Goal: Task Accomplishment & Management: Complete application form

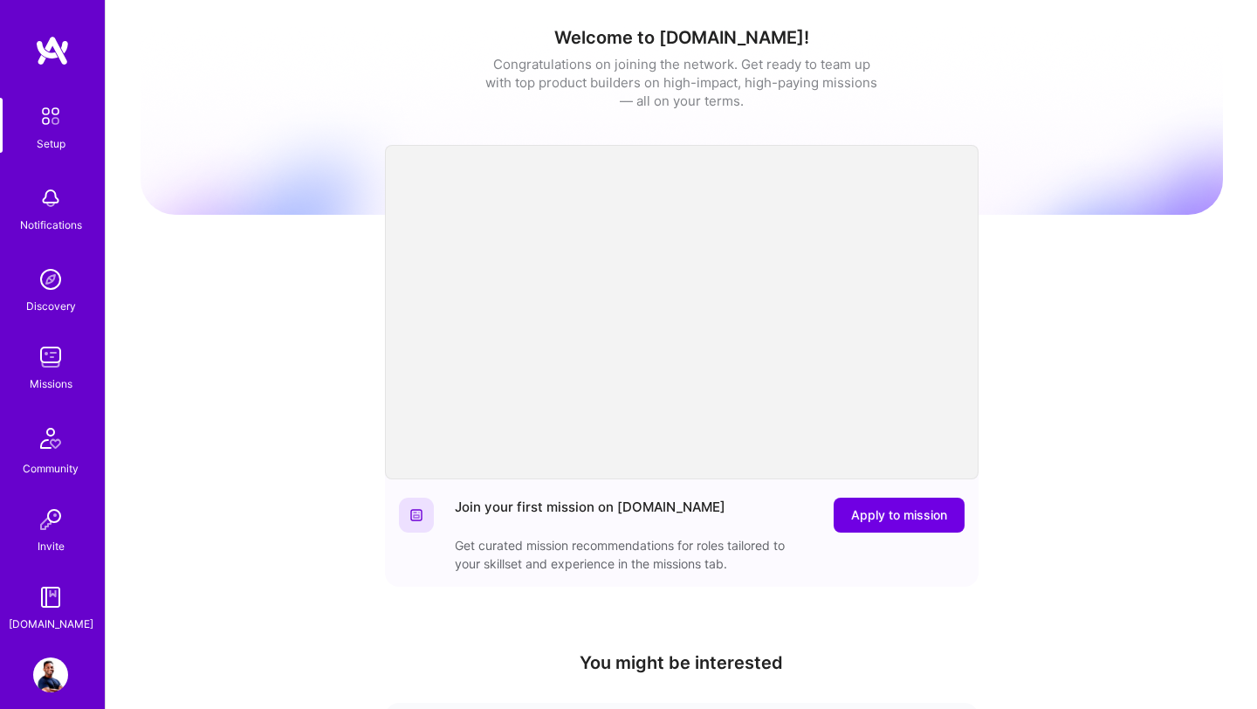
click at [56, 364] on img at bounding box center [50, 357] width 35 height 35
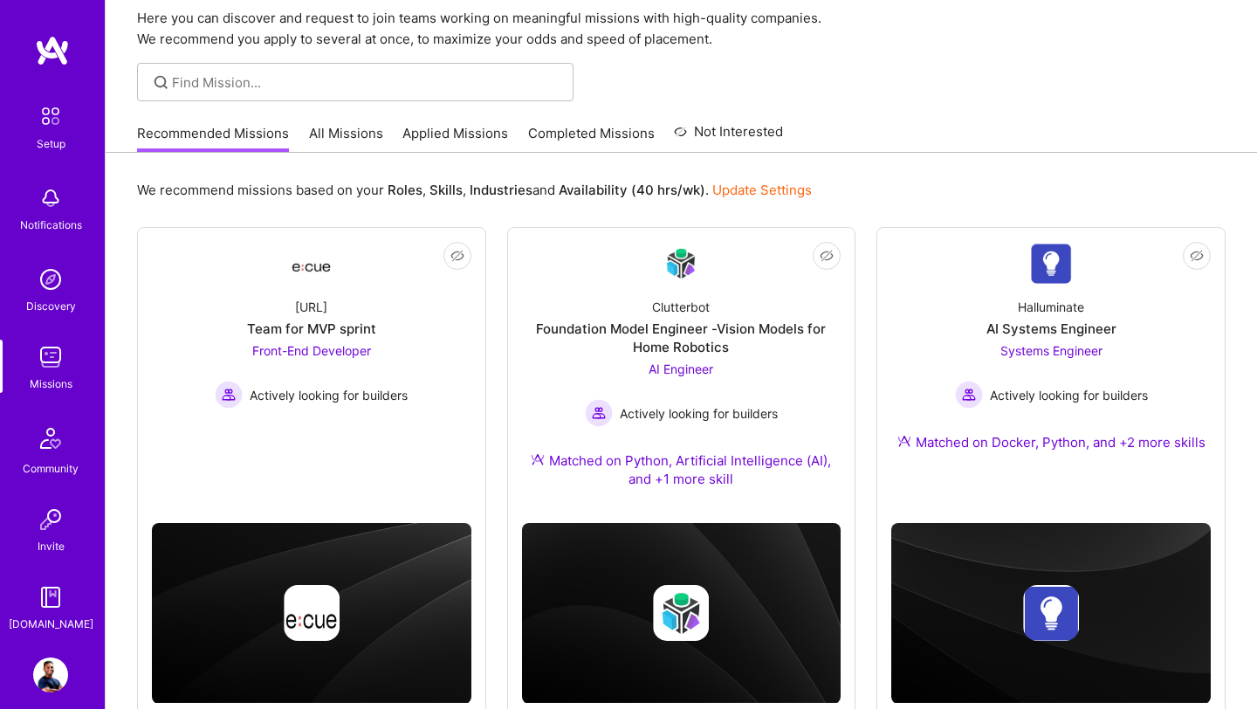
scroll to position [118, 0]
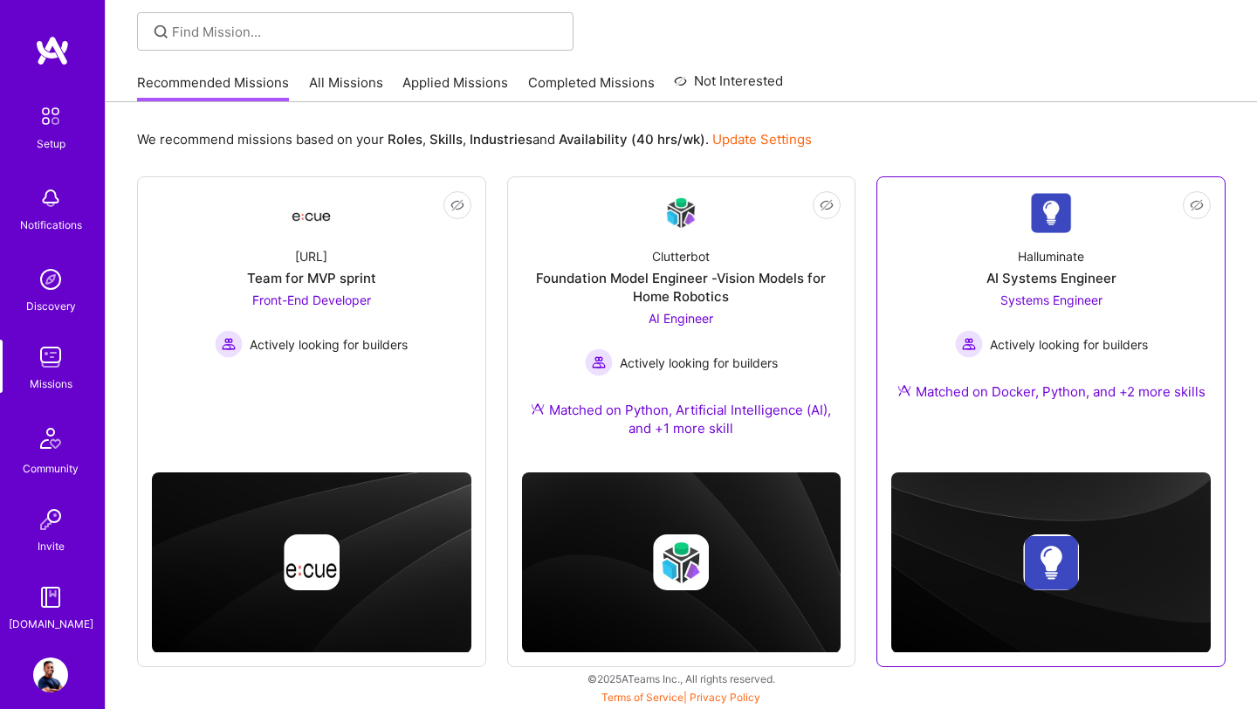
click at [996, 412] on div "Halluminate AI Systems Engineer Systems Engineer Actively looking for builders …" at bounding box center [1050, 327] width 319 height 189
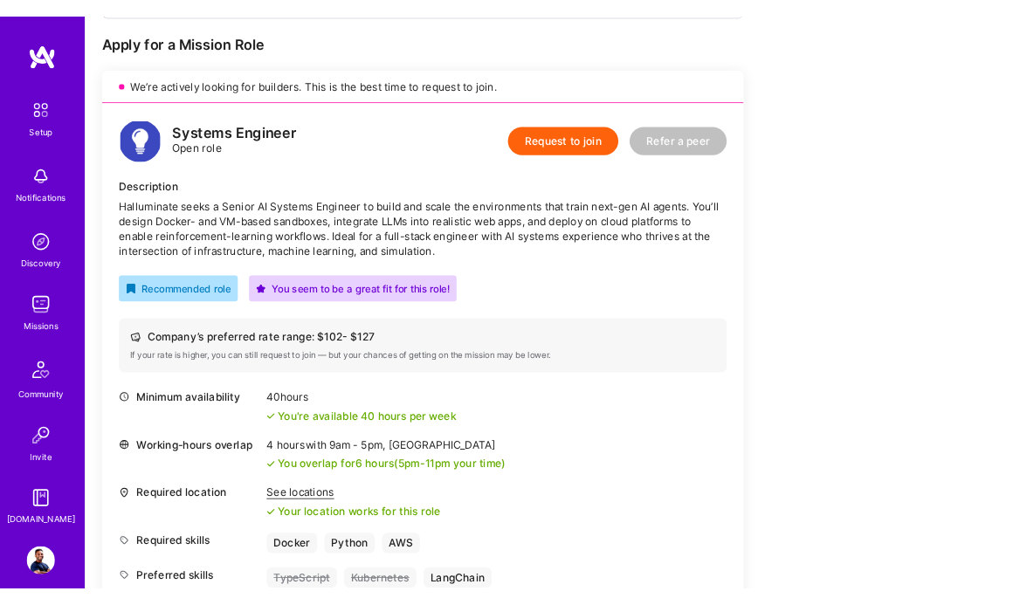
scroll to position [362, 0]
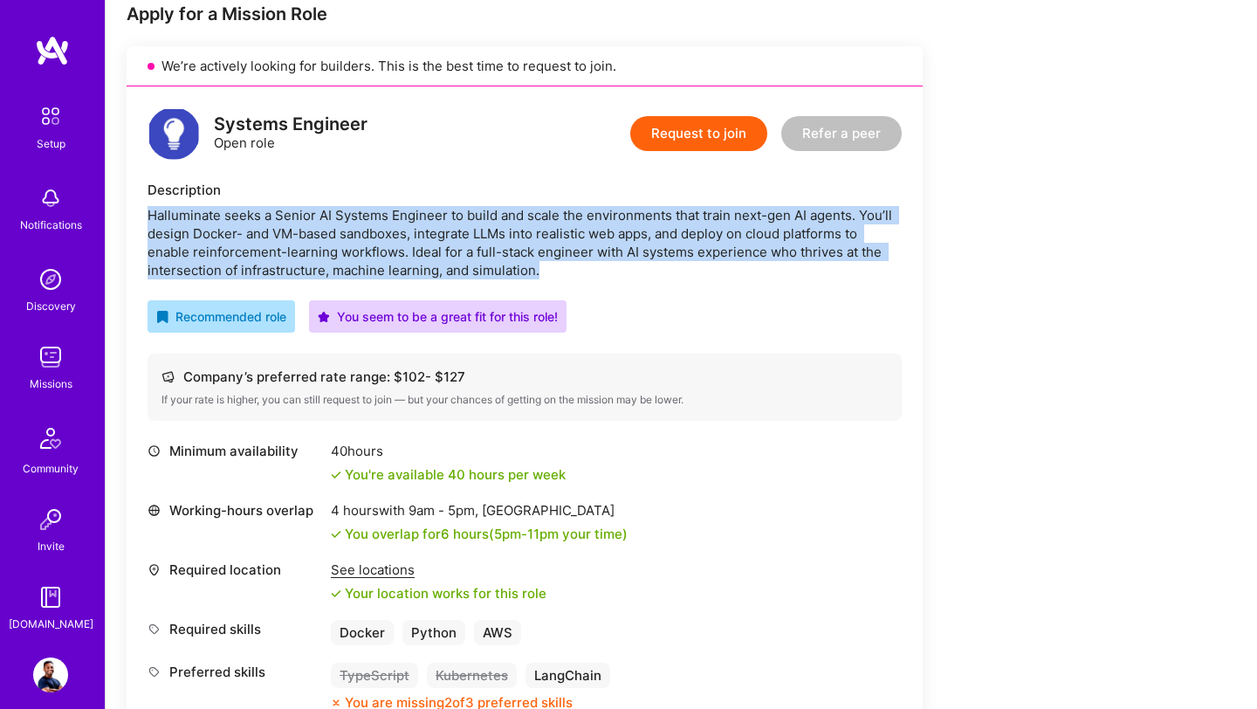
drag, startPoint x: 148, startPoint y: 215, endPoint x: 594, endPoint y: 274, distance: 449.1
click at [597, 275] on div "Halluminate seeks a Senior AI Systems Engineer to build and scale the environme…" at bounding box center [525, 242] width 754 height 73
copy div "Halluminate seeks a Senior AI Systems Engineer to build and scale the environme…"
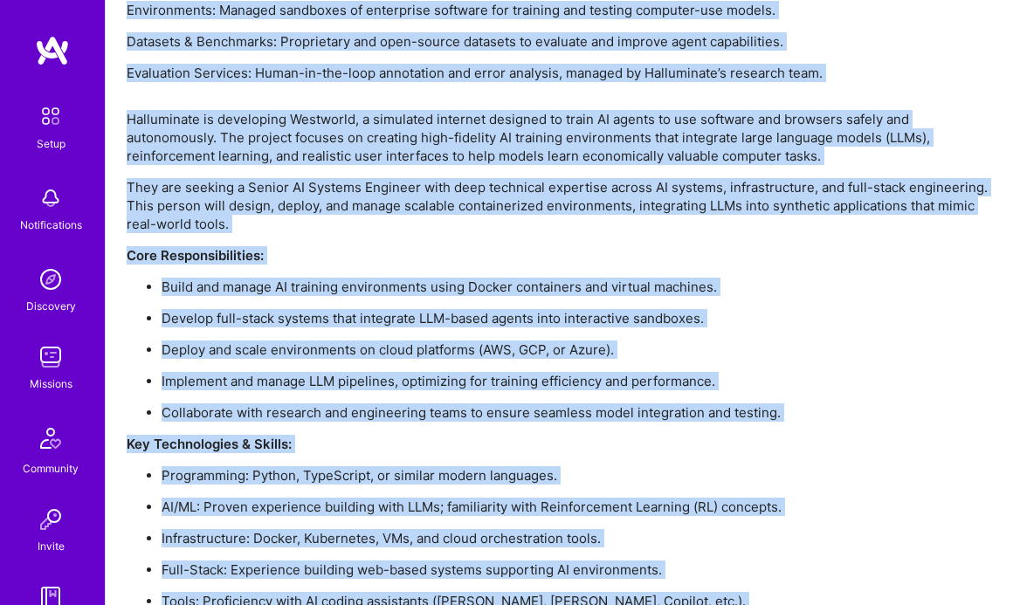
scroll to position [1577, 0]
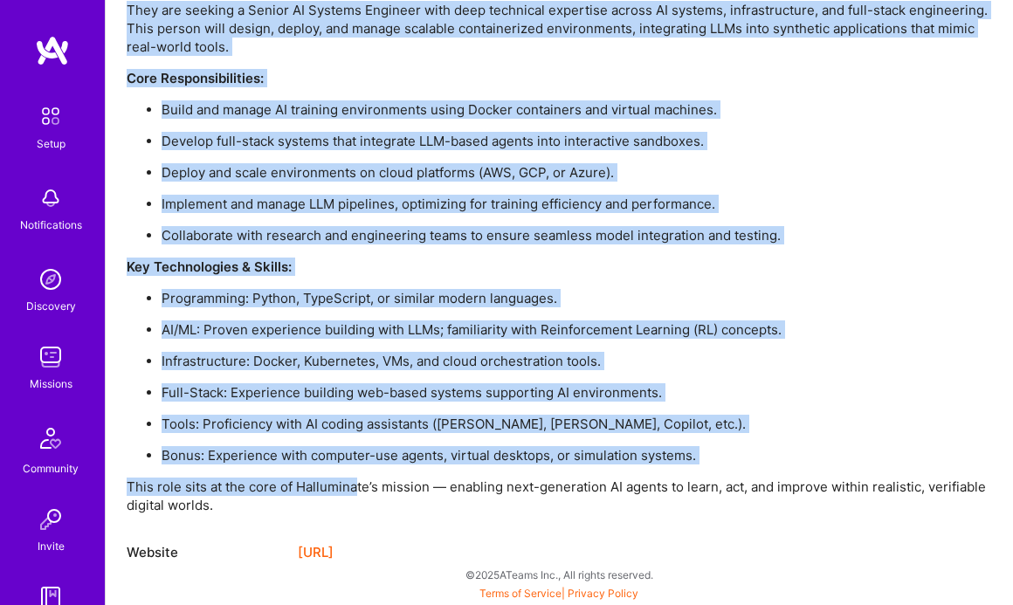
drag, startPoint x: 127, startPoint y: 85, endPoint x: 351, endPoint y: 484, distance: 458.0
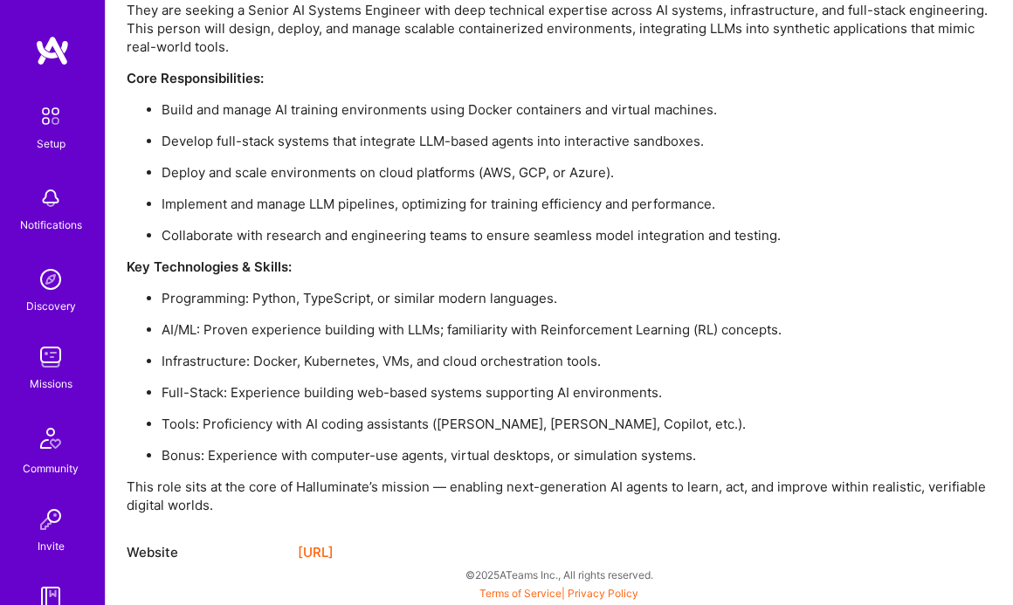
click at [221, 509] on p "This role sits at the core of Halluminate’s mission — enabling next-generation …" at bounding box center [559, 495] width 865 height 37
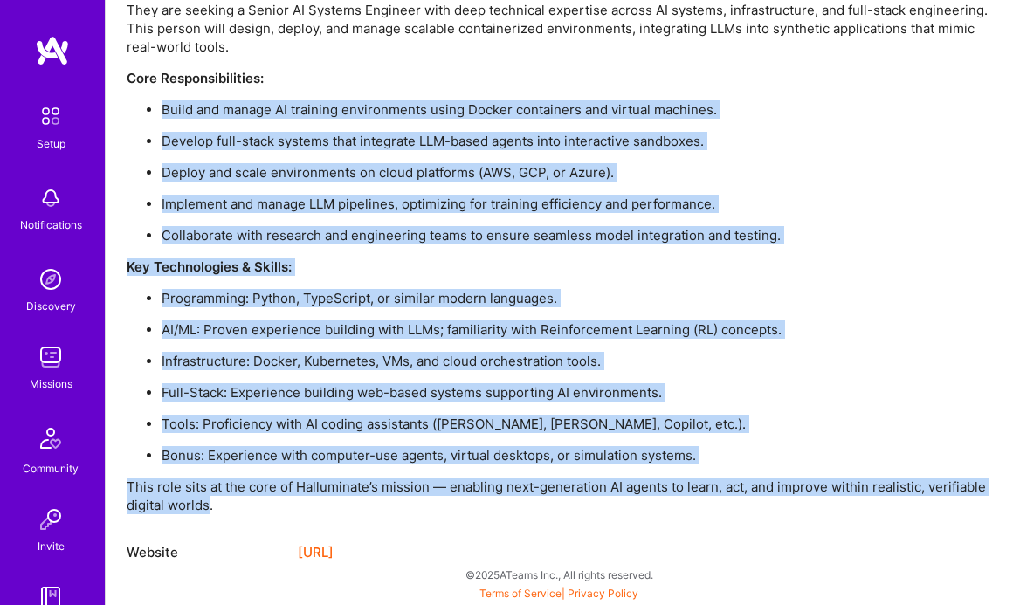
drag, startPoint x: 209, startPoint y: 508, endPoint x: 118, endPoint y: 113, distance: 405.9
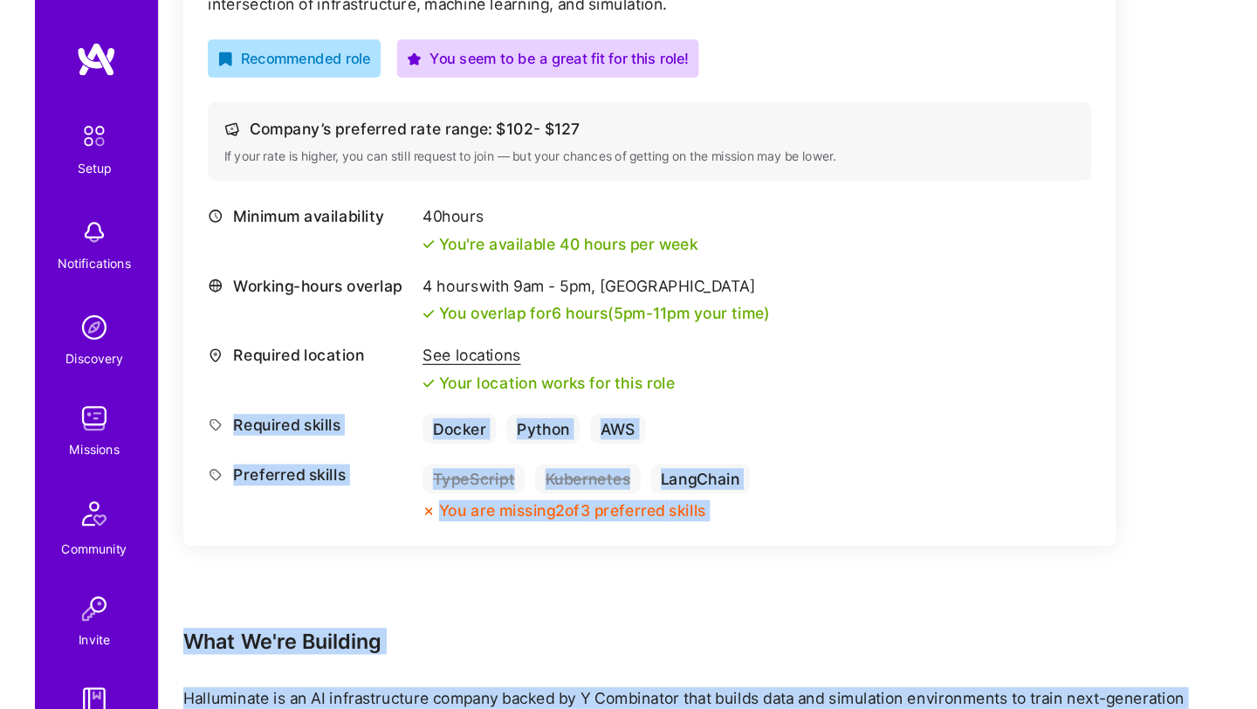
scroll to position [627, 0]
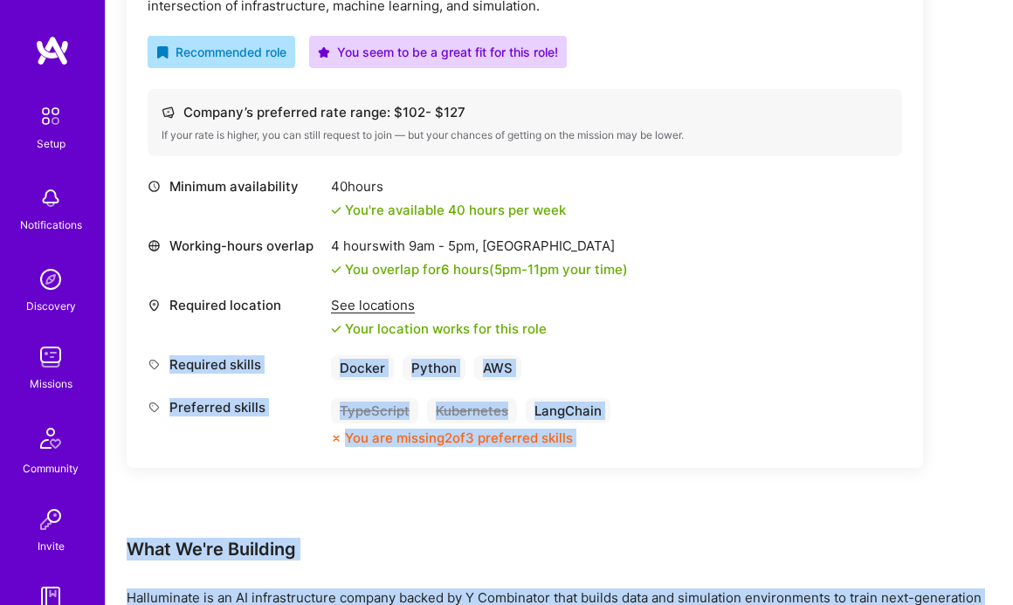
copy div "Required skills Docker Python AWS Preferred skills TypeScript Kubernetes LangCh…"
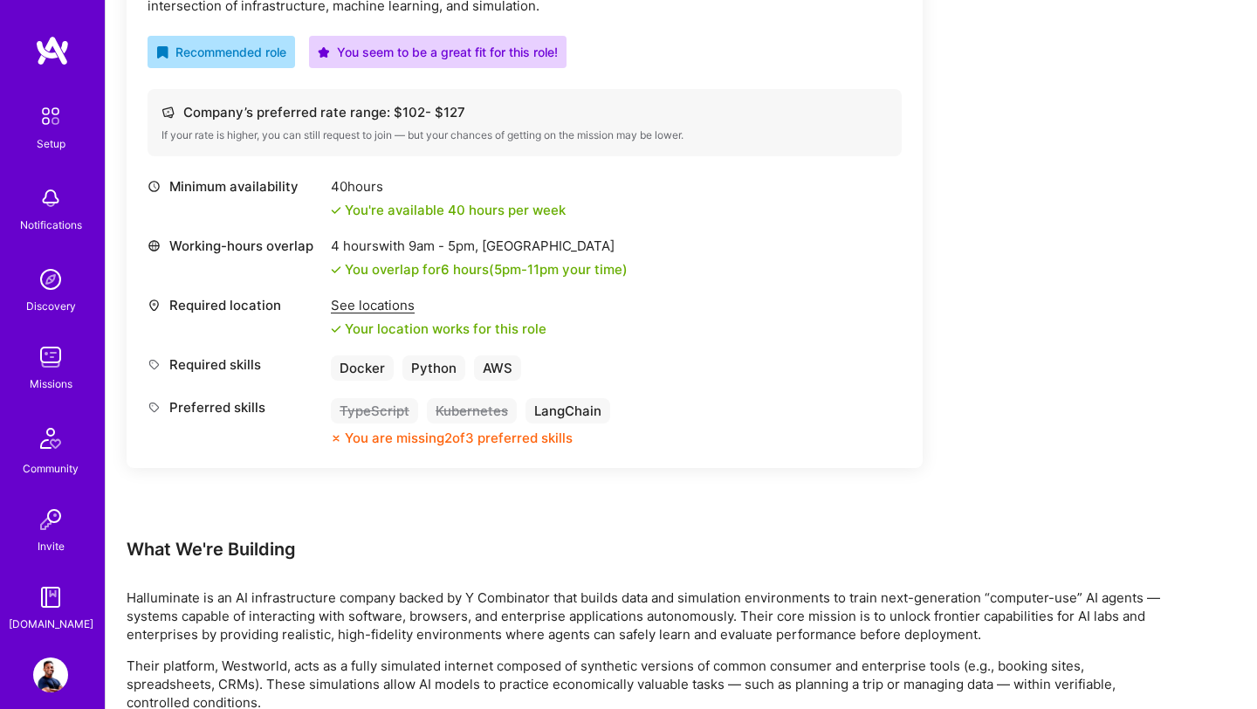
click at [1061, 317] on div "Earn tokens for inviting a new A.Teamer to this mission Do you know the perfect…" at bounding box center [650, 543] width 1047 height 1830
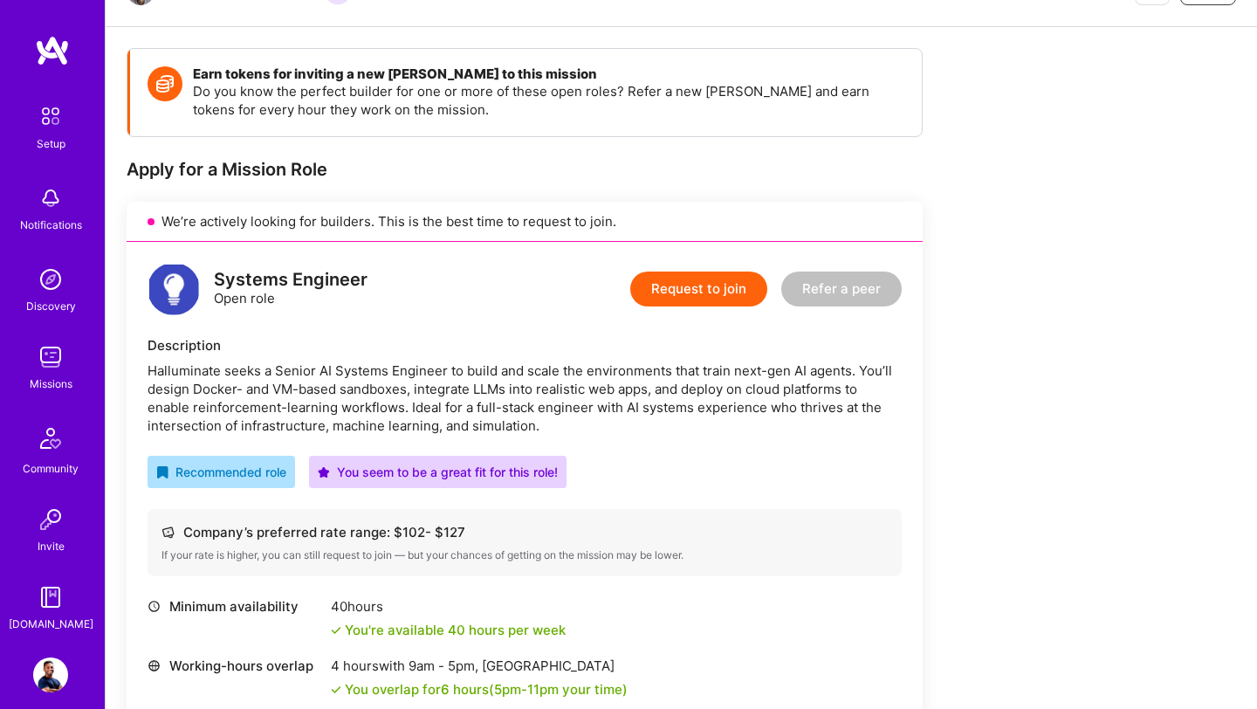
scroll to position [204, 0]
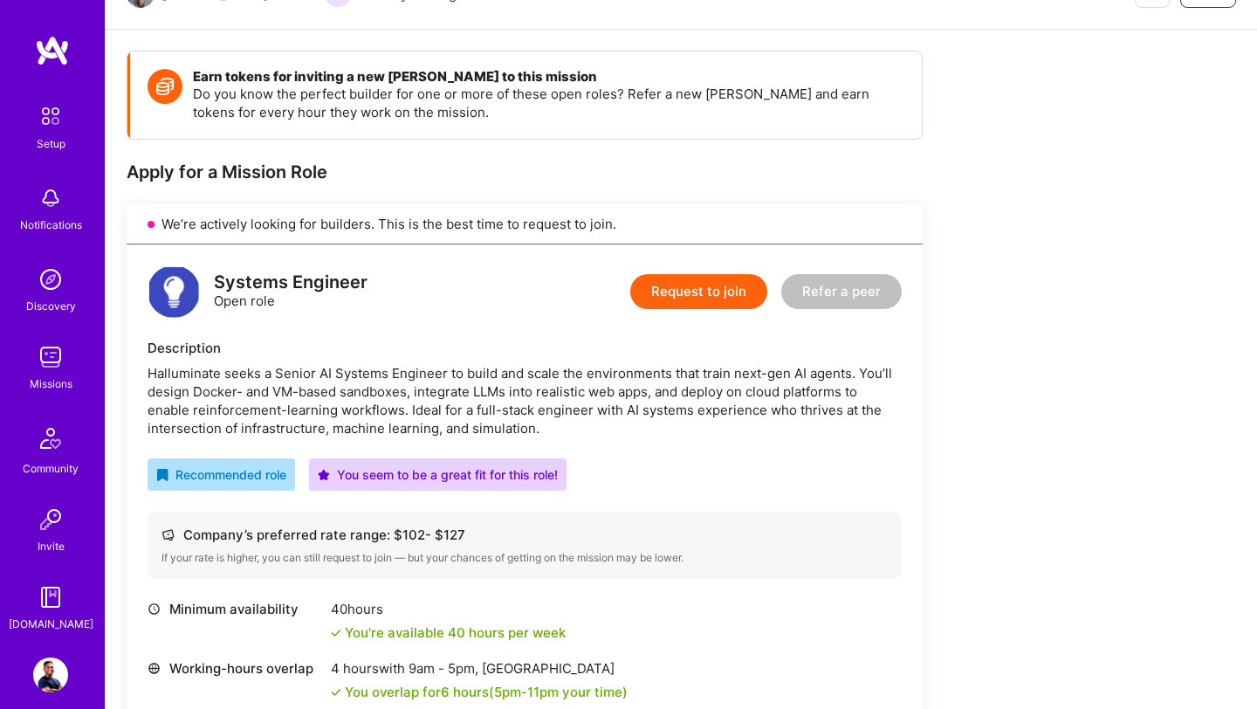
click at [708, 299] on button "Request to join" at bounding box center [698, 291] width 137 height 35
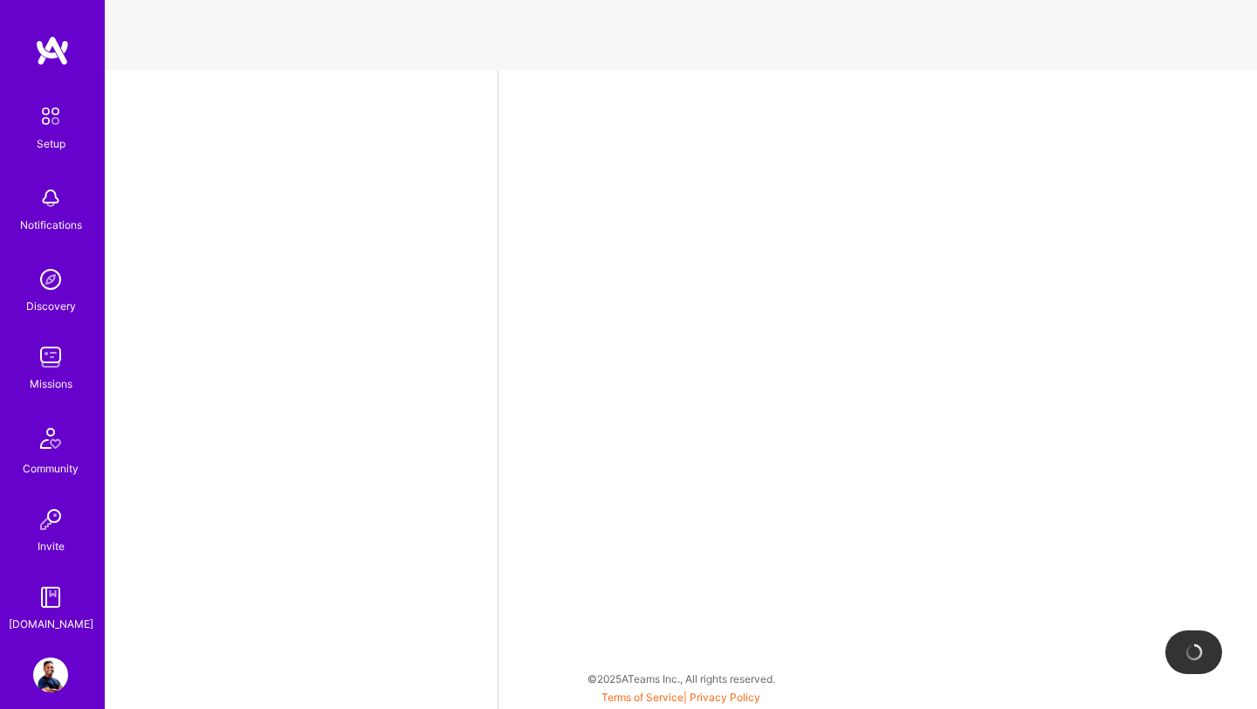
select select "US"
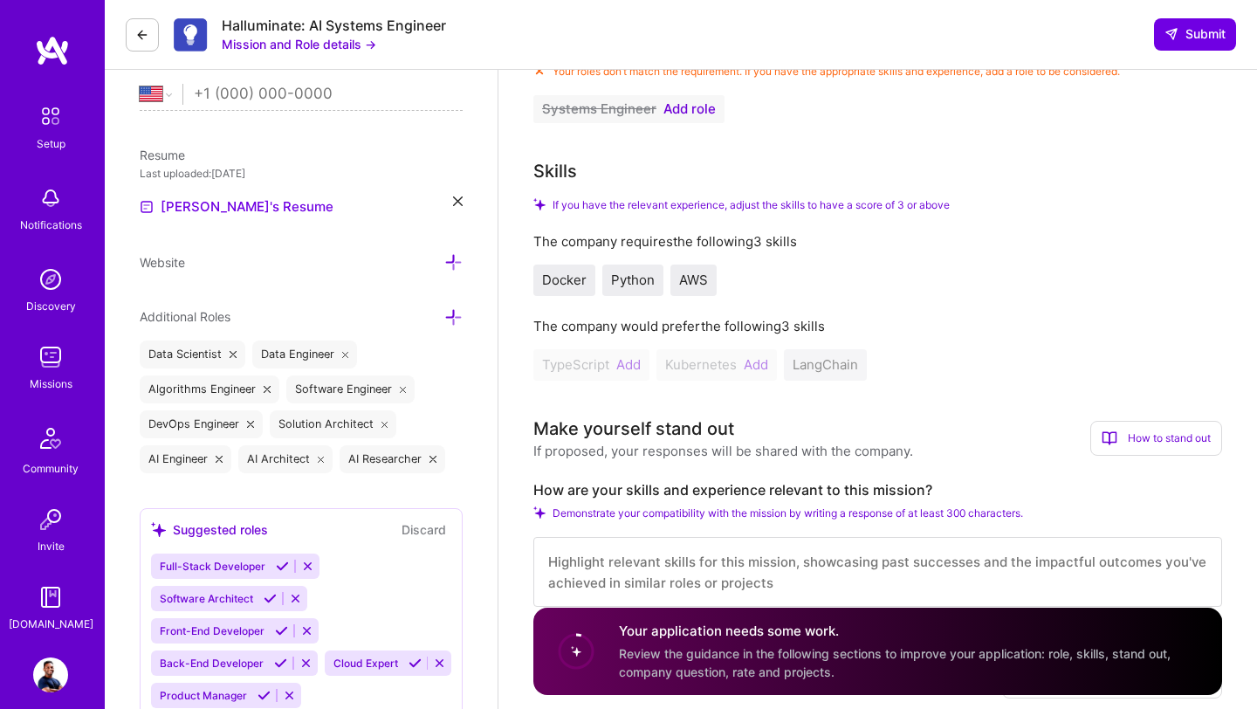
scroll to position [388, 0]
click at [758, 360] on div "TypeScript Add Kubernetes Add LangChain" at bounding box center [877, 363] width 689 height 31
click at [757, 361] on div "TypeScript Add Kubernetes Add LangChain" at bounding box center [877, 363] width 689 height 31
click at [753, 366] on div "TypeScript Add Kubernetes Add LangChain" at bounding box center [877, 363] width 689 height 31
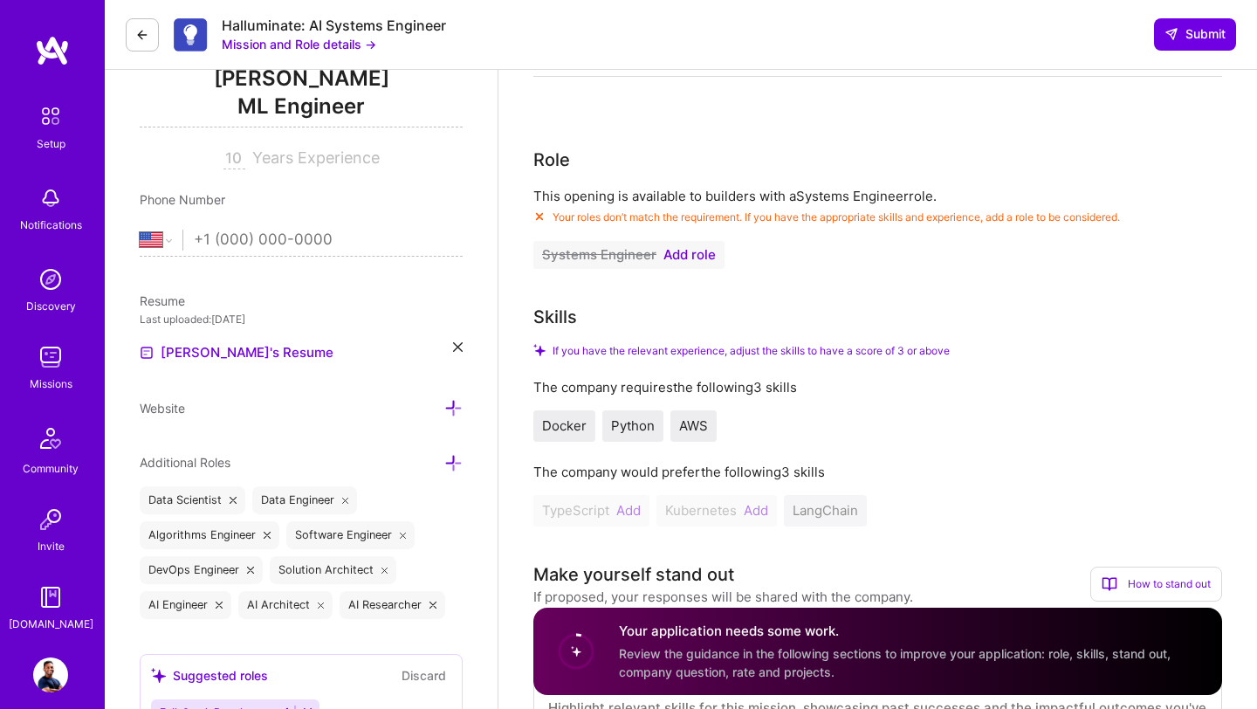
scroll to position [235, 0]
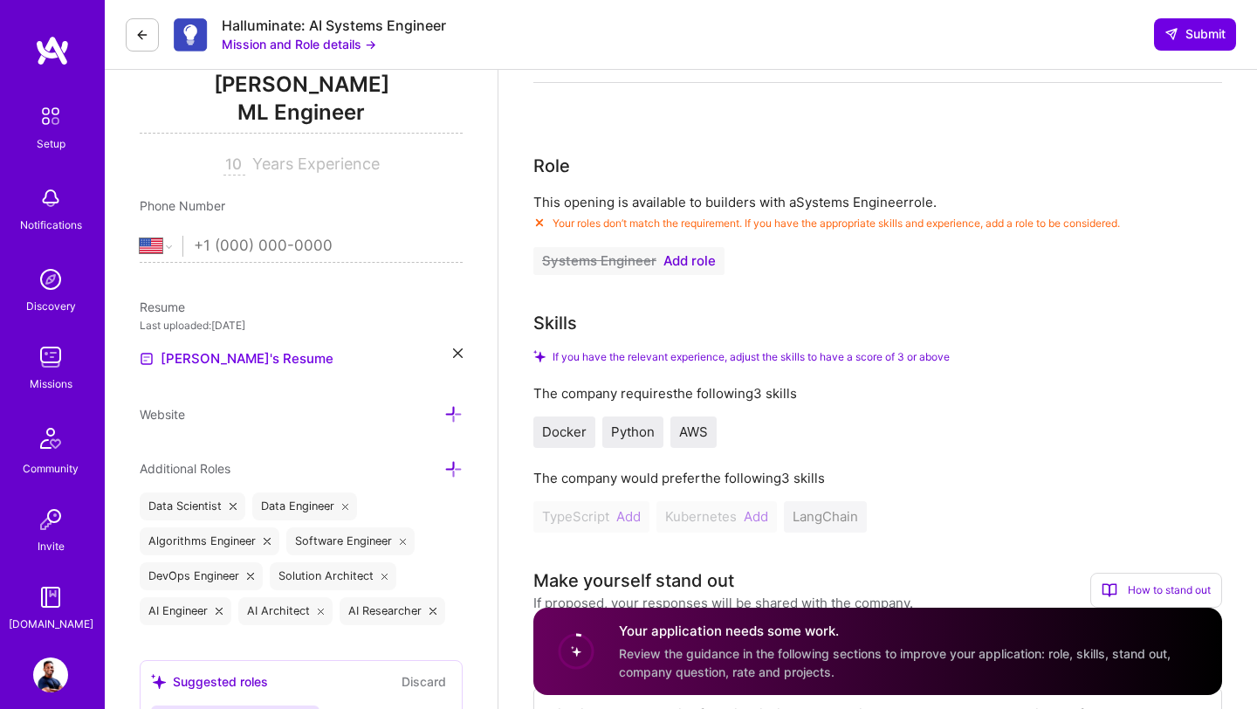
click at [692, 262] on span "Add role" at bounding box center [689, 261] width 52 height 14
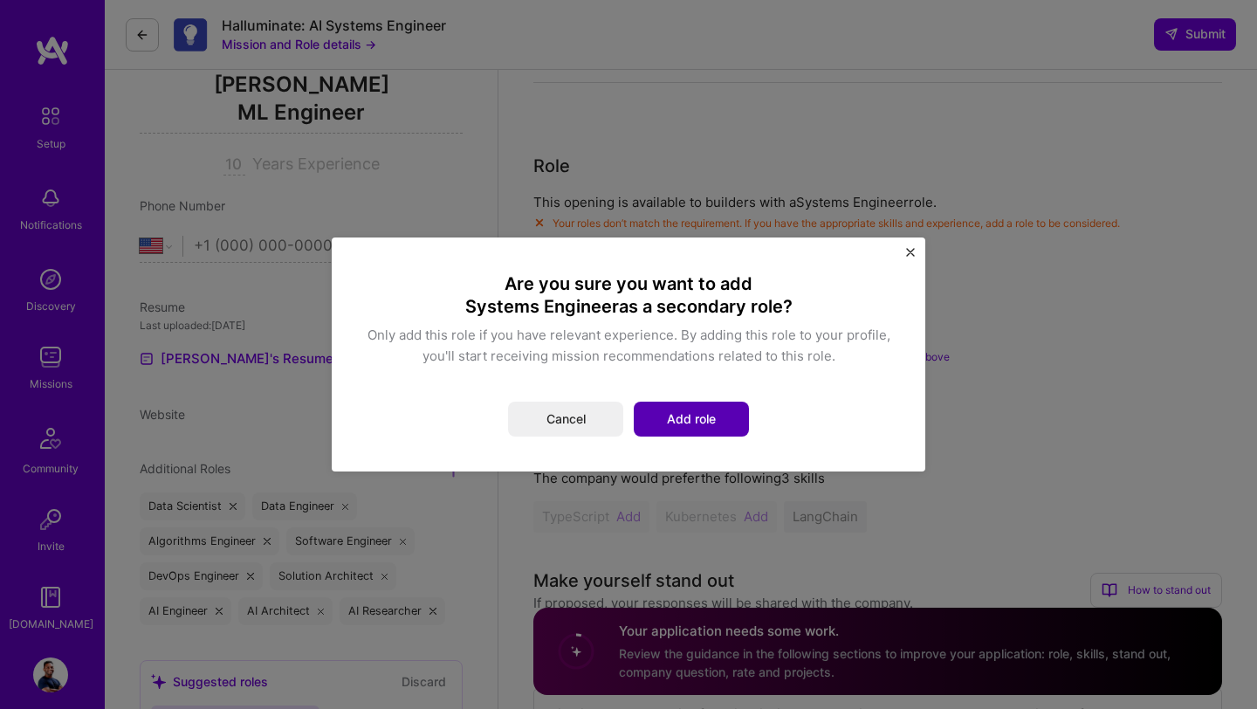
click at [685, 425] on button "Add role" at bounding box center [691, 419] width 115 height 35
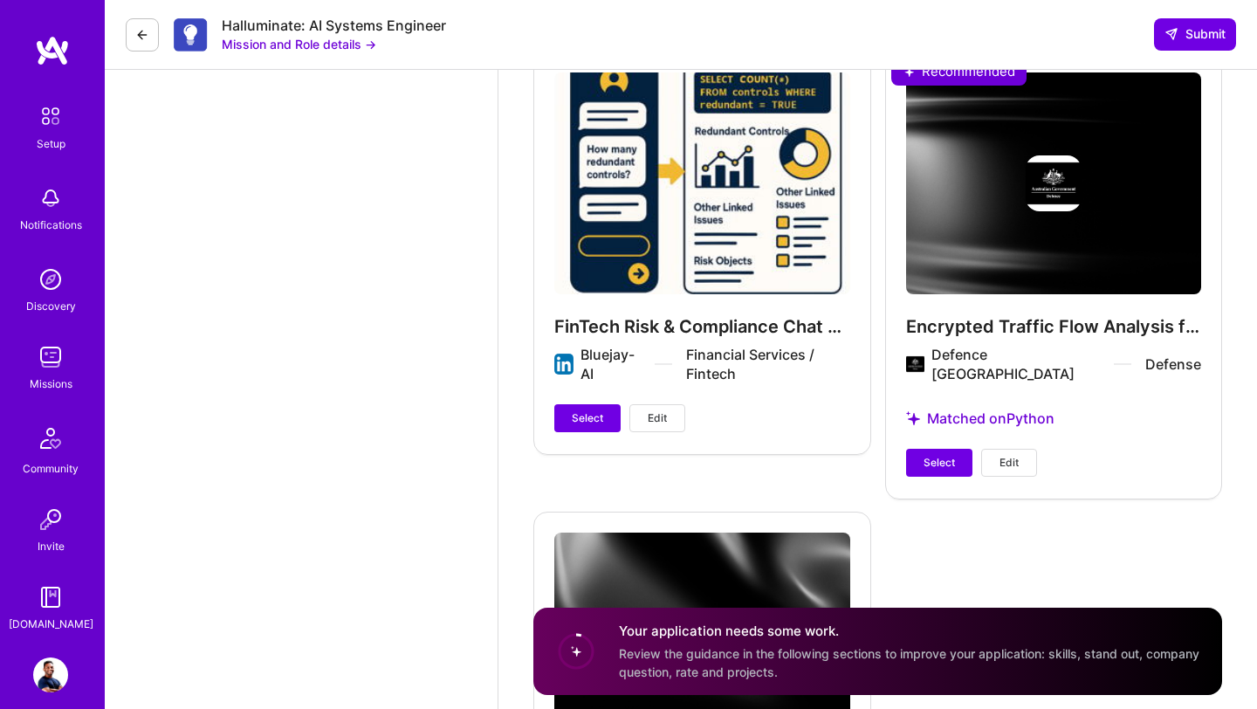
scroll to position [5413, 0]
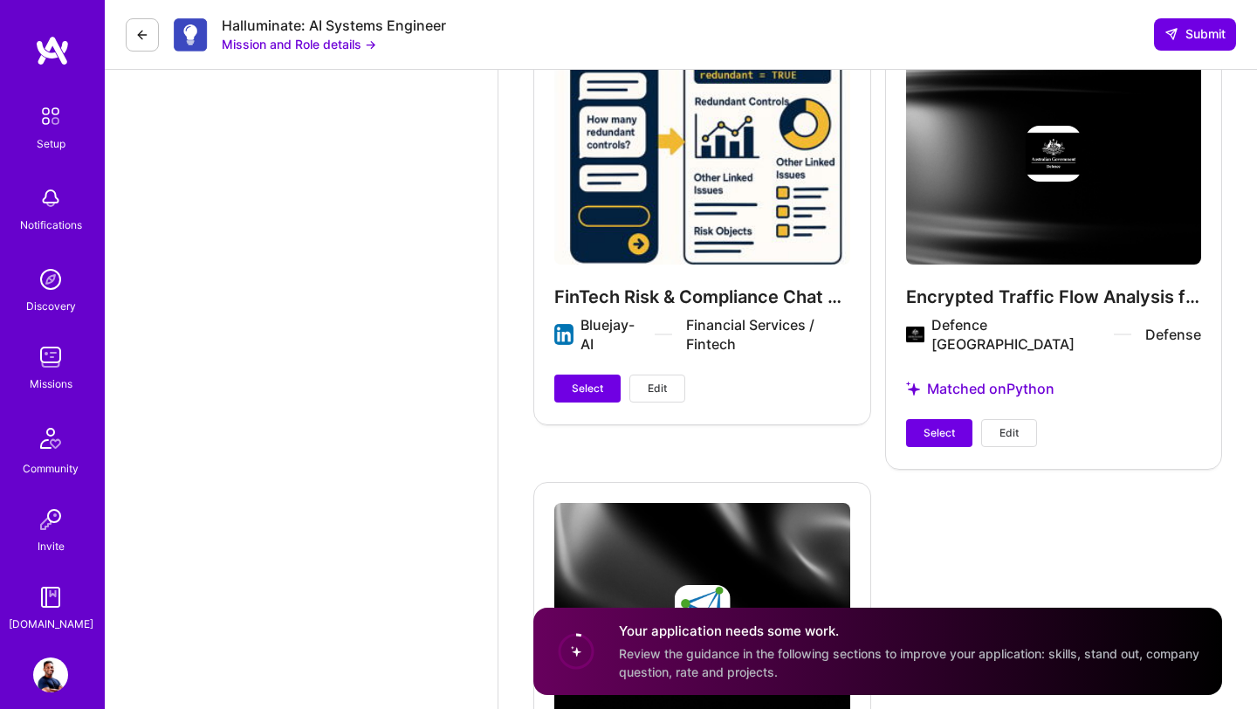
click at [690, 316] on div "FinTech Risk & Compliance Chat App Bluejay-AI Financial Services / Fintech Sele…" at bounding box center [702, 223] width 338 height 402
click at [648, 389] on span "Edit" at bounding box center [657, 389] width 19 height 16
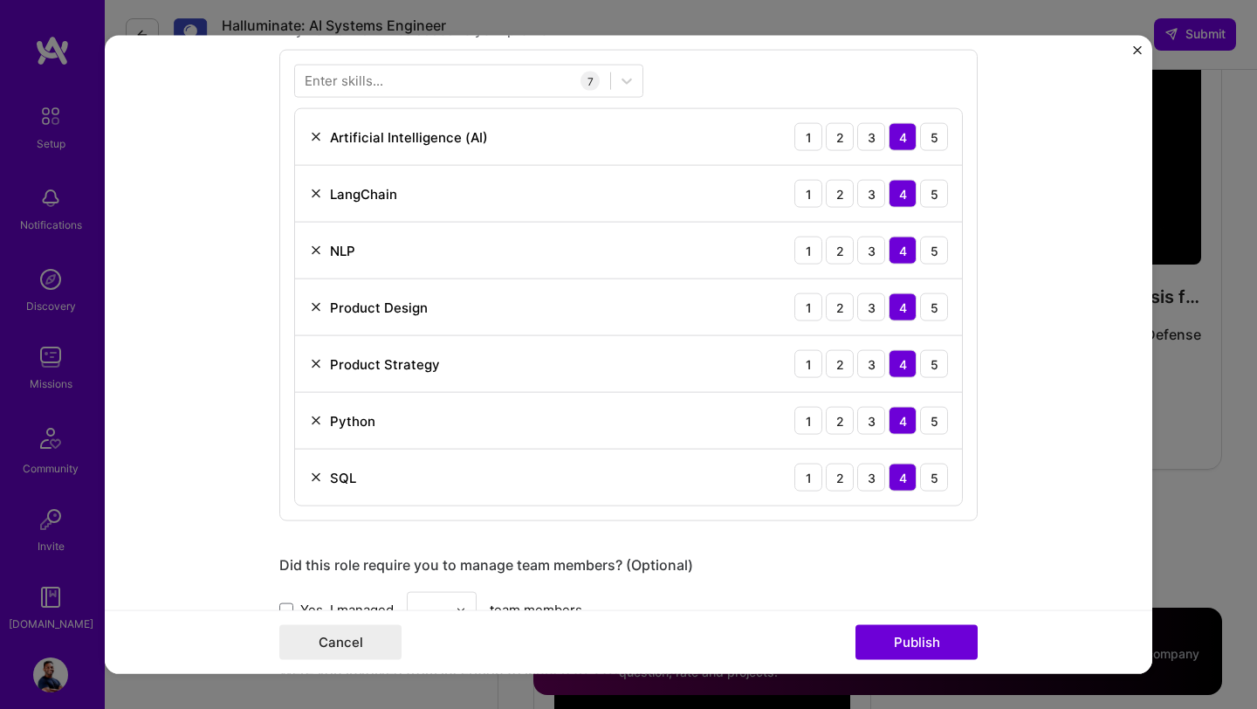
scroll to position [1260, 0]
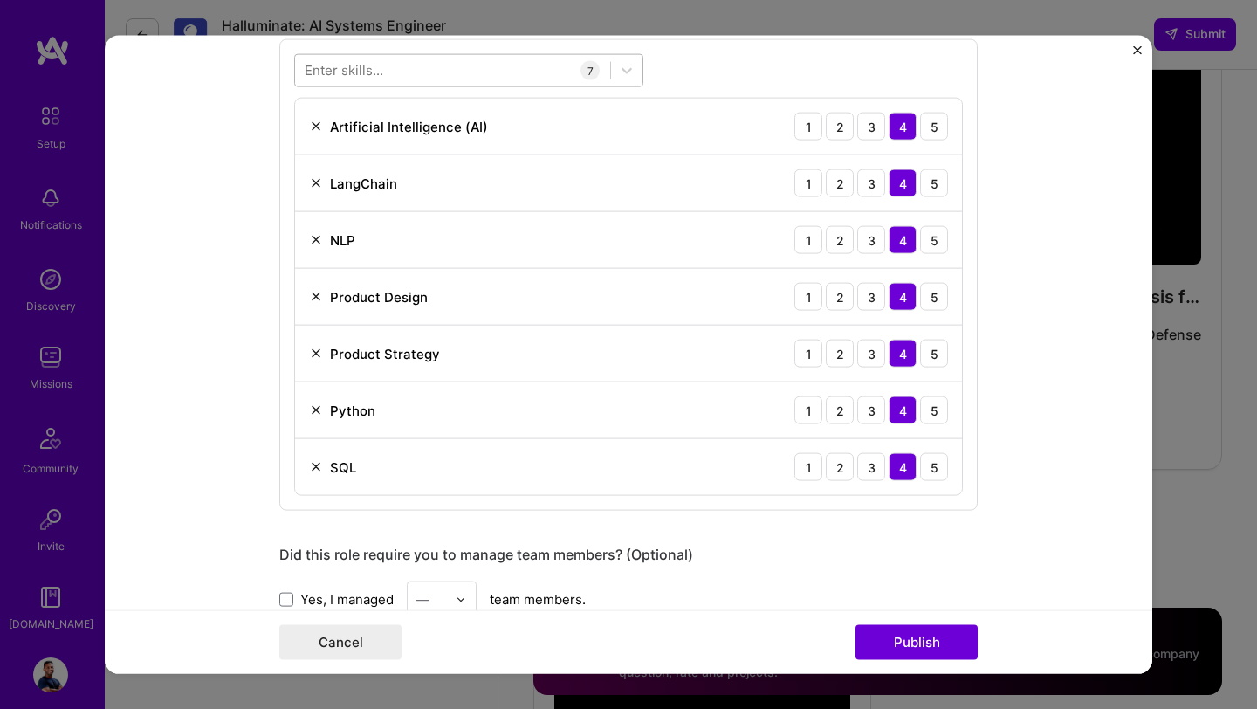
click at [409, 60] on div at bounding box center [452, 70] width 315 height 29
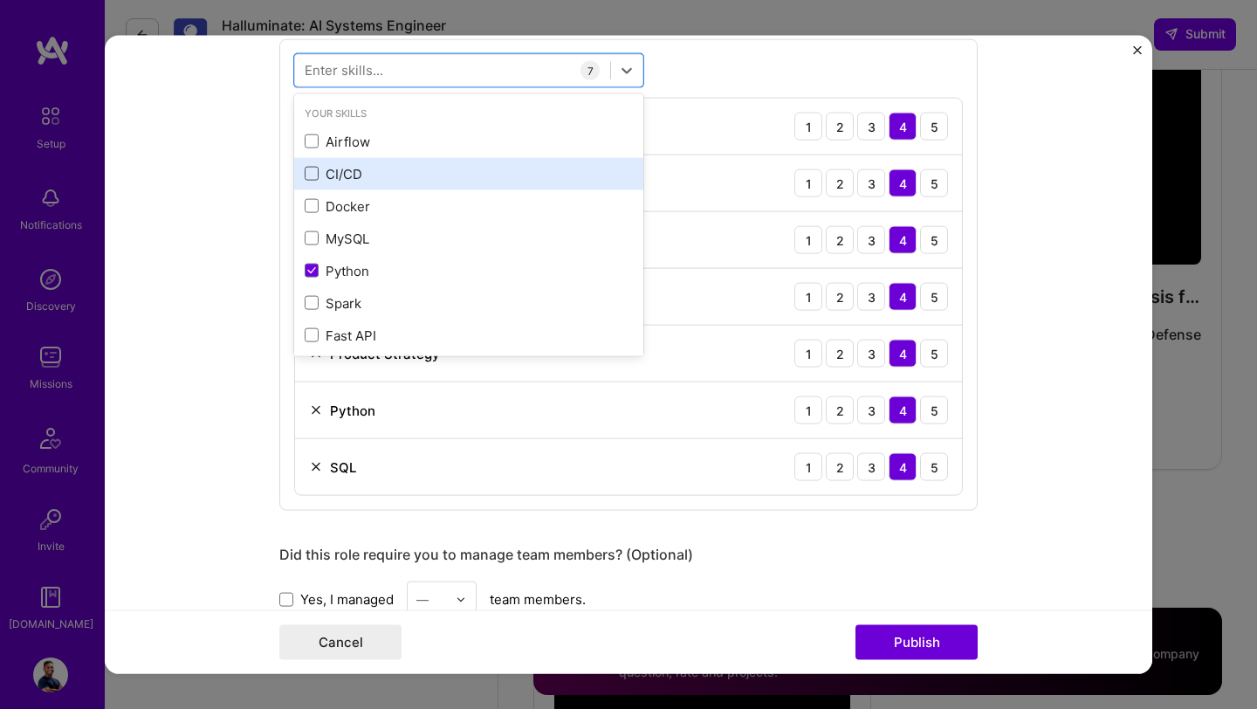
click at [317, 175] on span at bounding box center [312, 174] width 14 height 14
click at [0, 0] on input "checkbox" at bounding box center [0, 0] width 0 height 0
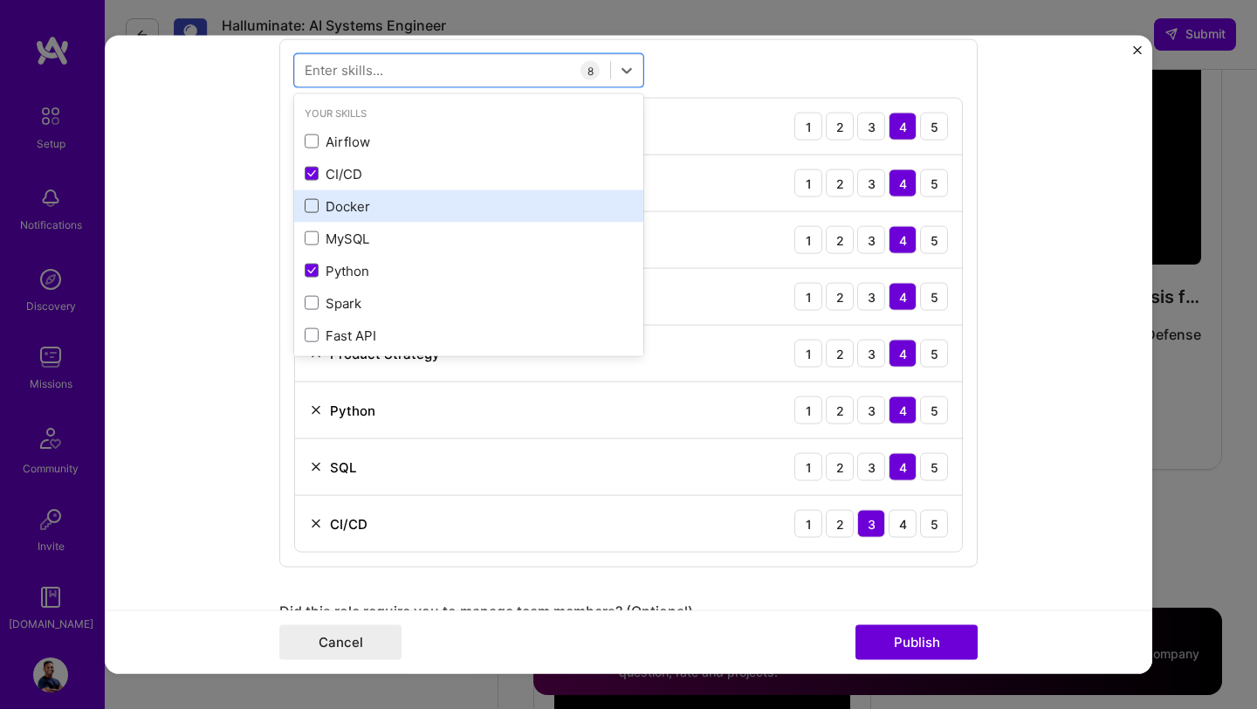
click at [313, 210] on span at bounding box center [312, 206] width 14 height 14
click at [0, 0] on input "checkbox" at bounding box center [0, 0] width 0 height 0
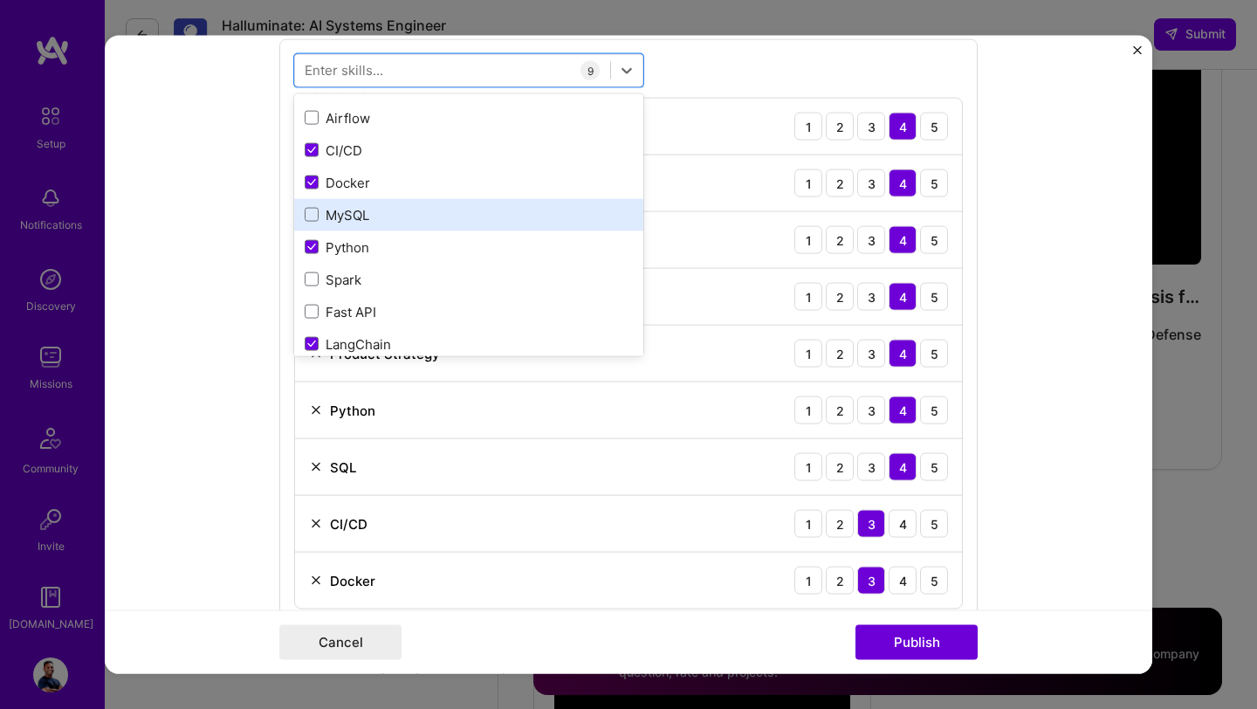
scroll to position [52, 0]
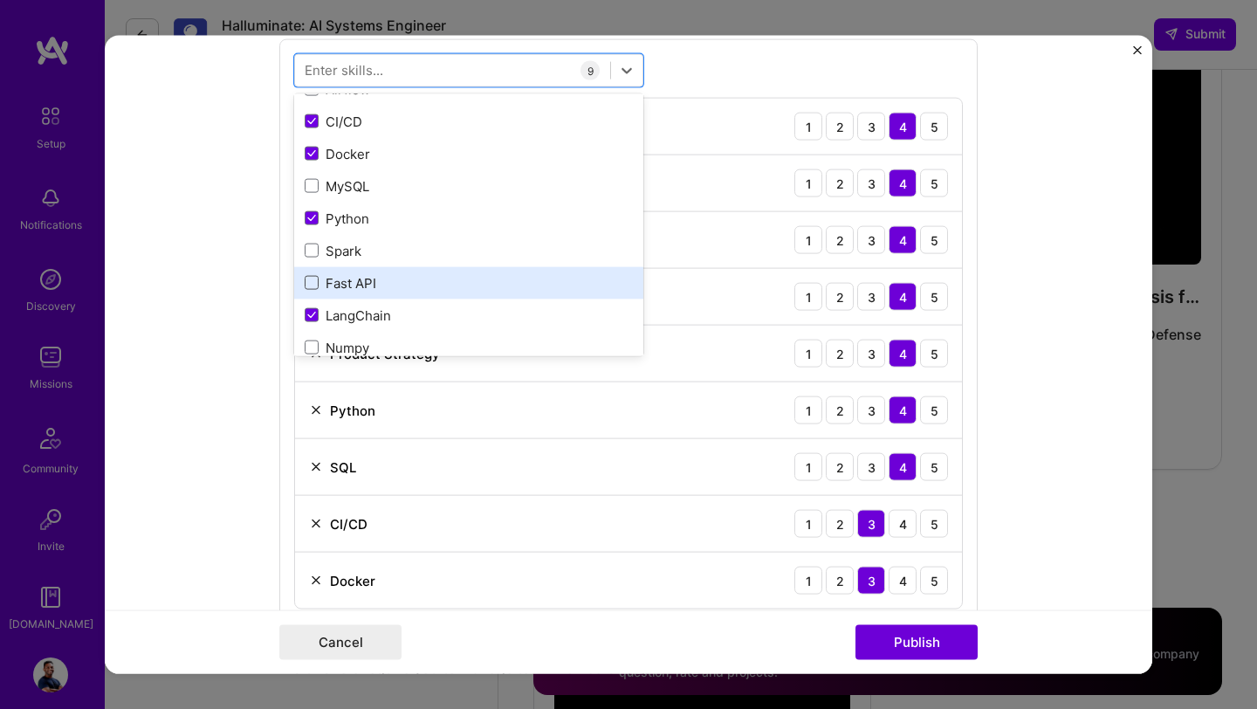
click at [314, 284] on span at bounding box center [312, 283] width 14 height 14
click at [0, 0] on input "checkbox" at bounding box center [0, 0] width 0 height 0
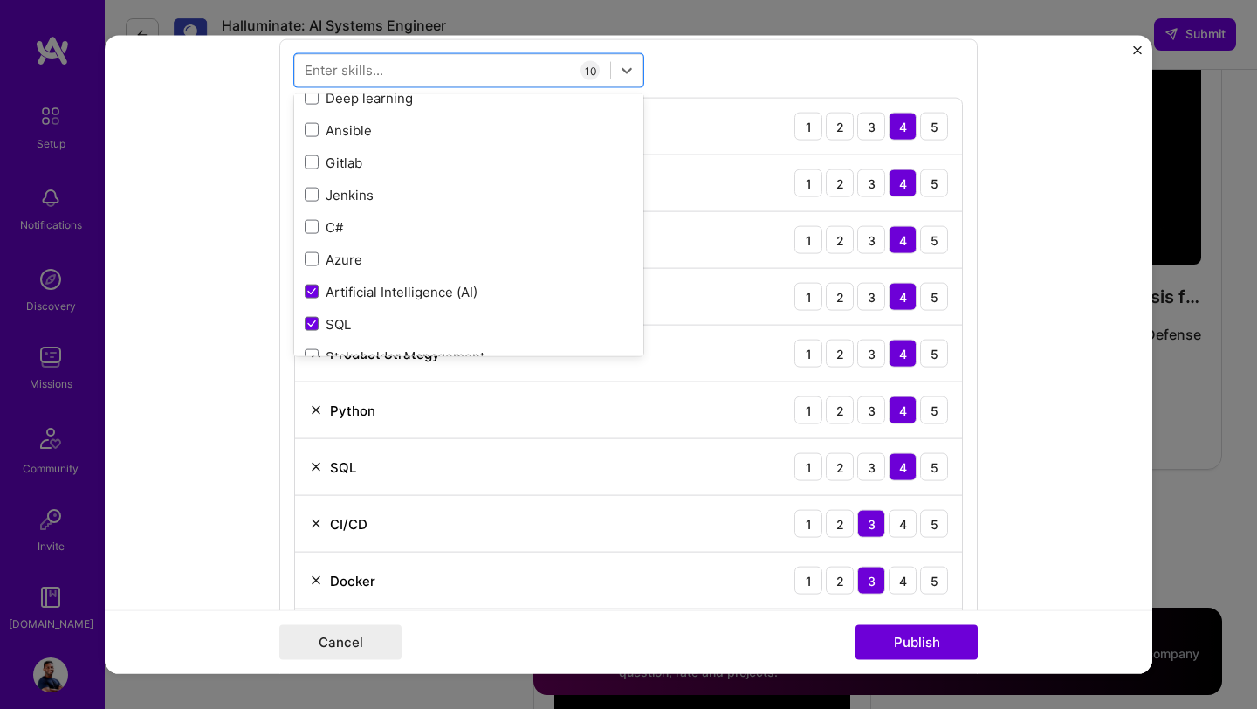
scroll to position [368, 0]
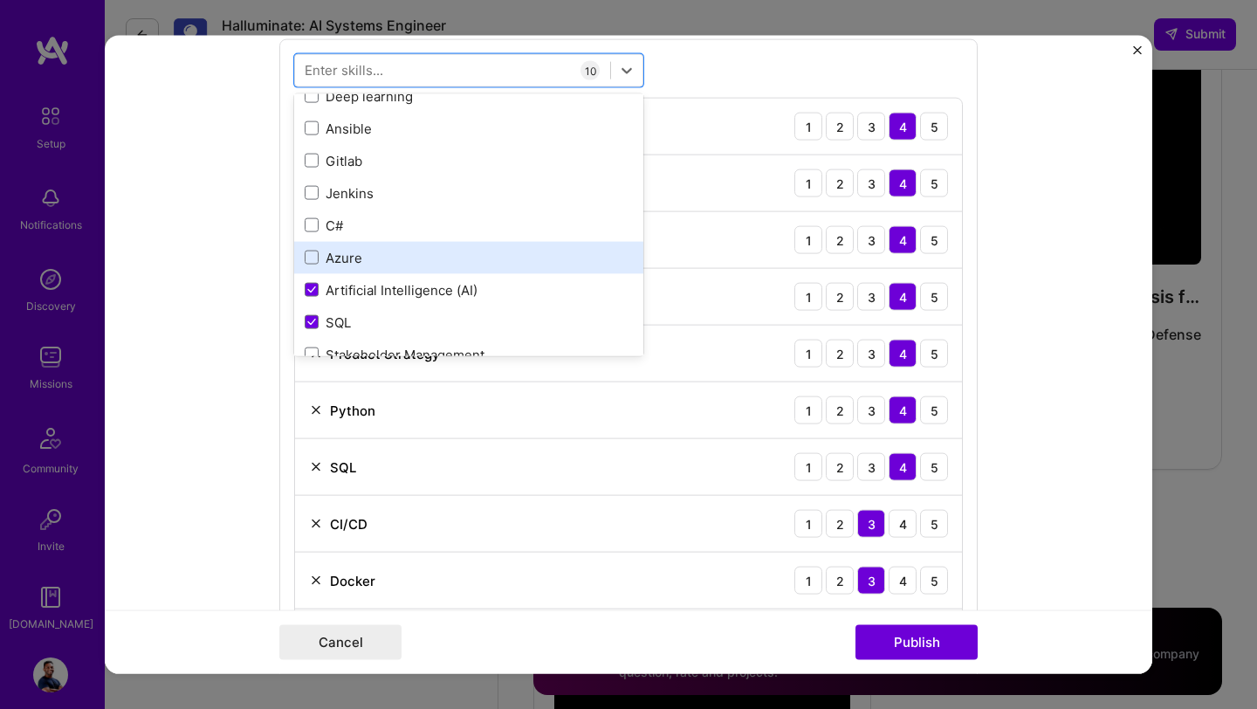
click at [329, 260] on div "Azure" at bounding box center [469, 257] width 328 height 18
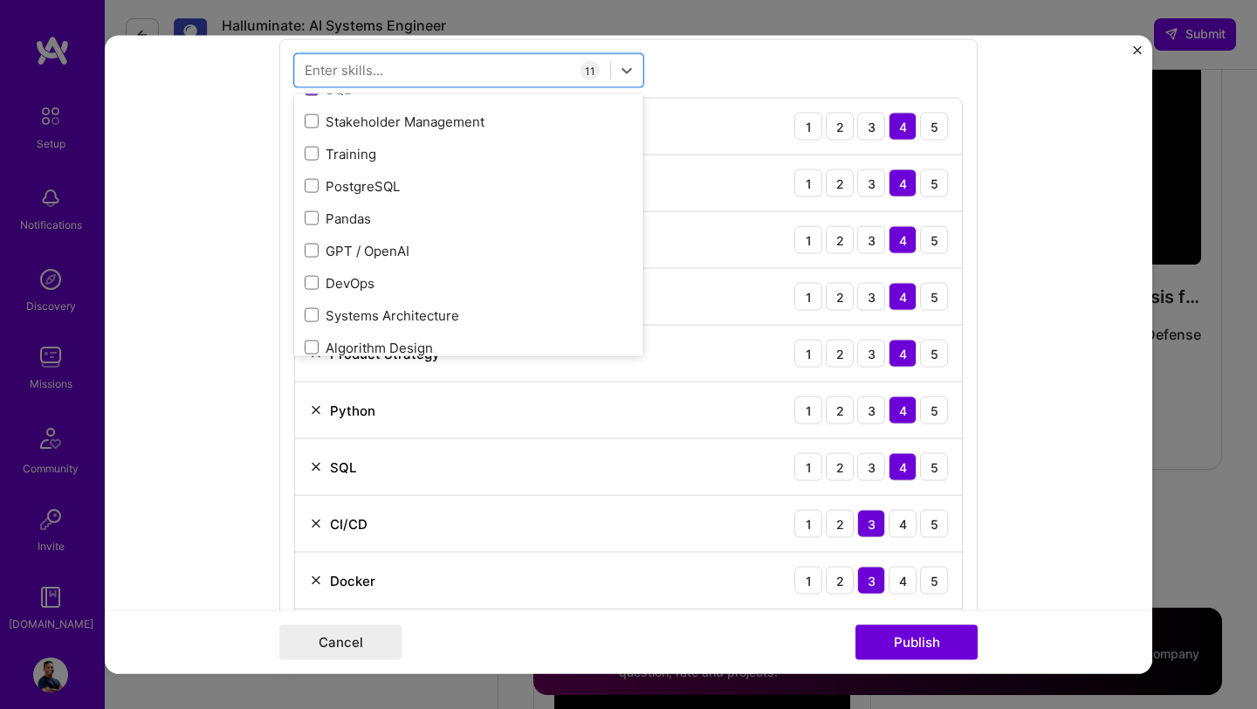
scroll to position [602, 0]
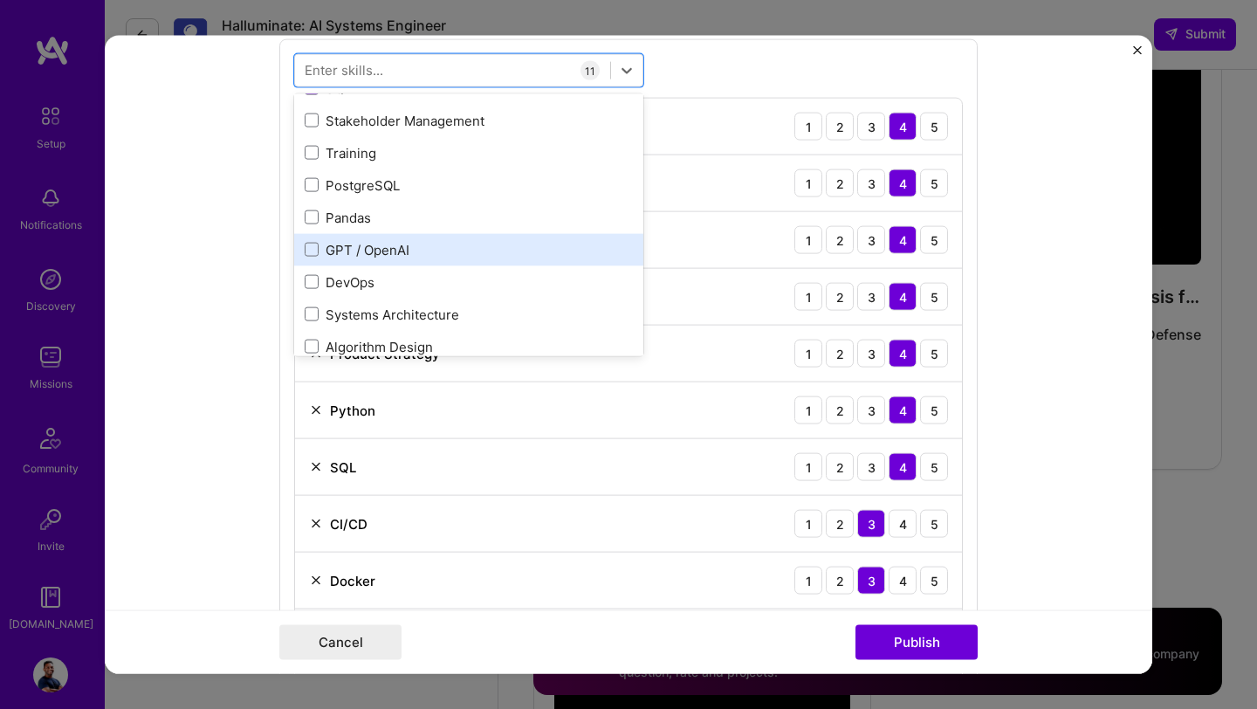
click at [330, 252] on div "GPT / OpenAI" at bounding box center [469, 249] width 328 height 18
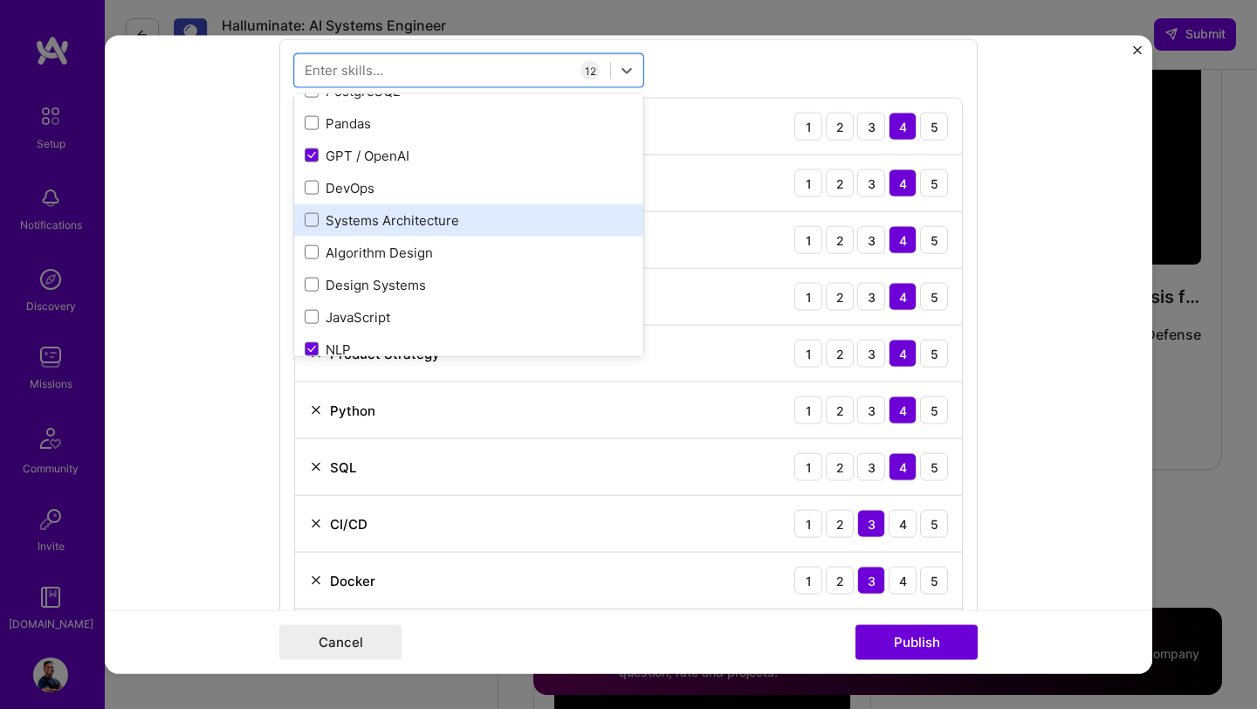
scroll to position [720, 0]
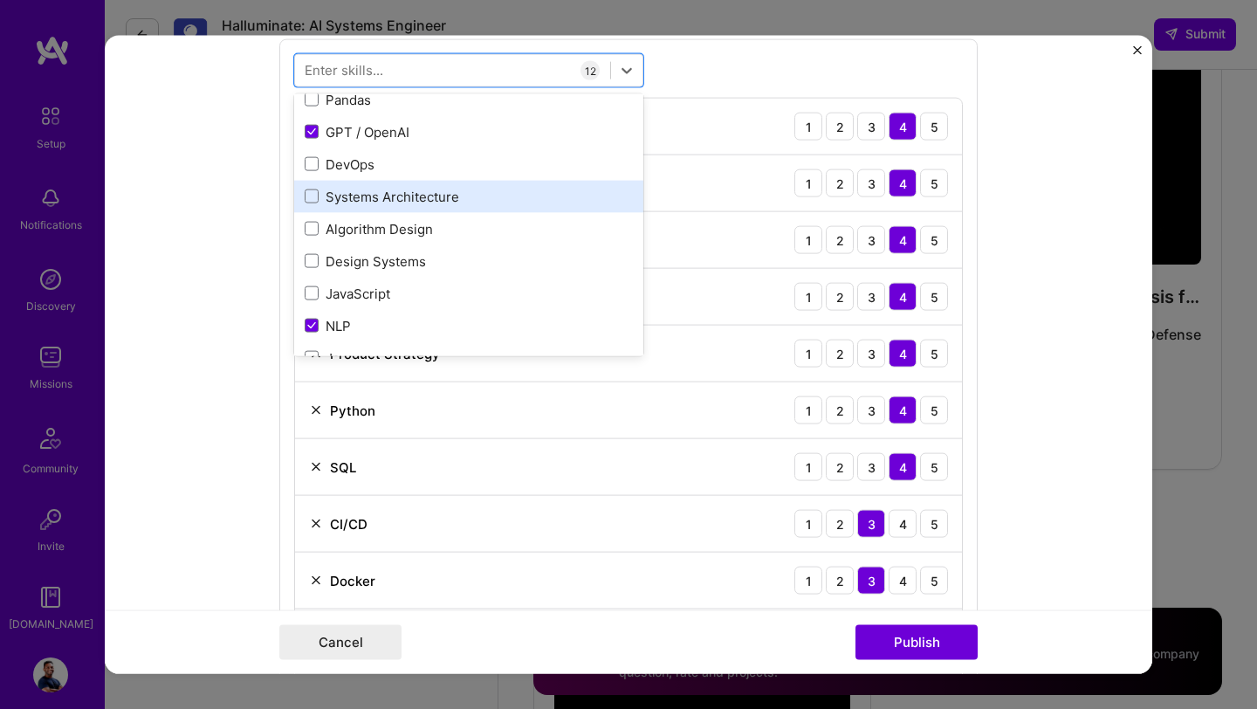
click at [328, 203] on div "Systems Architecture" at bounding box center [469, 196] width 328 height 18
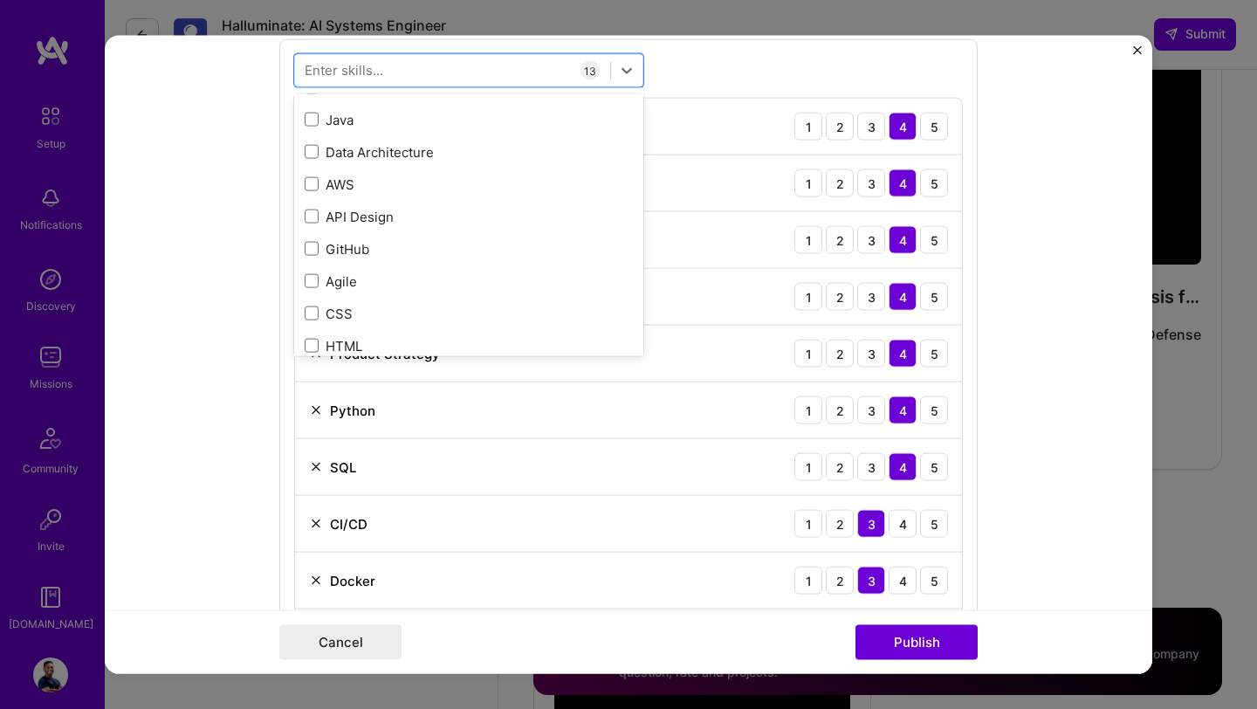
scroll to position [966, 0]
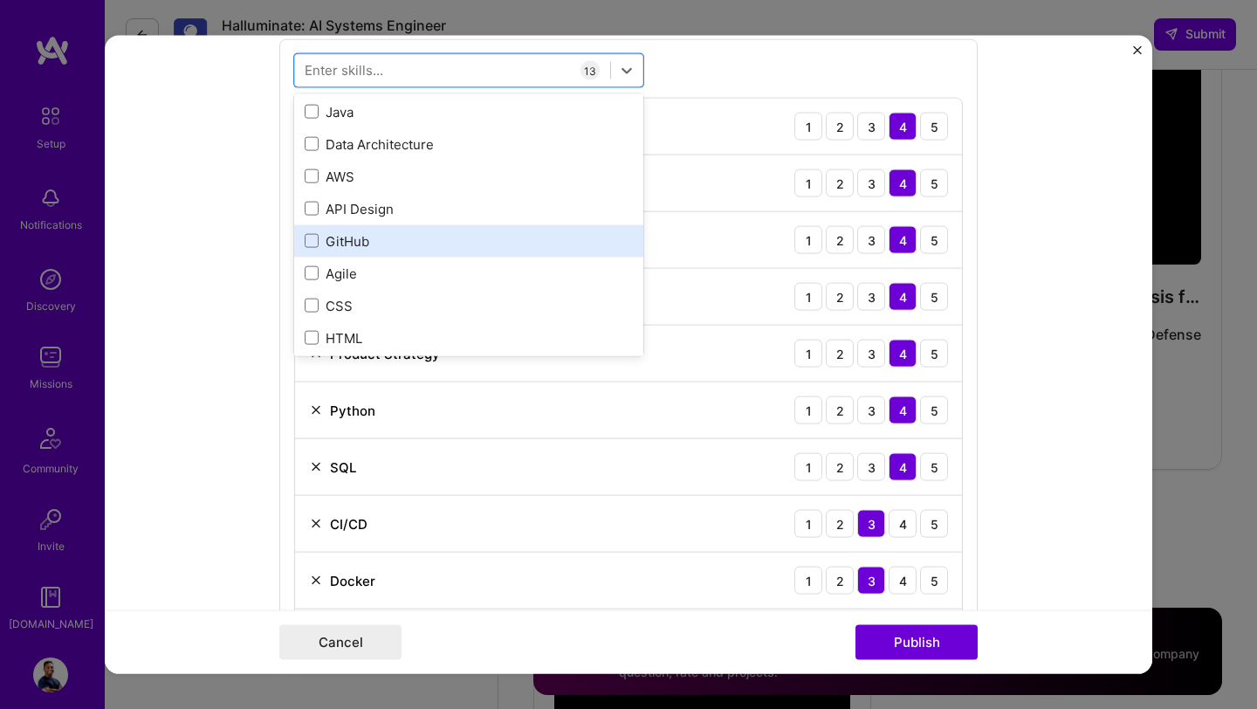
click at [319, 242] on div "GitHub" at bounding box center [469, 240] width 328 height 18
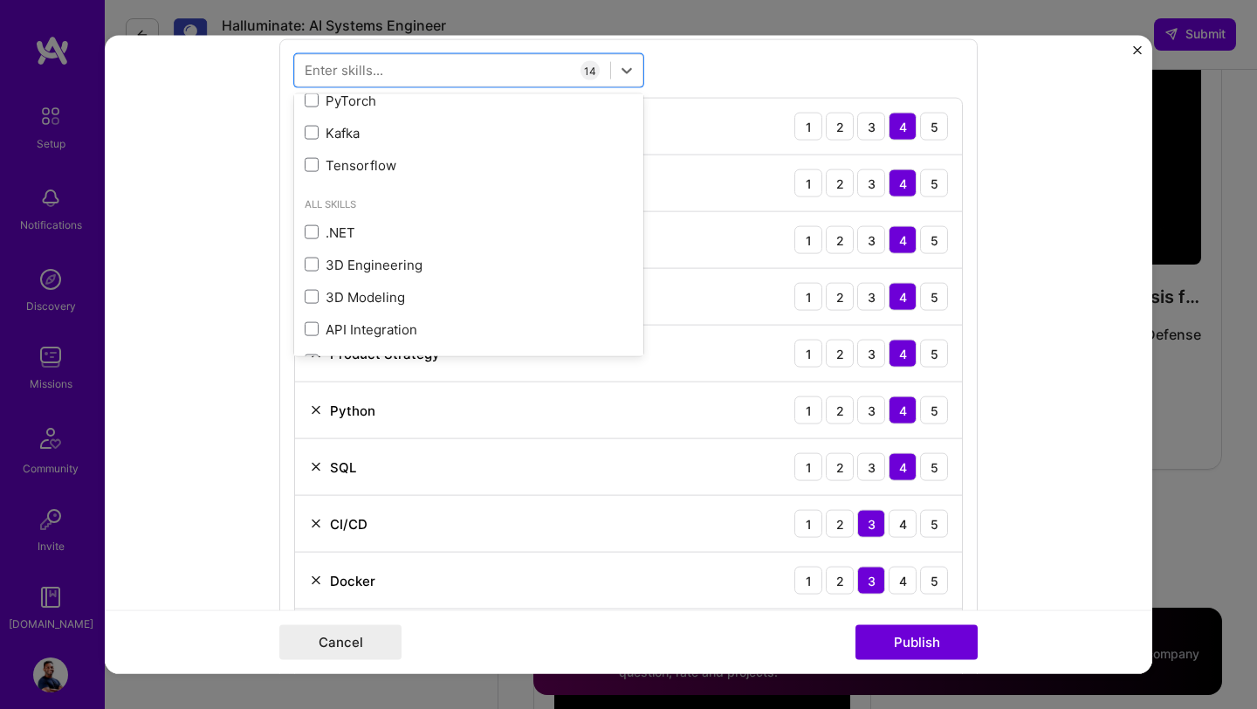
scroll to position [1526, 0]
click at [223, 211] on form "Project title FinTech Risk & Compliance Chat App Company Bluejay-AI Project ind…" at bounding box center [628, 355] width 1047 height 638
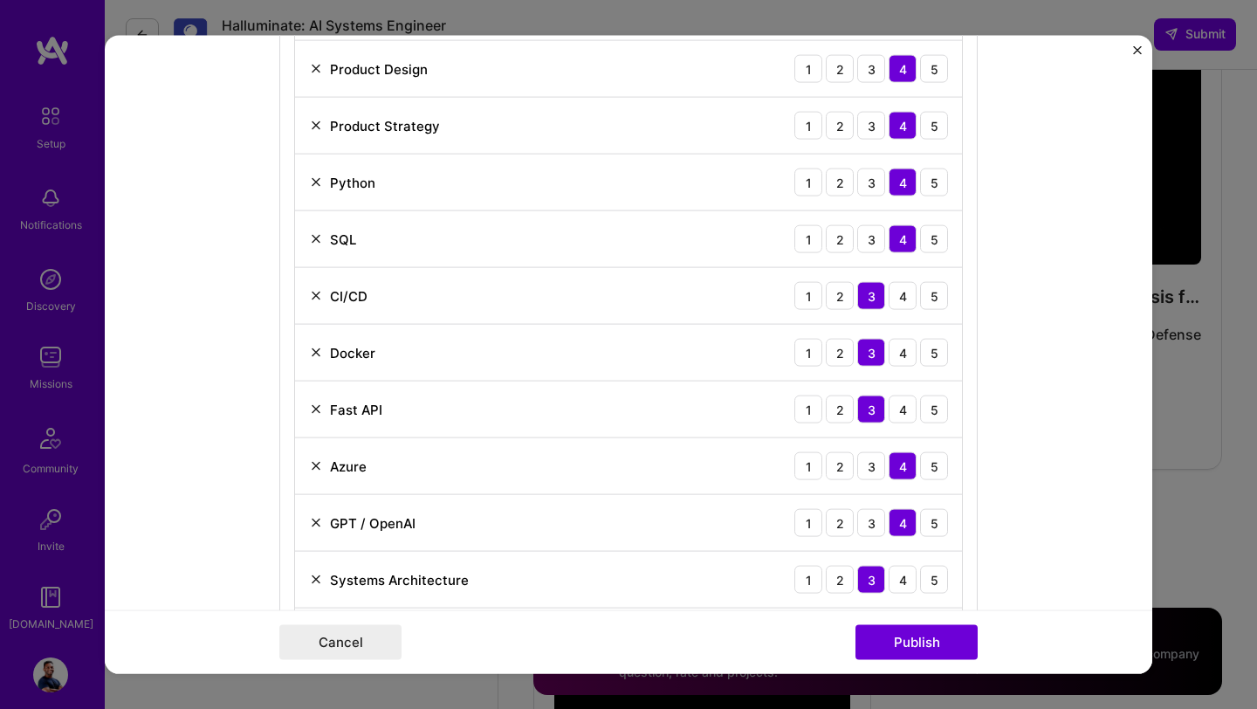
scroll to position [1488, 0]
click at [907, 297] on div "4" at bounding box center [903, 295] width 28 height 28
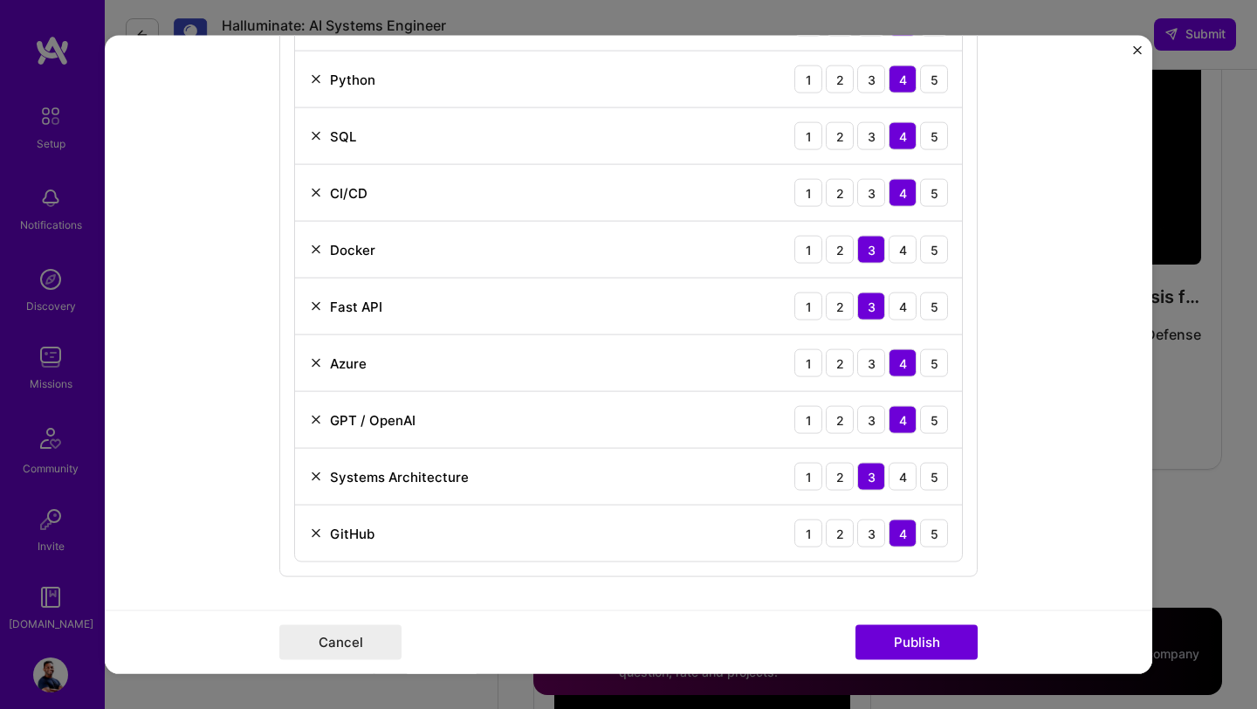
scroll to position [1592, 0]
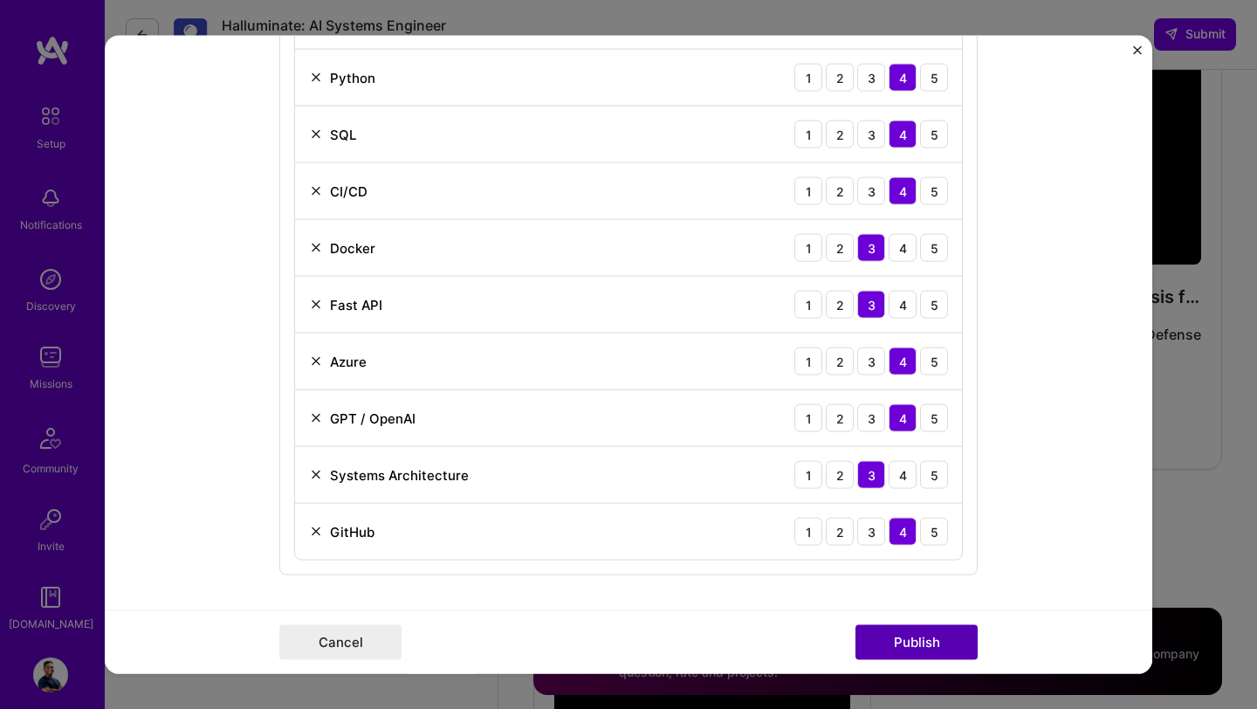
click at [894, 644] on button "Publish" at bounding box center [916, 641] width 122 height 35
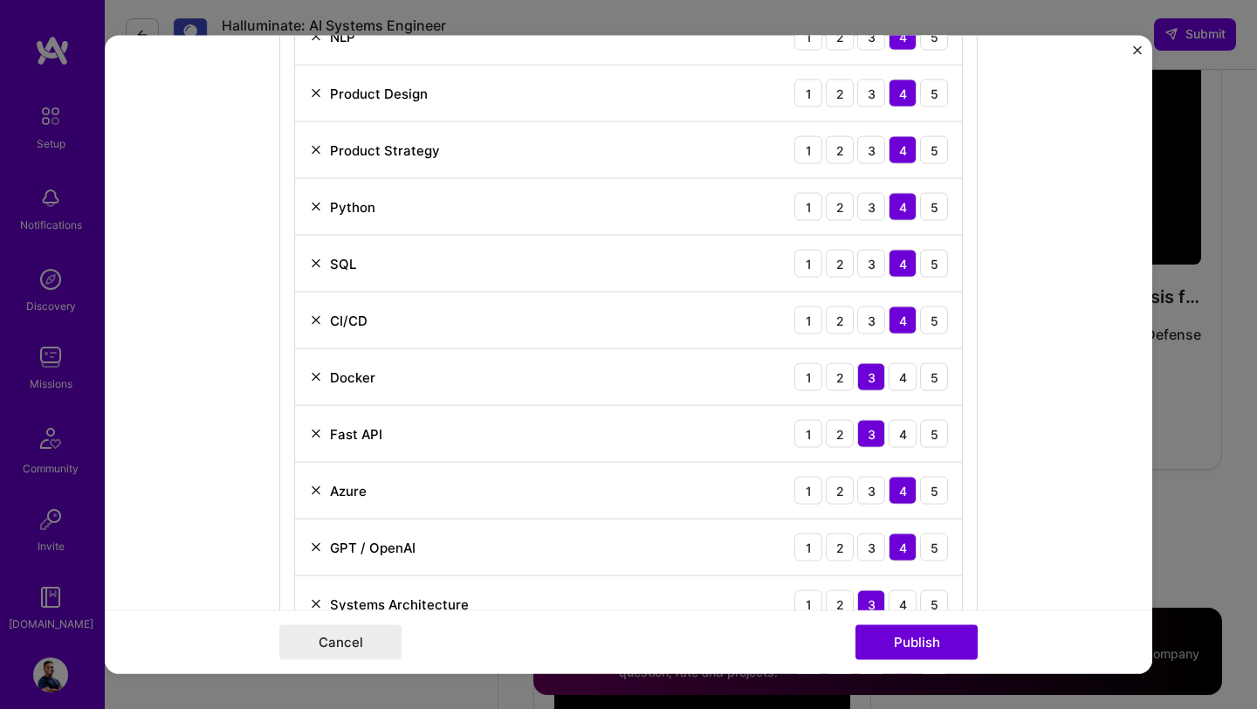
scroll to position [1735, 0]
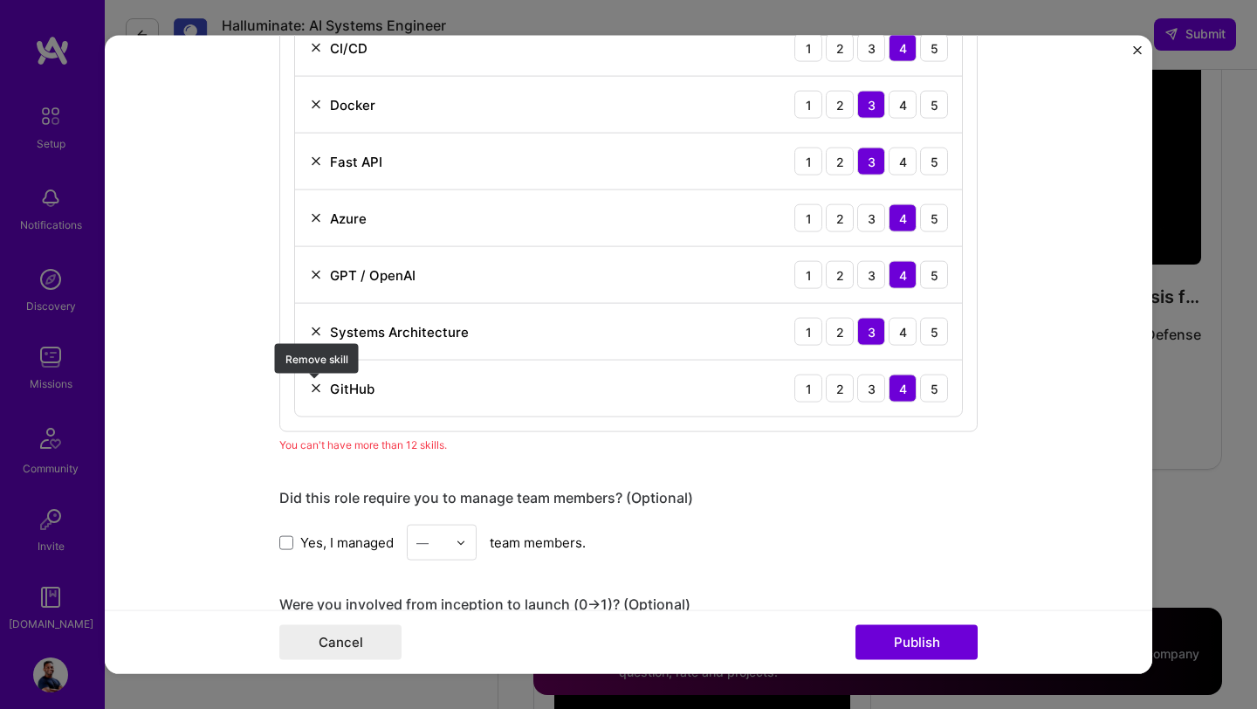
click at [318, 389] on img at bounding box center [316, 388] width 14 height 14
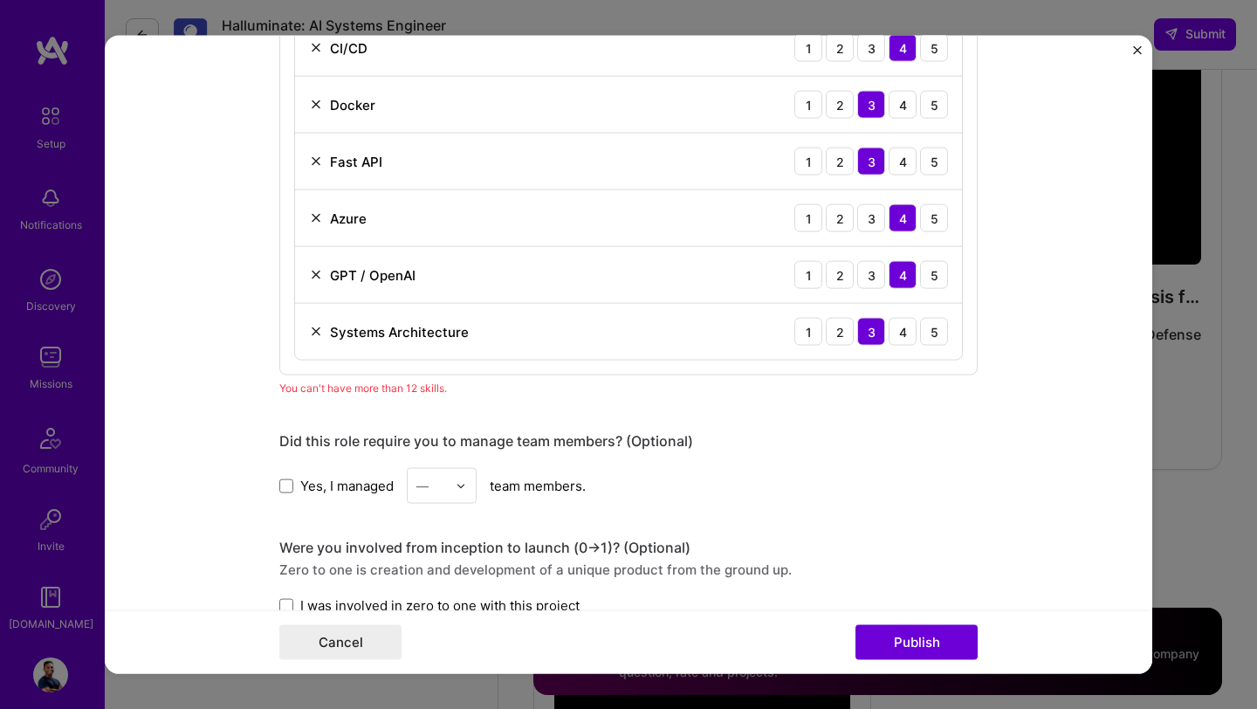
click at [314, 278] on img at bounding box center [316, 275] width 14 height 14
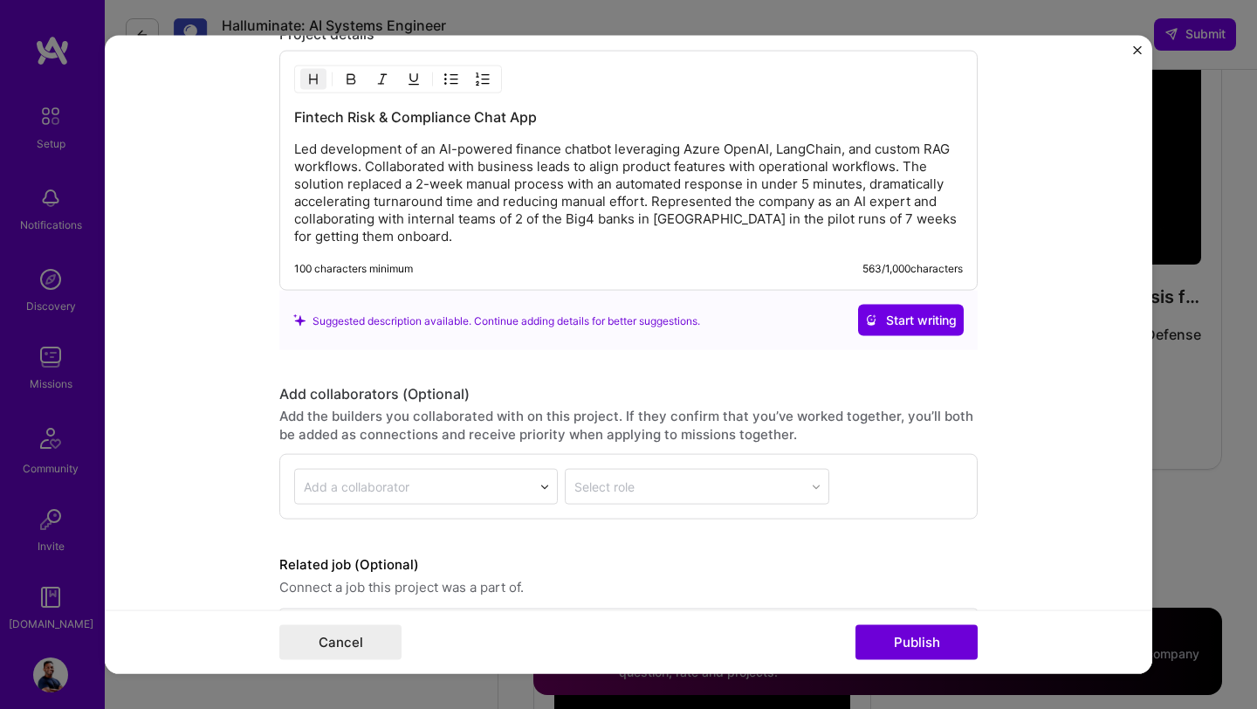
scroll to position [2575, 0]
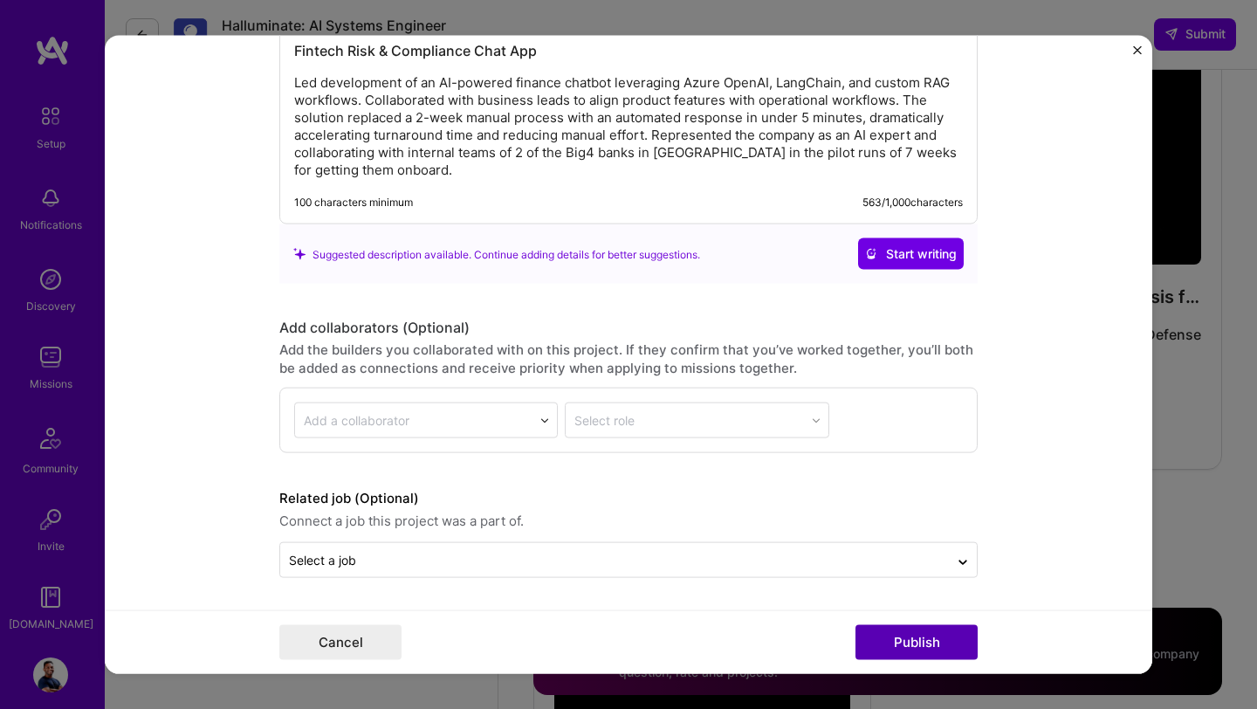
click at [924, 650] on button "Publish" at bounding box center [916, 641] width 122 height 35
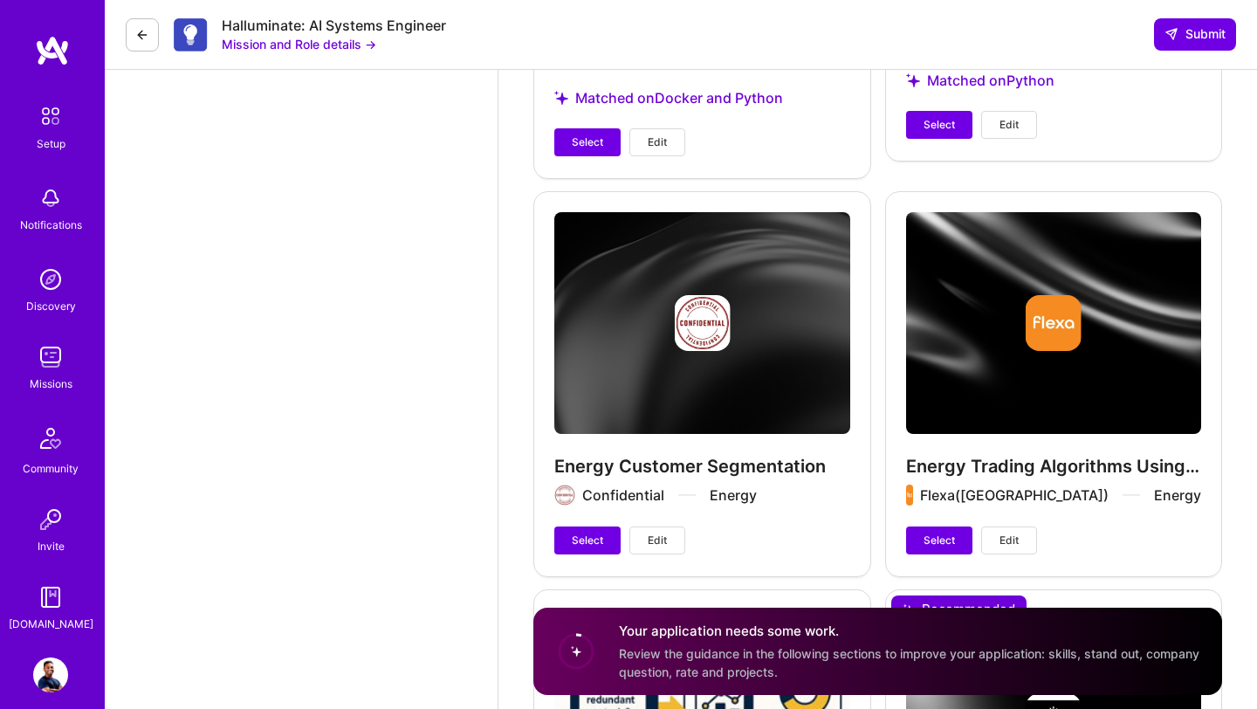
scroll to position [4592, 0]
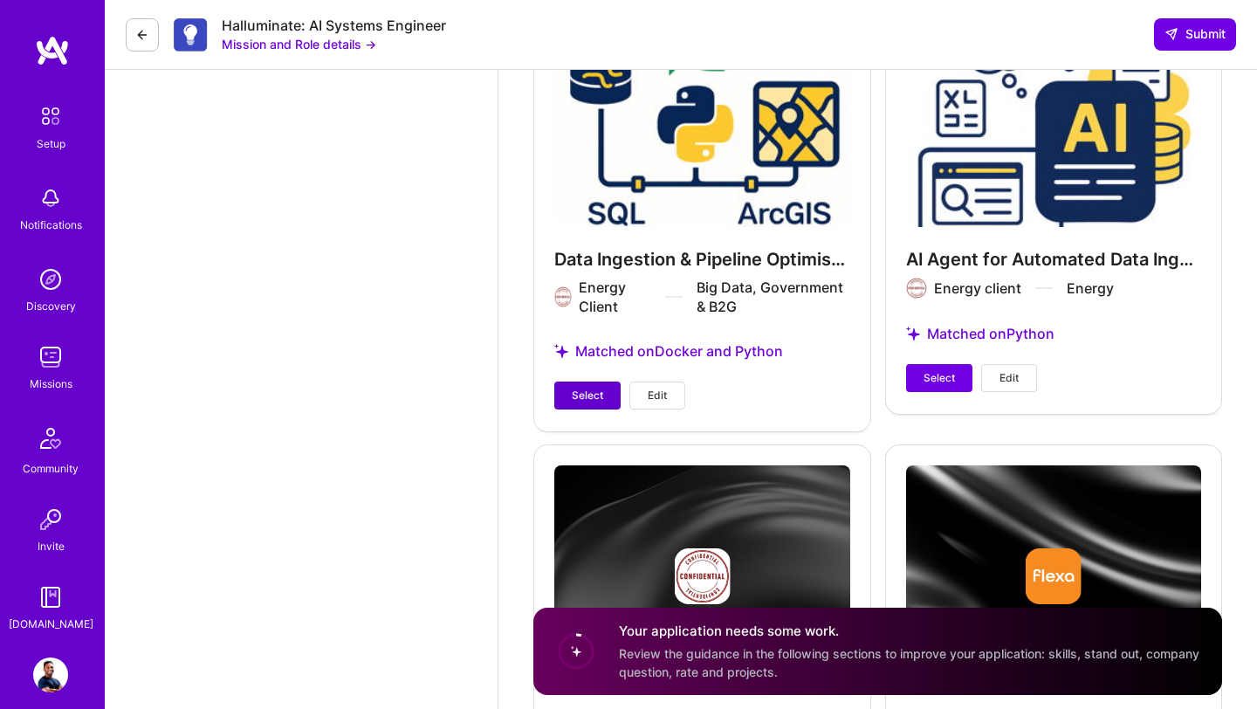
click at [588, 388] on span "Select" at bounding box center [587, 396] width 31 height 16
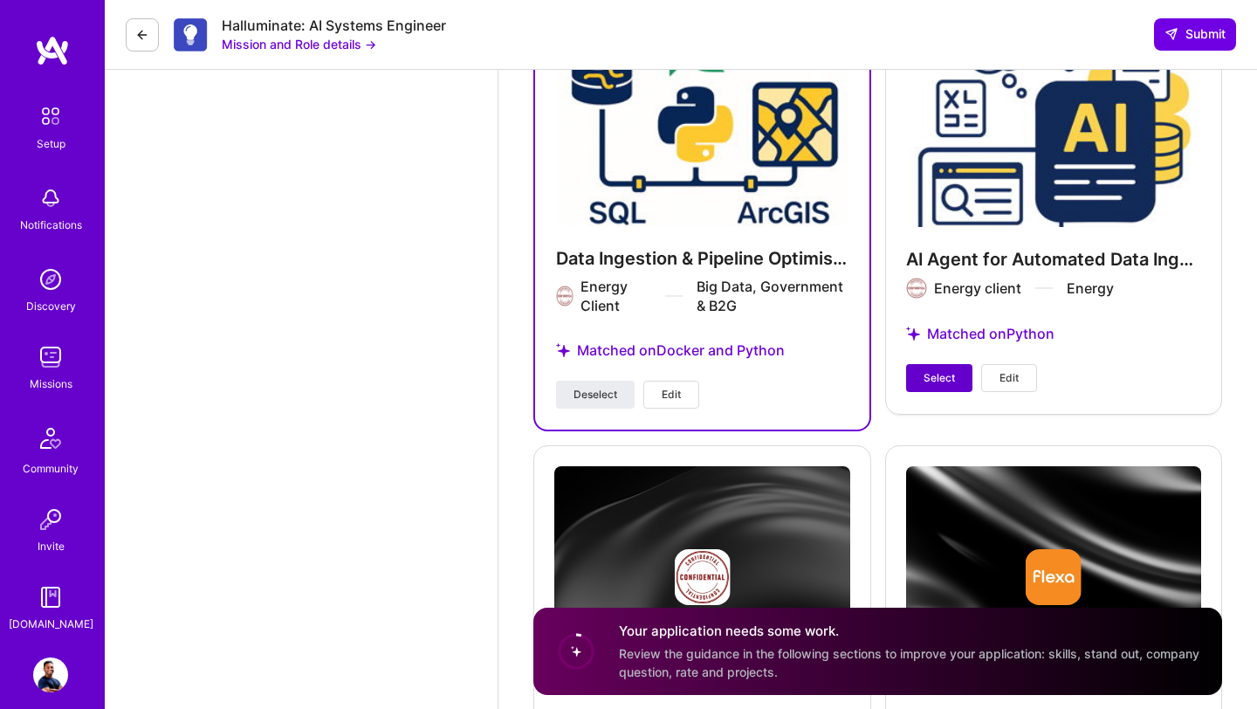
click at [924, 383] on span "Select" at bounding box center [939, 378] width 31 height 16
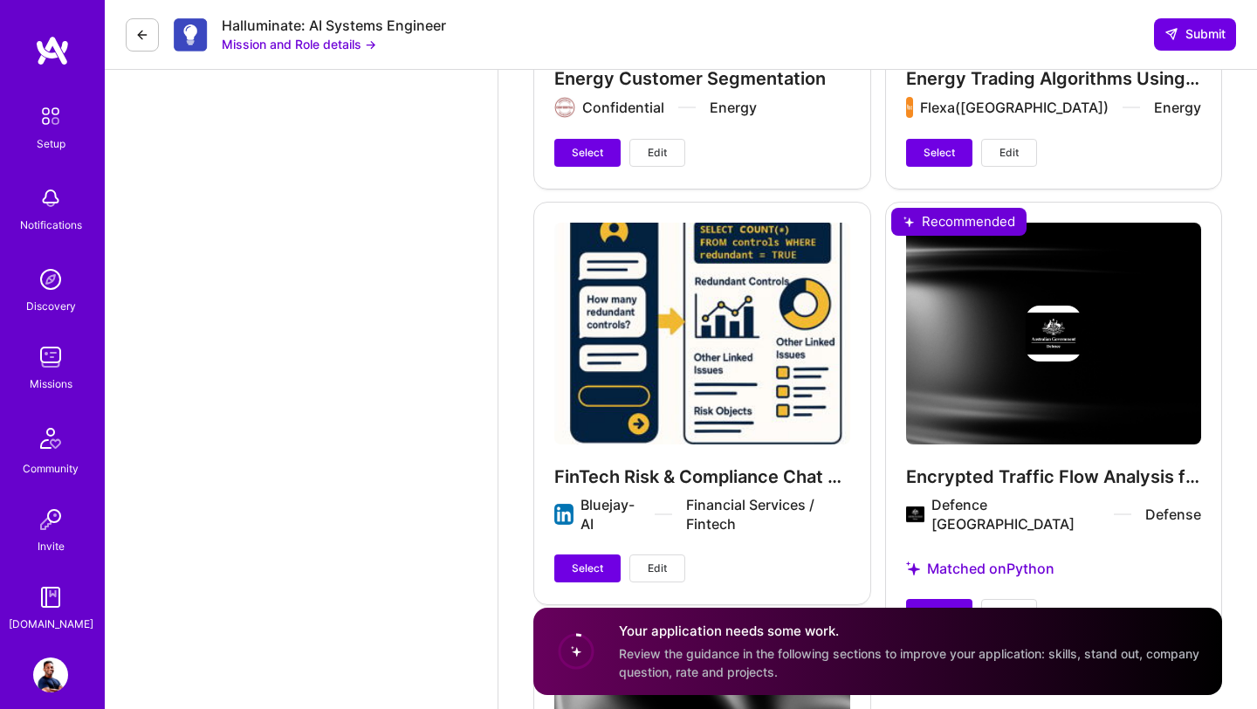
scroll to position [5259, 0]
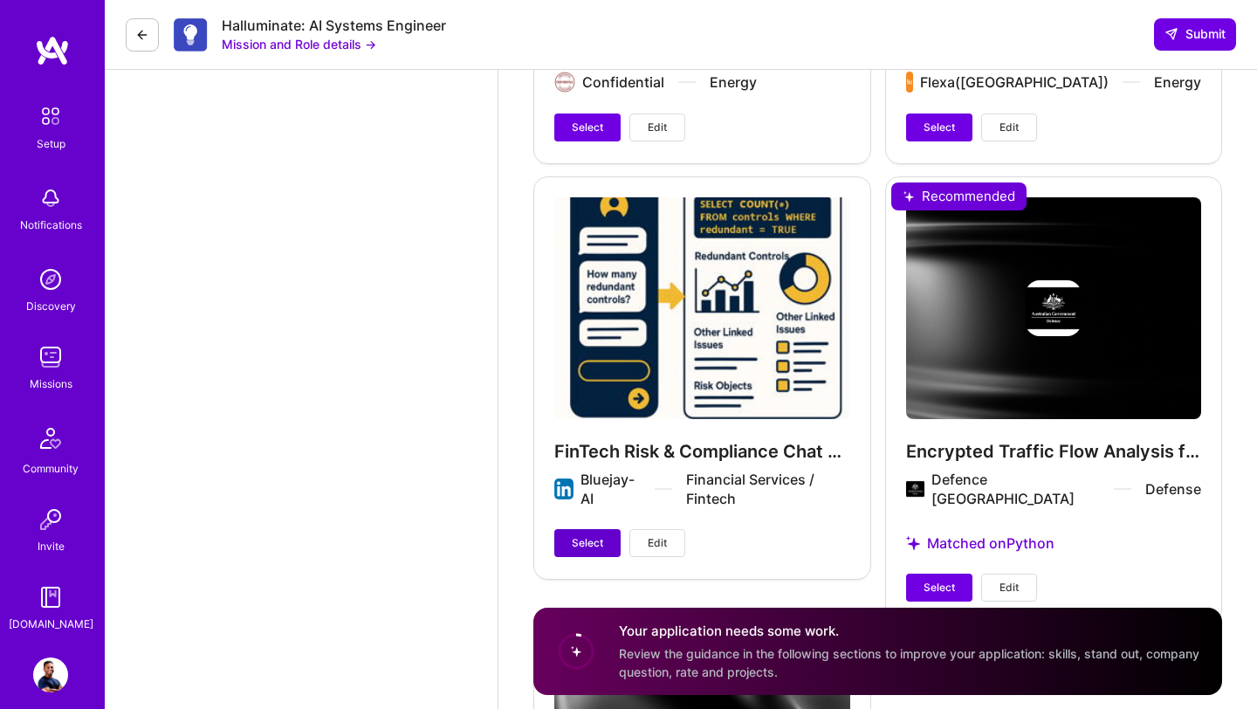
click at [588, 537] on span "Select" at bounding box center [587, 543] width 31 height 16
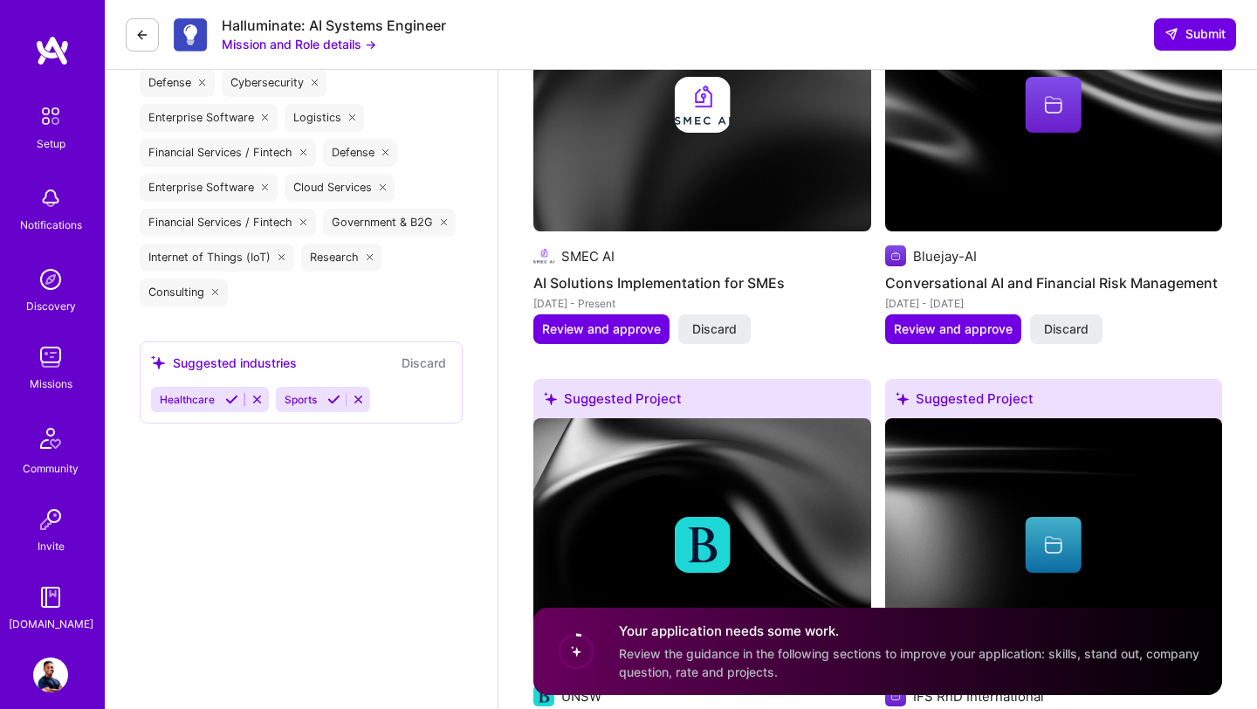
scroll to position [2323, 0]
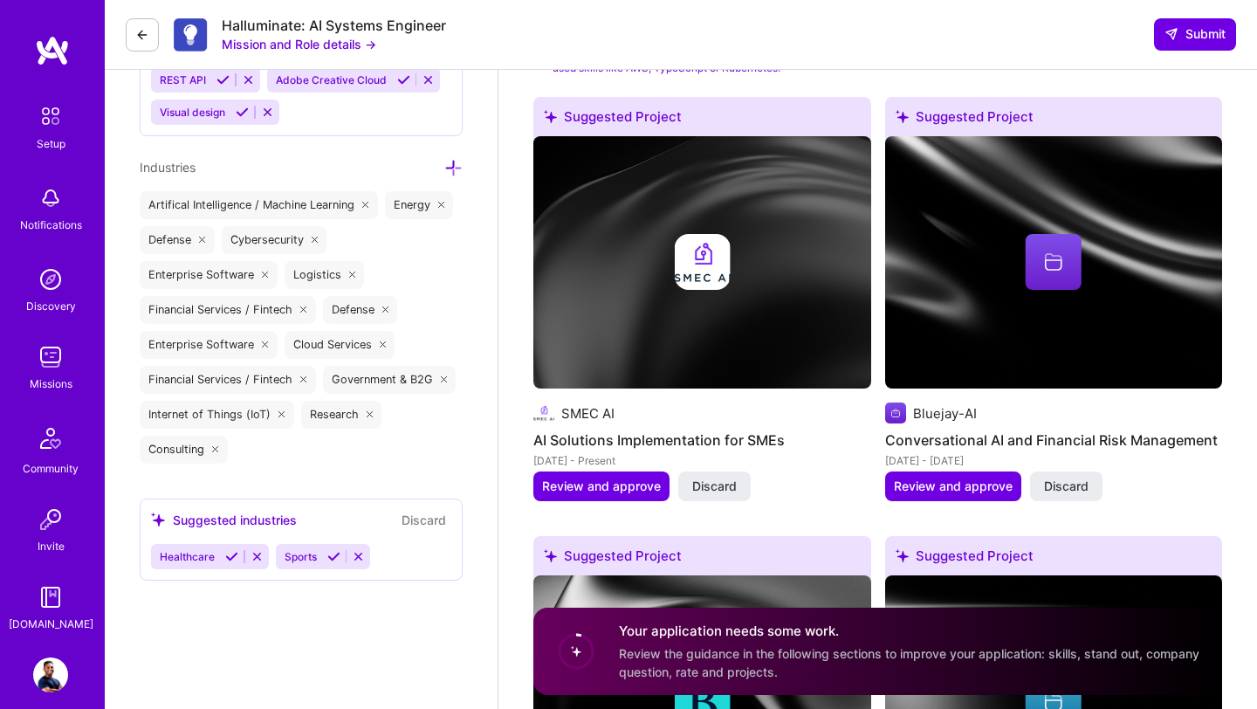
click at [46, 680] on img at bounding box center [50, 674] width 35 height 35
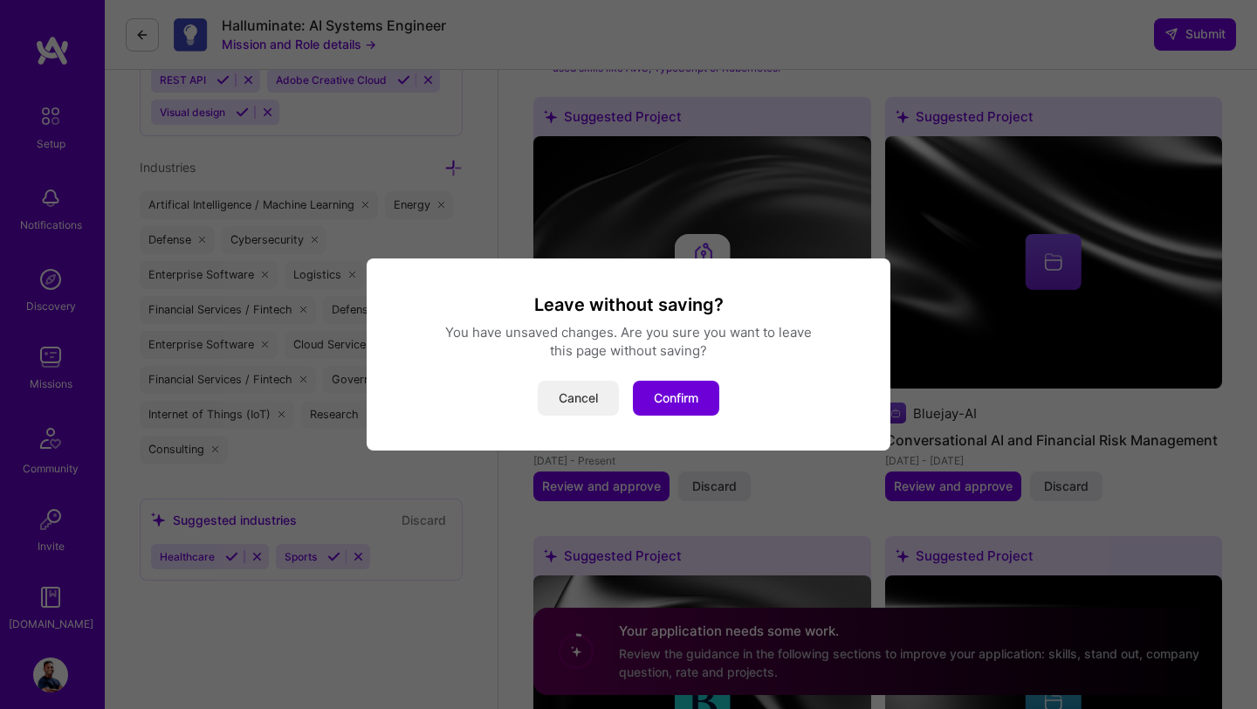
click at [581, 395] on button "Cancel" at bounding box center [578, 398] width 81 height 35
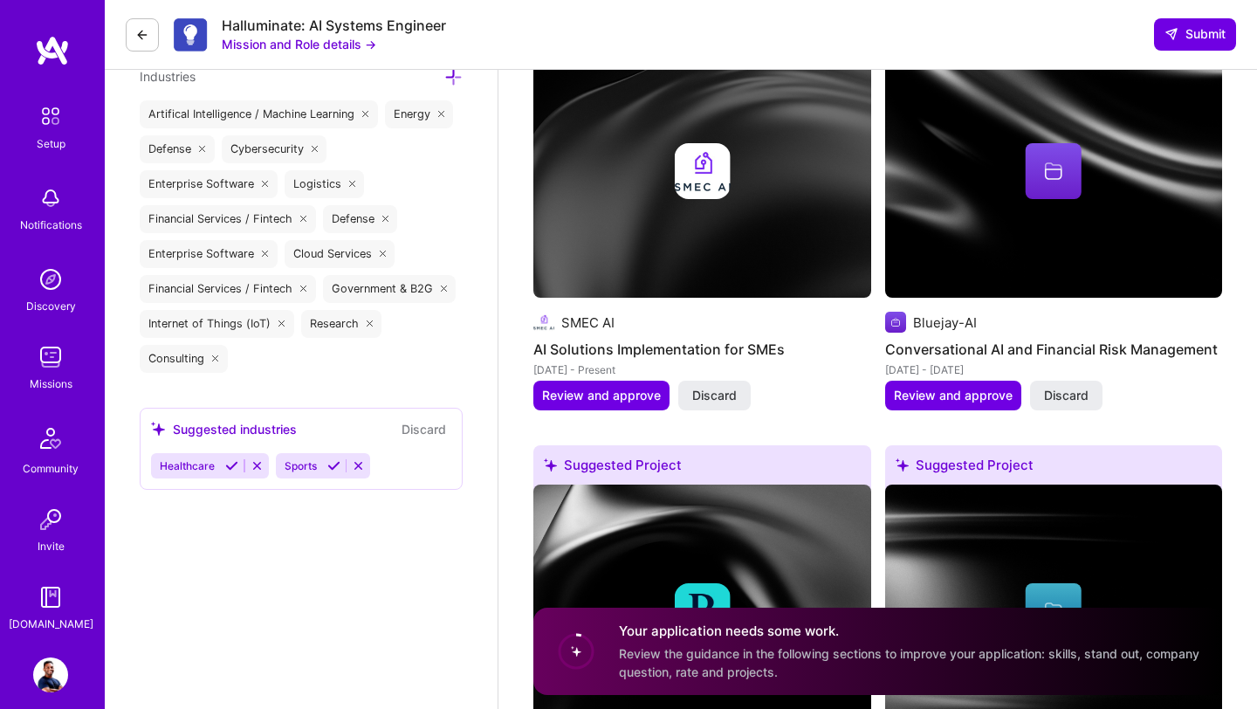
scroll to position [2428, 0]
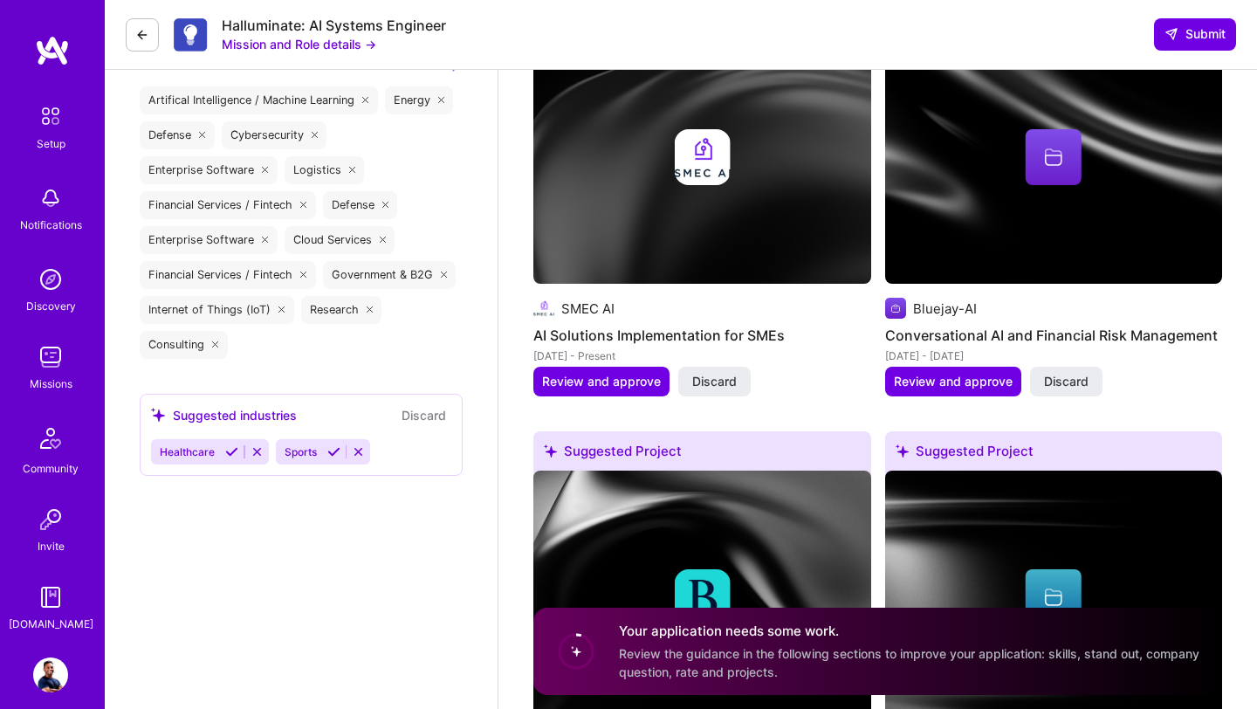
click at [49, 681] on img at bounding box center [50, 674] width 35 height 35
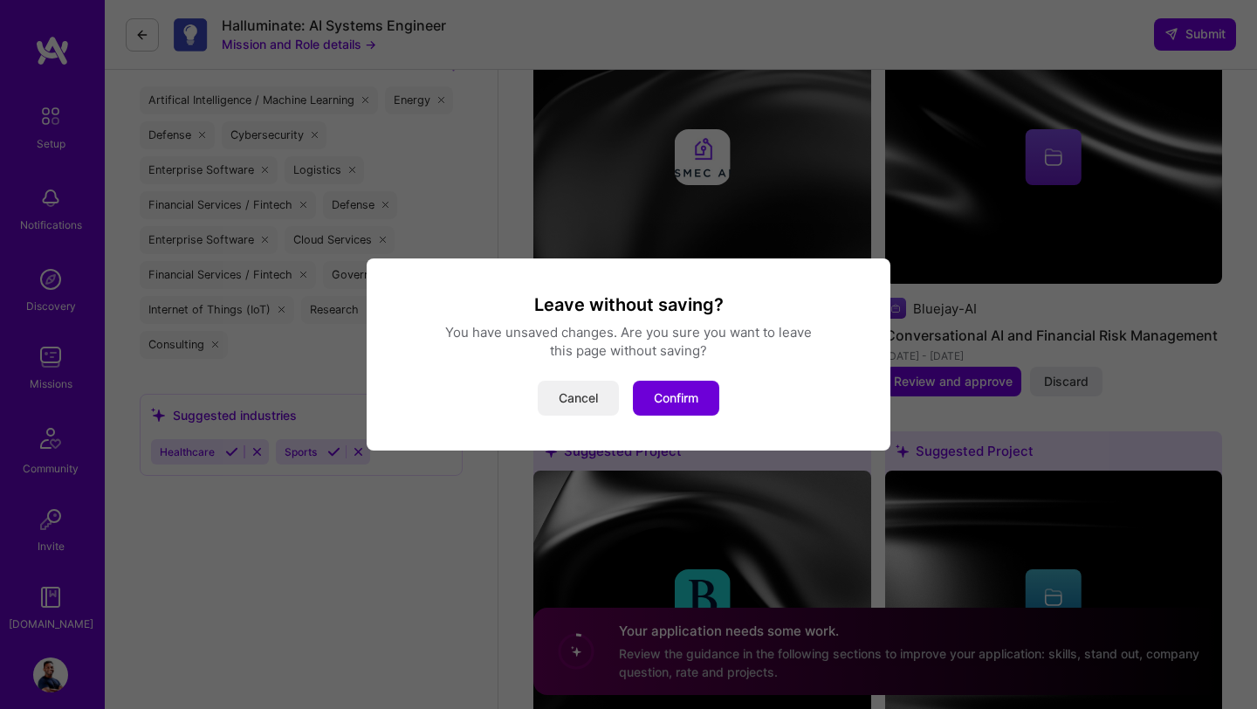
click at [583, 402] on button "Cancel" at bounding box center [578, 398] width 81 height 35
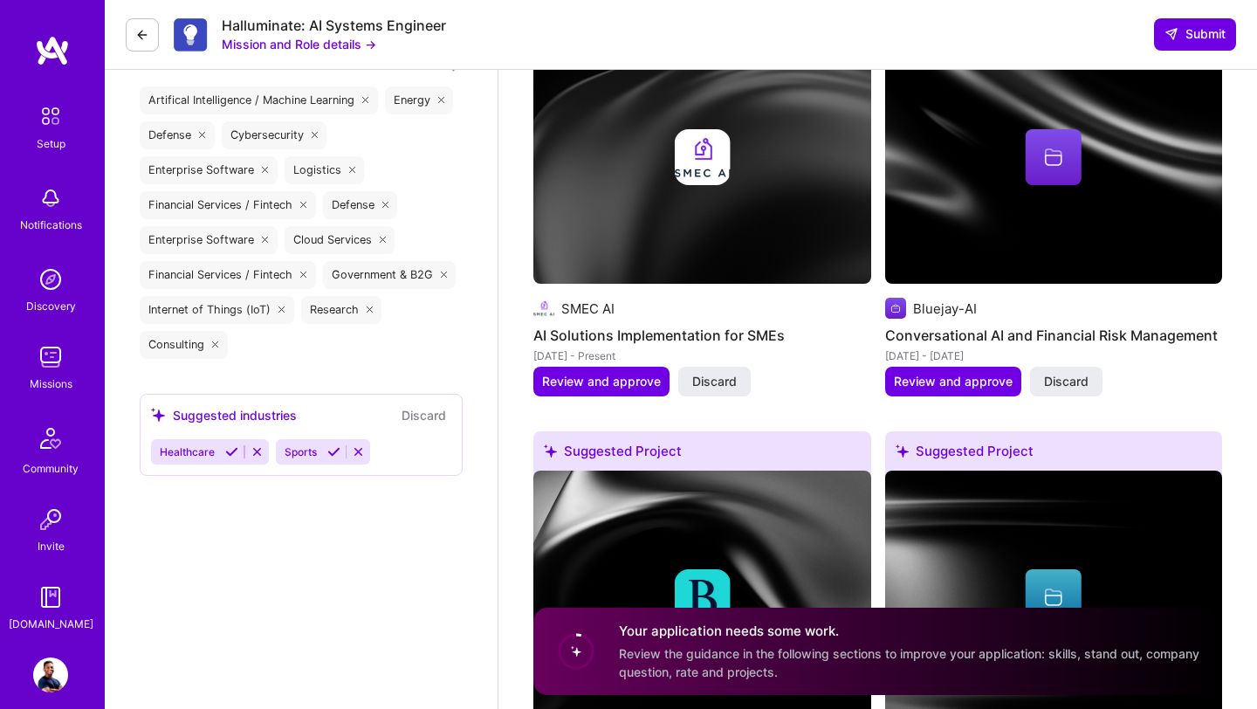
click at [53, 668] on img at bounding box center [50, 674] width 35 height 35
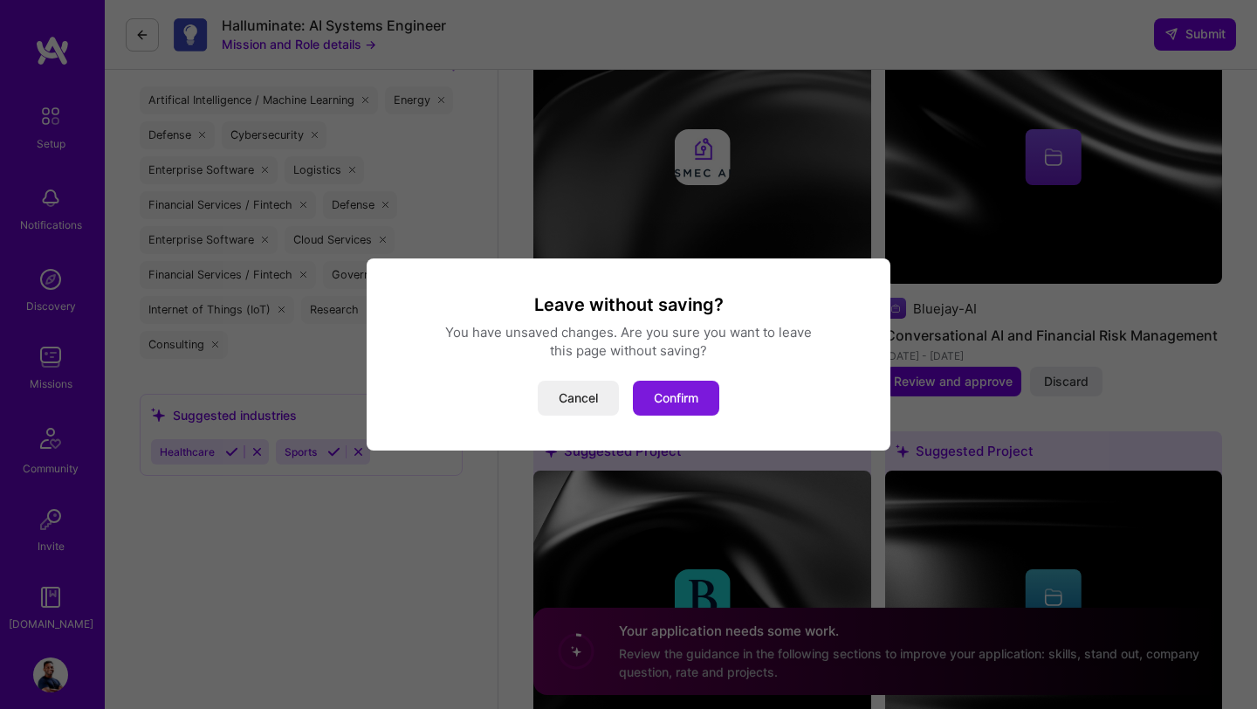
click at [662, 395] on button "Confirm" at bounding box center [676, 398] width 86 height 35
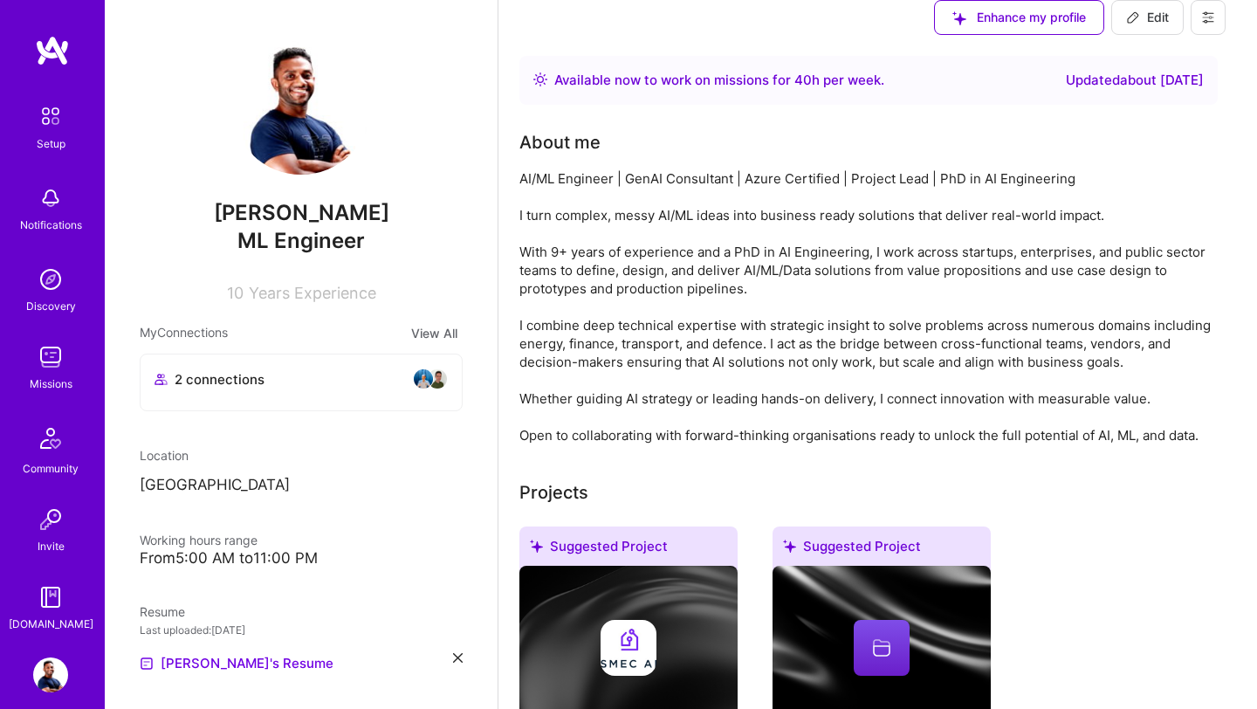
scroll to position [3872, 0]
click at [1140, 24] on icon at bounding box center [1133, 17] width 14 height 14
select select "US"
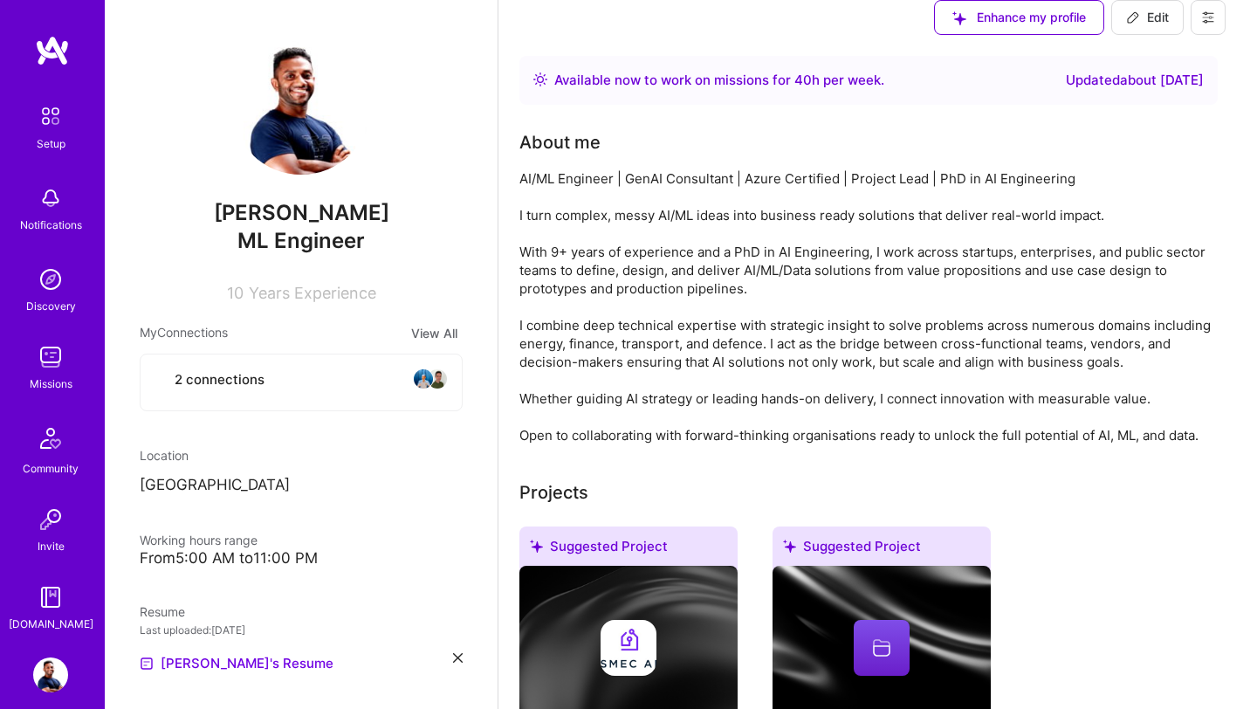
select select "Right Now"
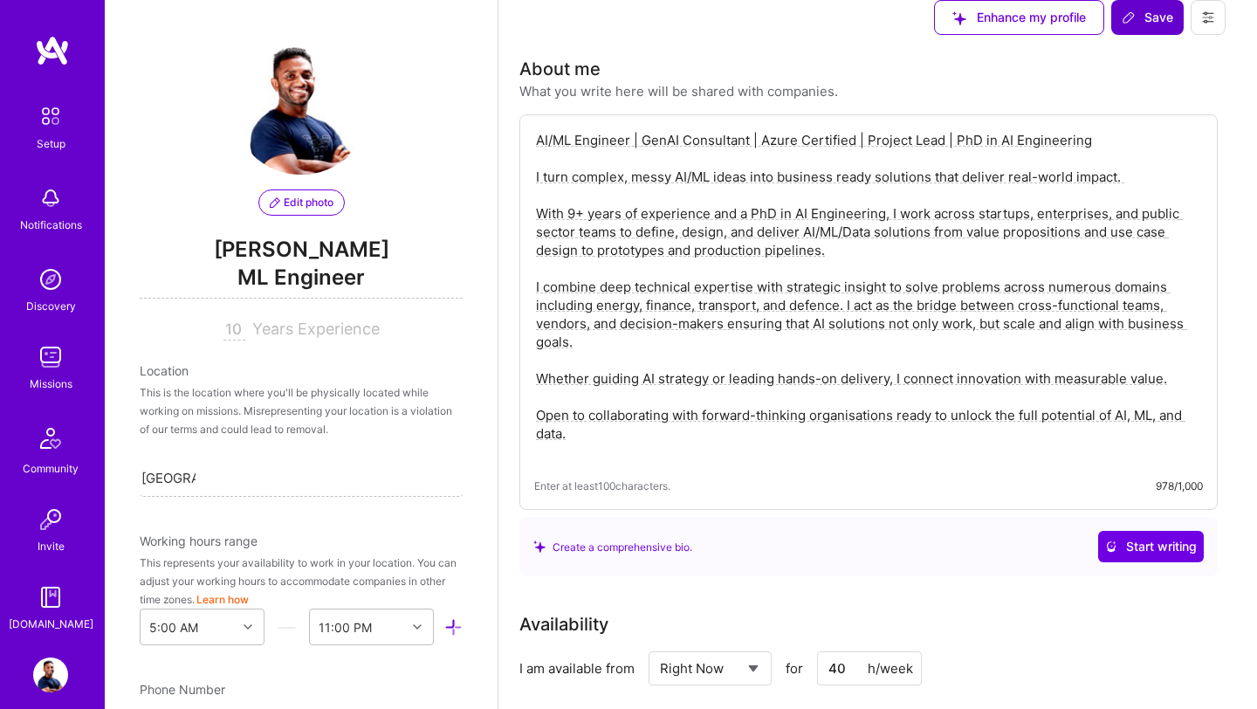
scroll to position [4813, 0]
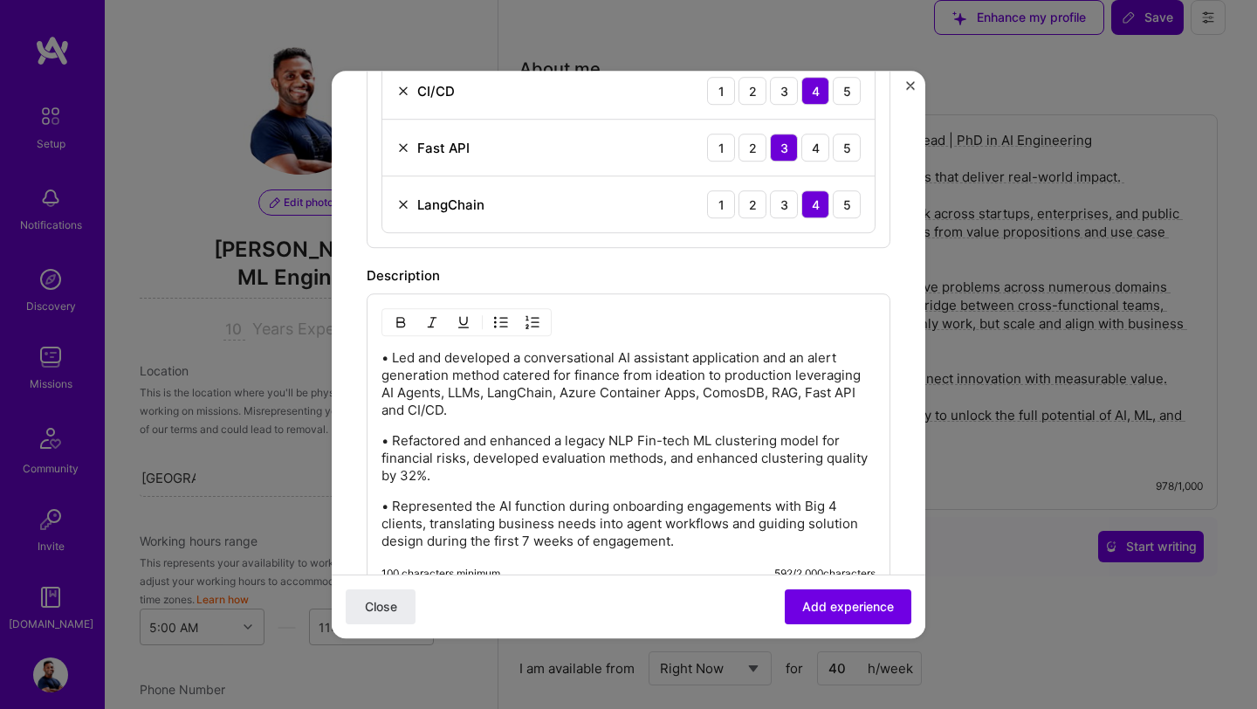
scroll to position [744, 0]
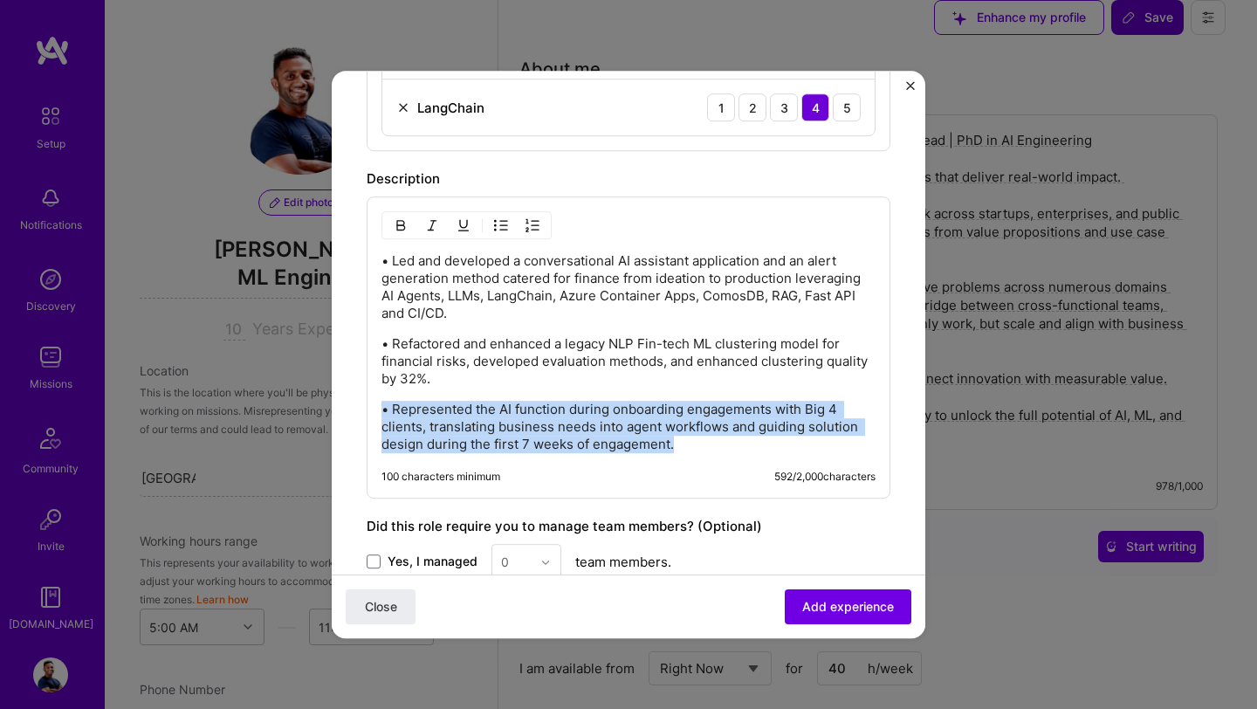
drag, startPoint x: 677, startPoint y: 443, endPoint x: 372, endPoint y: 409, distance: 306.5
click at [371, 409] on div "• Led and developed a conversational AI assistant application and an alert gene…" at bounding box center [629, 347] width 524 height 302
copy p "• Represented the AI function during onboarding engagements with Big 4 clients,…"
click at [692, 449] on p "• Represented the AI function during onboarding engagements with Big 4 clients,…" at bounding box center [628, 427] width 494 height 52
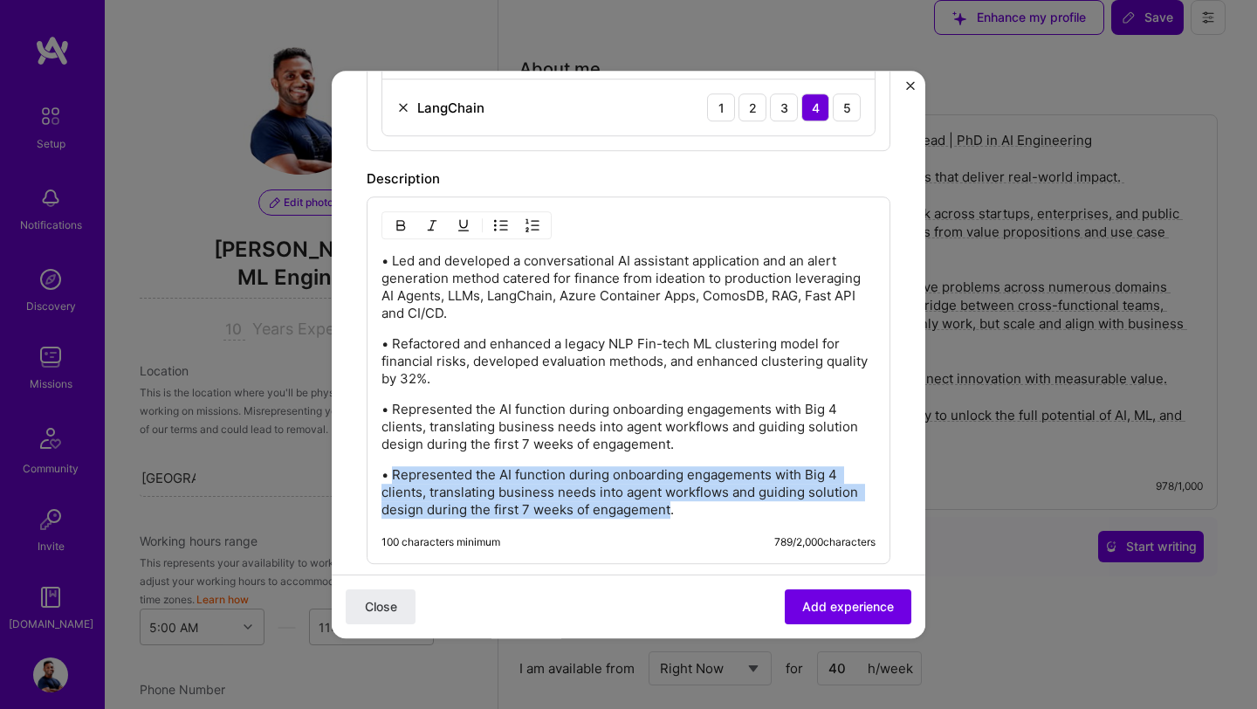
drag, startPoint x: 395, startPoint y: 479, endPoint x: 669, endPoint y: 518, distance: 275.9
click at [669, 518] on p "• Represented the AI function during onboarding engagements with Big 4 clients,…" at bounding box center [628, 492] width 494 height 52
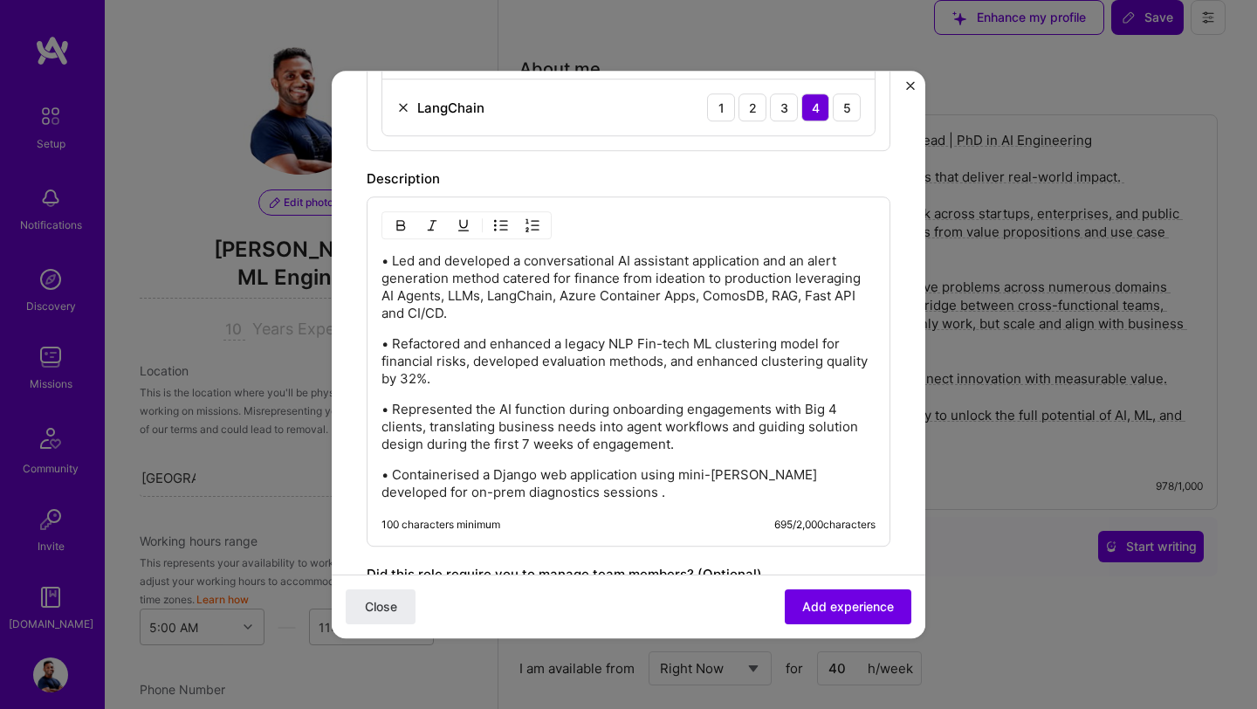
click at [652, 483] on p "• Containerised a Django web application using mini-kube developed for on-prem …" at bounding box center [628, 483] width 494 height 35
click at [653, 483] on p "• Containerised a Django web application using mini-kube developed for on-prem …" at bounding box center [628, 483] width 494 height 35
click at [700, 501] on div "• Led and developed a conversational AI assistant application and an alert gene…" at bounding box center [629, 371] width 524 height 350
click at [794, 479] on p "• Containerised a Django web application for mini-kube developed for on-prem di…" at bounding box center [628, 483] width 494 height 35
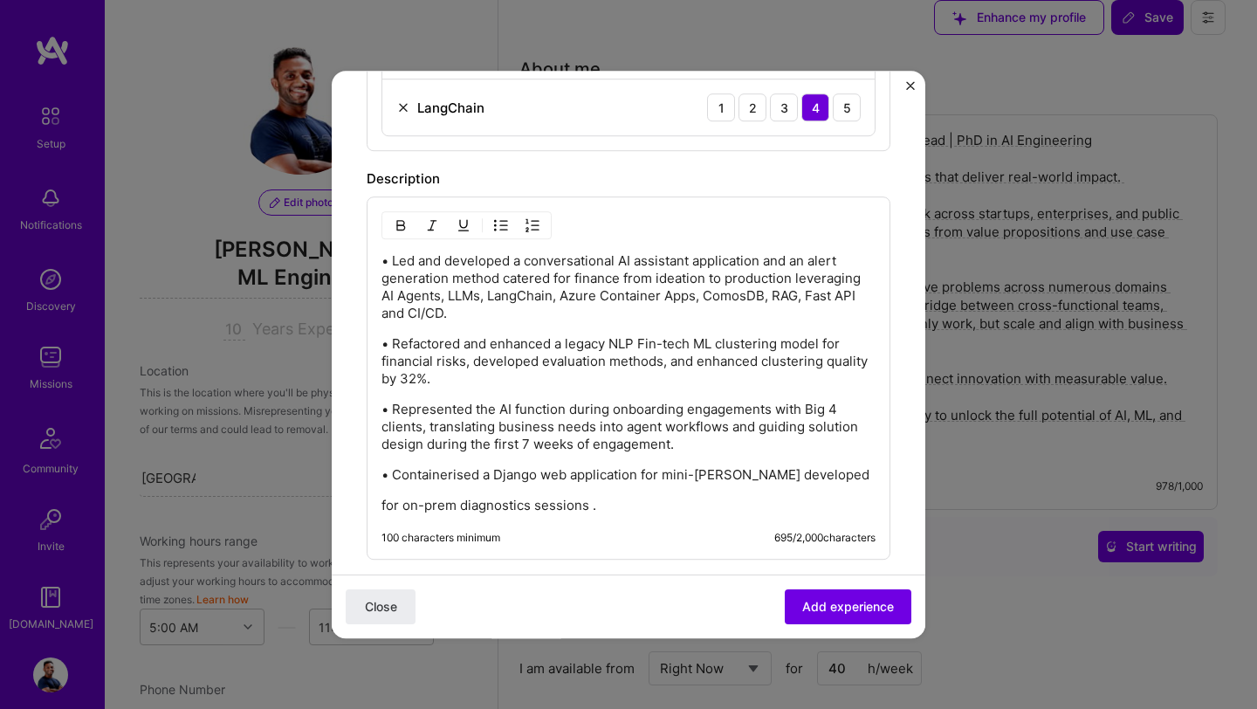
click at [728, 478] on p "• Containerised a Django web application for mini-kube developed" at bounding box center [628, 474] width 494 height 17
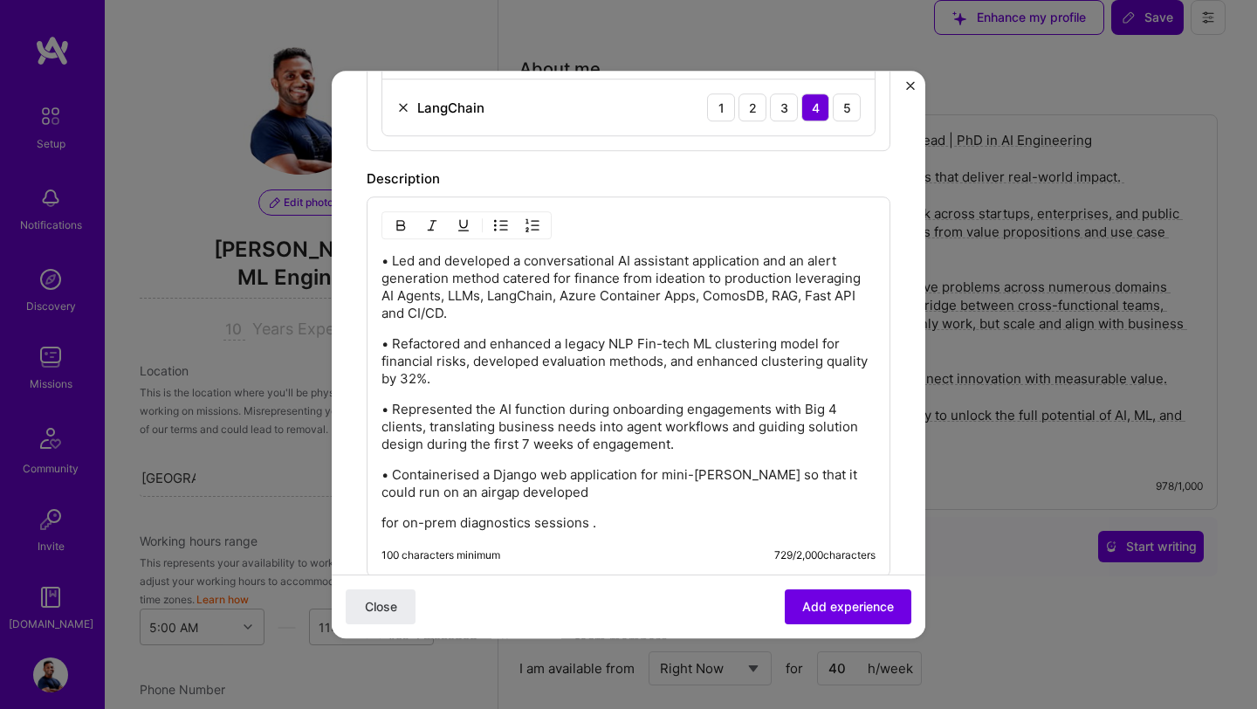
click at [419, 496] on p "• Containerised a Django web application for mini-kube so that it could run on …" at bounding box center [628, 483] width 494 height 35
click at [443, 494] on p "• Containerised a Django web application for mini-kube so that it could run on …" at bounding box center [628, 483] width 494 height 35
click at [649, 472] on p "• Containerised a Django web application for mini-kube so that it could run on …" at bounding box center [628, 483] width 494 height 35
click at [649, 473] on p "• Containerised a Django web application for mini-kube so that it could run on …" at bounding box center [628, 483] width 494 height 35
click at [540, 477] on p "• Containerised a Django web application using mini-kube so that it could run o…" at bounding box center [628, 483] width 494 height 35
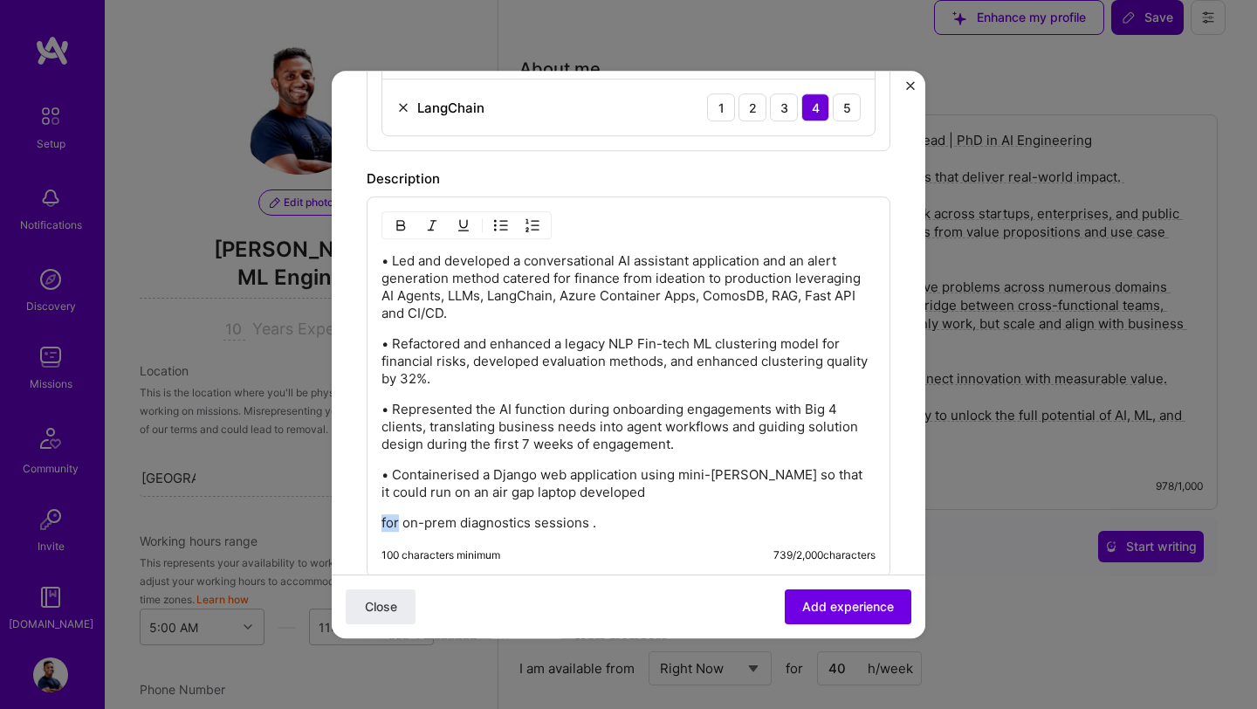
drag, startPoint x: 398, startPoint y: 522, endPoint x: 361, endPoint y: 522, distance: 37.5
click at [360, 522] on form "Create a job experience Jobs help companies understand your past experience. Co…" at bounding box center [629, 158] width 594 height 1593
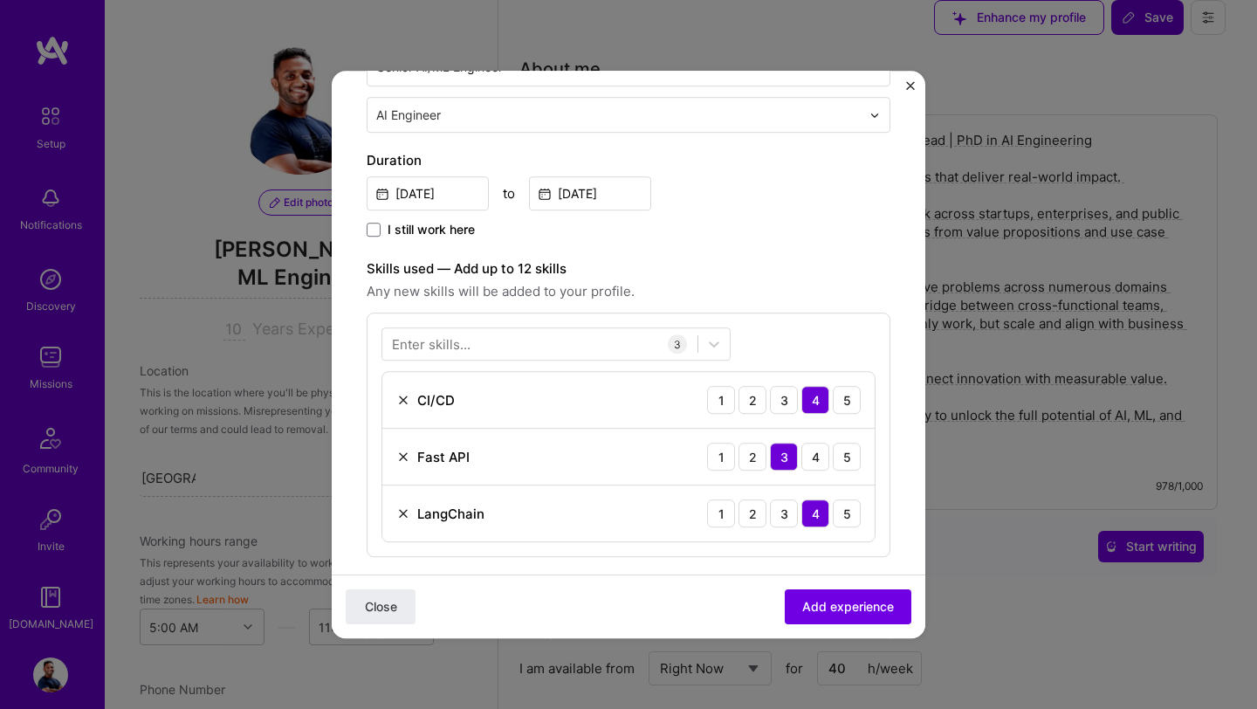
scroll to position [162, 0]
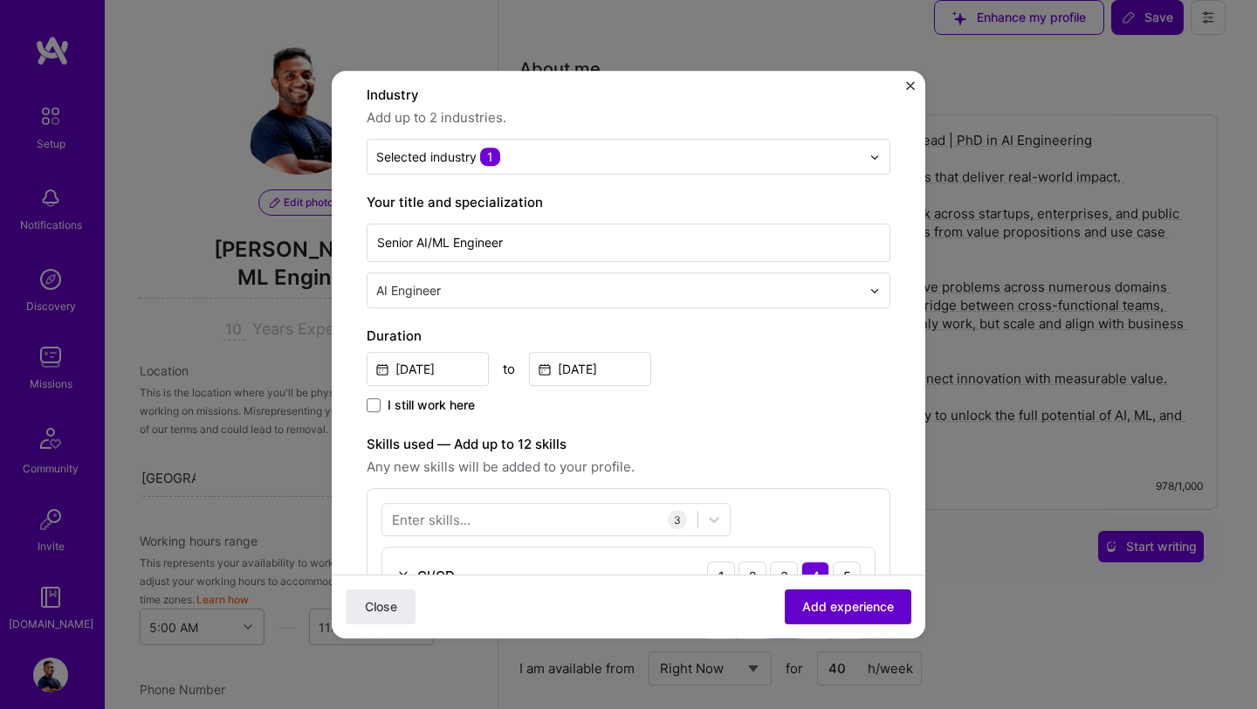
click at [827, 617] on button "Add experience" at bounding box center [848, 606] width 127 height 35
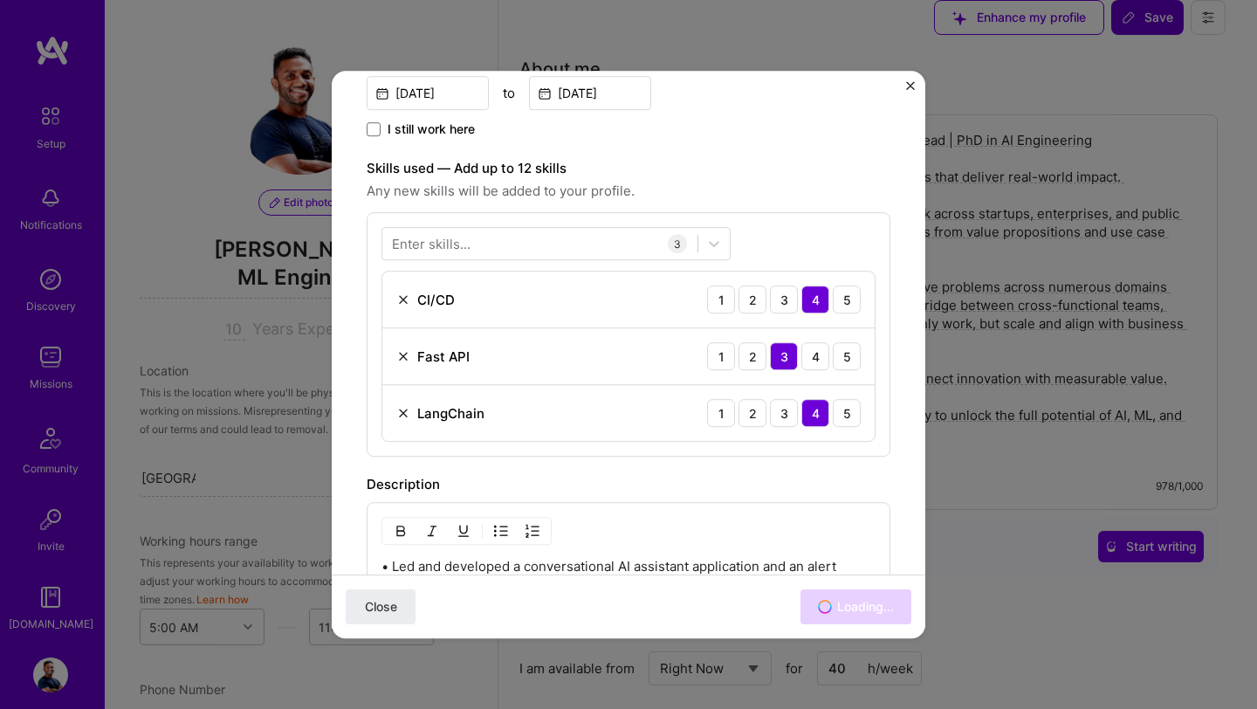
scroll to position [350, 0]
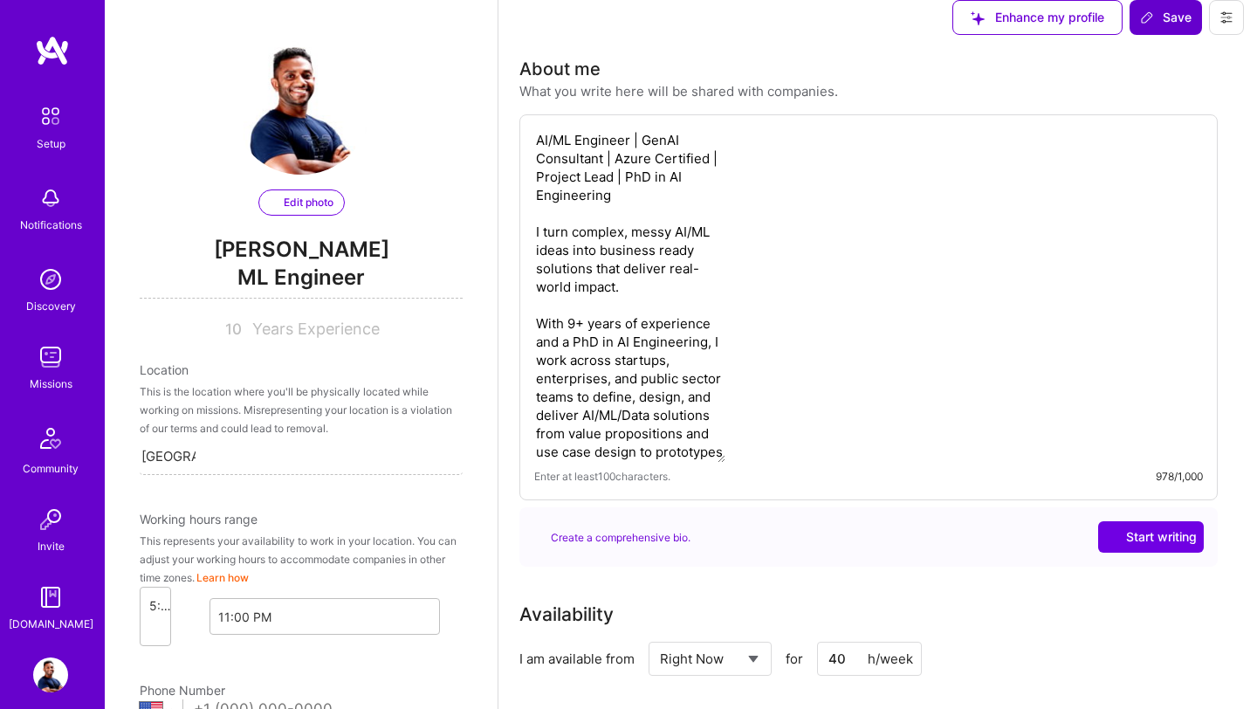
select select "US"
select select "Right Now"
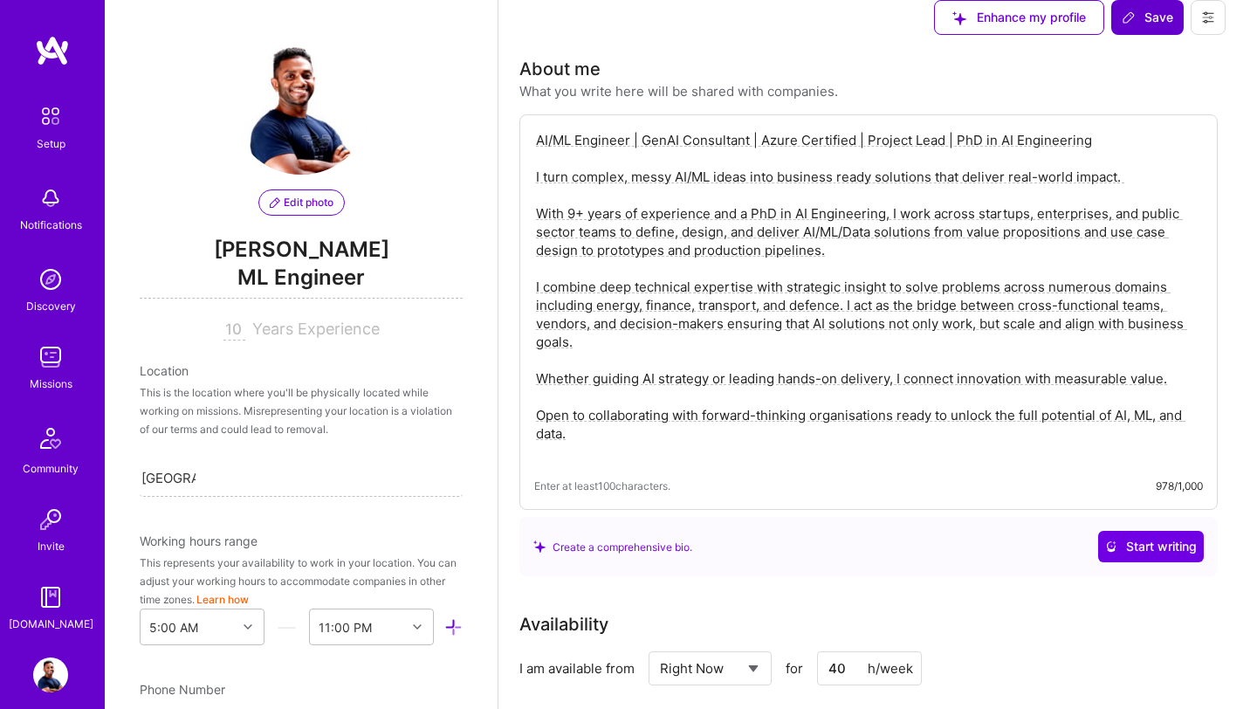
scroll to position [4925, 0]
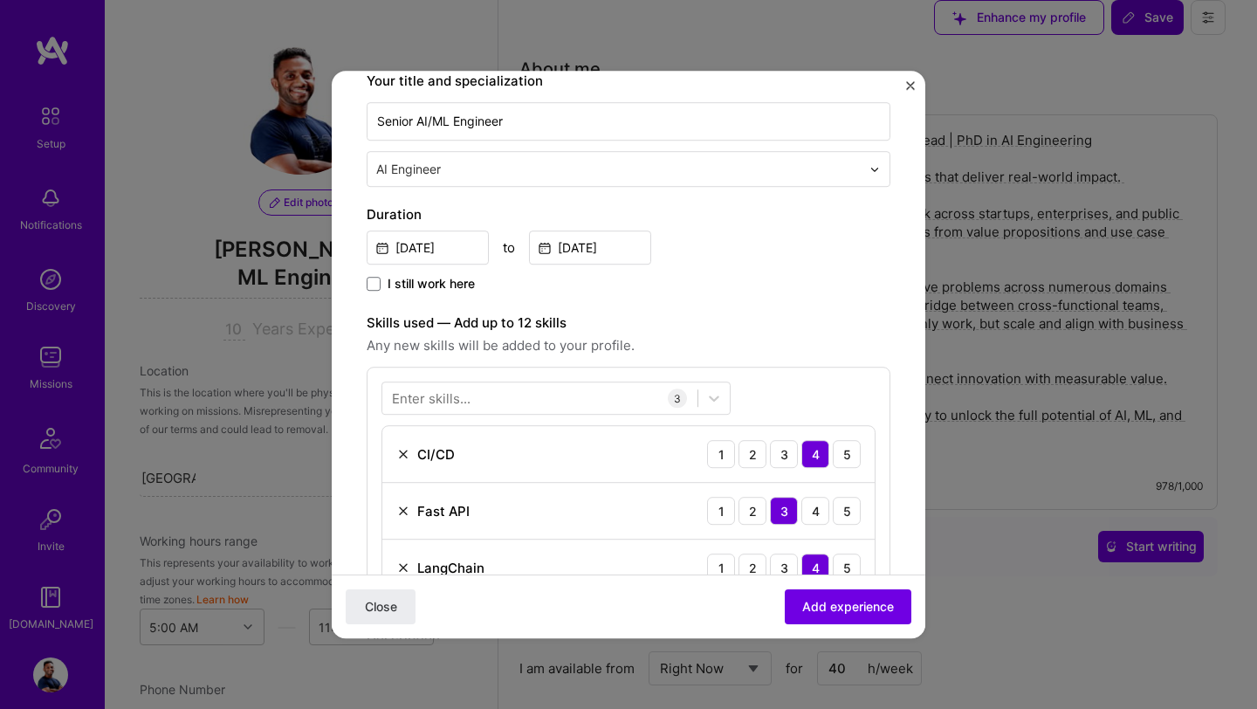
scroll to position [327, 0]
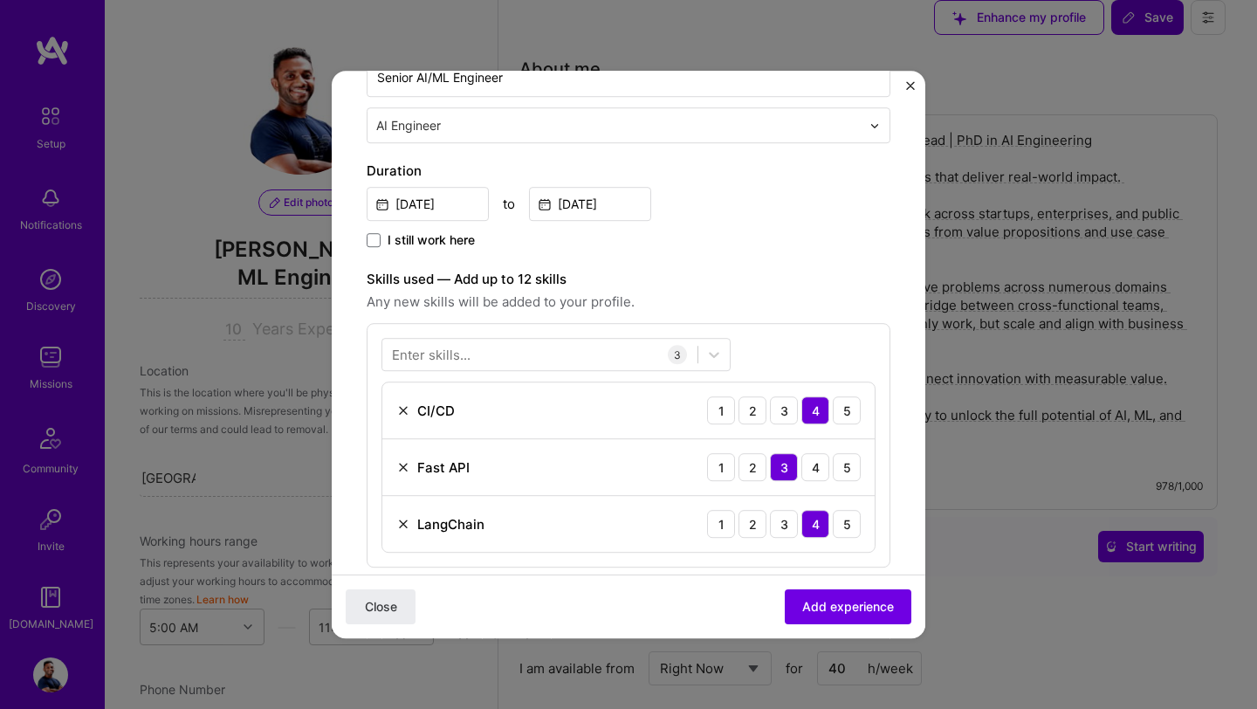
click at [441, 349] on div "Enter skills..." at bounding box center [431, 355] width 79 height 18
click at [443, 354] on div "Enter skills..." at bounding box center [431, 355] width 79 height 18
click at [444, 356] on div "Enter skills..." at bounding box center [431, 355] width 79 height 18
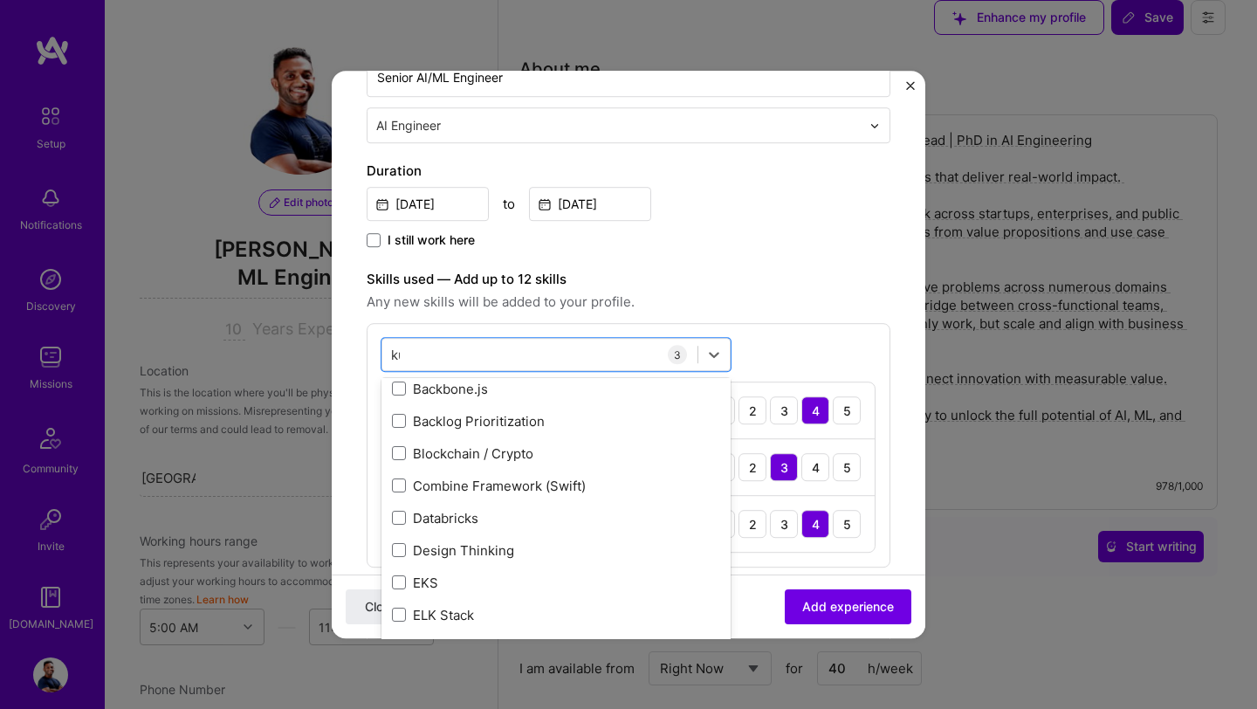
scroll to position [0, 0]
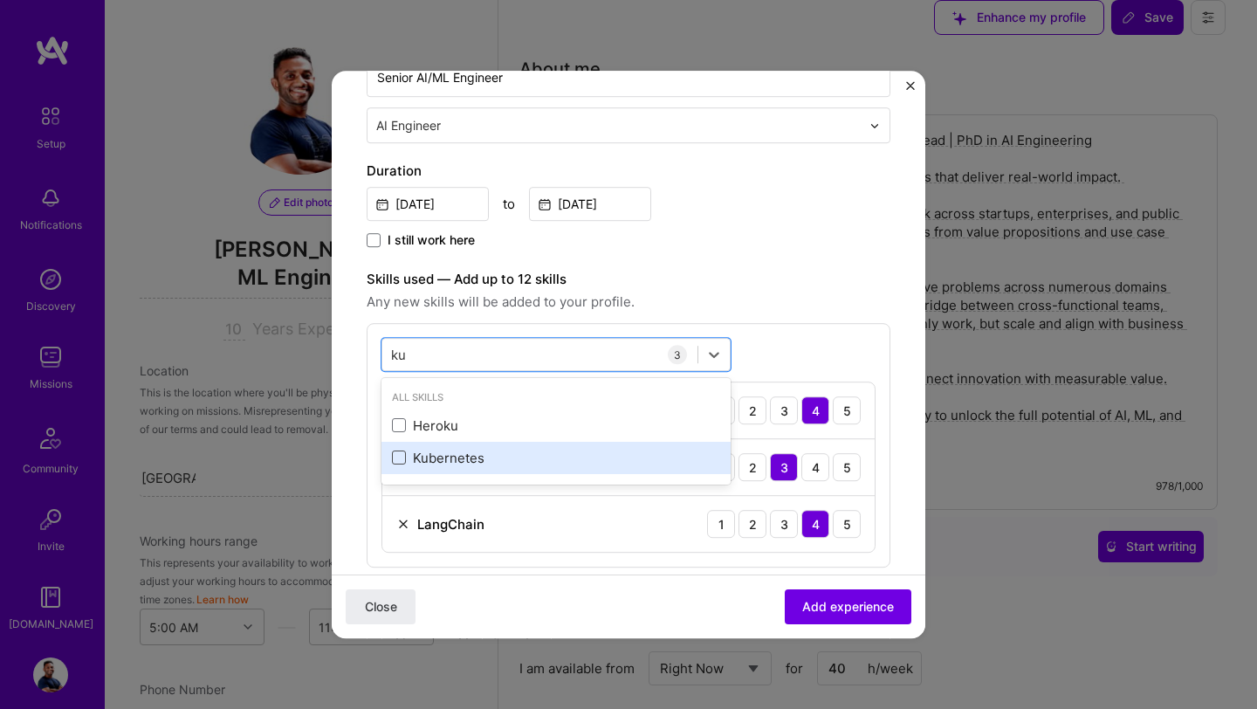
click at [404, 461] on span at bounding box center [399, 458] width 14 height 14
click at [0, 0] on input "checkbox" at bounding box center [0, 0] width 0 height 0
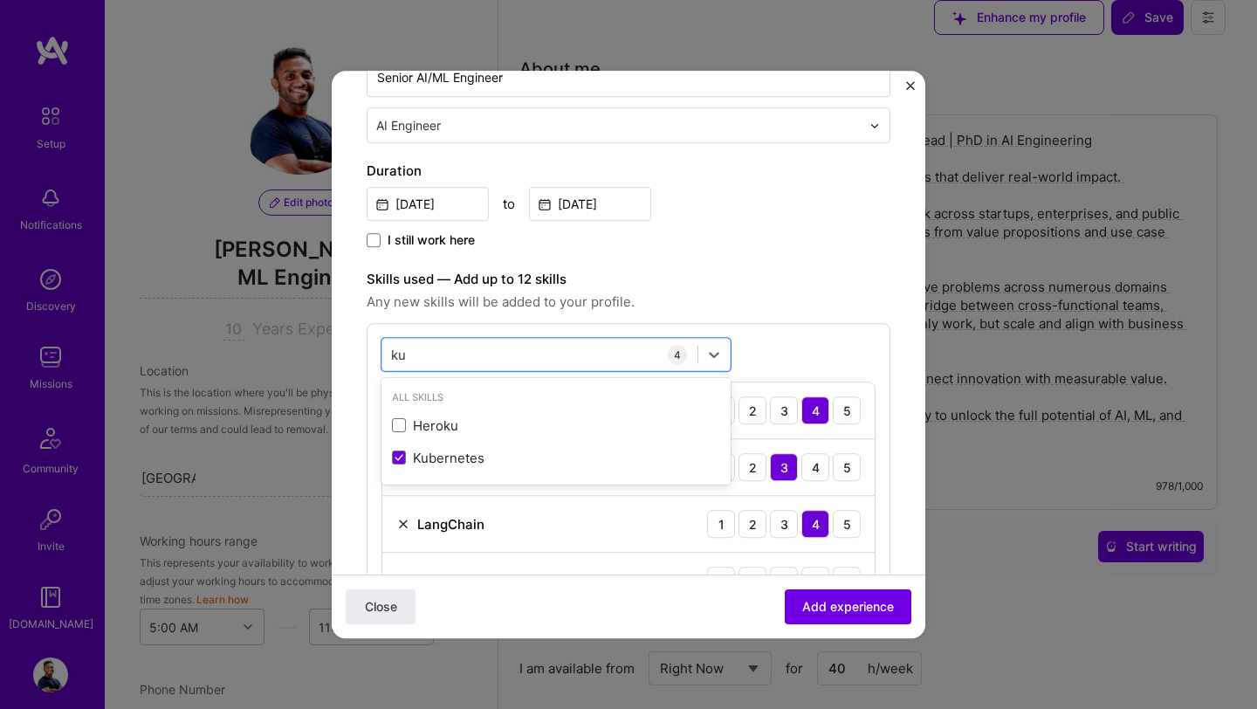
click at [834, 224] on div "Duration Jun, 2023 to Jun, 2024 I still work here" at bounding box center [629, 206] width 524 height 91
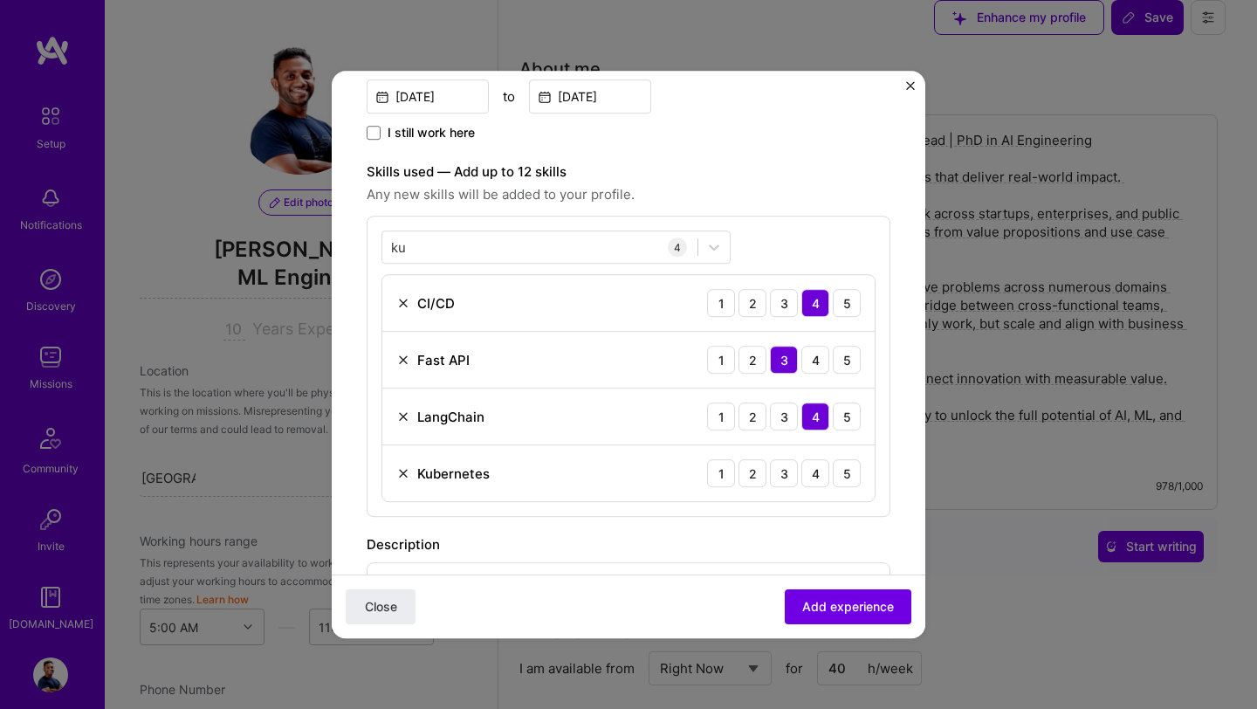
scroll to position [448, 0]
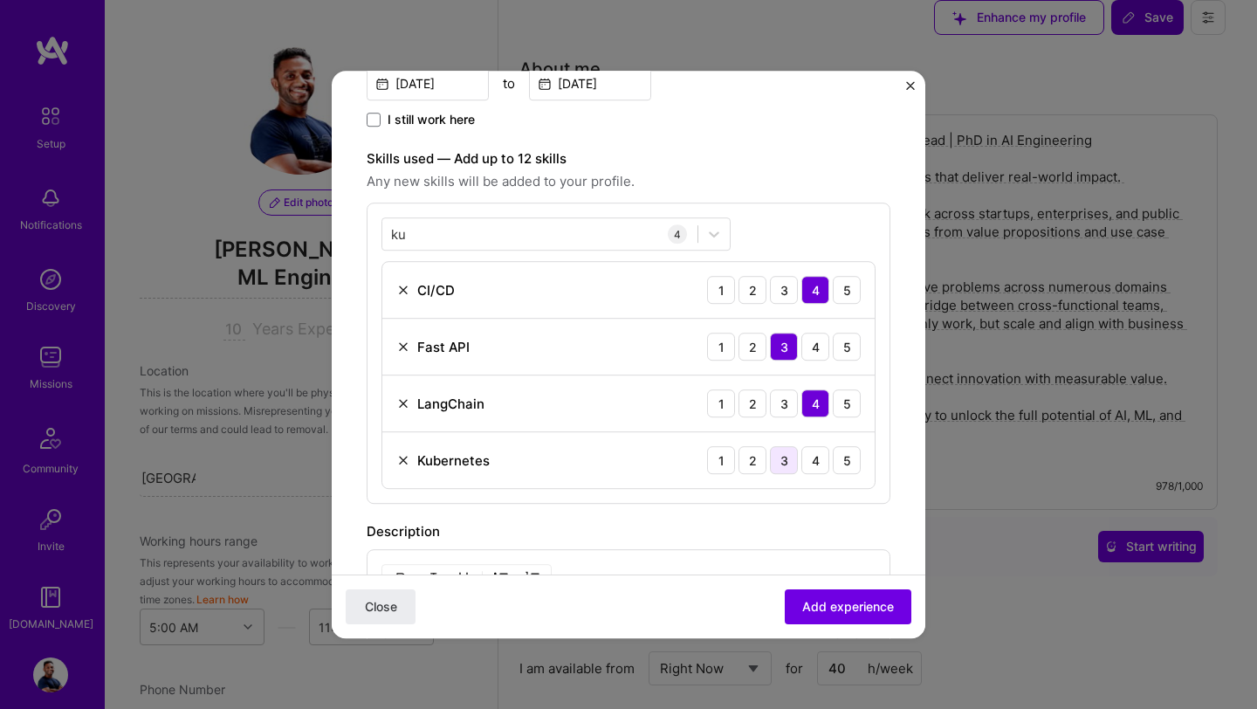
click at [788, 456] on div "3" at bounding box center [784, 460] width 28 height 28
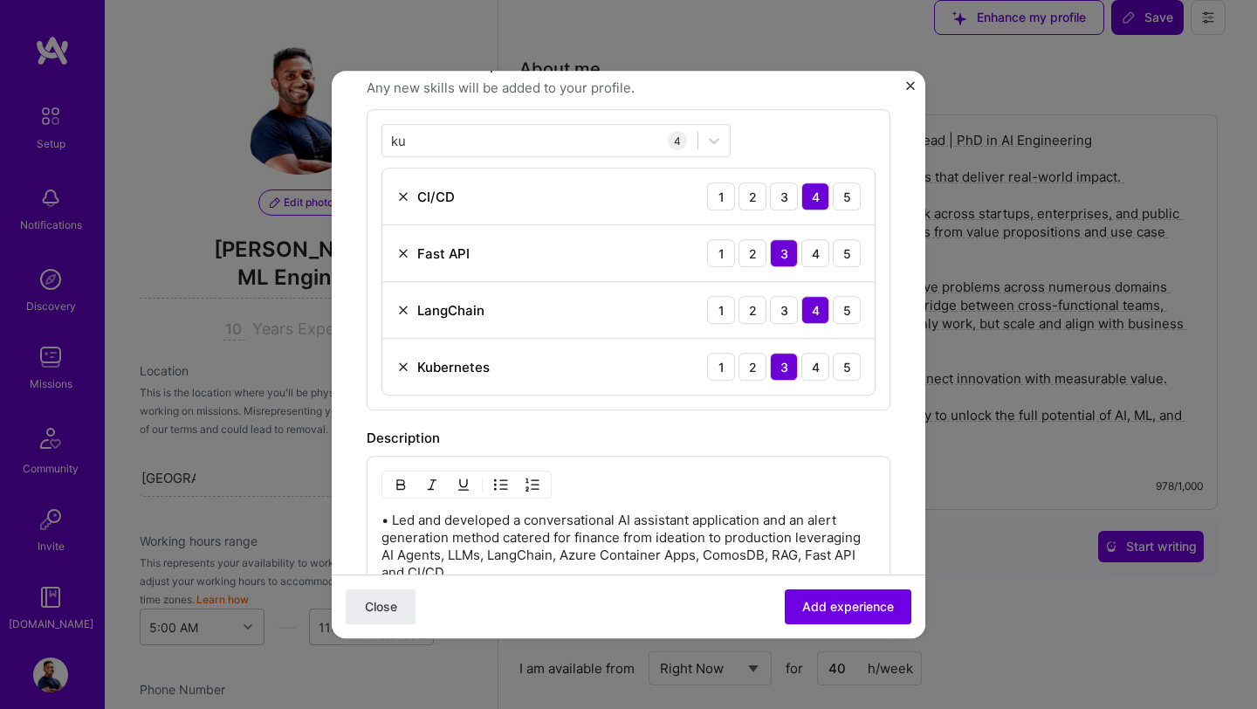
scroll to position [542, 0]
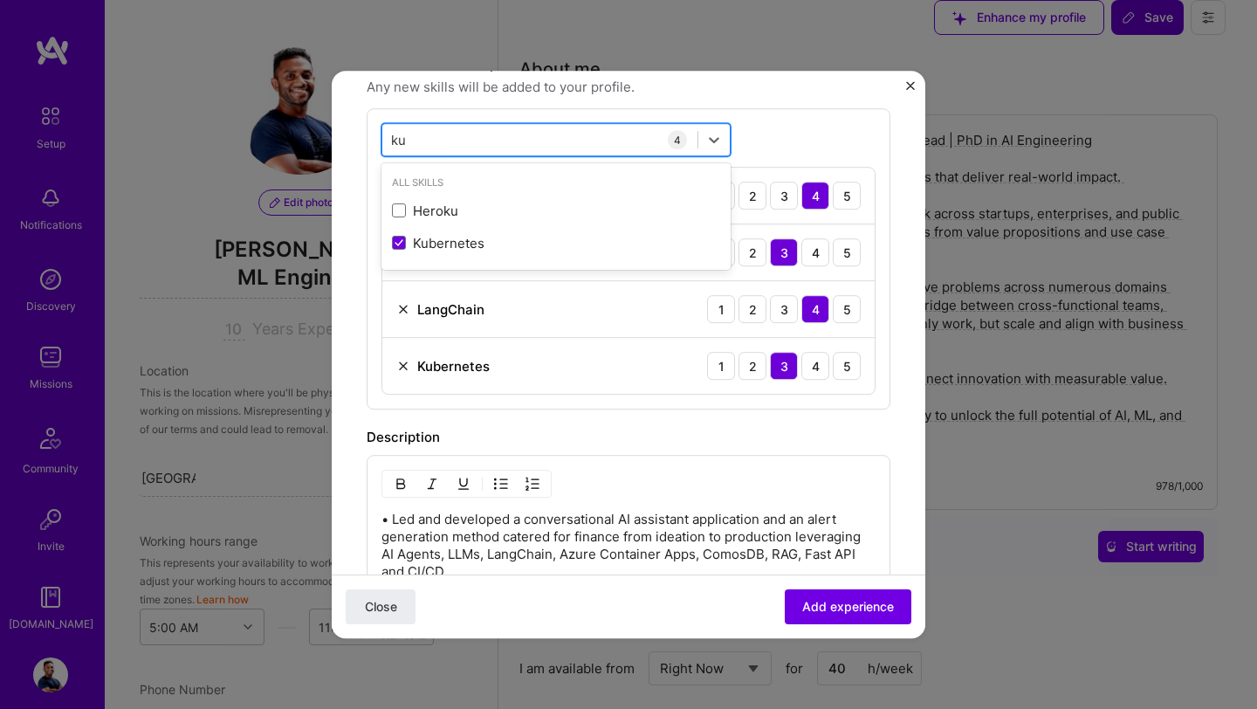
click at [471, 142] on div "ku ku" at bounding box center [539, 140] width 315 height 29
type input "k"
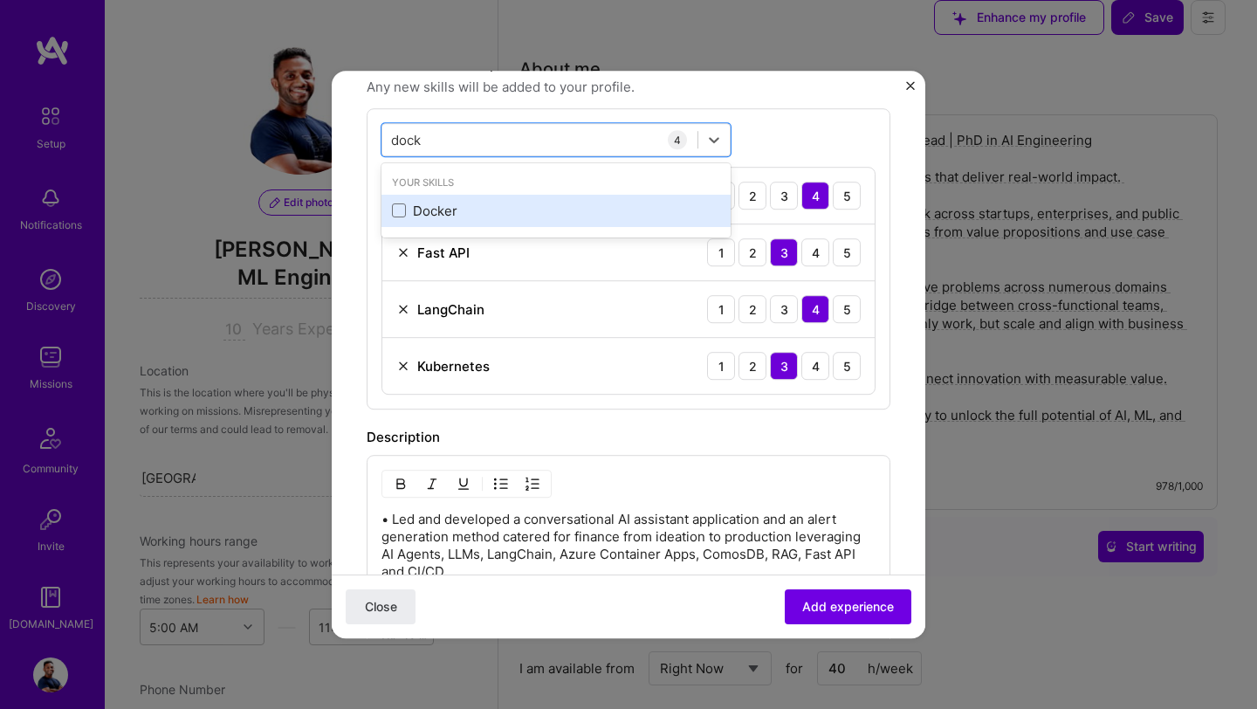
click at [409, 209] on div "Docker" at bounding box center [556, 211] width 328 height 18
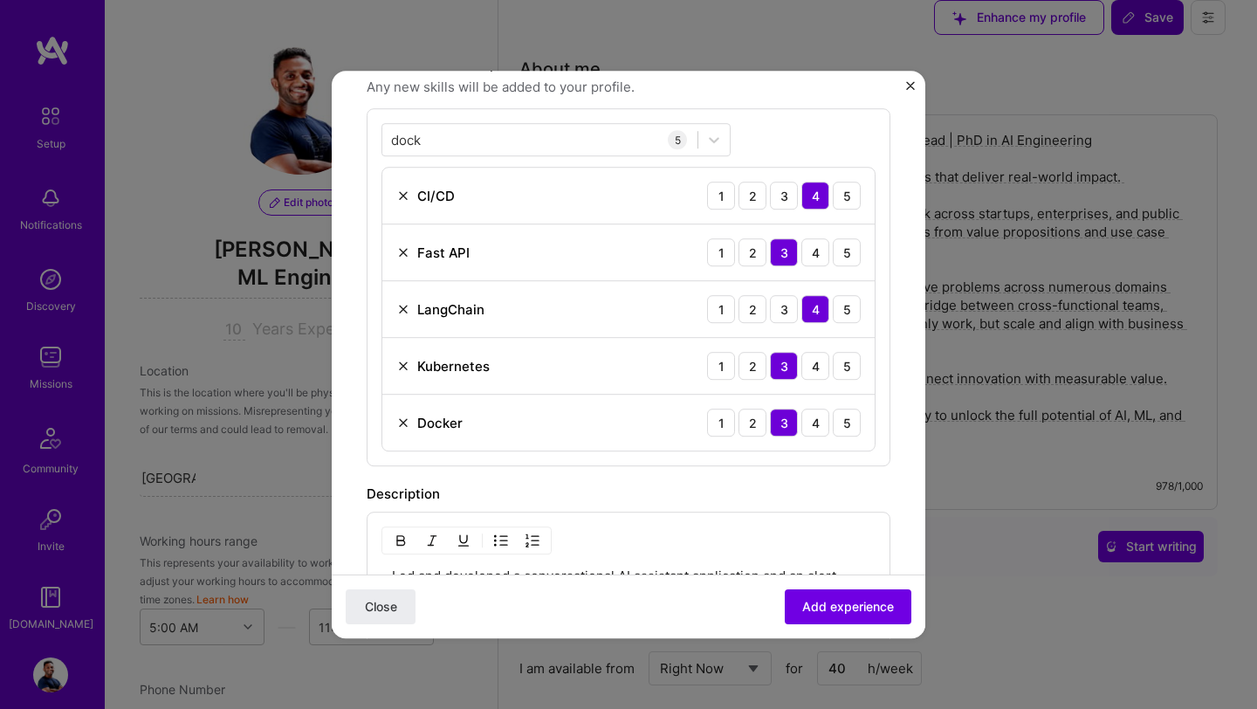
click at [834, 123] on div "dock dock 5 CI/CD 1 2 3 4 5 Fast API 1 2 3 4 5 LangChain 1 2 3 4 5 Kubernetes 1…" at bounding box center [629, 287] width 524 height 358
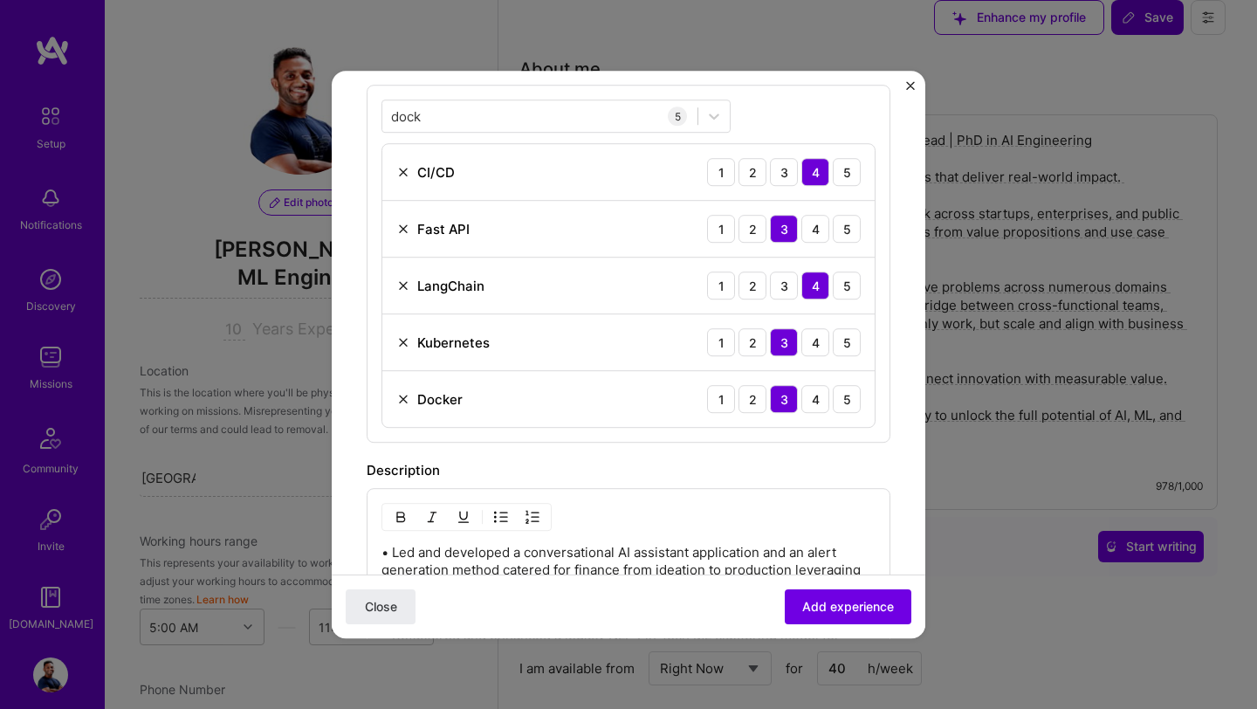
scroll to position [567, 0]
click at [533, 126] on div "dock dock" at bounding box center [539, 114] width 315 height 29
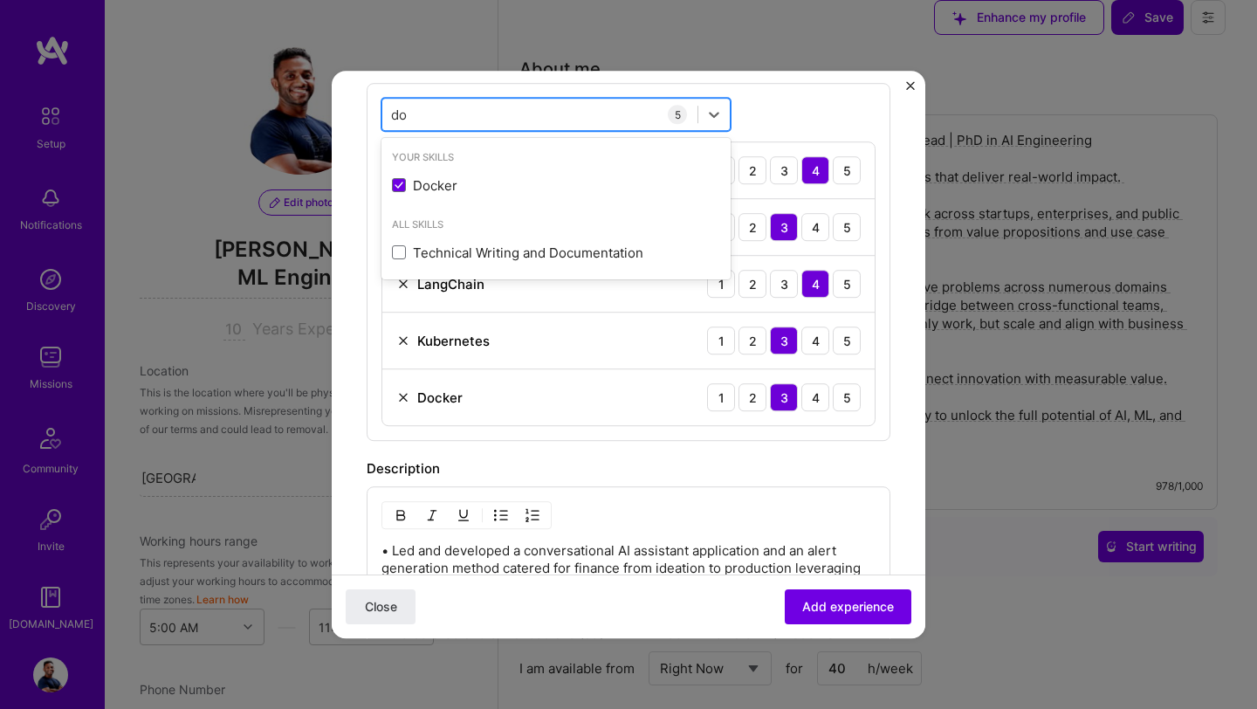
type input "d"
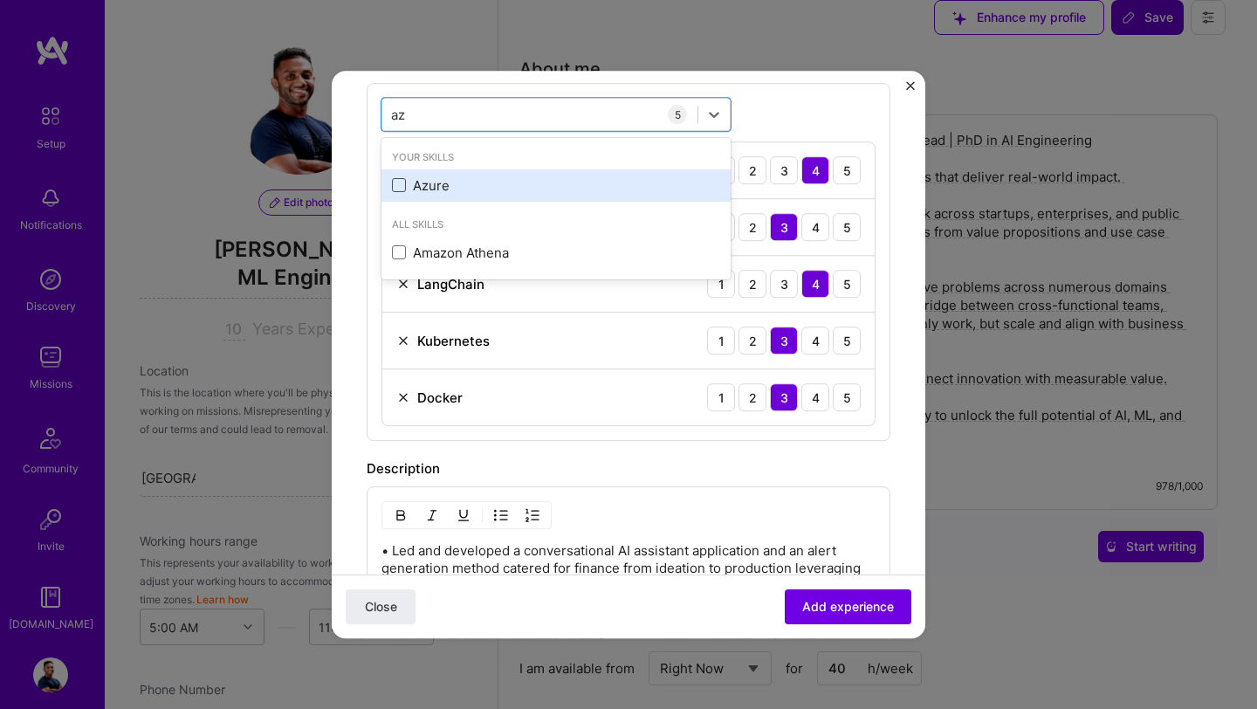
click at [400, 189] on span at bounding box center [399, 186] width 14 height 14
click at [0, 0] on input "checkbox" at bounding box center [0, 0] width 0 height 0
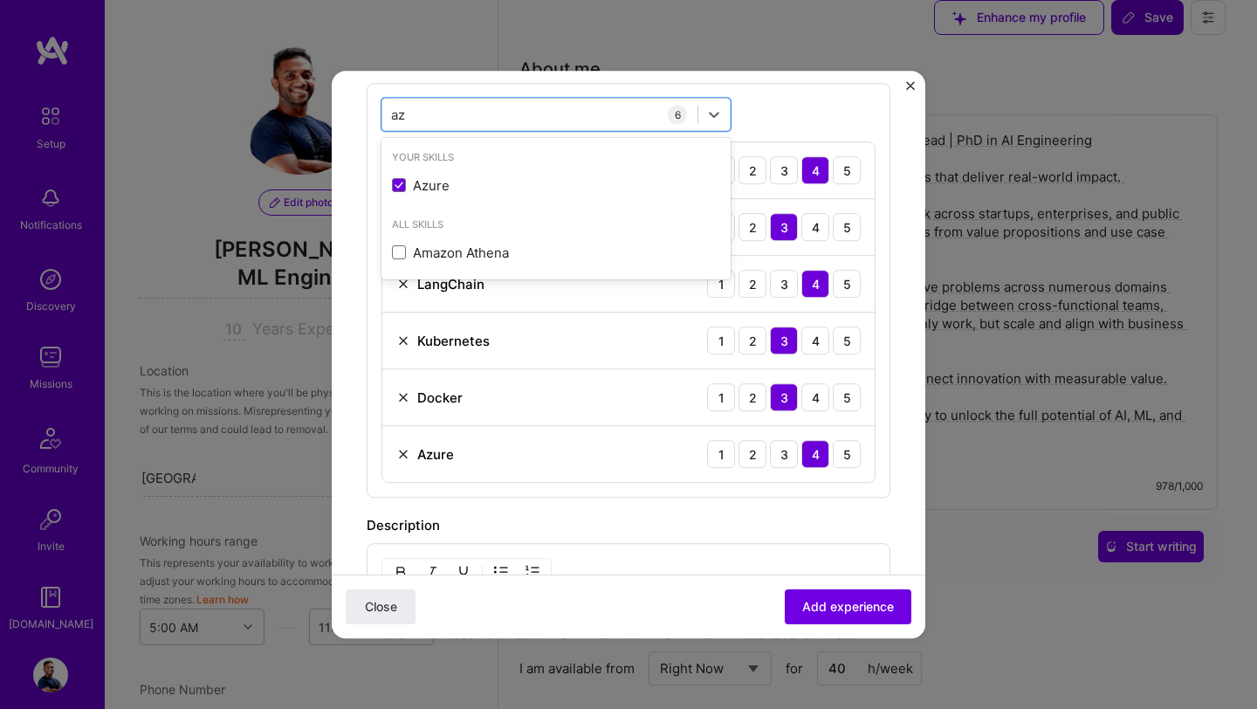
type input "az"
click at [789, 114] on div "option Azure, selected. option Azure selected, 0 of 2. 2 results available for …" at bounding box center [629, 290] width 524 height 415
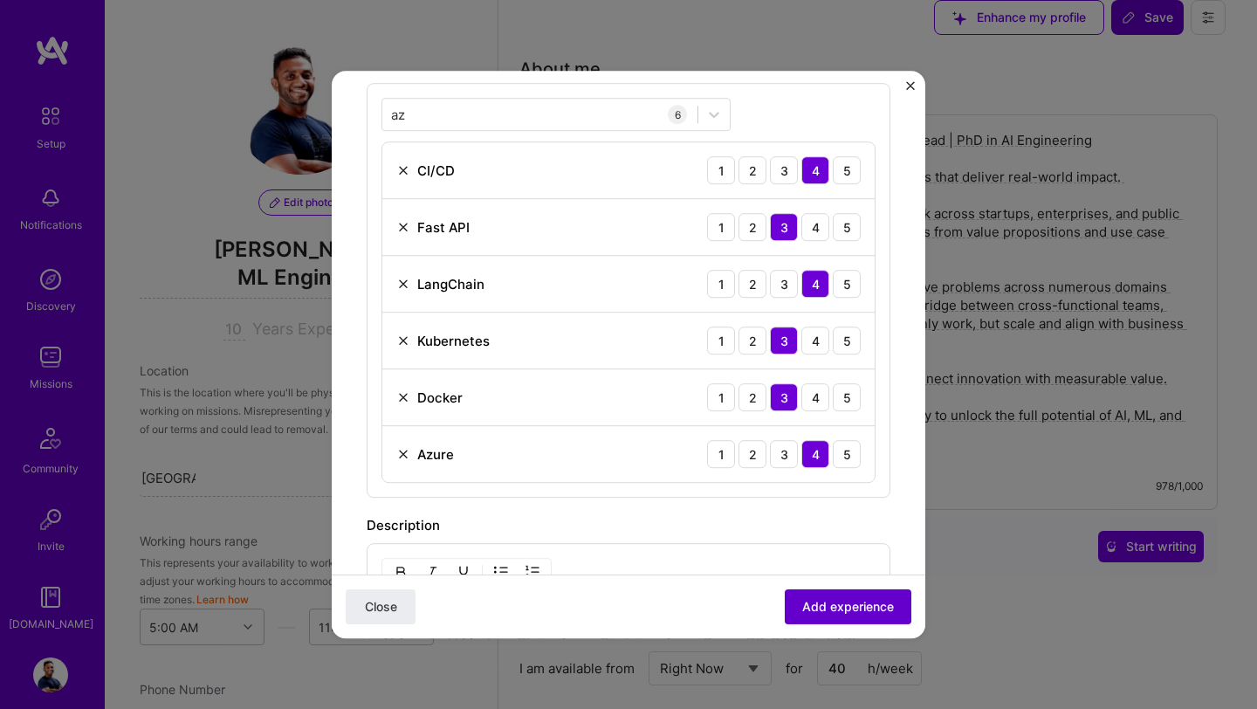
click at [826, 607] on span "Add experience" at bounding box center [848, 606] width 92 height 17
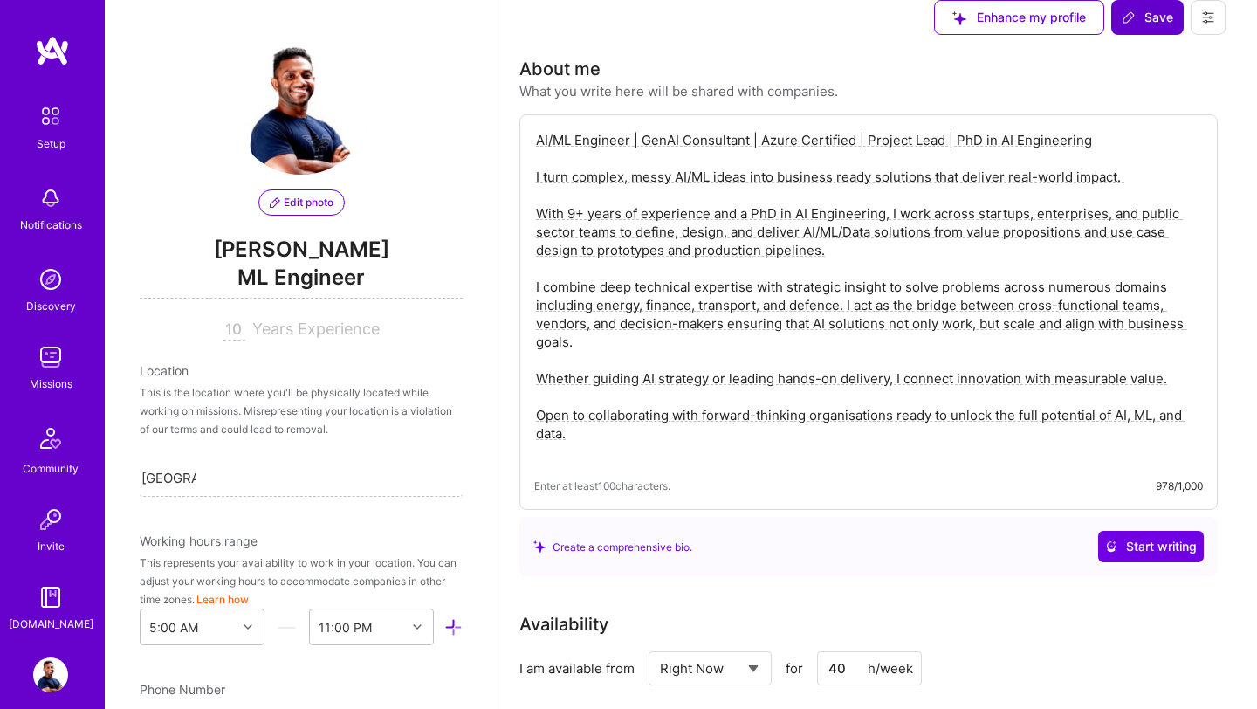
scroll to position [5037, 0]
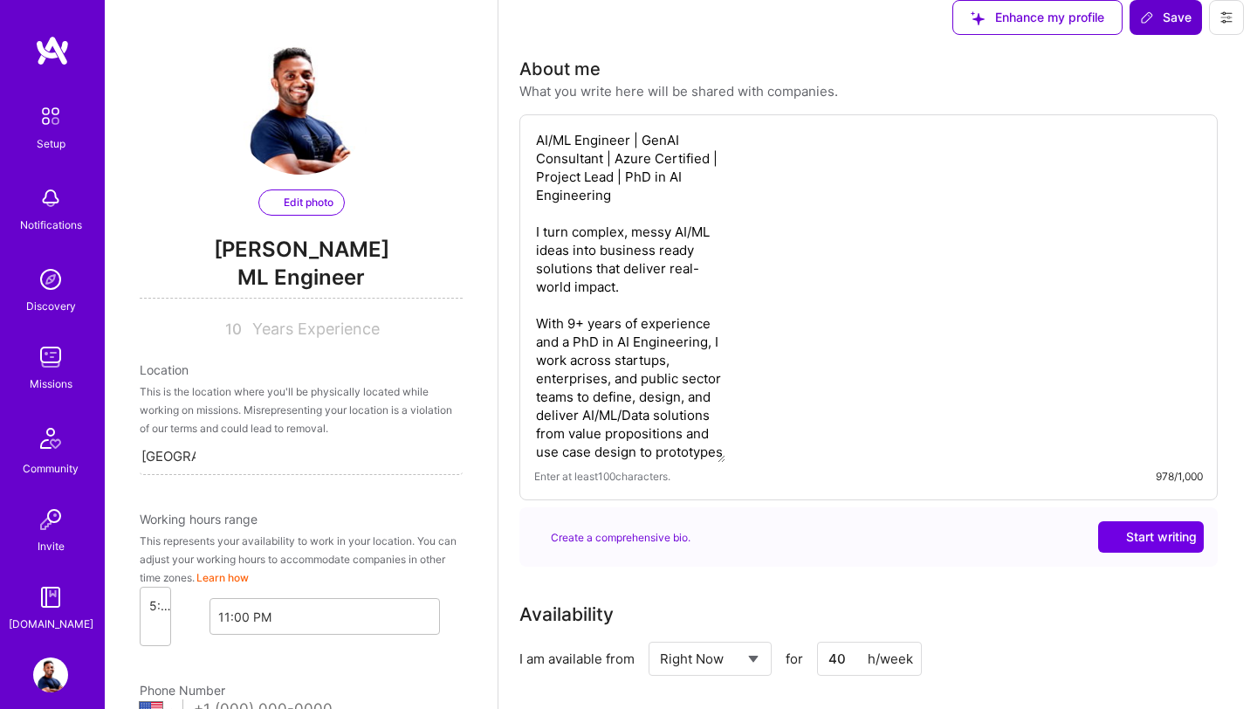
select select "US"
select select "Right Now"
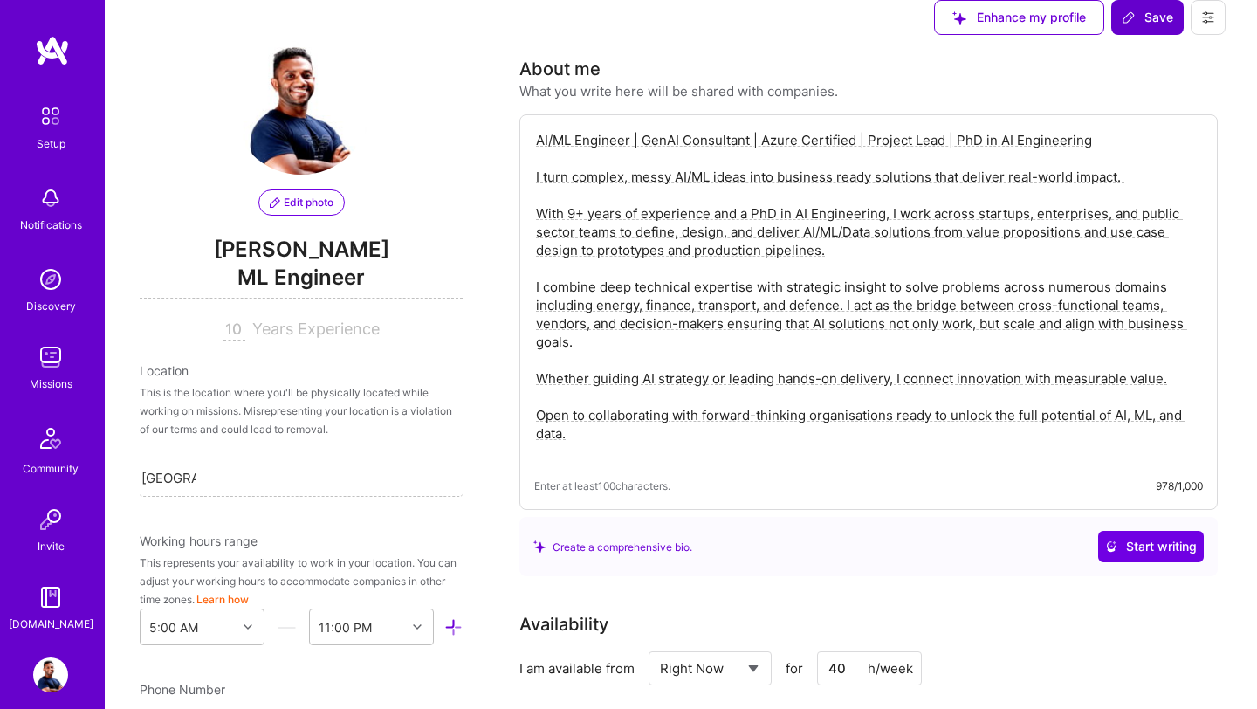
scroll to position [0, 0]
click at [57, 365] on img at bounding box center [50, 357] width 35 height 35
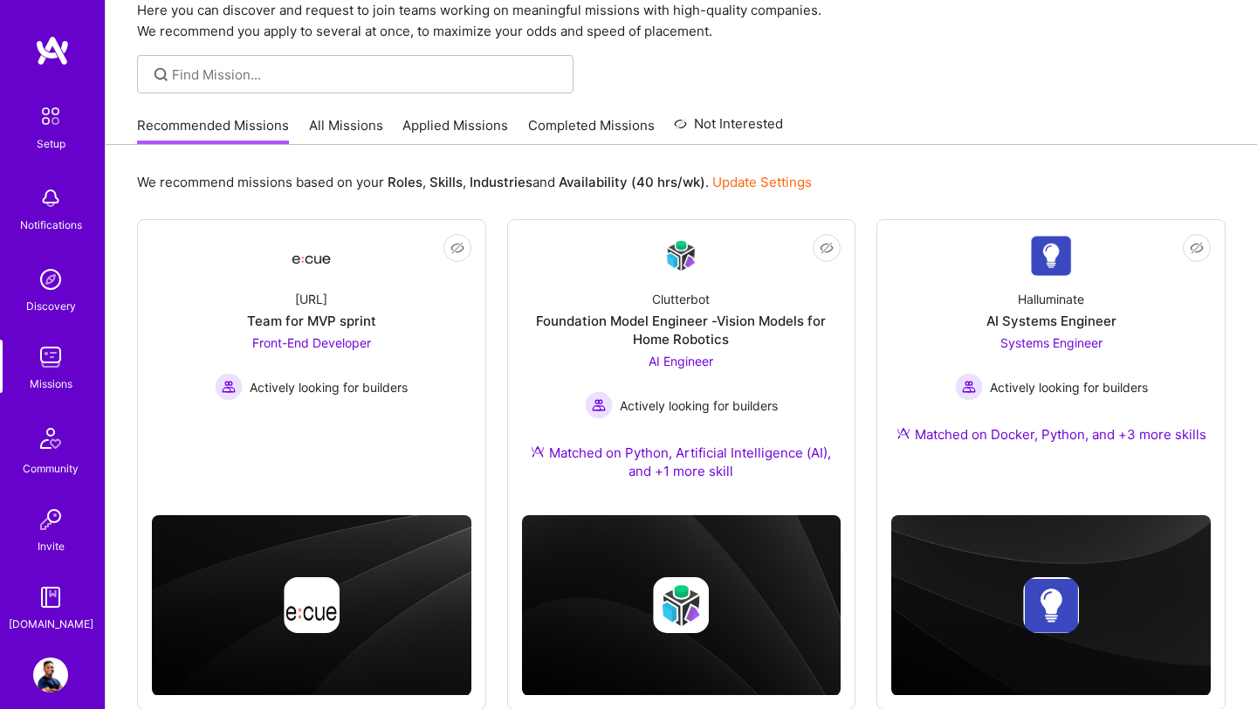
scroll to position [118, 0]
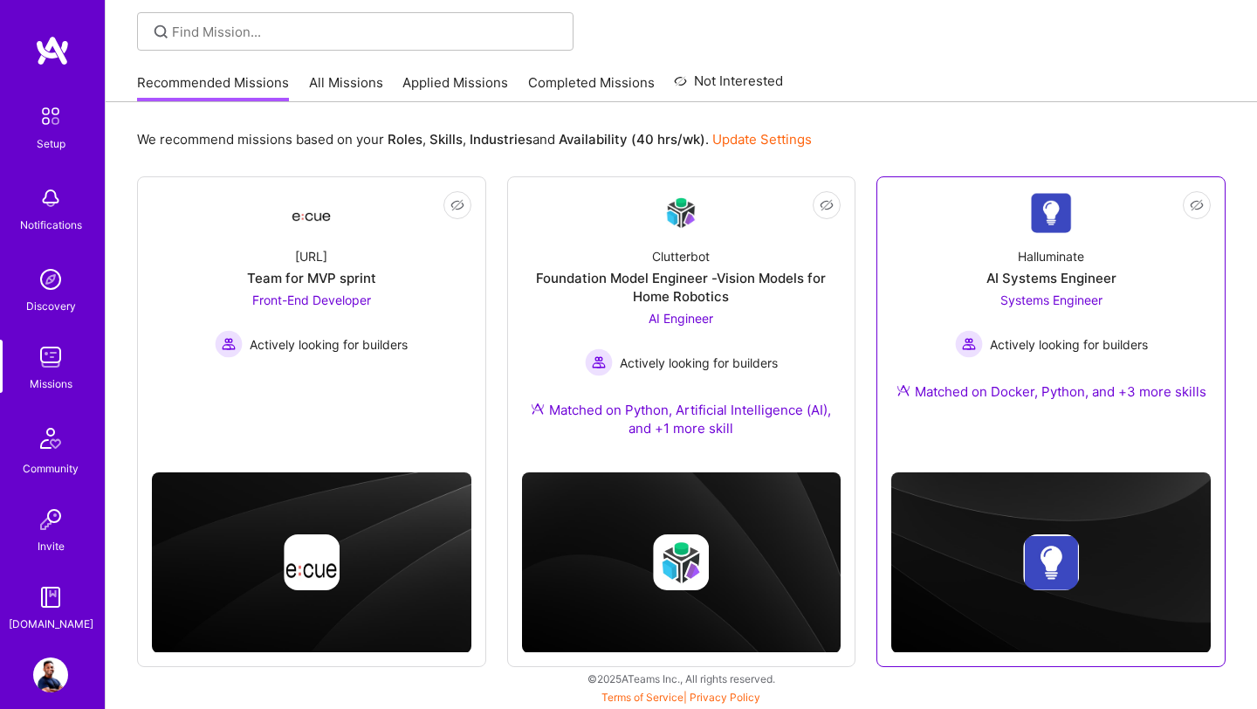
click at [1002, 404] on div "Halluminate AI Systems Engineer Systems Engineer Actively looking for builders …" at bounding box center [1050, 327] width 319 height 189
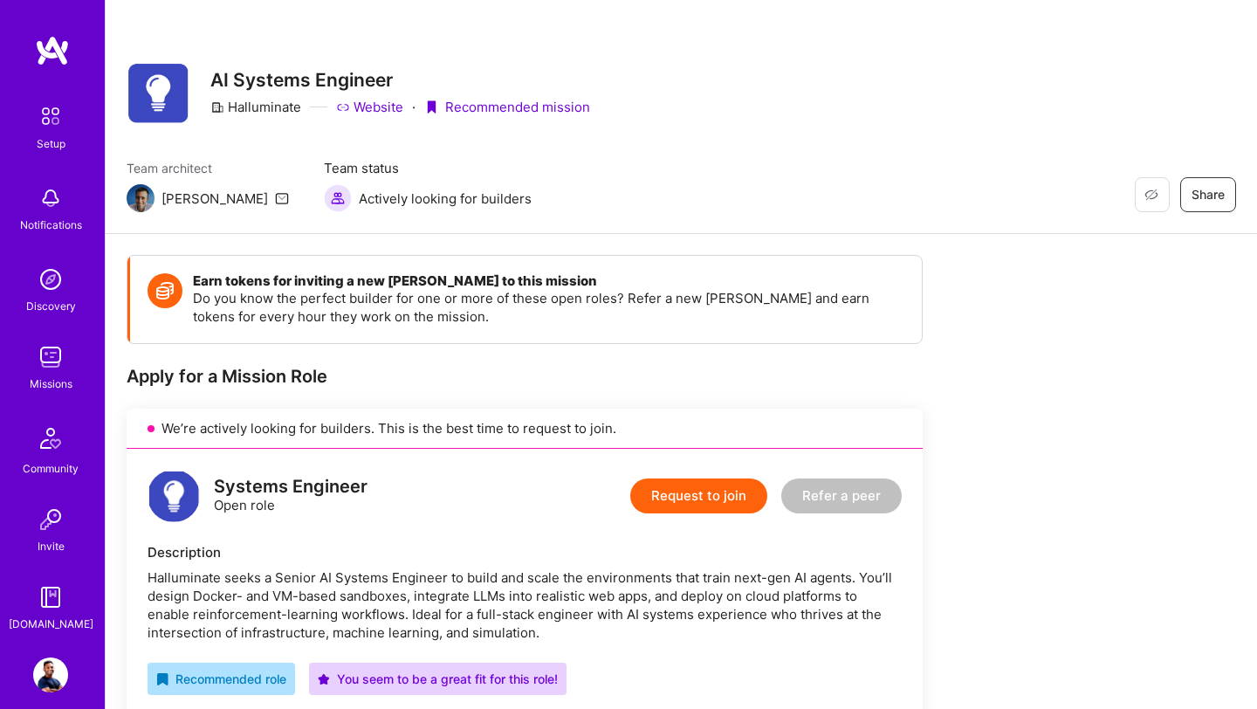
click at [690, 497] on button "Request to join" at bounding box center [698, 495] width 137 height 35
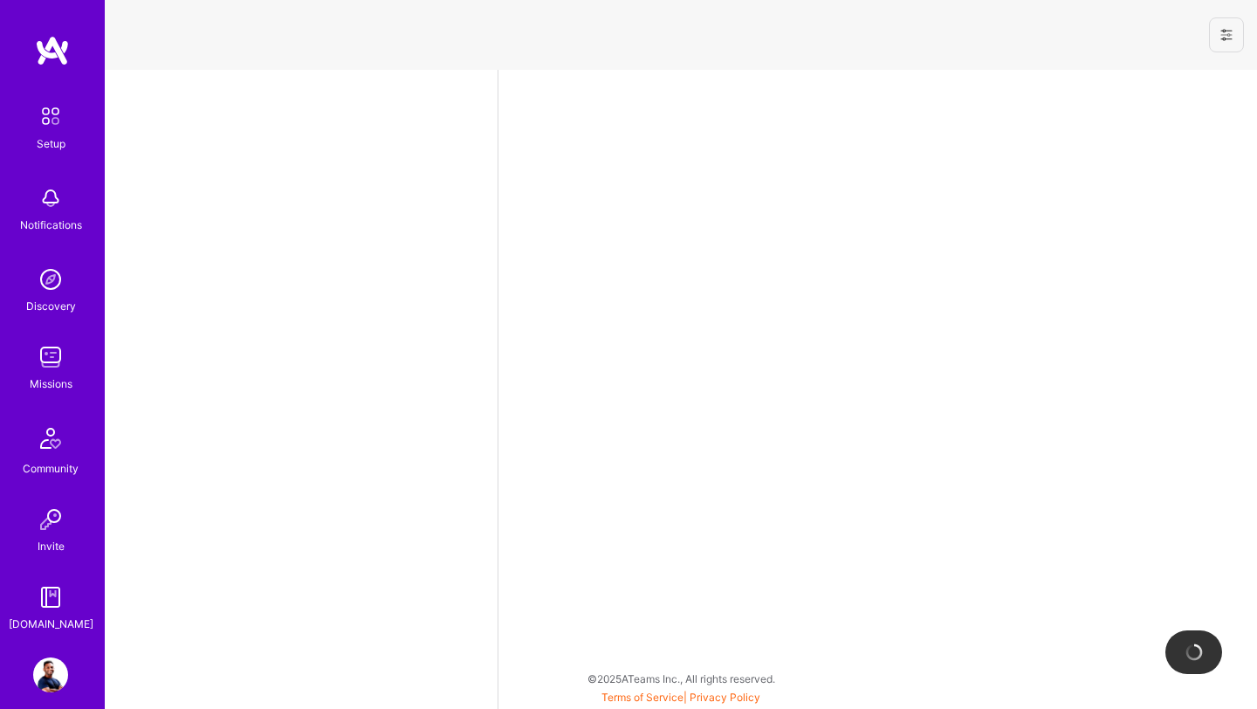
select select "US"
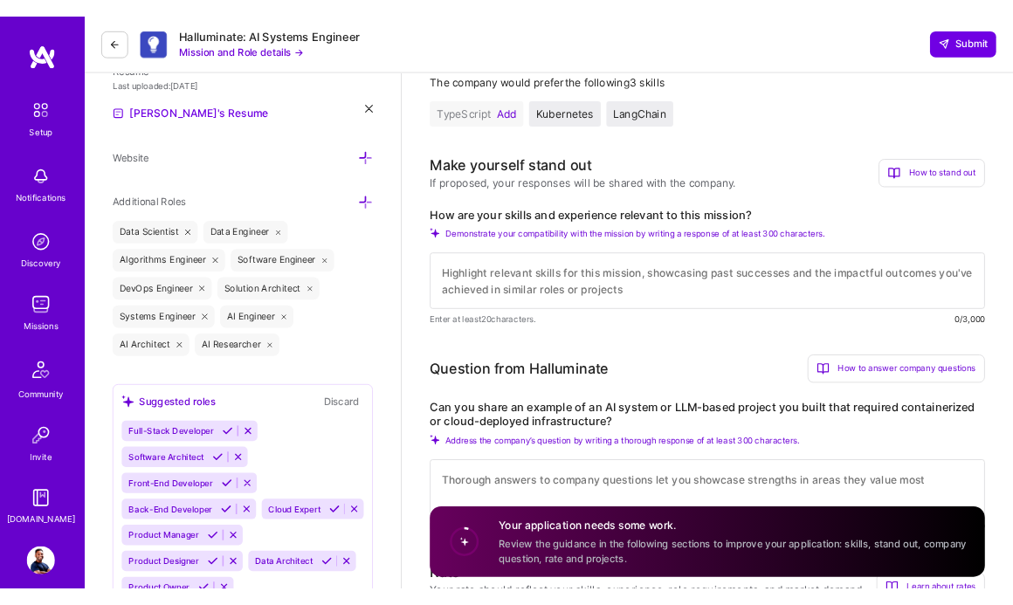
scroll to position [477, 0]
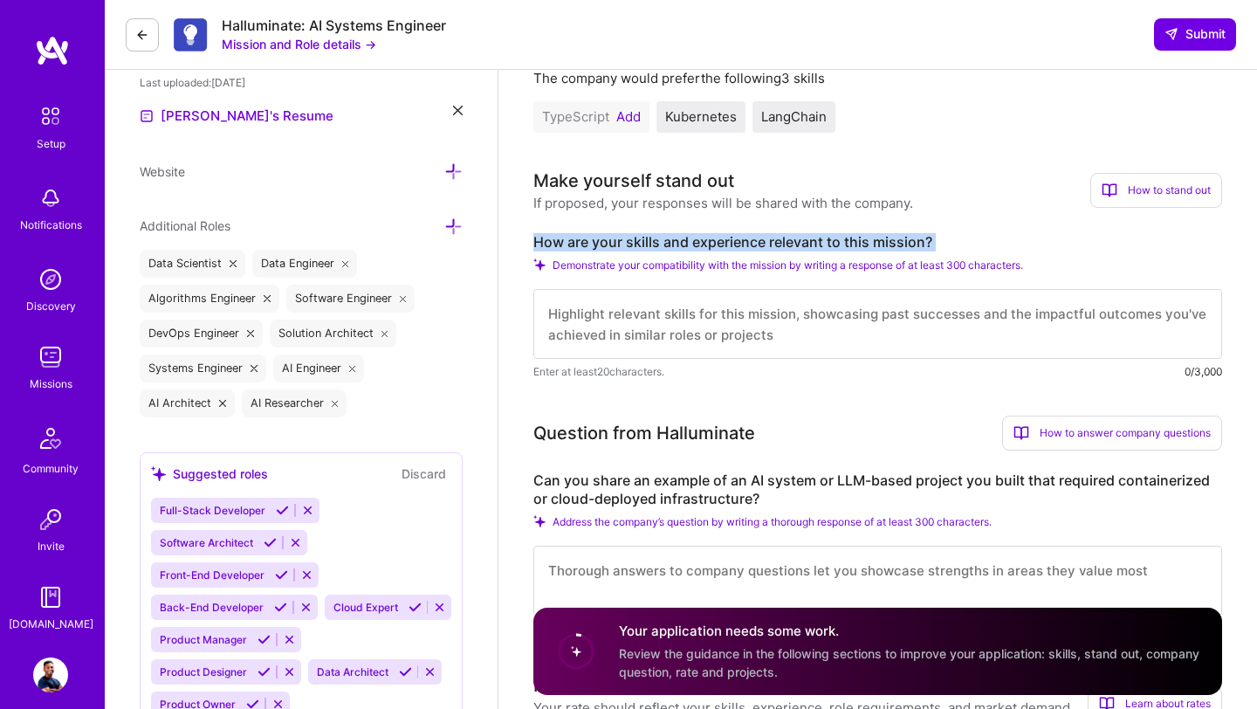
drag, startPoint x: 529, startPoint y: 241, endPoint x: 924, endPoint y: 251, distance: 395.6
copy div "How are your skills and experience relevant to this mission?"
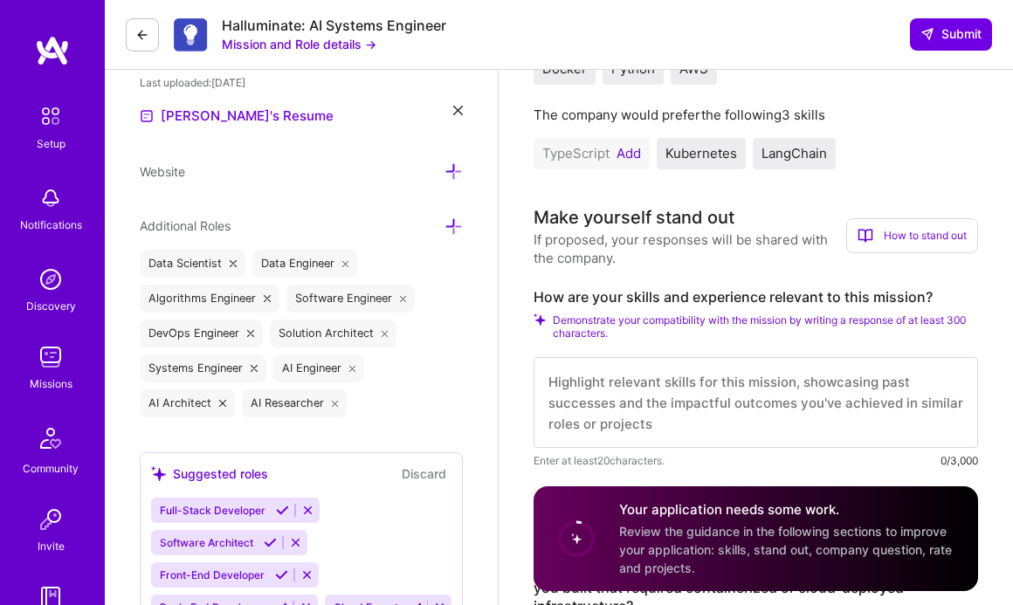
click at [622, 399] on textarea at bounding box center [755, 402] width 444 height 91
paste textarea "With over 9 years of experience across AI systems engineering, agent workflows,…"
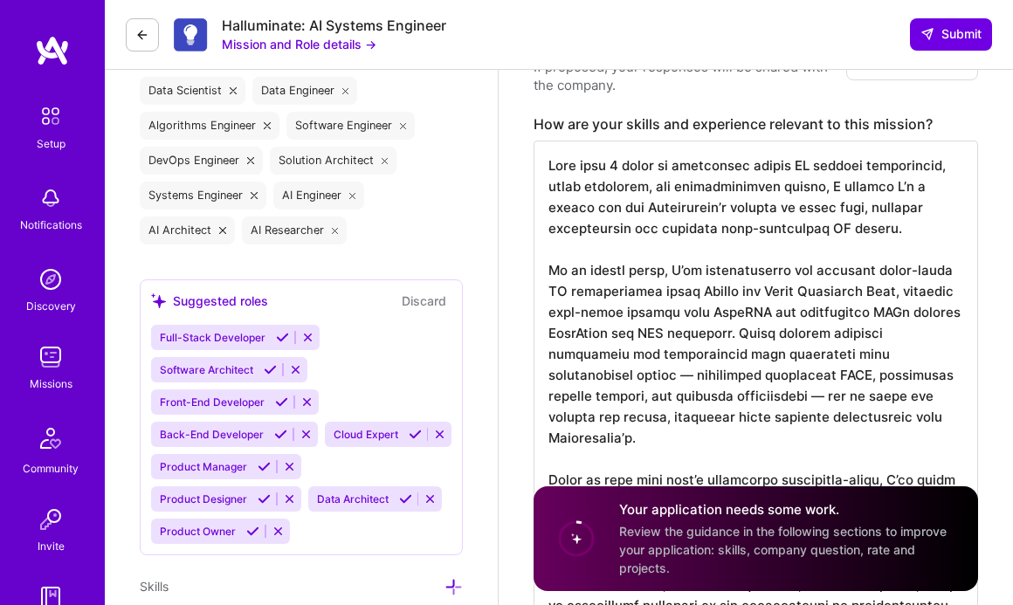
scroll to position [652, 0]
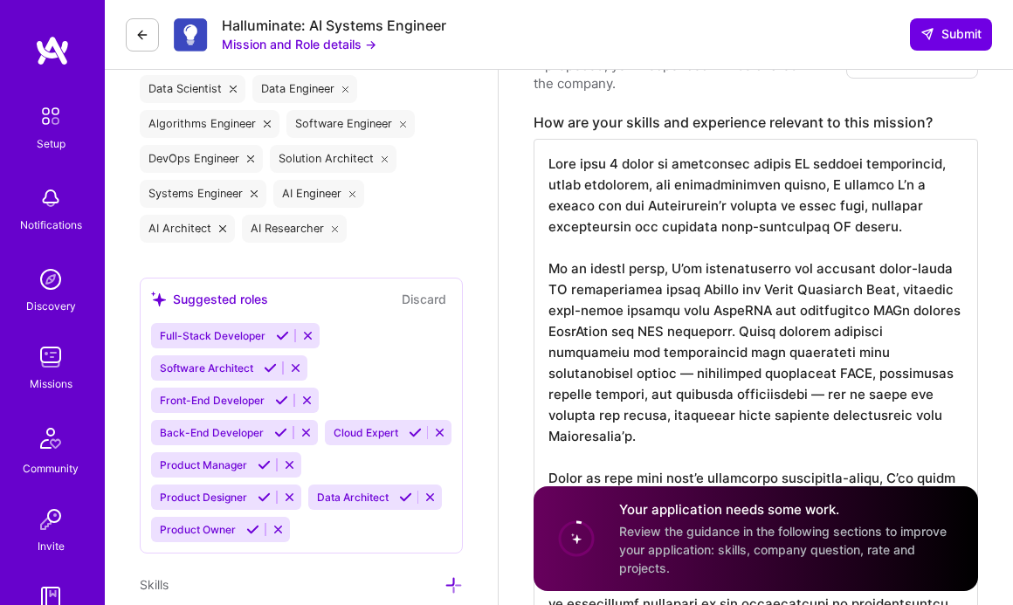
click at [897, 188] on textarea at bounding box center [755, 415] width 444 height 552
click at [760, 272] on textarea at bounding box center [755, 415] width 444 height 552
click at [778, 301] on textarea at bounding box center [755, 415] width 444 height 552
click at [607, 376] on textarea at bounding box center [755, 415] width 444 height 552
click at [738, 330] on textarea at bounding box center [755, 415] width 444 height 552
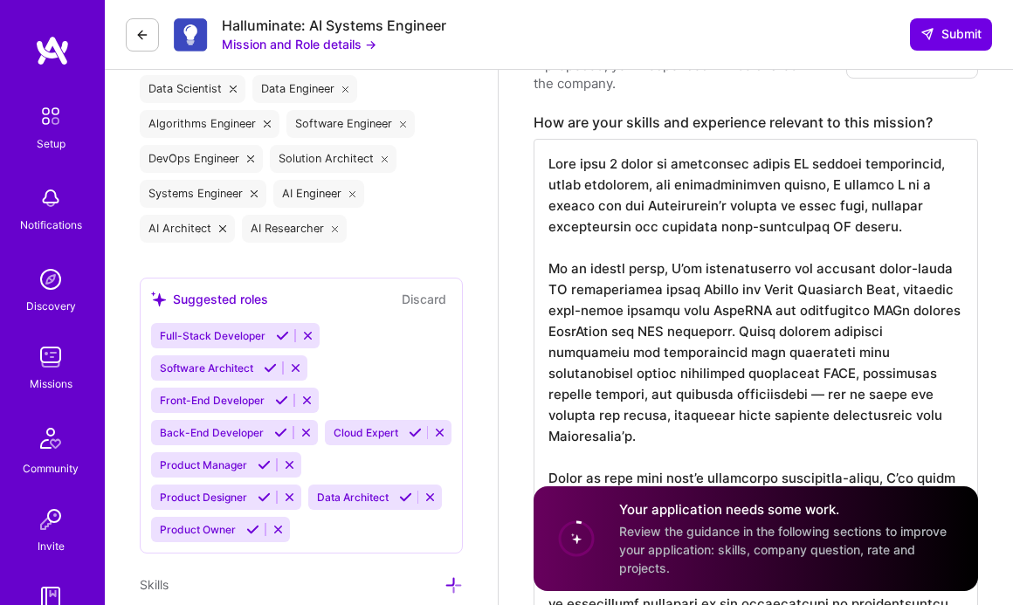
click at [721, 398] on textarea at bounding box center [755, 415] width 444 height 552
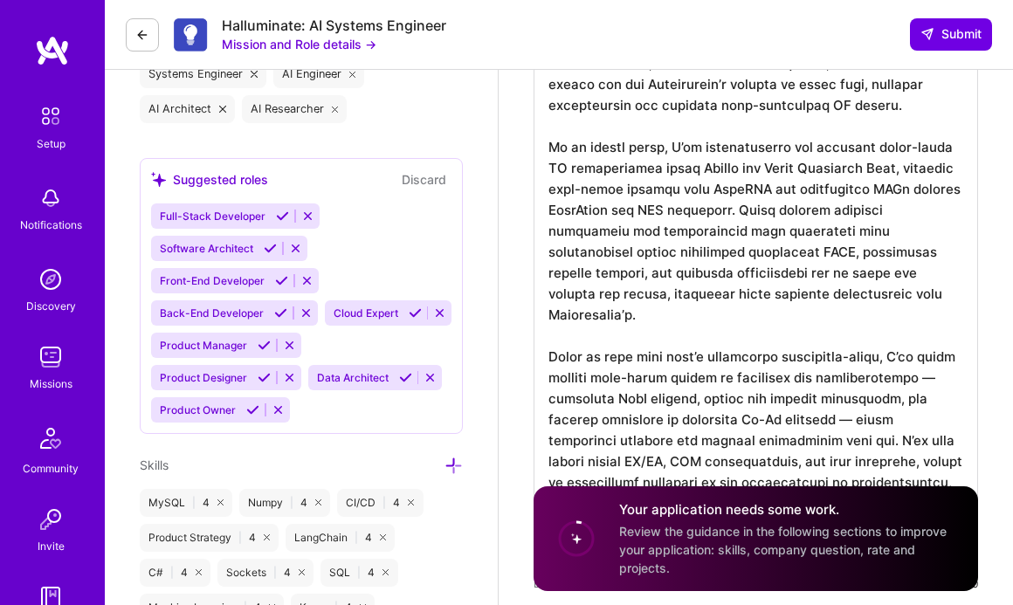
scroll to position [776, 0]
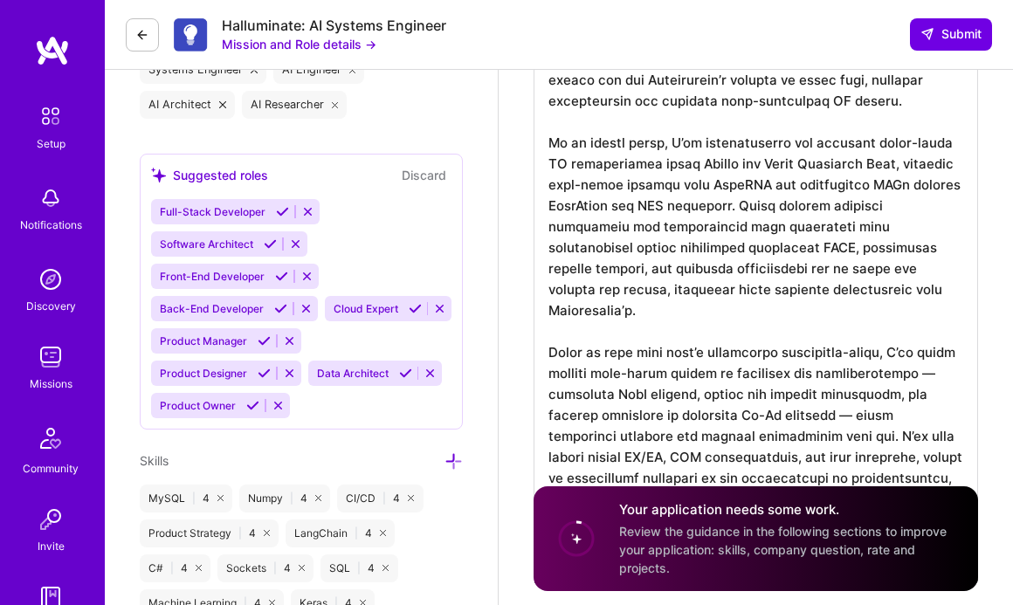
click at [919, 296] on textarea at bounding box center [755, 291] width 444 height 552
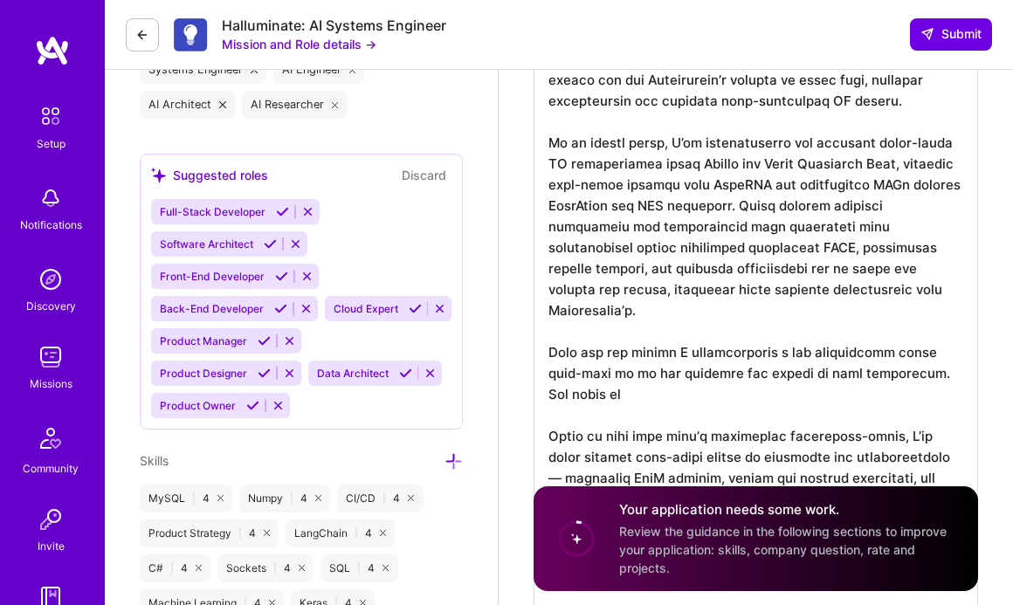
scroll to position [0, 0]
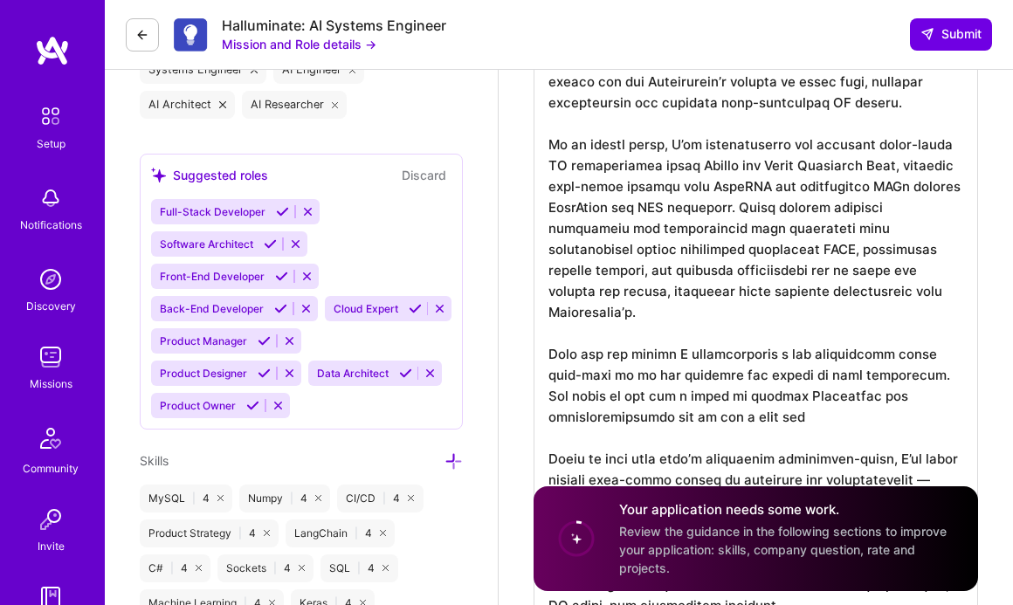
click at [910, 378] on textarea at bounding box center [755, 343] width 444 height 656
type textarea "With over 9 years of experience across AI systems engineering, agent workflows,…"
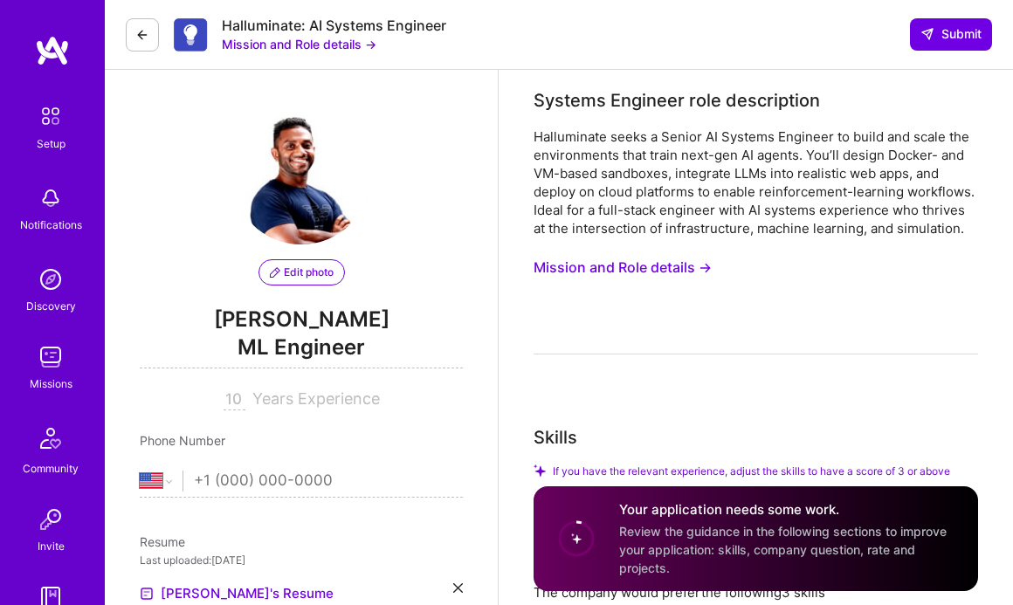
select select "US"
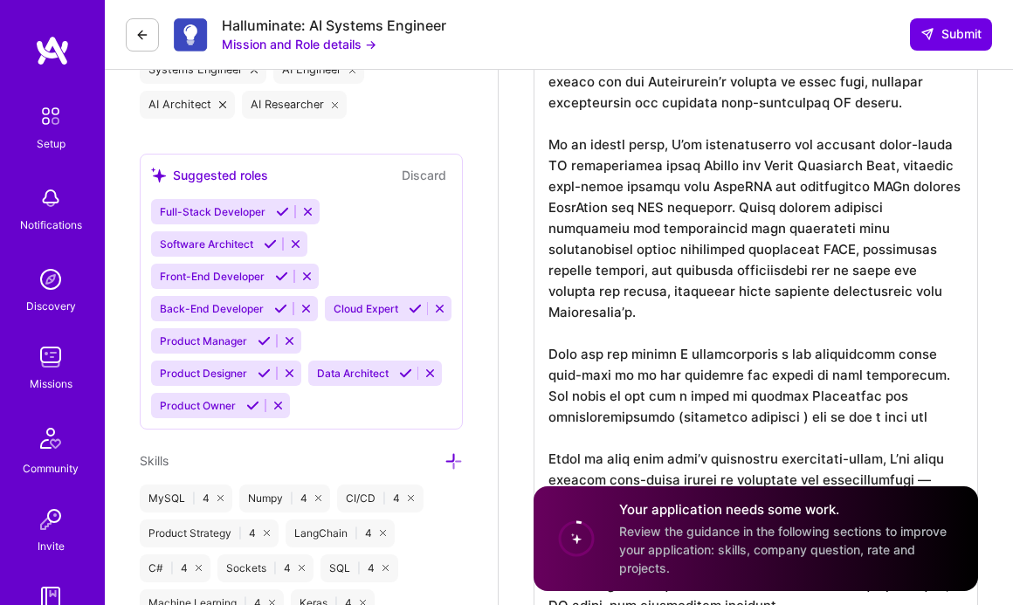
click at [615, 403] on textarea at bounding box center [755, 343] width 444 height 656
click at [553, 395] on textarea at bounding box center [755, 343] width 444 height 656
click at [608, 403] on textarea at bounding box center [755, 343] width 444 height 656
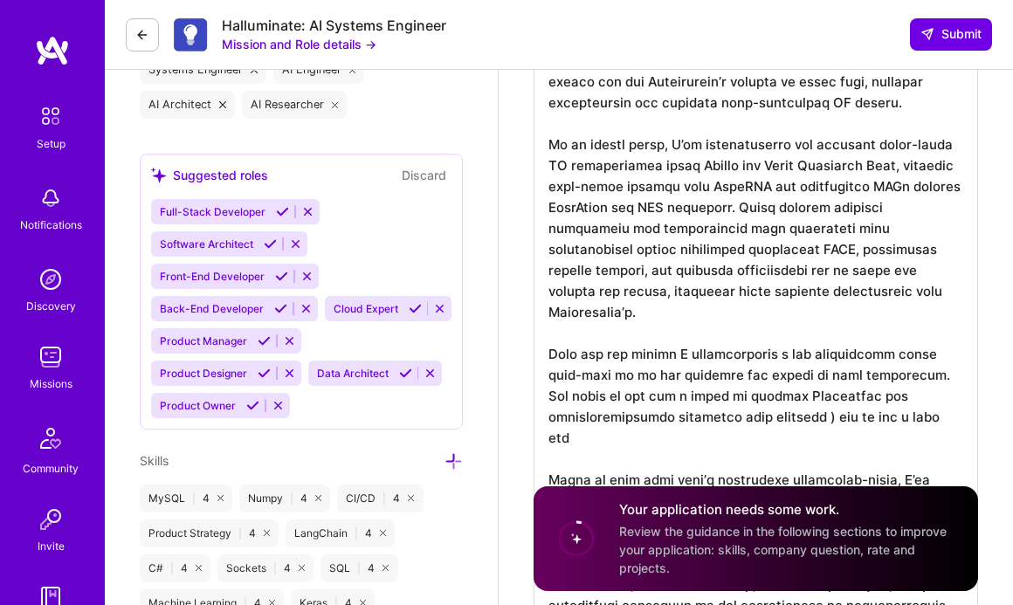
click at [711, 402] on textarea at bounding box center [755, 343] width 444 height 656
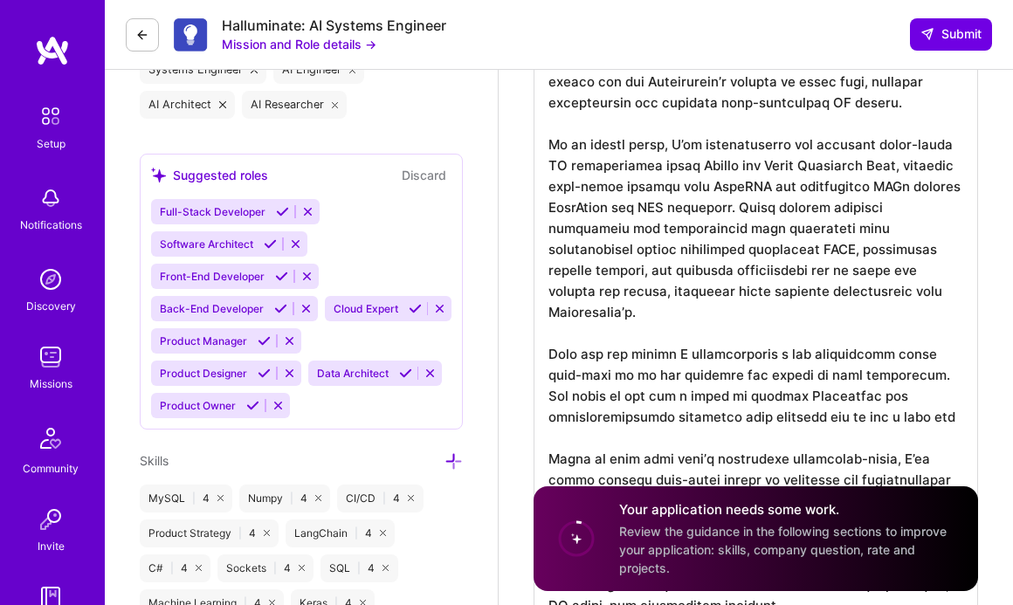
drag, startPoint x: 704, startPoint y: 397, endPoint x: 842, endPoint y: 397, distance: 138.8
click at [843, 398] on textarea at bounding box center [755, 343] width 444 height 656
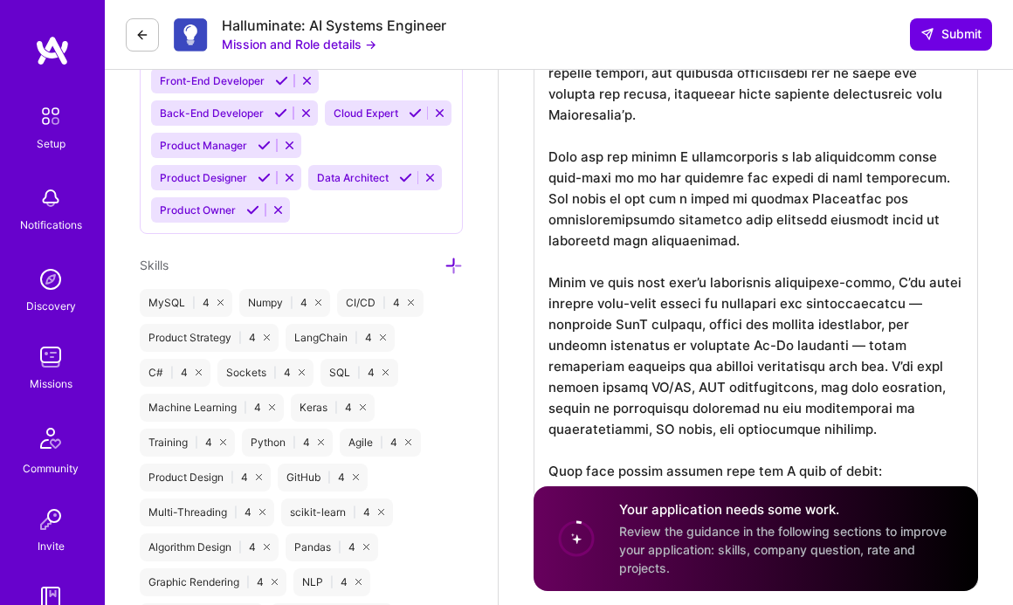
scroll to position [972, 0]
click at [716, 266] on textarea at bounding box center [755, 156] width 444 height 677
drag, startPoint x: 716, startPoint y: 266, endPoint x: 487, endPoint y: 261, distance: 228.8
click at [580, 262] on textarea at bounding box center [755, 156] width 444 height 677
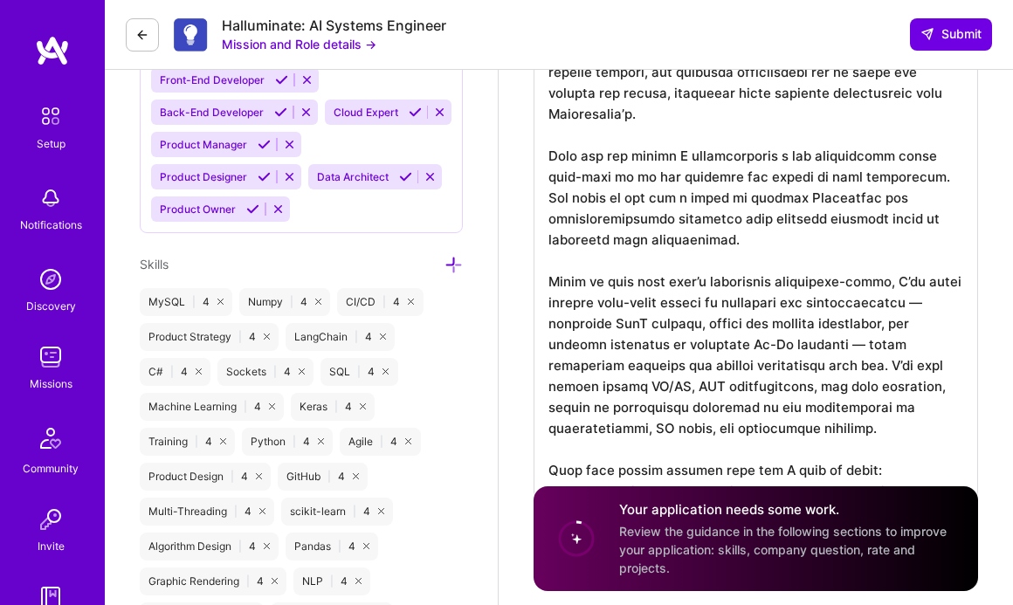
drag, startPoint x: 589, startPoint y: 264, endPoint x: 520, endPoint y: 267, distance: 69.0
click at [712, 264] on textarea at bounding box center [755, 156] width 444 height 677
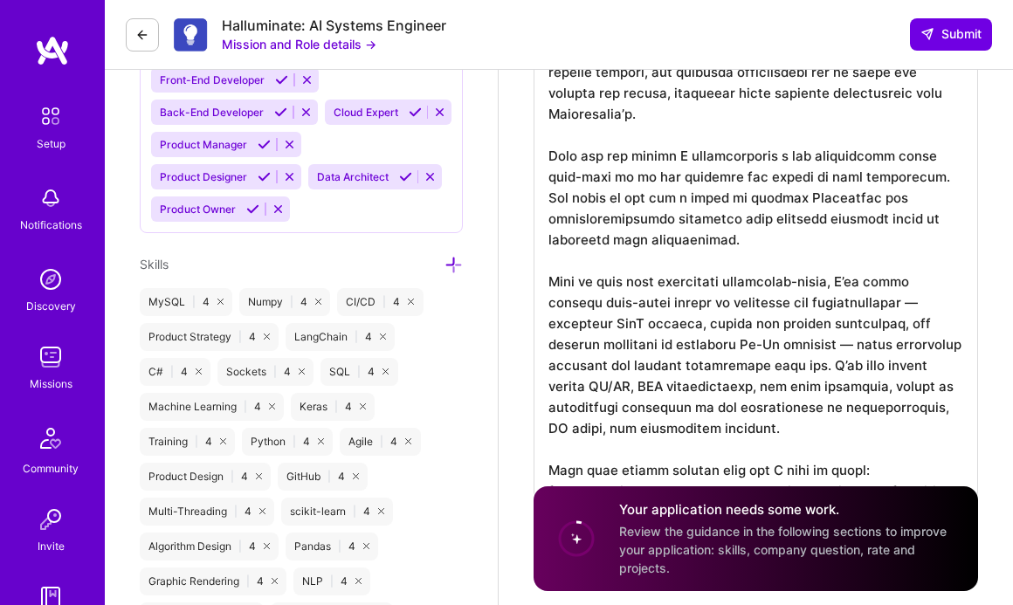
click at [726, 271] on textarea at bounding box center [755, 156] width 444 height 677
click at [728, 259] on textarea at bounding box center [755, 156] width 444 height 677
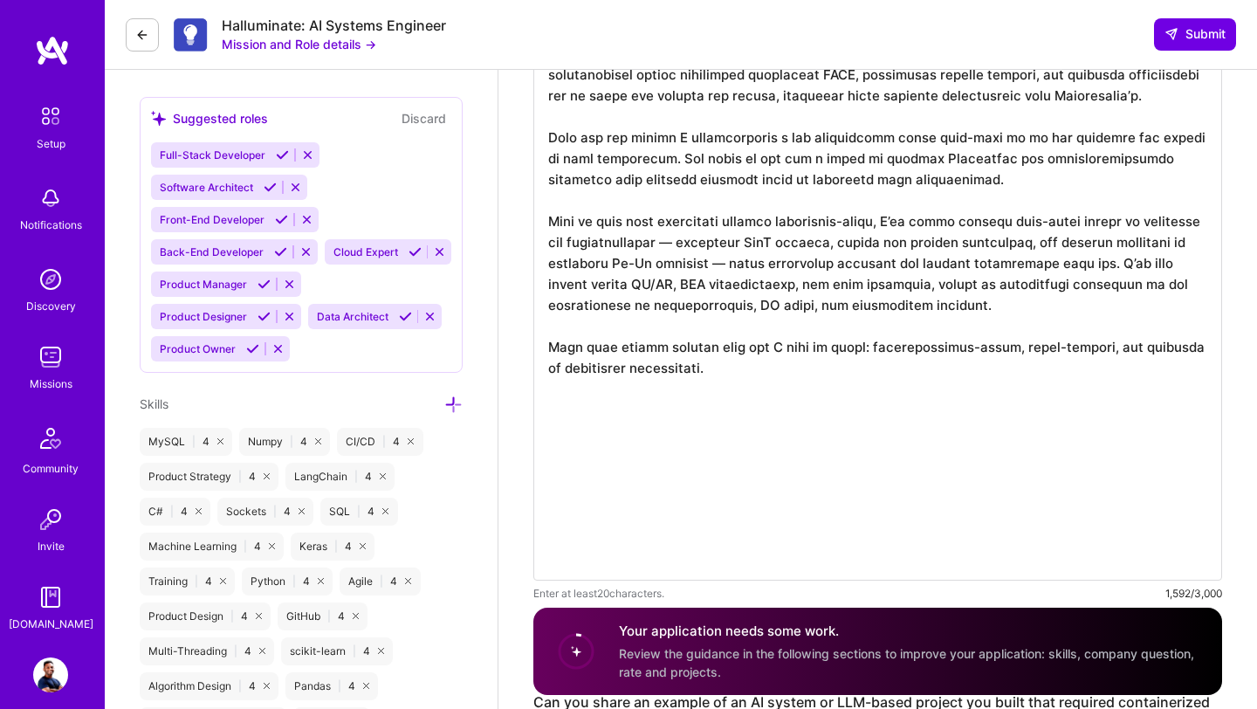
scroll to position [829, 0]
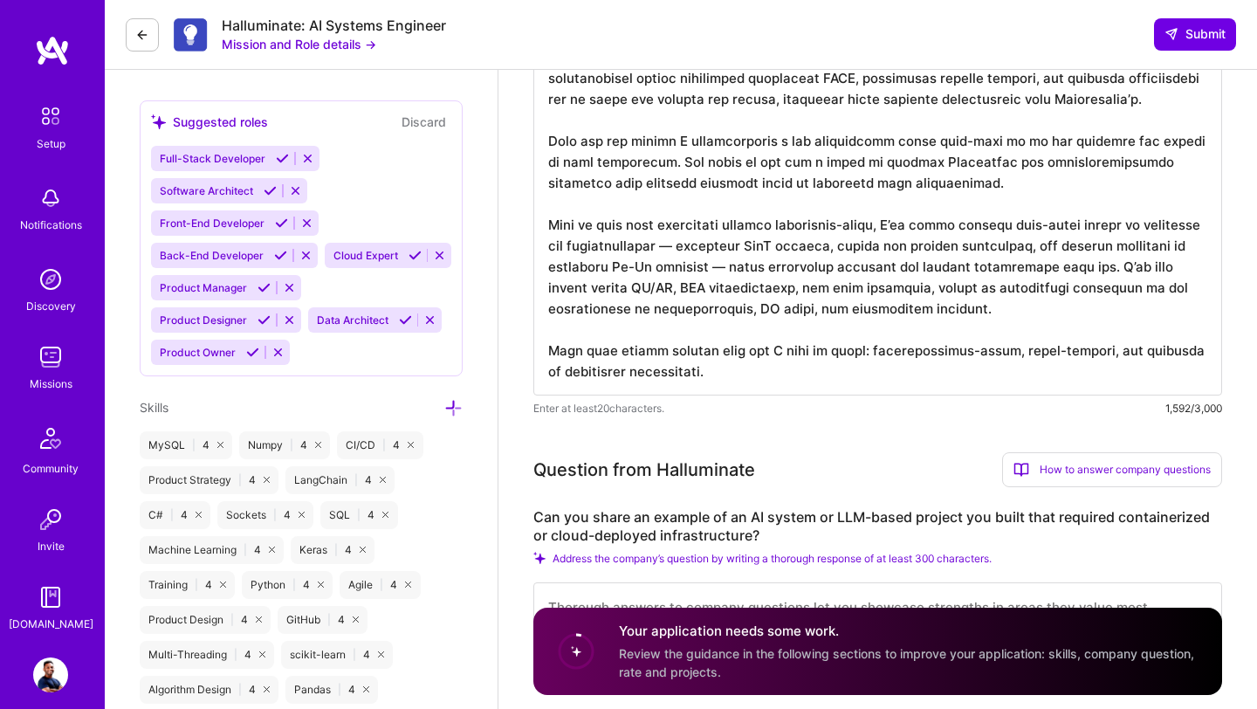
drag, startPoint x: 864, startPoint y: 311, endPoint x: 545, endPoint y: 219, distance: 332.4
click at [543, 220] on textarea at bounding box center [877, 151] width 689 height 489
click at [1012, 279] on textarea at bounding box center [877, 151] width 689 height 489
drag, startPoint x: 1102, startPoint y: 267, endPoint x: 542, endPoint y: 225, distance: 561.1
click at [542, 225] on textarea at bounding box center [877, 151] width 689 height 489
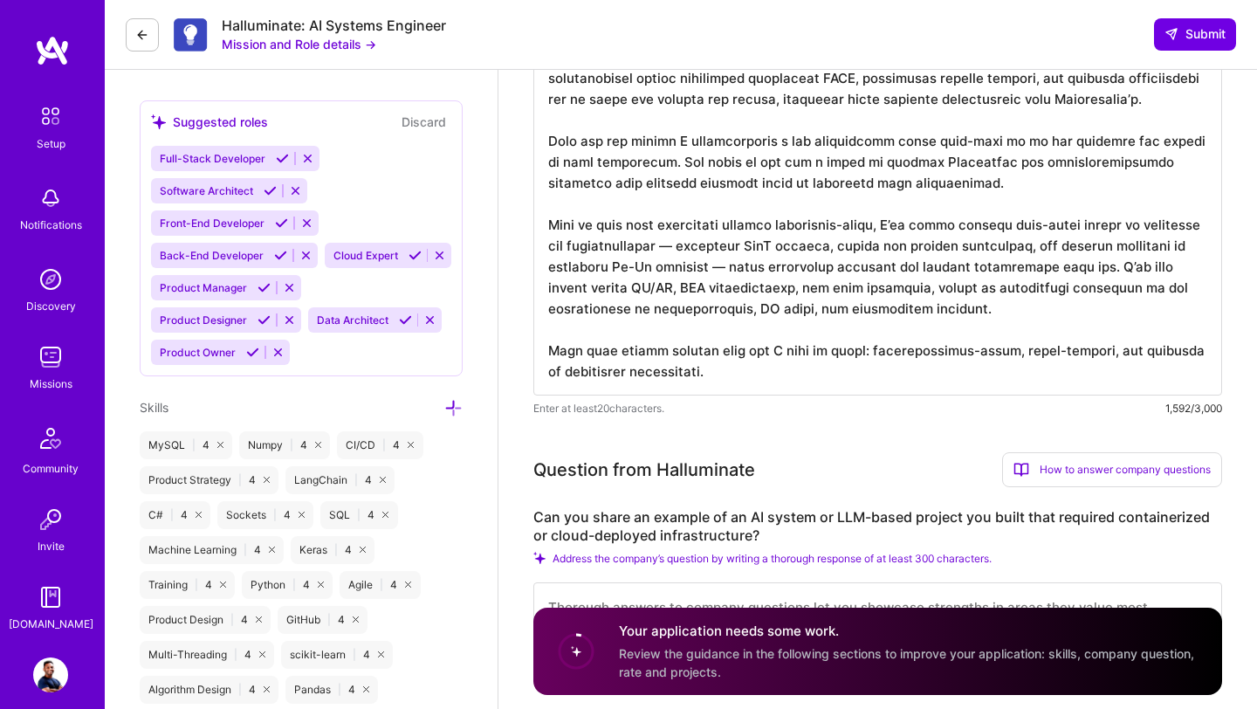
paste textarea "Early in my career, I developed battlefield simulation environments for the US …"
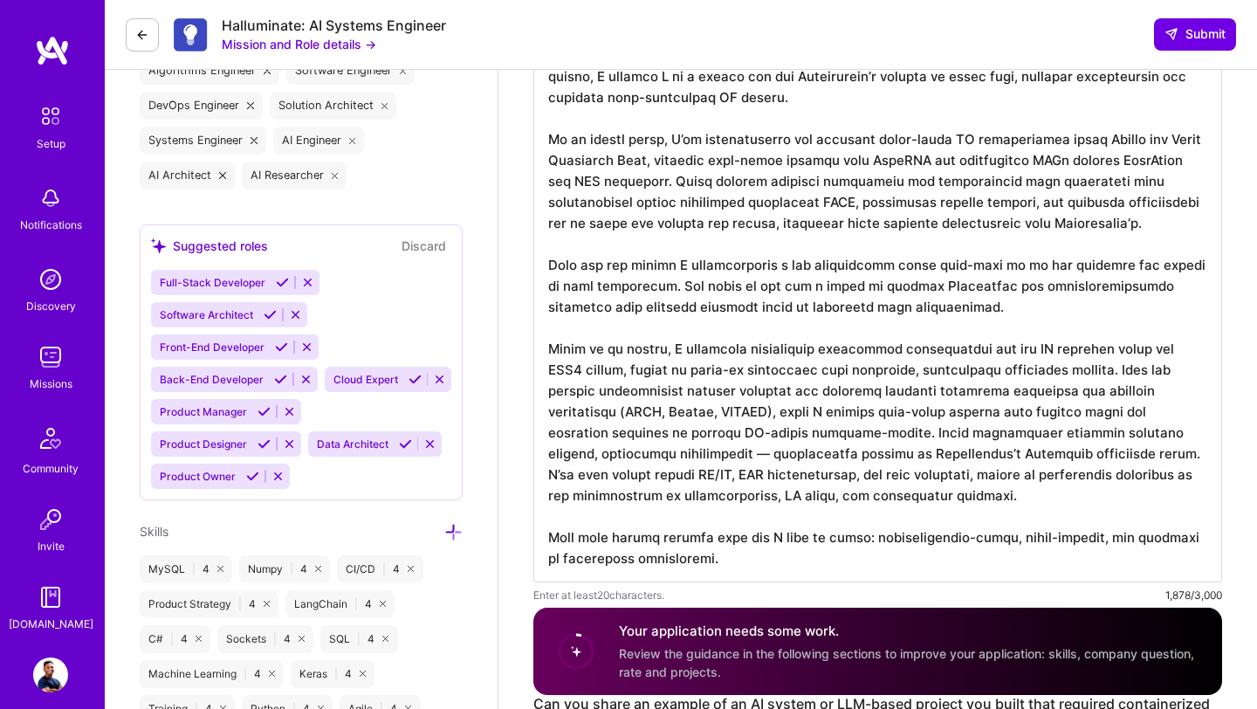
scroll to position [2, 0]
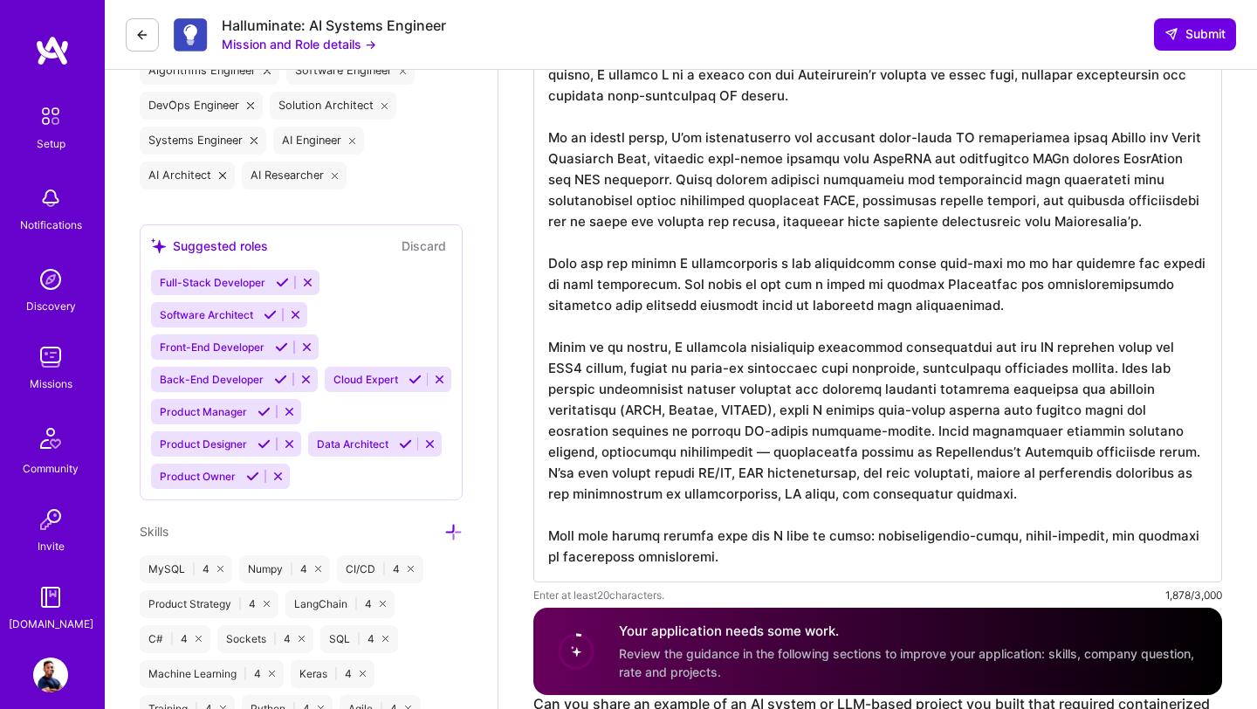
click at [799, 410] on textarea at bounding box center [877, 307] width 689 height 552
click at [652, 453] on textarea at bounding box center [877, 307] width 689 height 552
click at [1012, 455] on textarea at bounding box center [877, 307] width 689 height 552
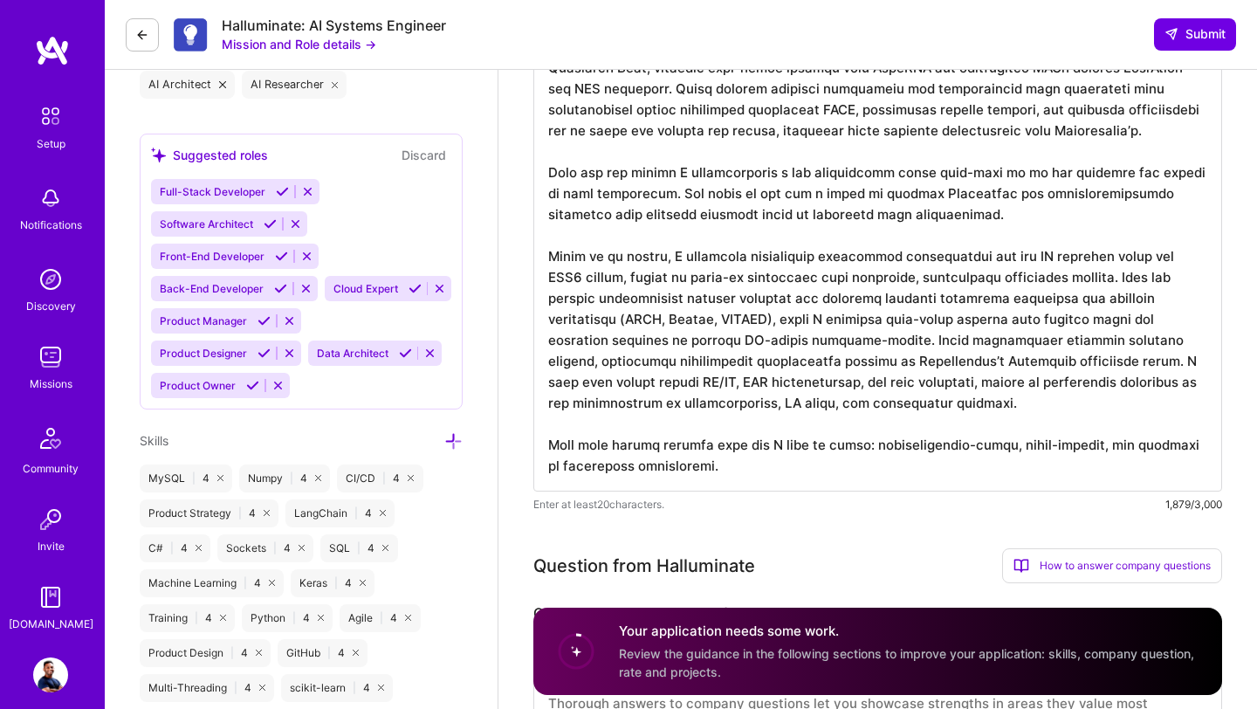
scroll to position [819, 0]
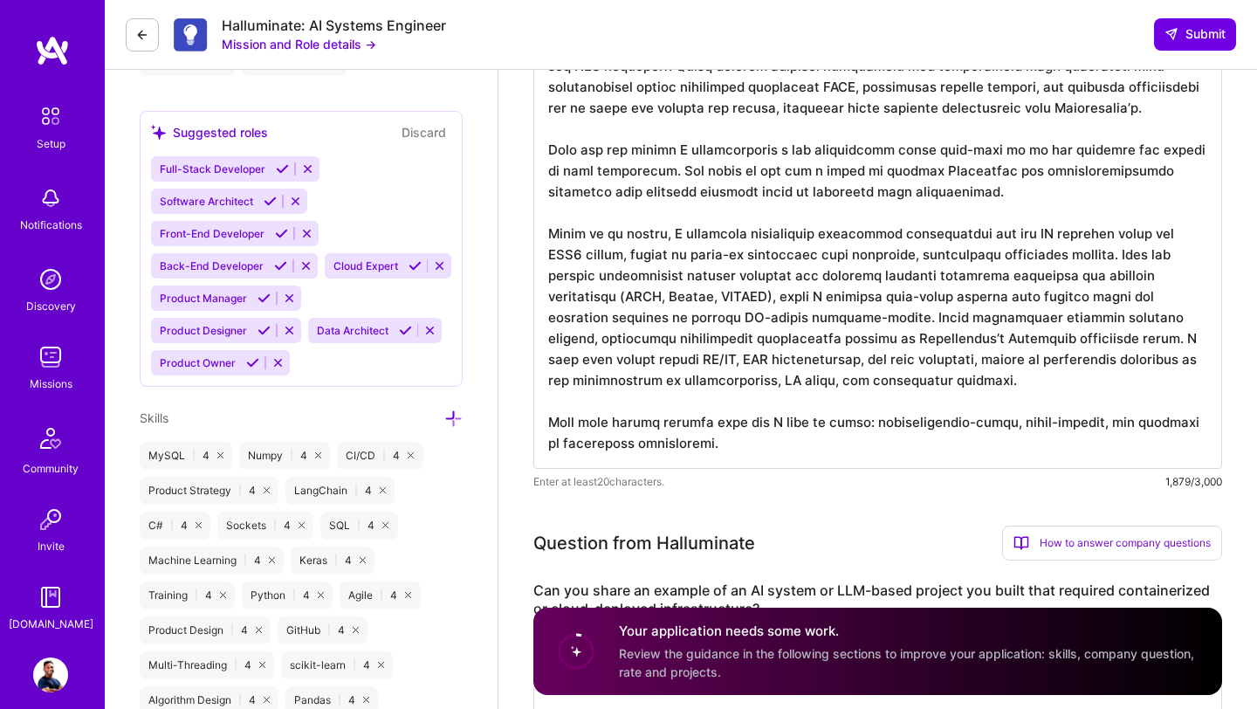
click at [759, 440] on textarea at bounding box center [877, 193] width 689 height 552
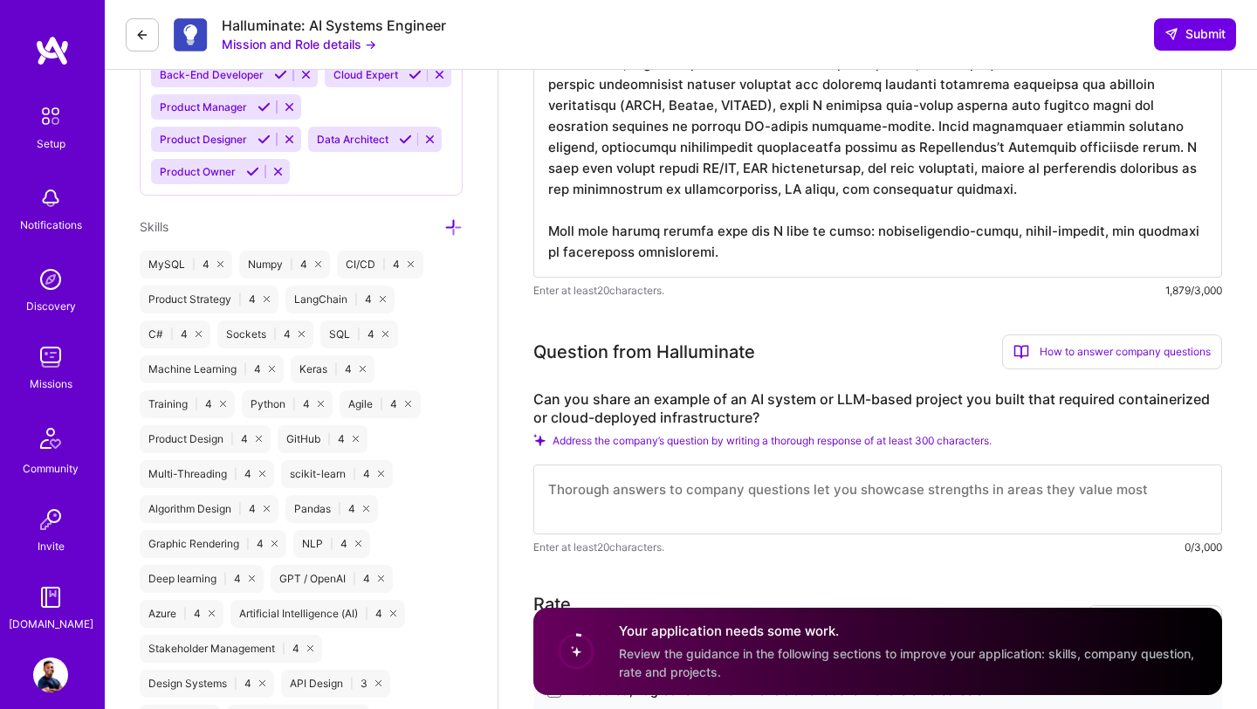
scroll to position [1013, 0]
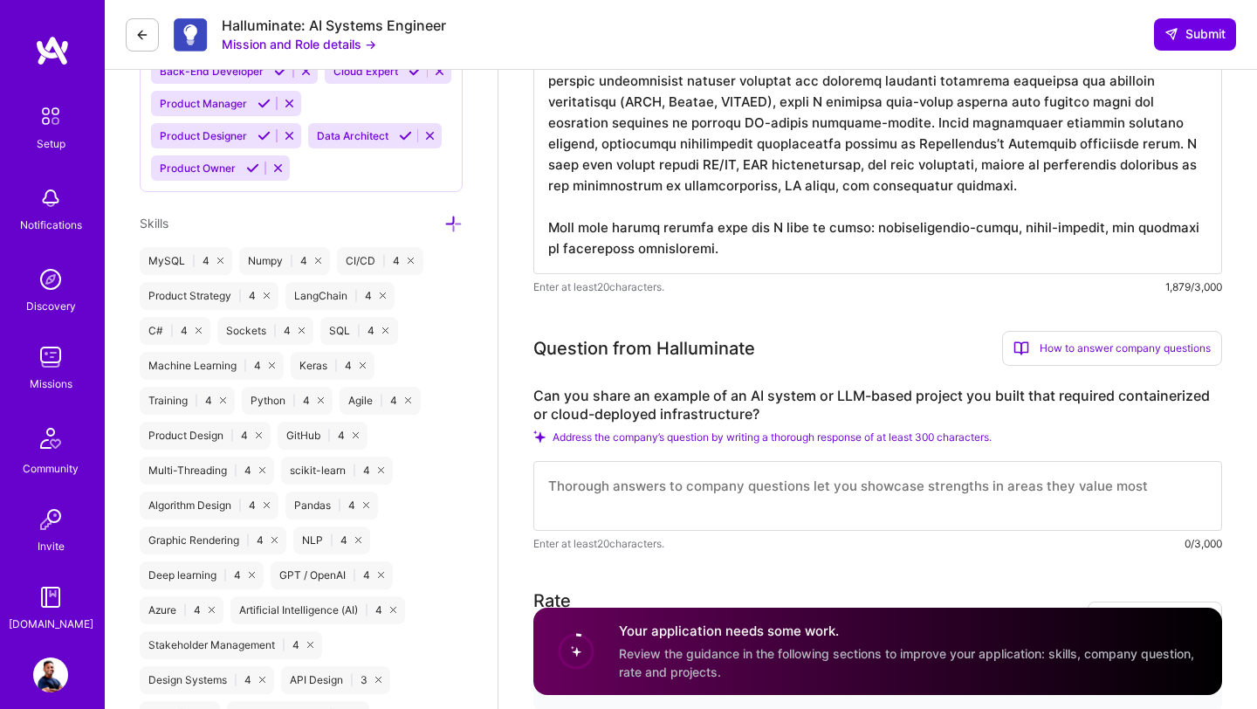
type textarea "With over 9 years of experience across AI systems engineering, agent workflows,…"
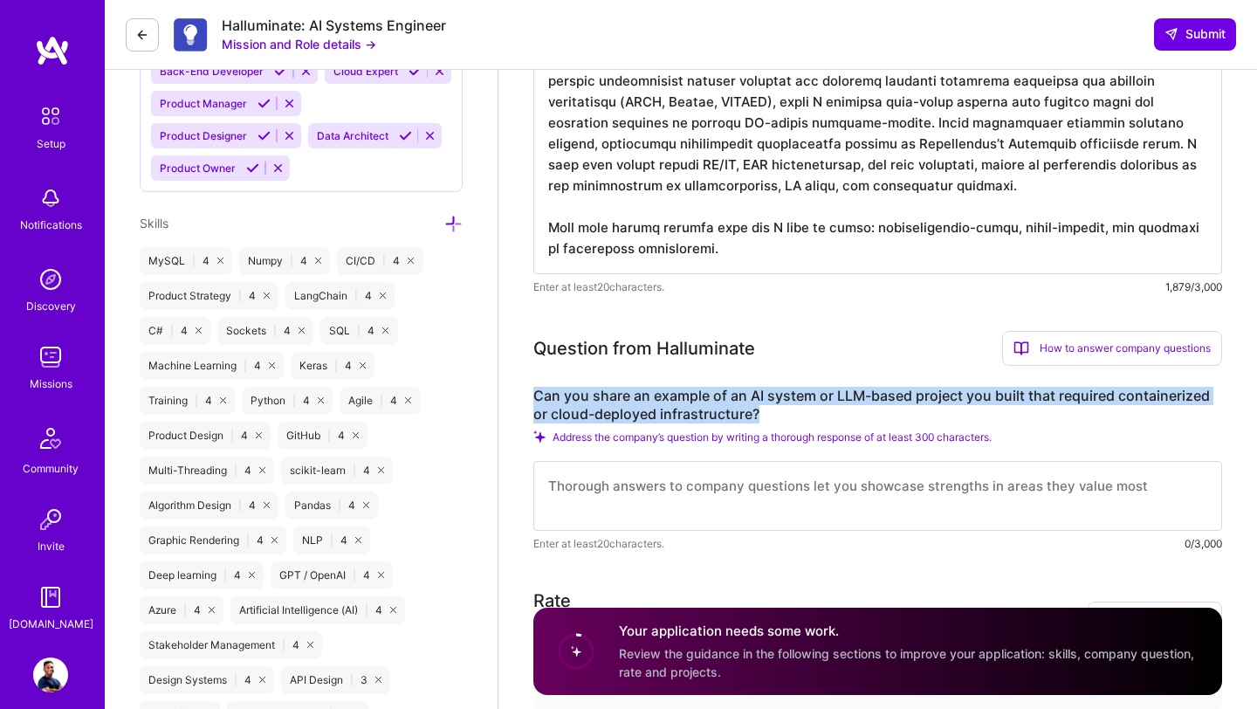
drag, startPoint x: 534, startPoint y: 395, endPoint x: 776, endPoint y: 404, distance: 242.0
click at [778, 406] on label "Can you share an example of an AI system or LLM-based project you built that re…" at bounding box center [877, 405] width 689 height 37
copy label "Can you share an example of an AI system or LLM-based project you built that re…"
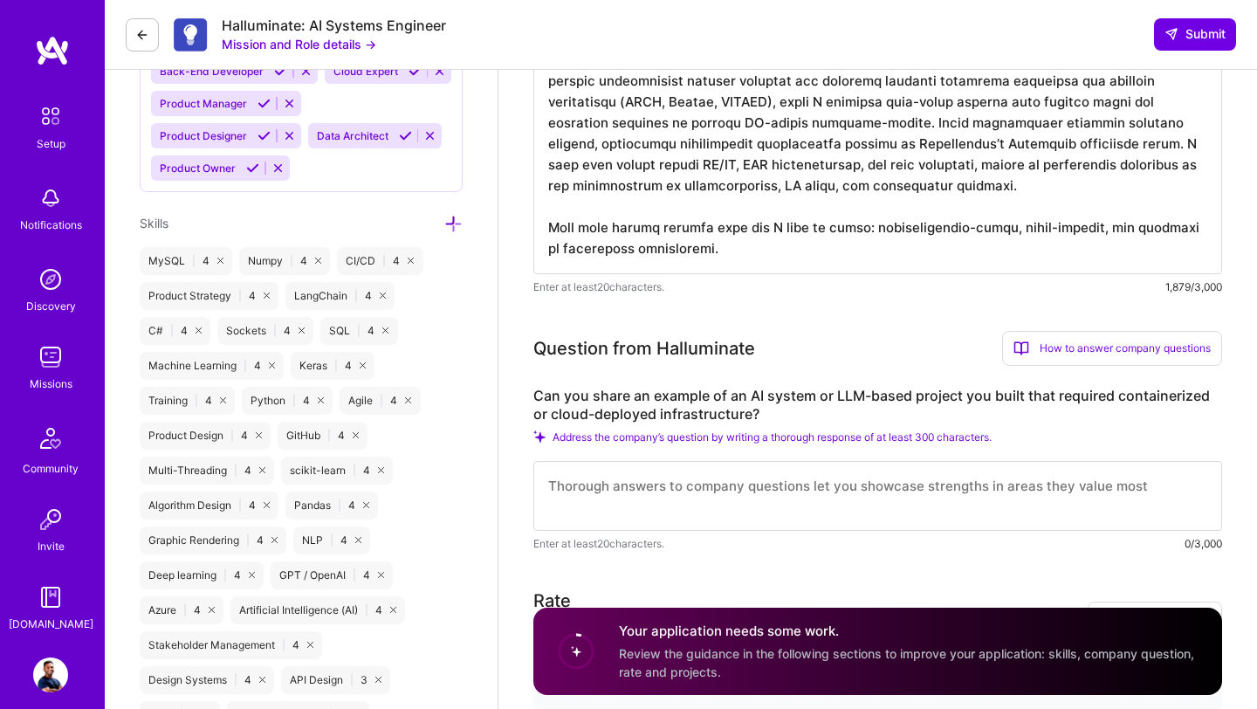
click at [638, 477] on textarea at bounding box center [877, 496] width 689 height 70
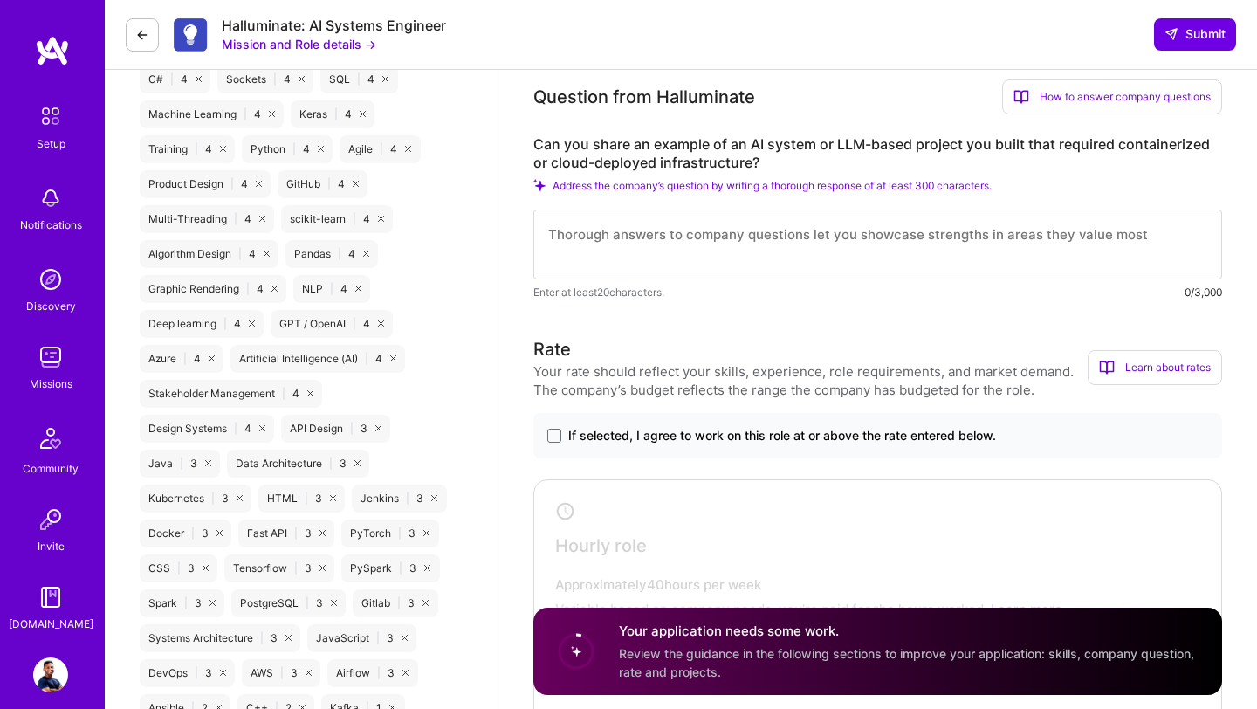
scroll to position [1267, 0]
paste textarea "One relevant example is from my time at Bluejay-AI, where I led the development…"
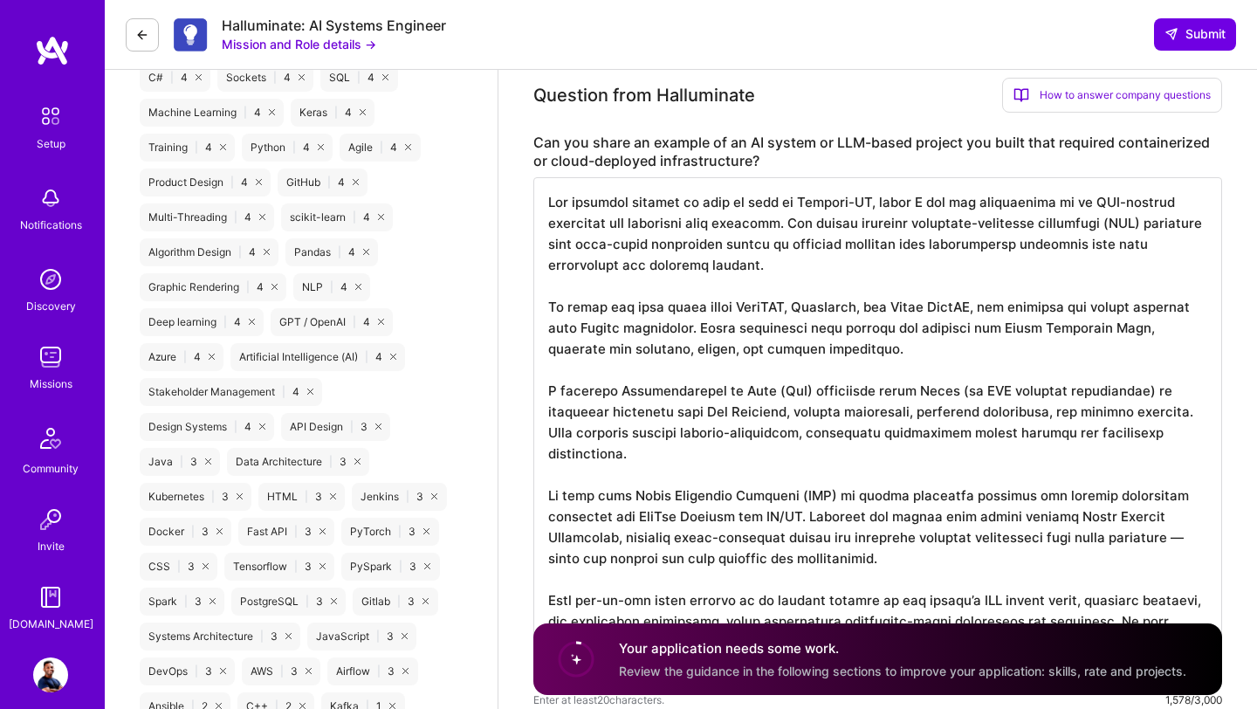
click at [780, 283] on textarea at bounding box center [877, 432] width 689 height 510
drag, startPoint x: 651, startPoint y: 452, endPoint x: 526, endPoint y: 383, distance: 142.6
click at [994, 414] on textarea at bounding box center [877, 432] width 689 height 510
drag, startPoint x: 1127, startPoint y: 418, endPoint x: 391, endPoint y: 378, distance: 737.0
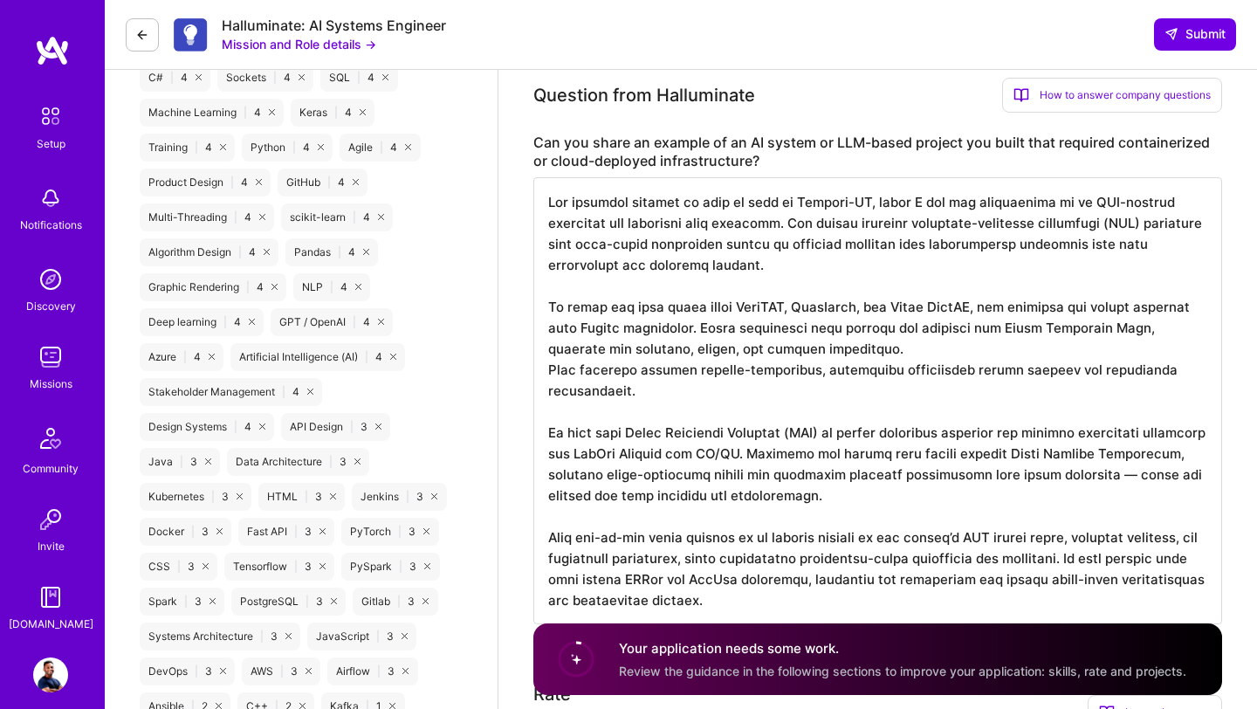
drag, startPoint x: 1164, startPoint y: 477, endPoint x: 1214, endPoint y: 487, distance: 51.7
click at [1012, 487] on textarea at bounding box center [877, 400] width 689 height 447
click at [554, 499] on textarea at bounding box center [877, 400] width 689 height 447
click at [551, 374] on textarea at bounding box center [877, 400] width 689 height 447
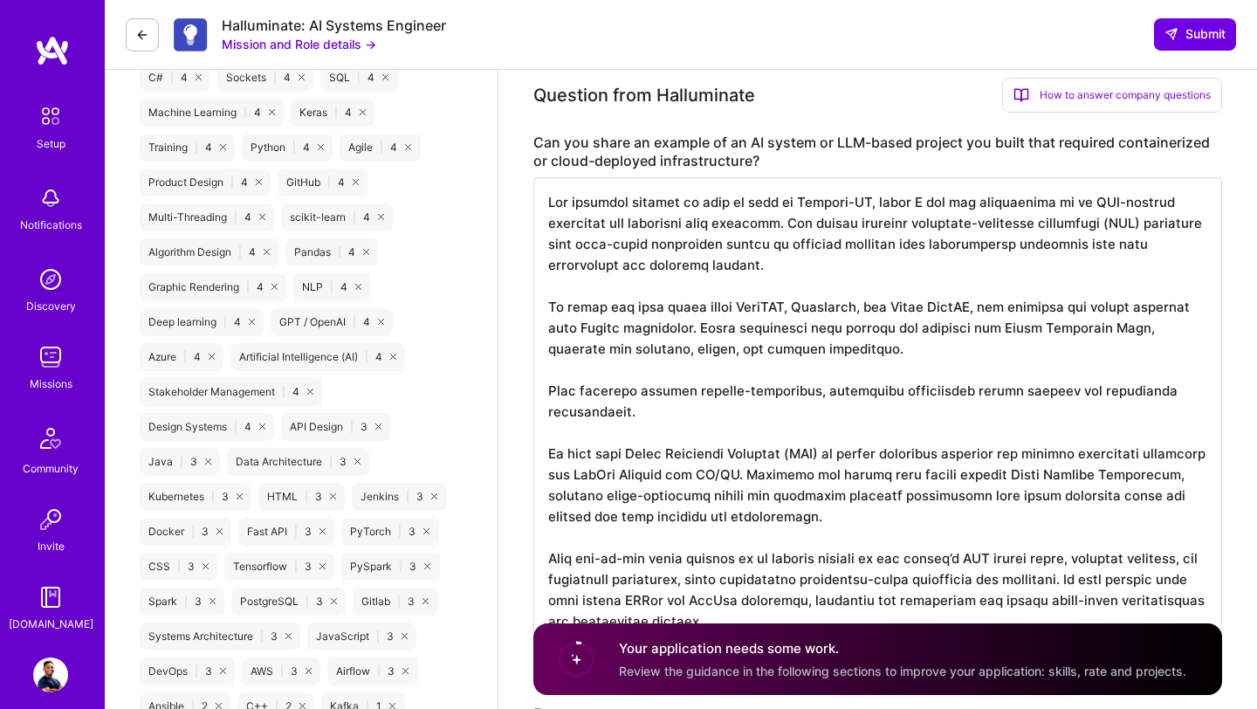
scroll to position [2, 0]
click at [721, 510] on textarea at bounding box center [877, 411] width 689 height 468
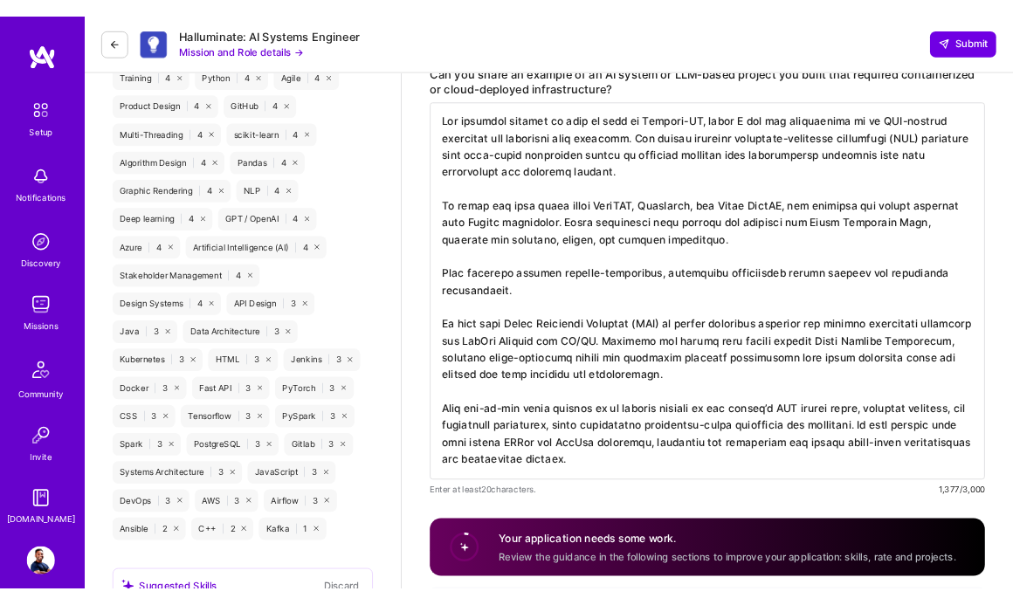
scroll to position [1339, 0]
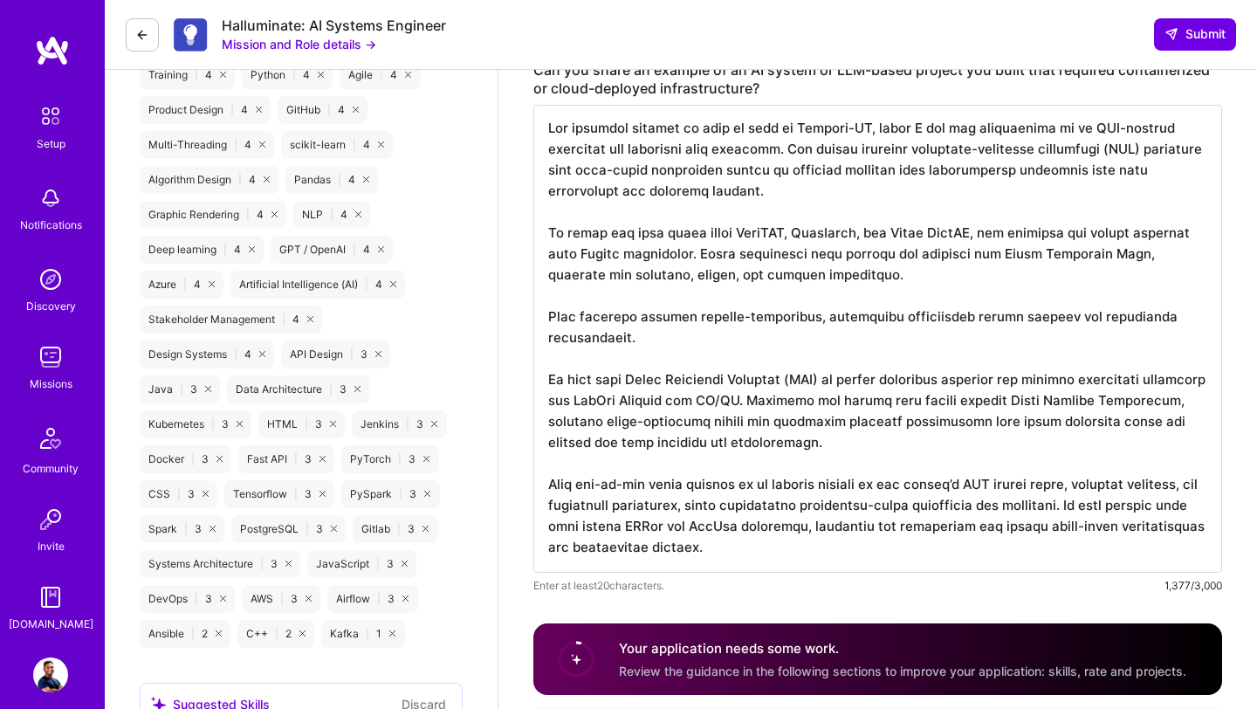
drag, startPoint x: 606, startPoint y: 509, endPoint x: 529, endPoint y: 507, distance: 76.8
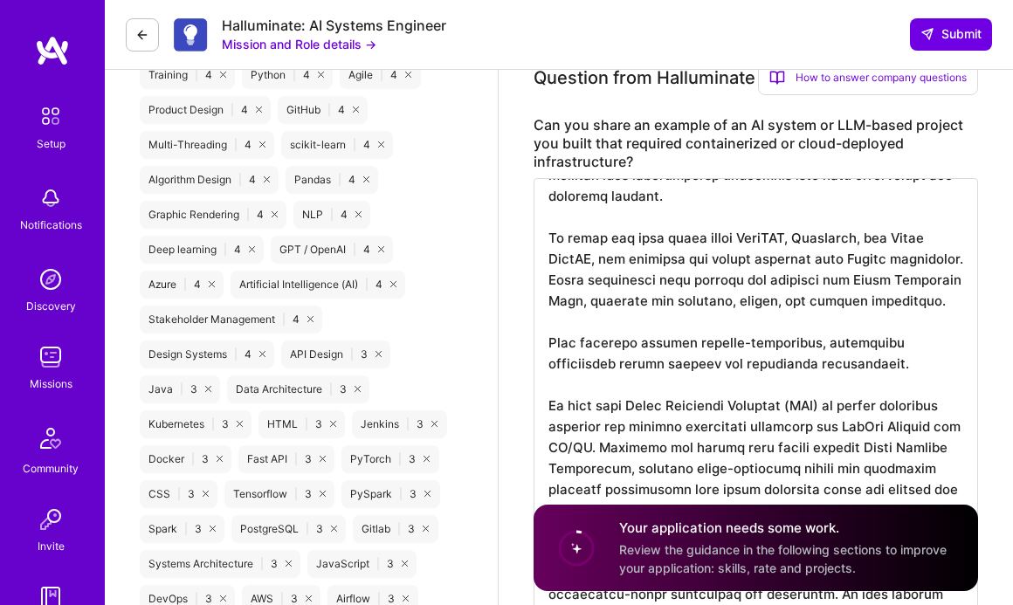
scroll to position [2, 0]
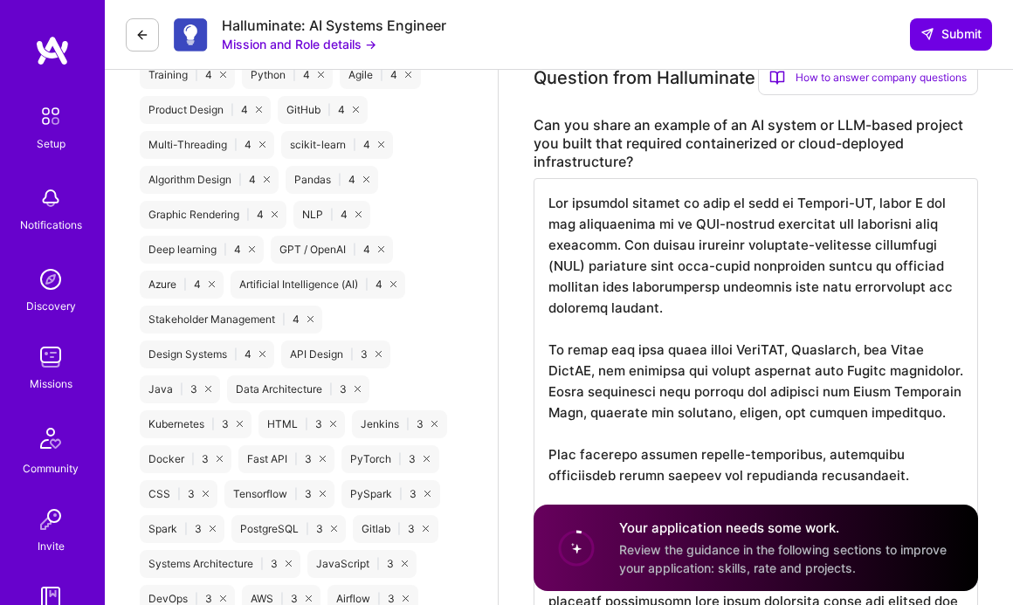
drag, startPoint x: 549, startPoint y: 357, endPoint x: 858, endPoint y: 383, distance: 310.1
click at [860, 384] on textarea at bounding box center [755, 495] width 444 height 635
click at [746, 444] on textarea at bounding box center [755, 495] width 444 height 635
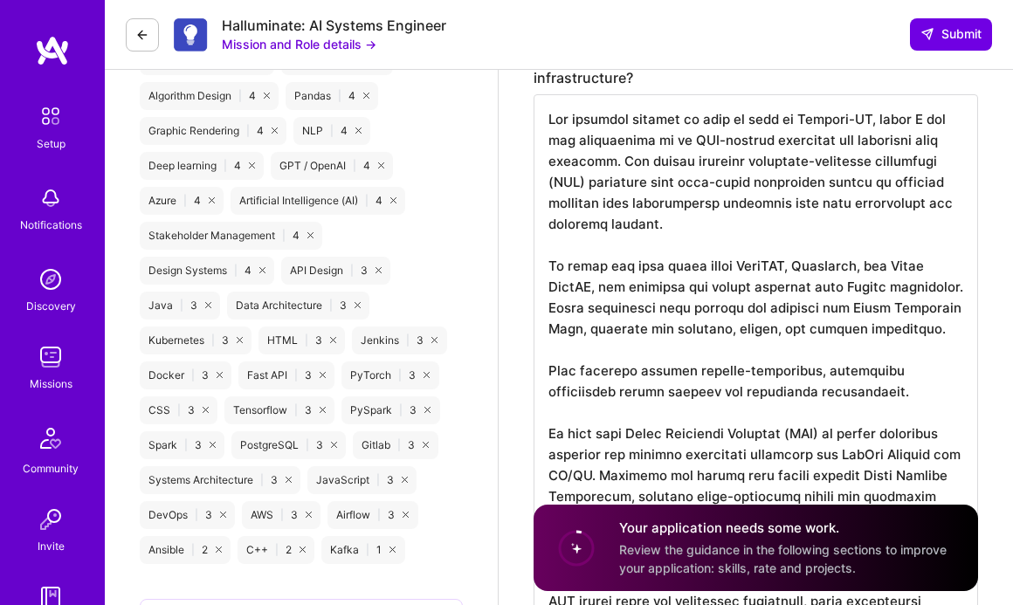
scroll to position [1425, 0]
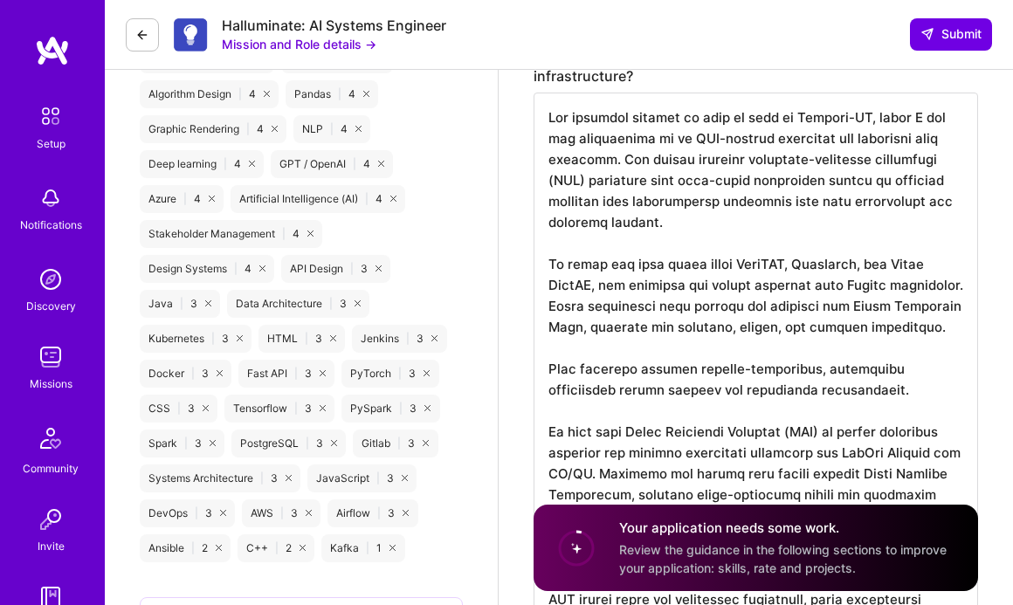
drag, startPoint x: 924, startPoint y: 416, endPoint x: 505, endPoint y: 393, distance: 418.8
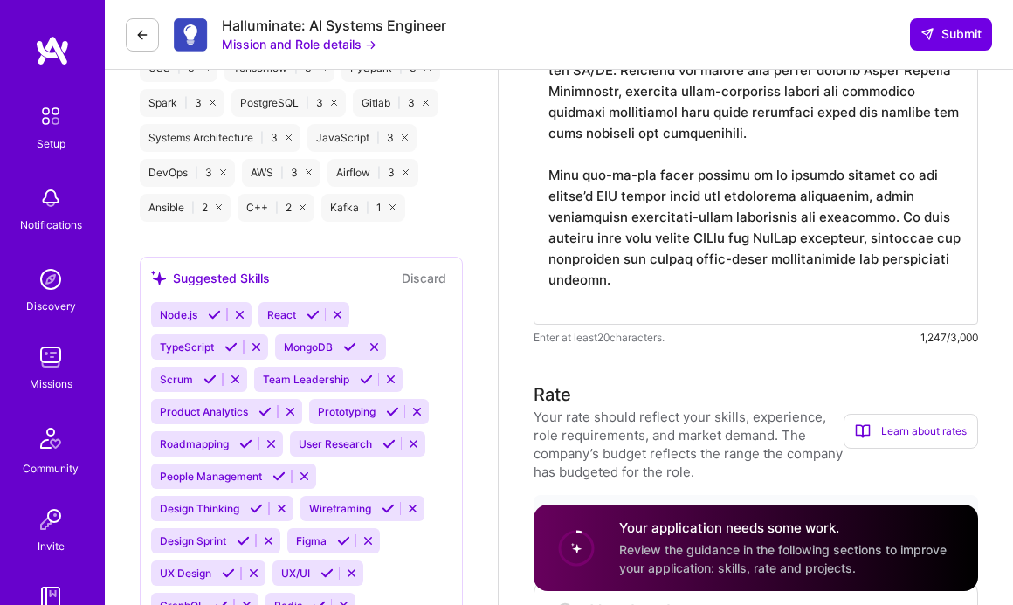
scroll to position [1774, 0]
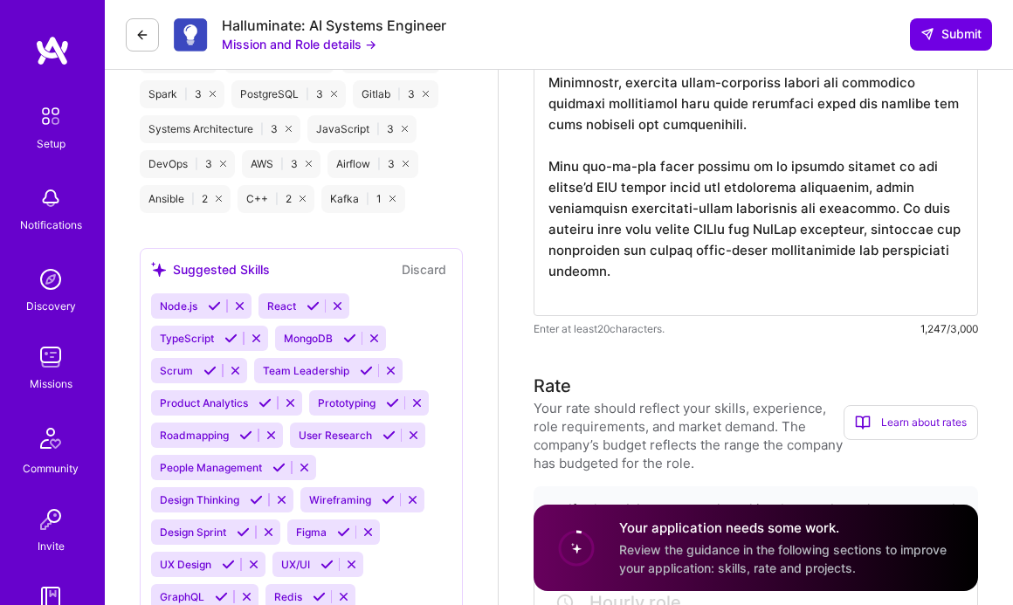
click at [700, 168] on textarea at bounding box center [755, 29] width 444 height 573
click at [552, 191] on textarea at bounding box center [755, 29] width 444 height 573
paste textarea "approach enabled version-controlled, repeatable deployments across staging and …"
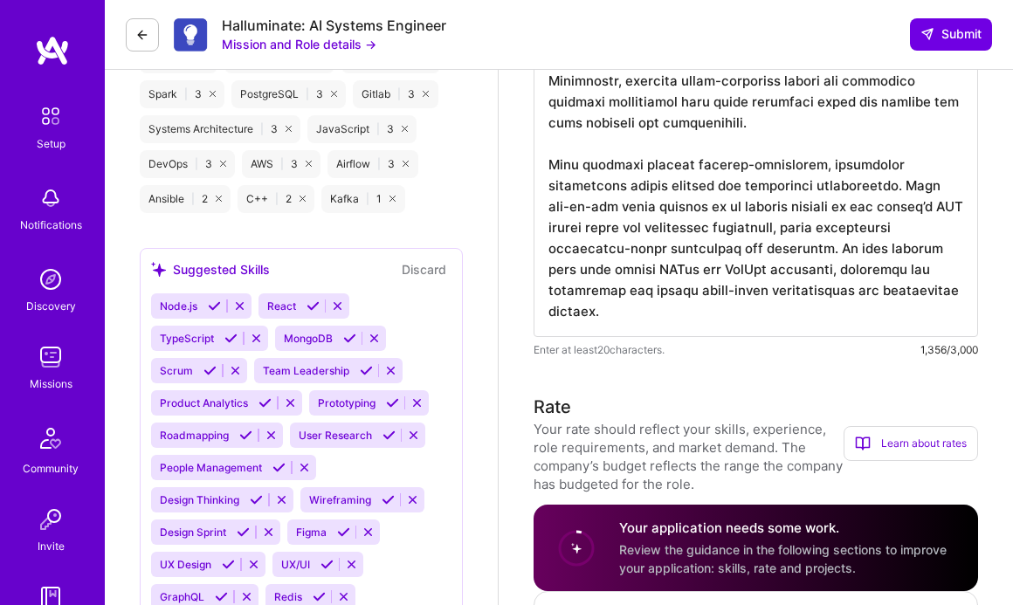
click at [626, 233] on textarea at bounding box center [755, 40] width 444 height 594
drag, startPoint x: 915, startPoint y: 209, endPoint x: 657, endPoint y: 232, distance: 258.6
click at [659, 231] on textarea at bounding box center [755, 40] width 444 height 594
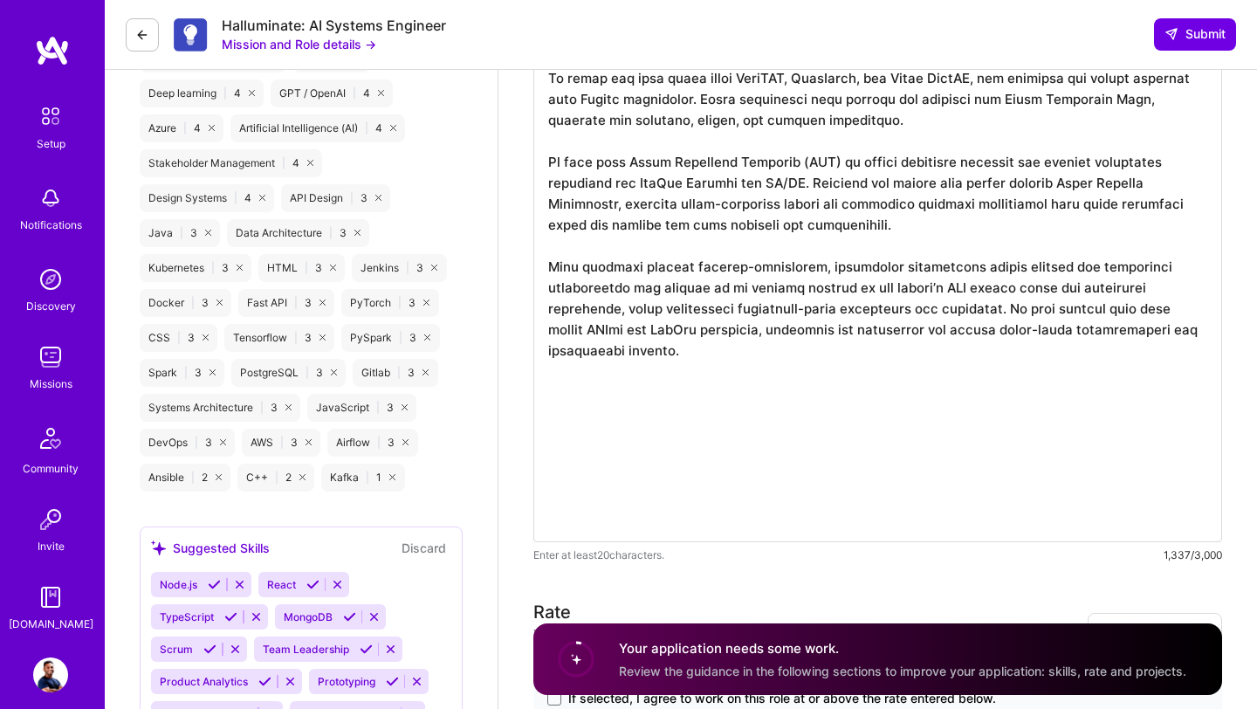
scroll to position [1506, 0]
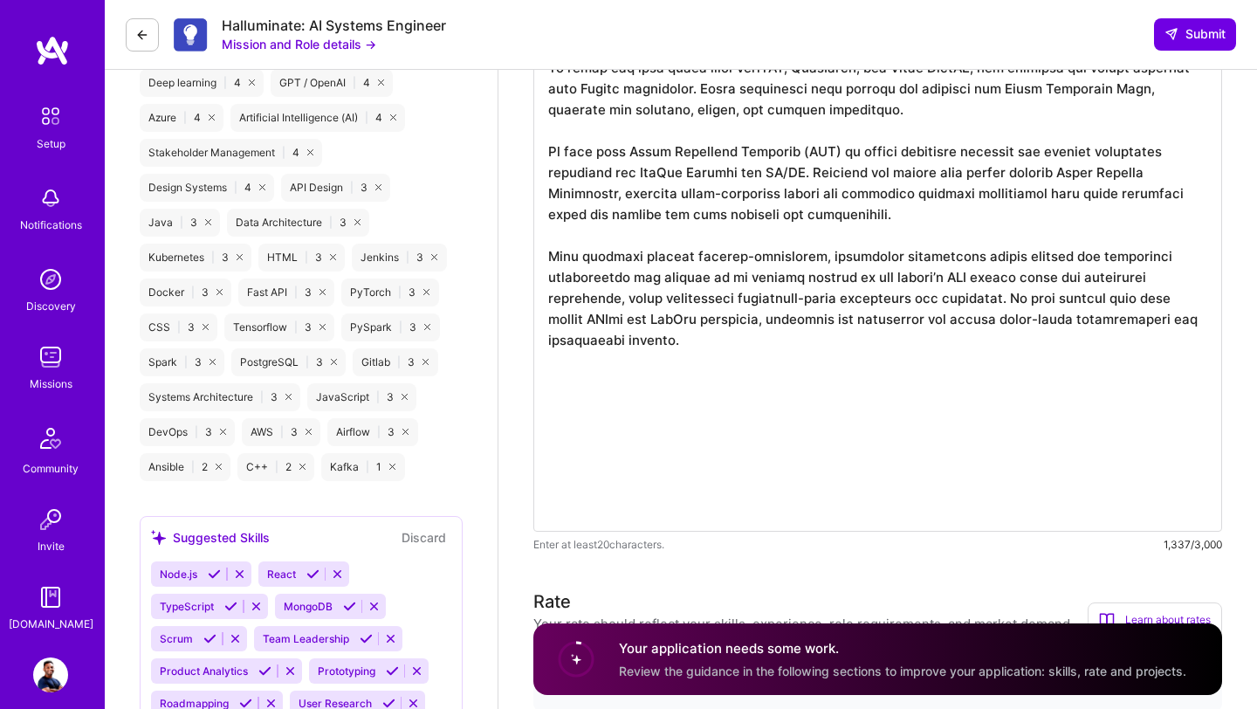
click at [631, 508] on textarea at bounding box center [877, 235] width 689 height 594
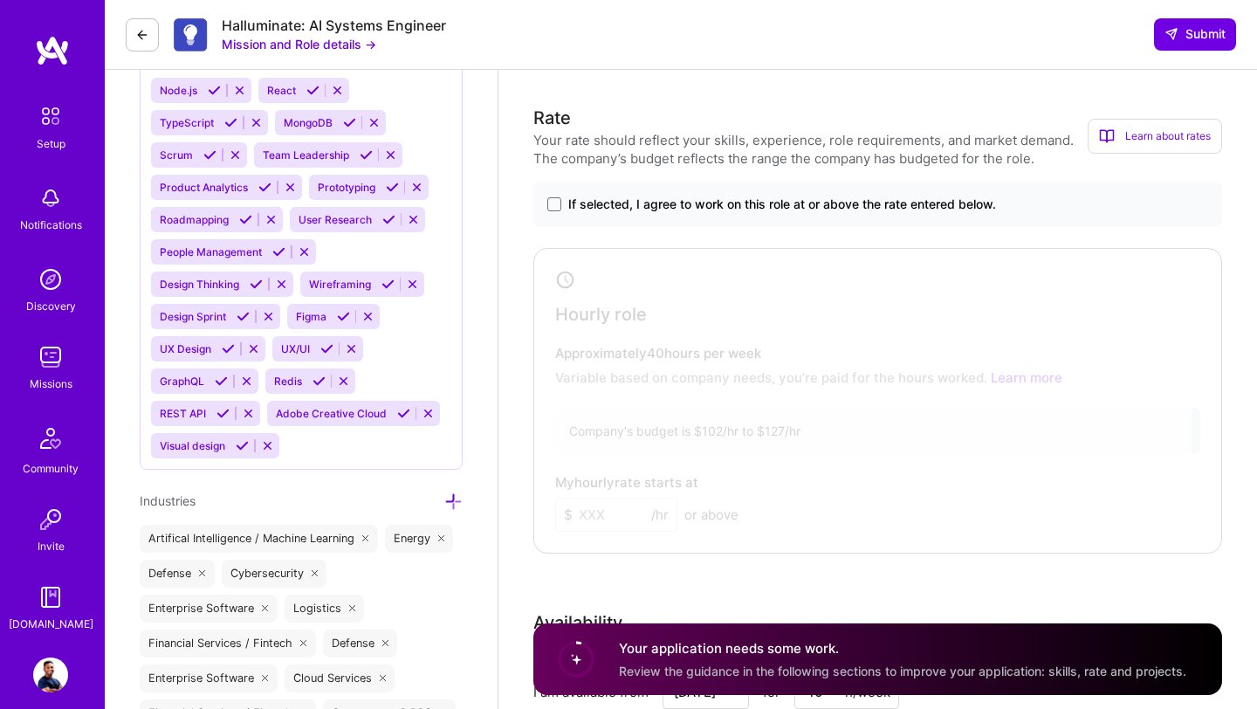
scroll to position [1980, 0]
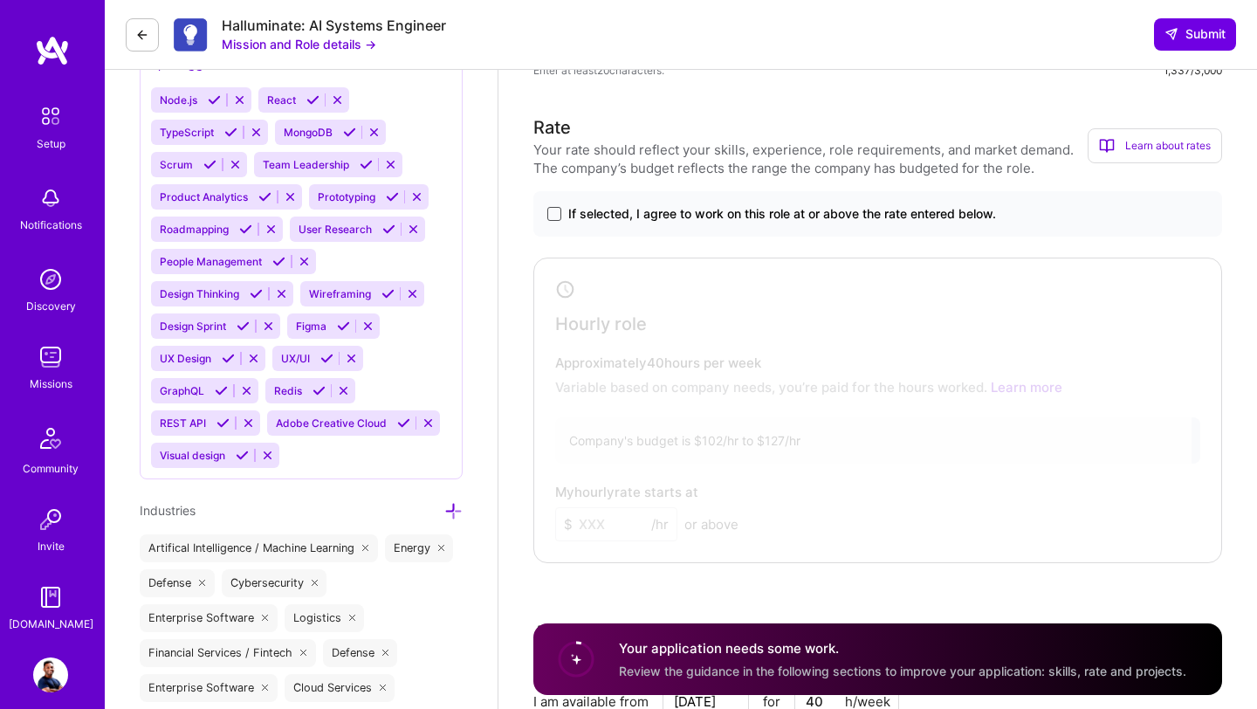
type textarea "One relevant example is from my time at Bluejay-AI, where I led the development…"
click at [557, 213] on span at bounding box center [554, 214] width 14 height 14
click at [0, 0] on input "If selected, I agree to work on this role at or above the rate entered below." at bounding box center [0, 0] width 0 height 0
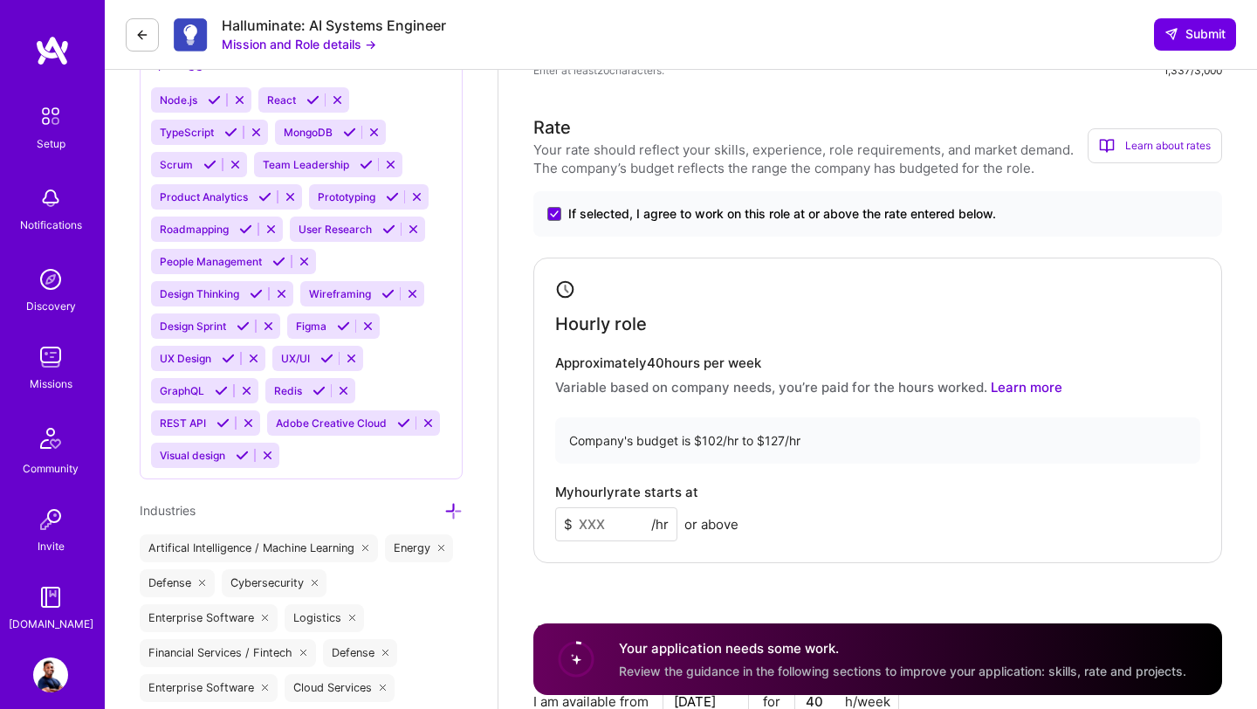
click at [626, 519] on input at bounding box center [616, 524] width 122 height 34
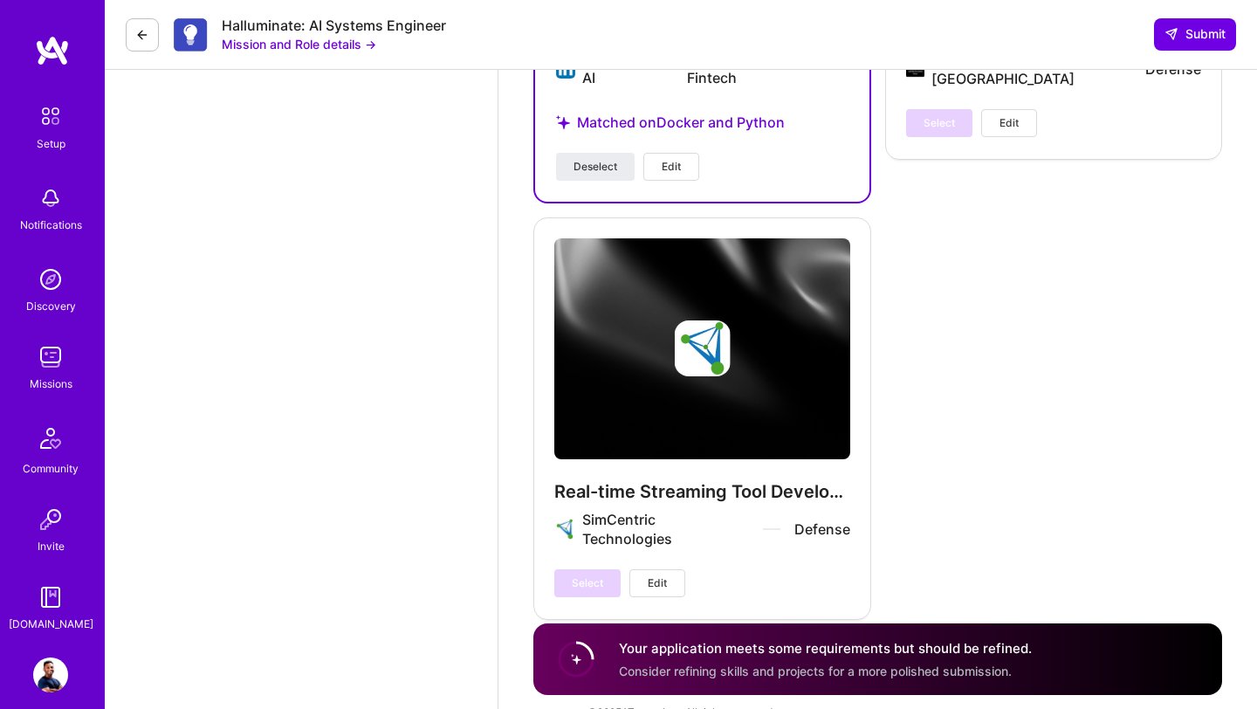
scroll to position [6482, 0]
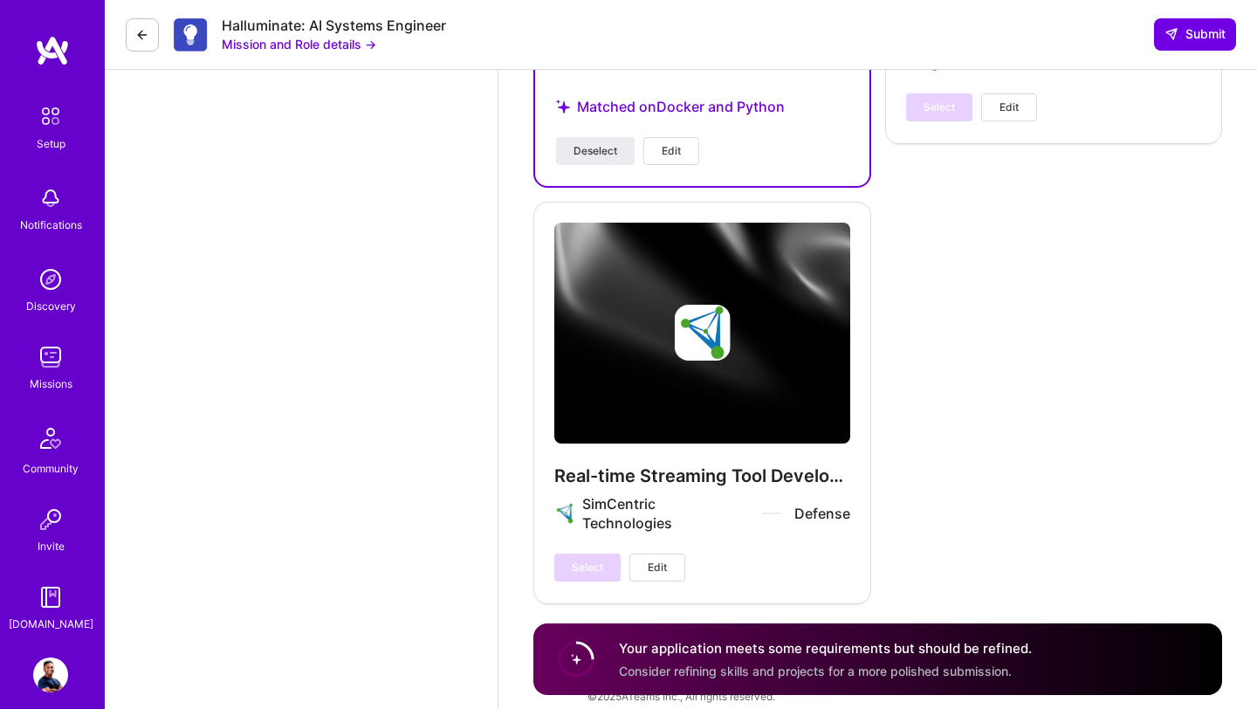
type input "120"
click at [602, 143] on span "Deselect" at bounding box center [596, 151] width 44 height 16
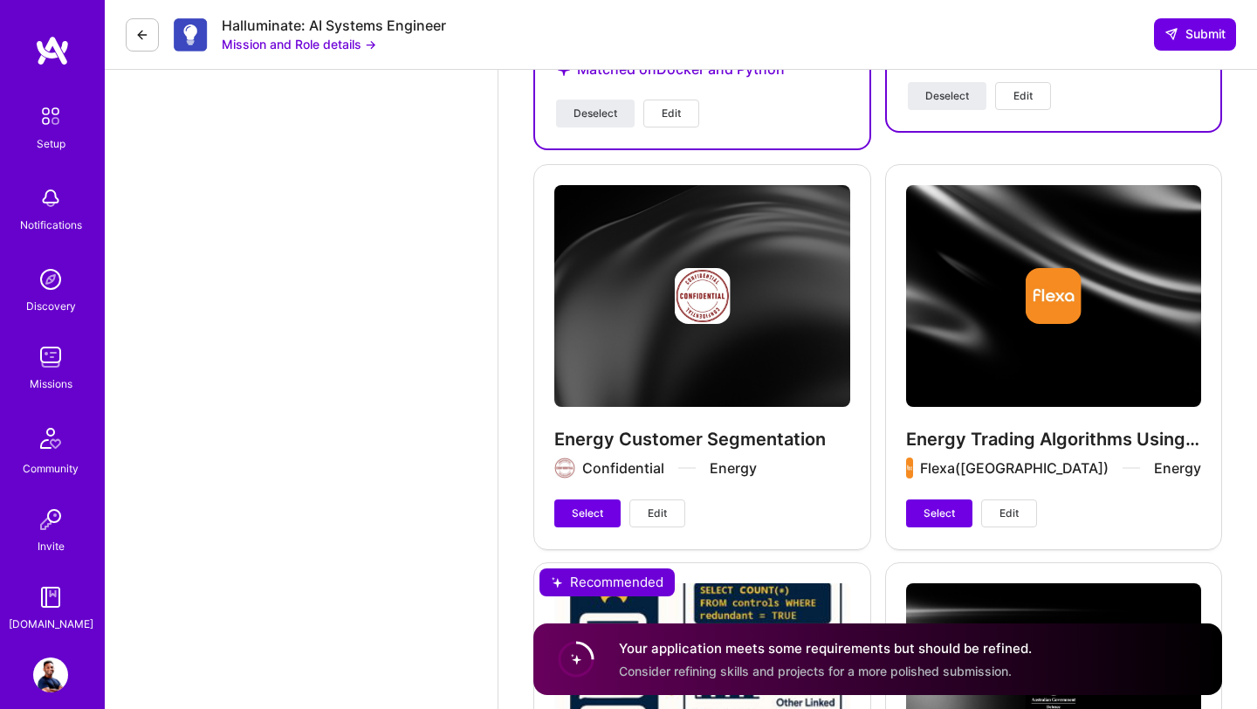
scroll to position [5303, 0]
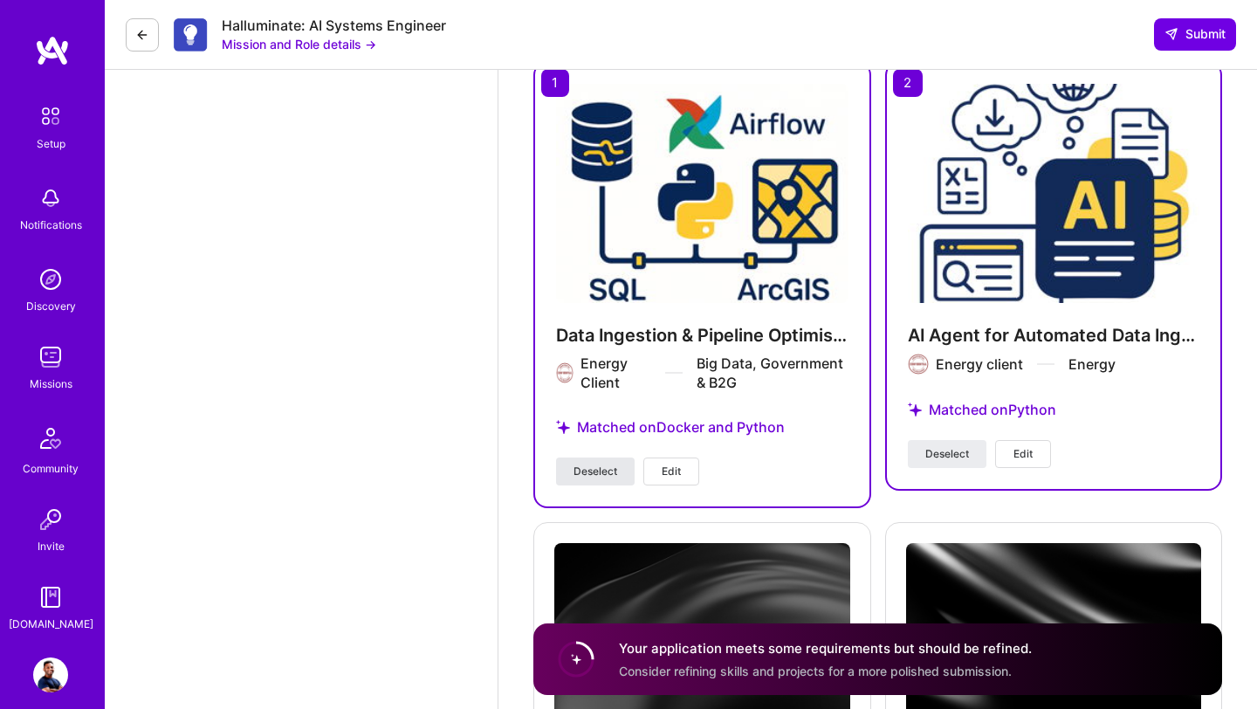
click at [603, 470] on span "Deselect" at bounding box center [596, 472] width 44 height 16
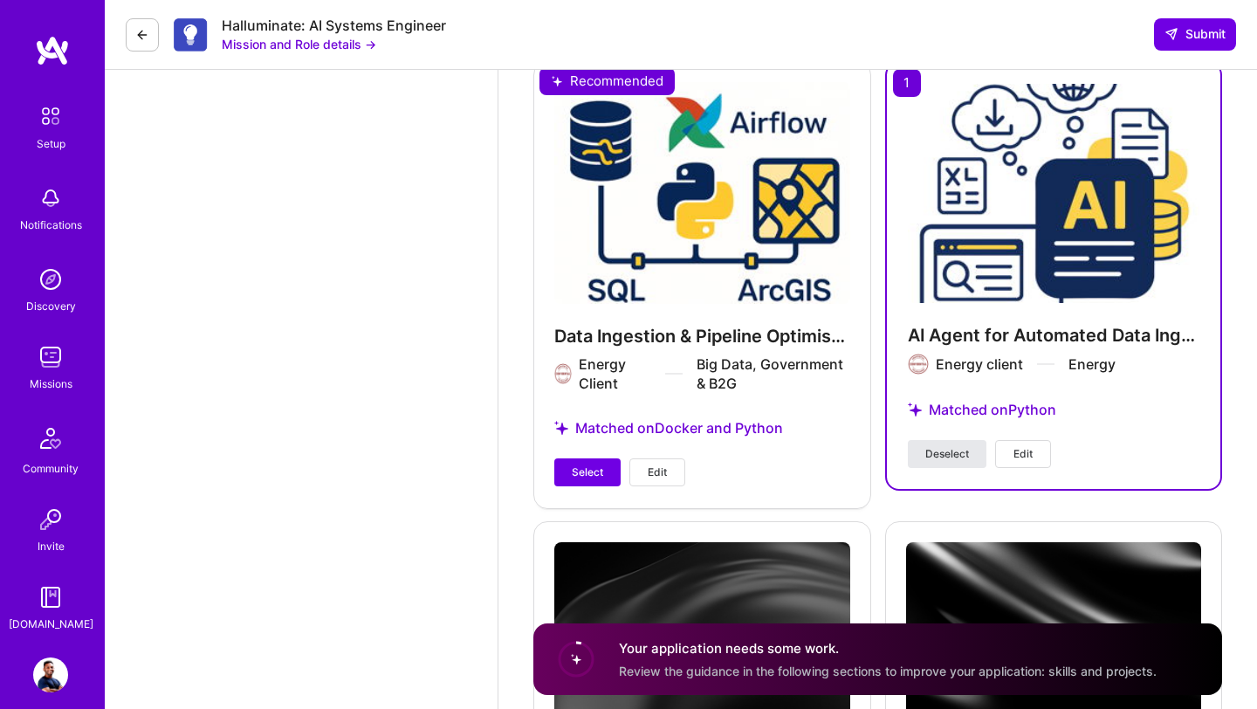
click at [958, 454] on span "Deselect" at bounding box center [947, 454] width 44 height 16
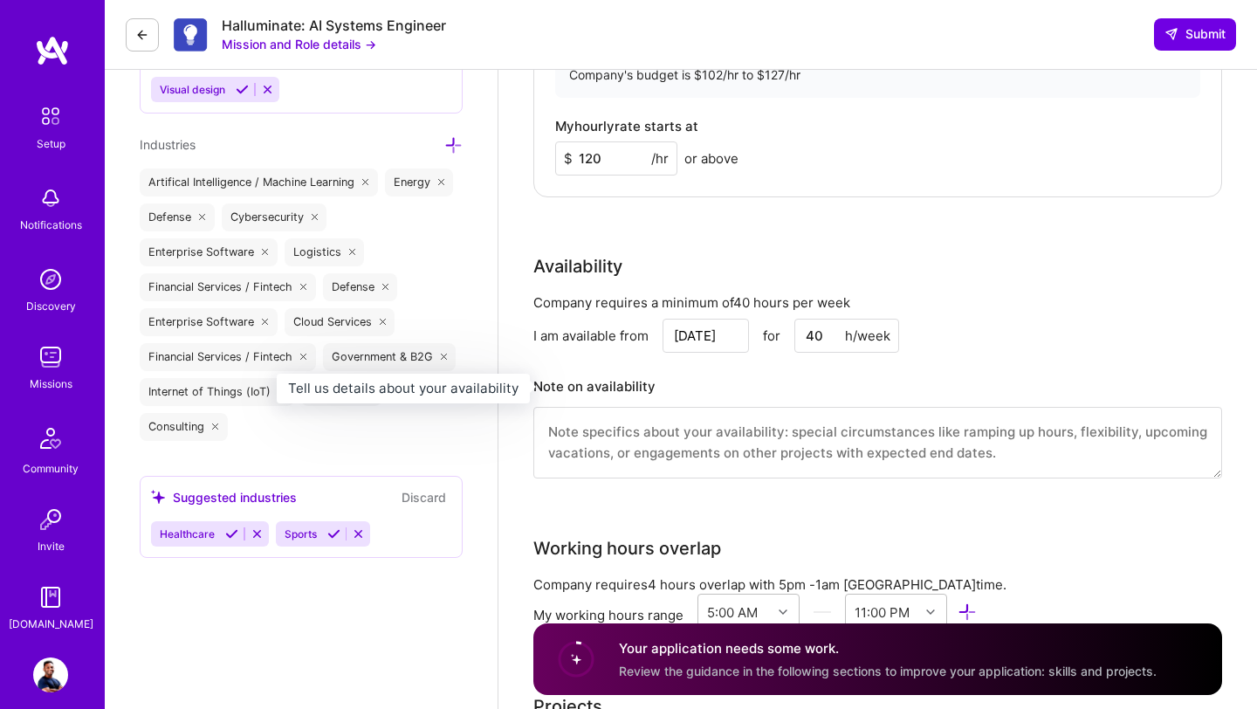
scroll to position [2350, 0]
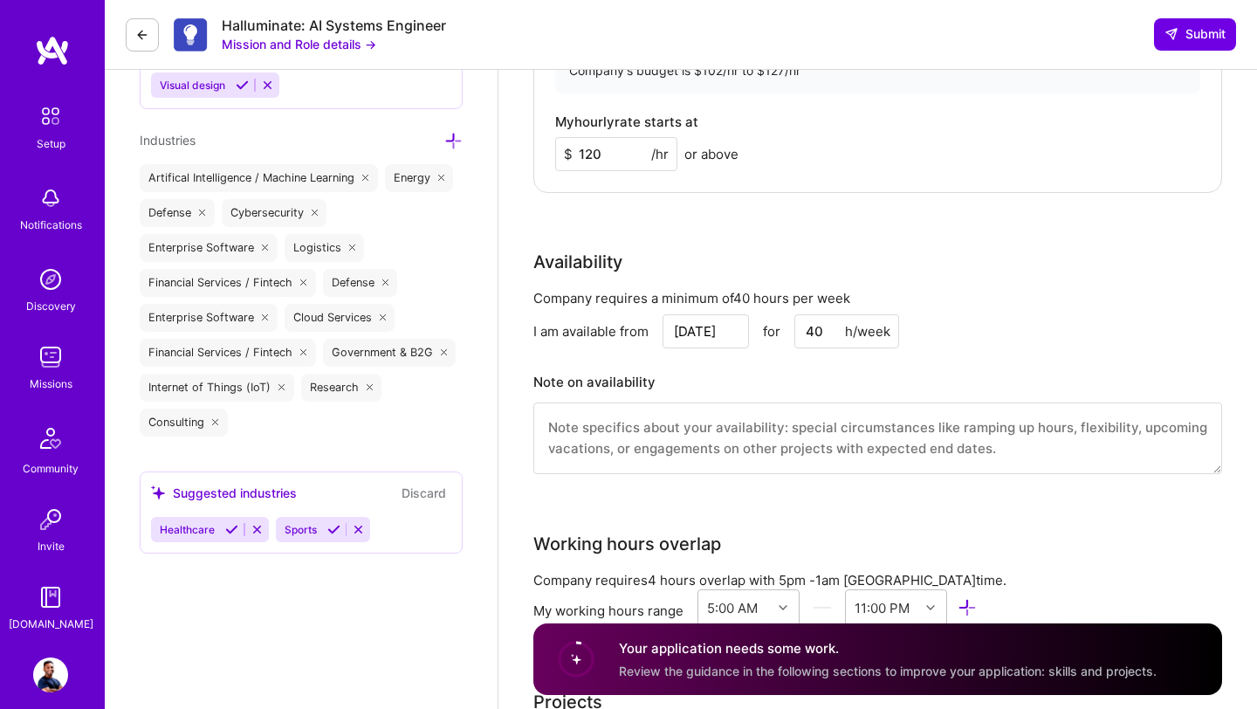
click at [633, 604] on span "Review the guidance in the following sections to improve your application: skil…" at bounding box center [888, 670] width 538 height 15
click at [584, 604] on circle at bounding box center [576, 658] width 33 height 33
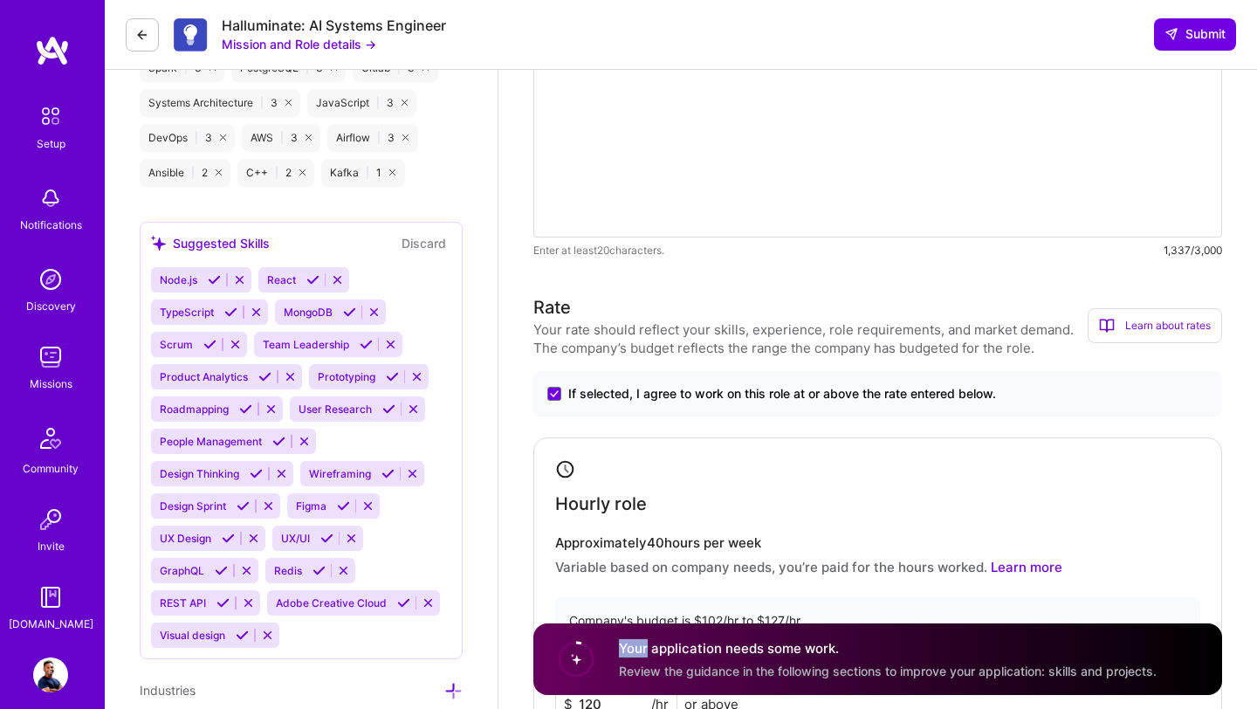
scroll to position [1759, 0]
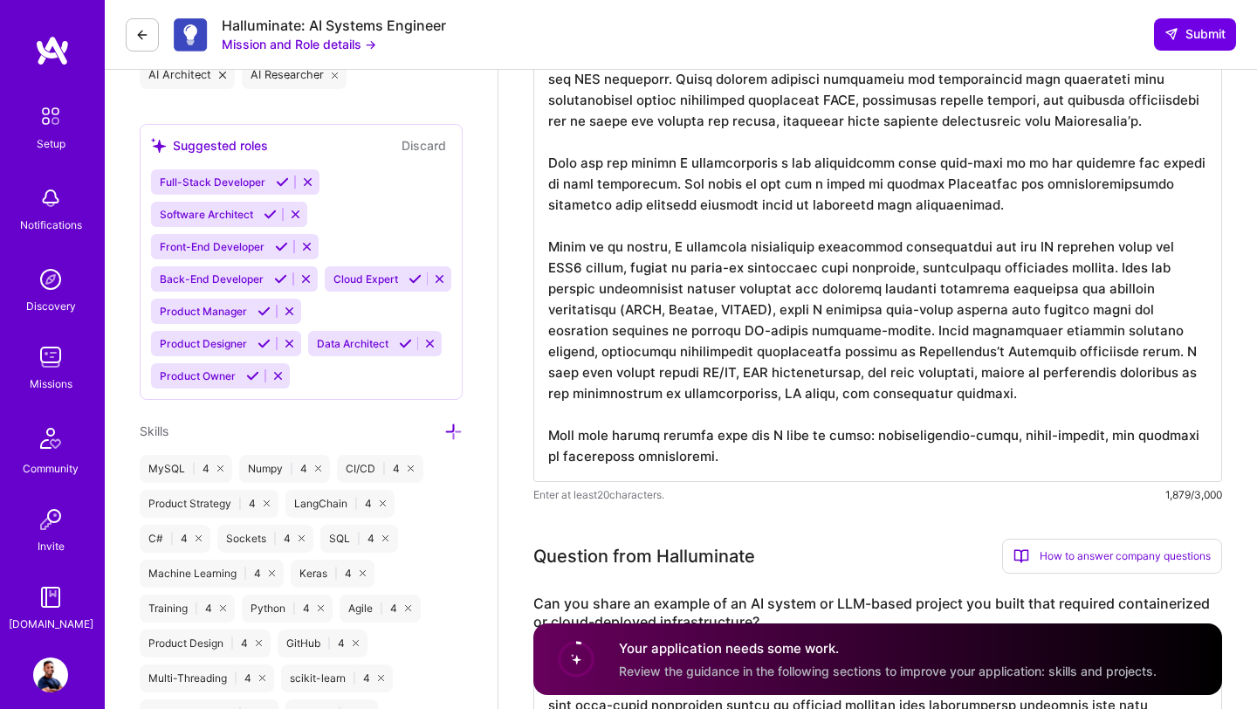
scroll to position [860, 0]
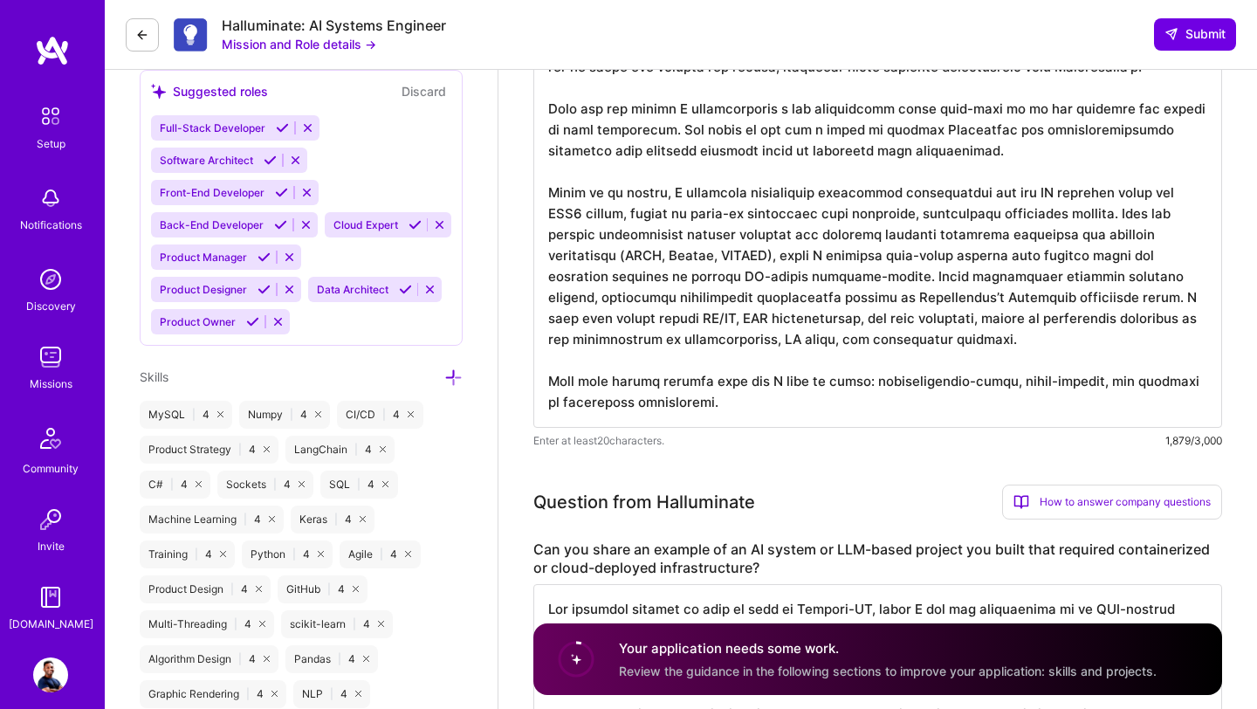
click at [709, 406] on textarea at bounding box center [877, 152] width 689 height 552
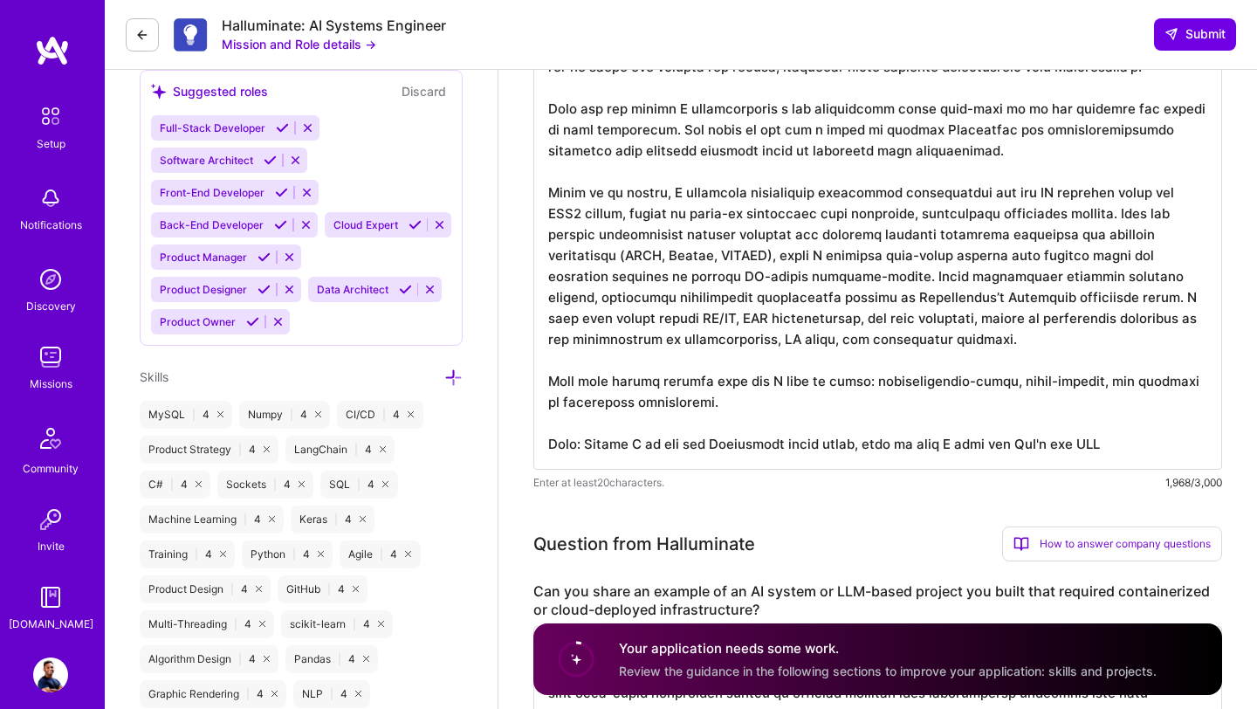
click at [1012, 443] on textarea at bounding box center [877, 173] width 689 height 594
click at [1012, 446] on textarea at bounding box center [877, 173] width 689 height 594
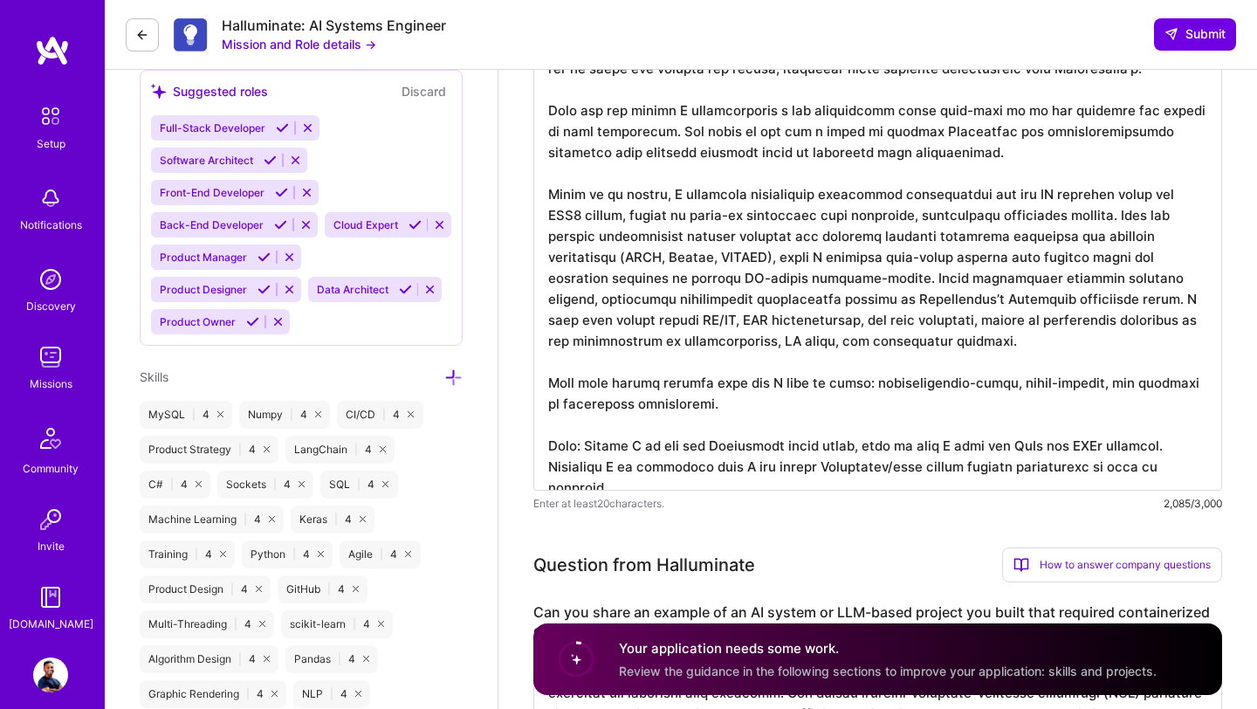
click at [1012, 342] on textarea at bounding box center [877, 183] width 689 height 615
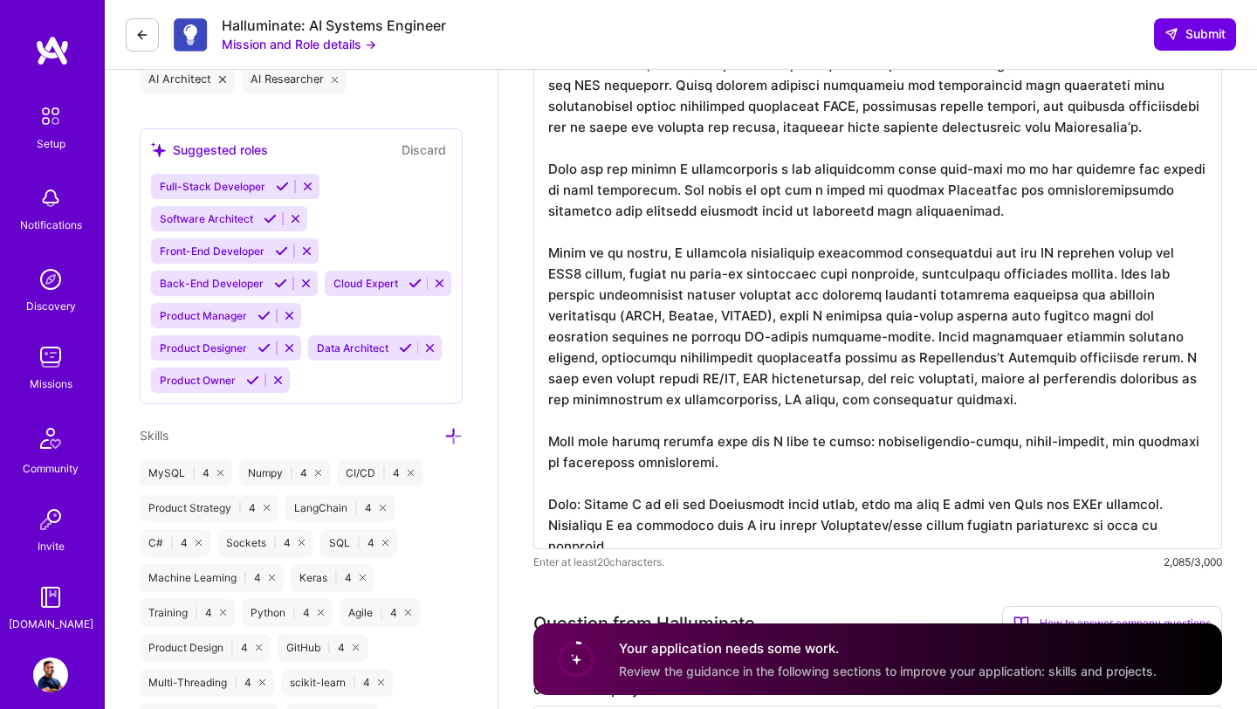
scroll to position [800, 0]
click at [659, 151] on textarea at bounding box center [877, 242] width 689 height 615
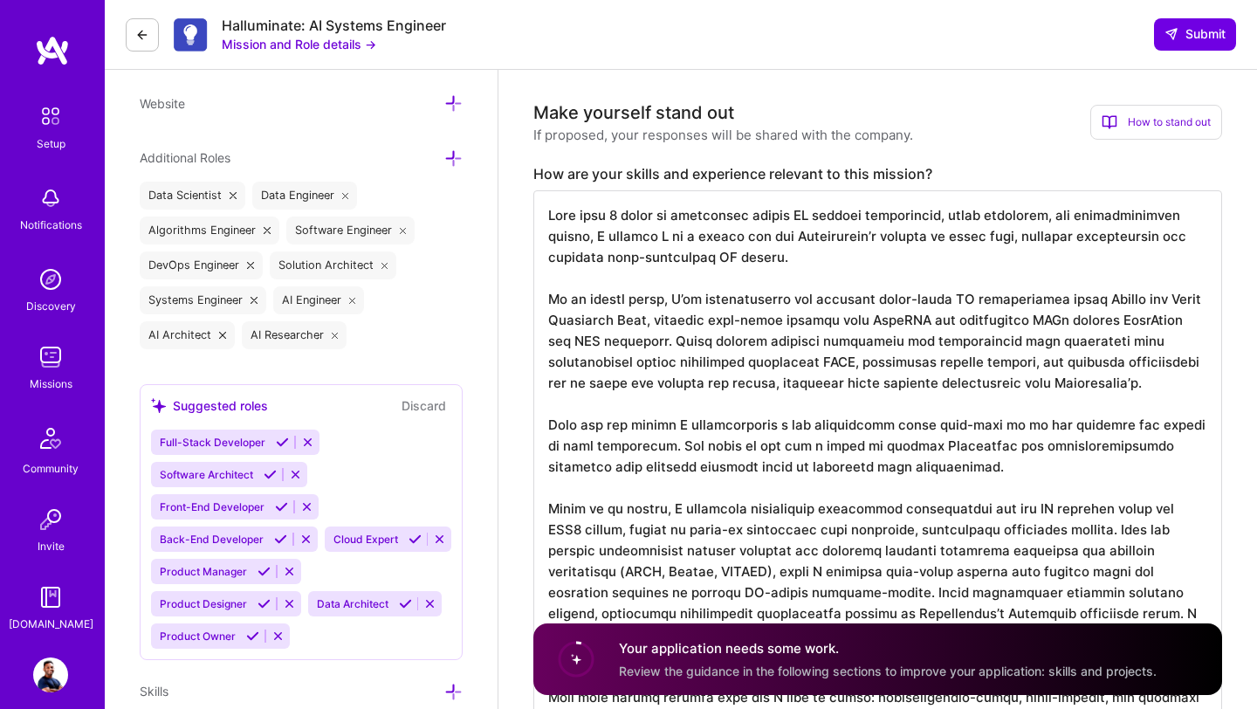
scroll to position [541, 0]
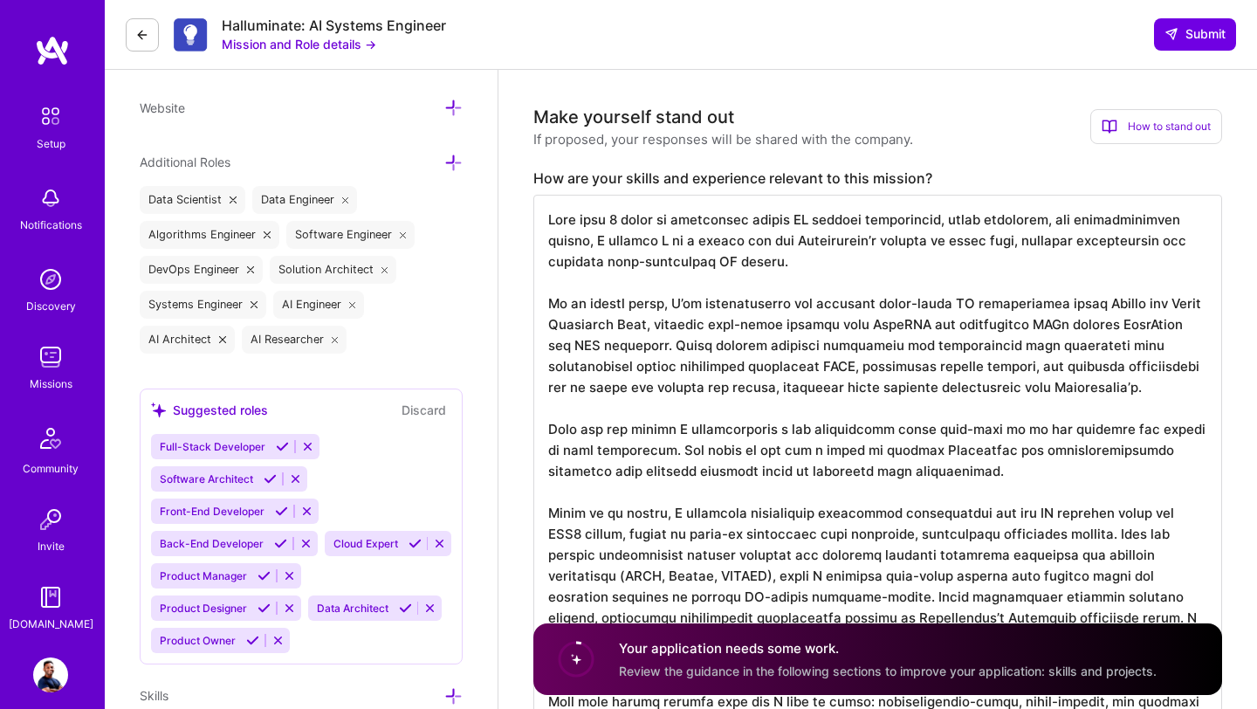
click at [597, 281] on textarea at bounding box center [877, 502] width 689 height 615
click at [562, 223] on textarea at bounding box center [877, 502] width 689 height 615
click at [551, 223] on textarea at bounding box center [877, 502] width 689 height 615
click at [613, 291] on textarea at bounding box center [877, 502] width 689 height 615
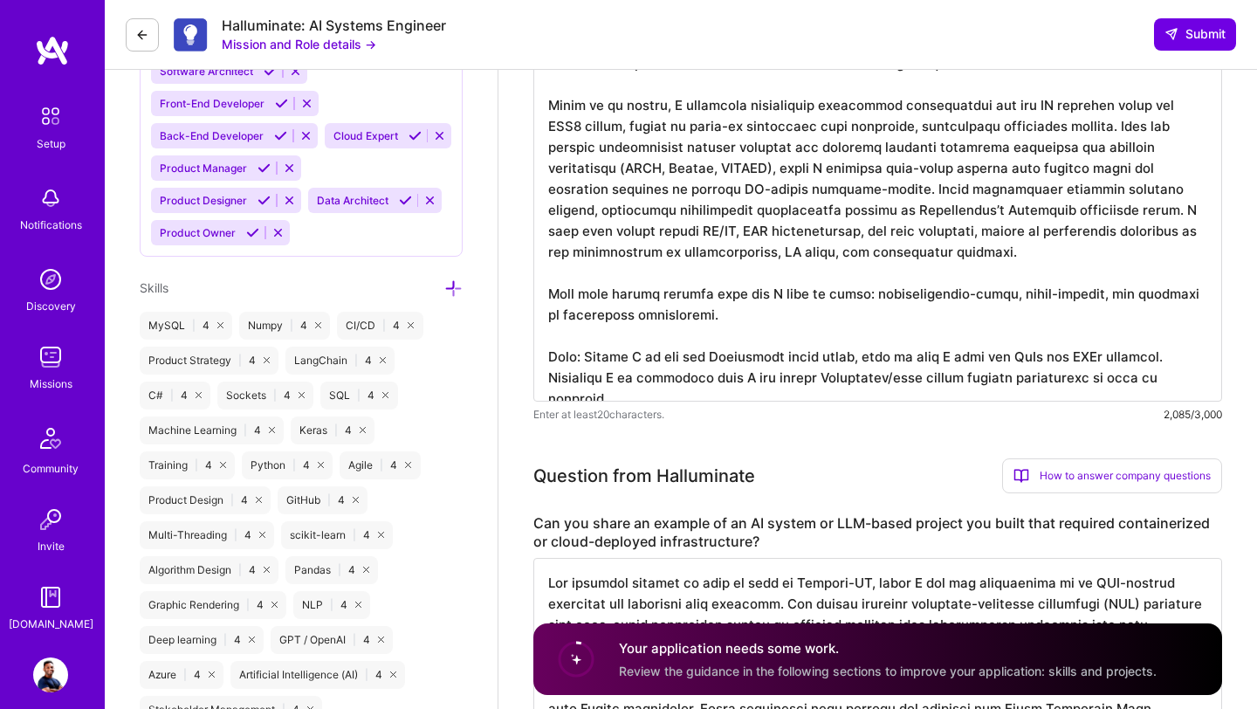
scroll to position [948, 0]
click at [923, 378] on textarea at bounding box center [877, 95] width 689 height 615
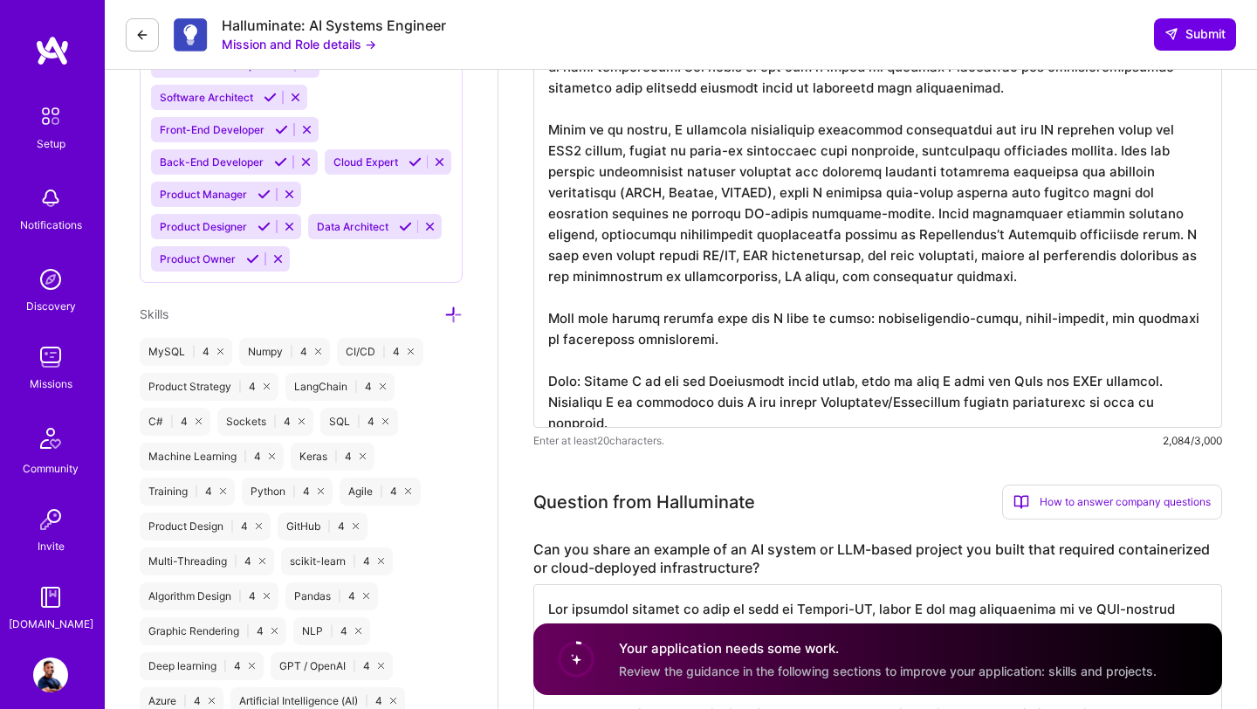
scroll to position [0, 0]
click at [643, 147] on textarea at bounding box center [877, 120] width 689 height 615
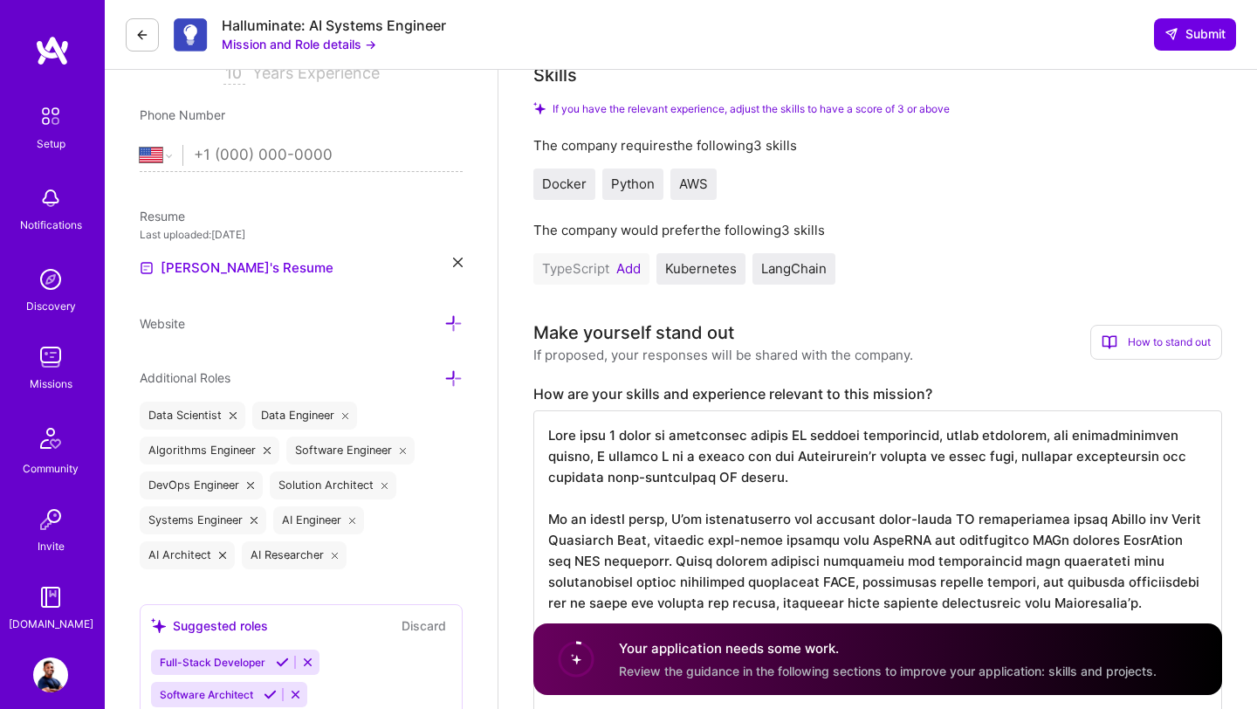
scroll to position [379, 0]
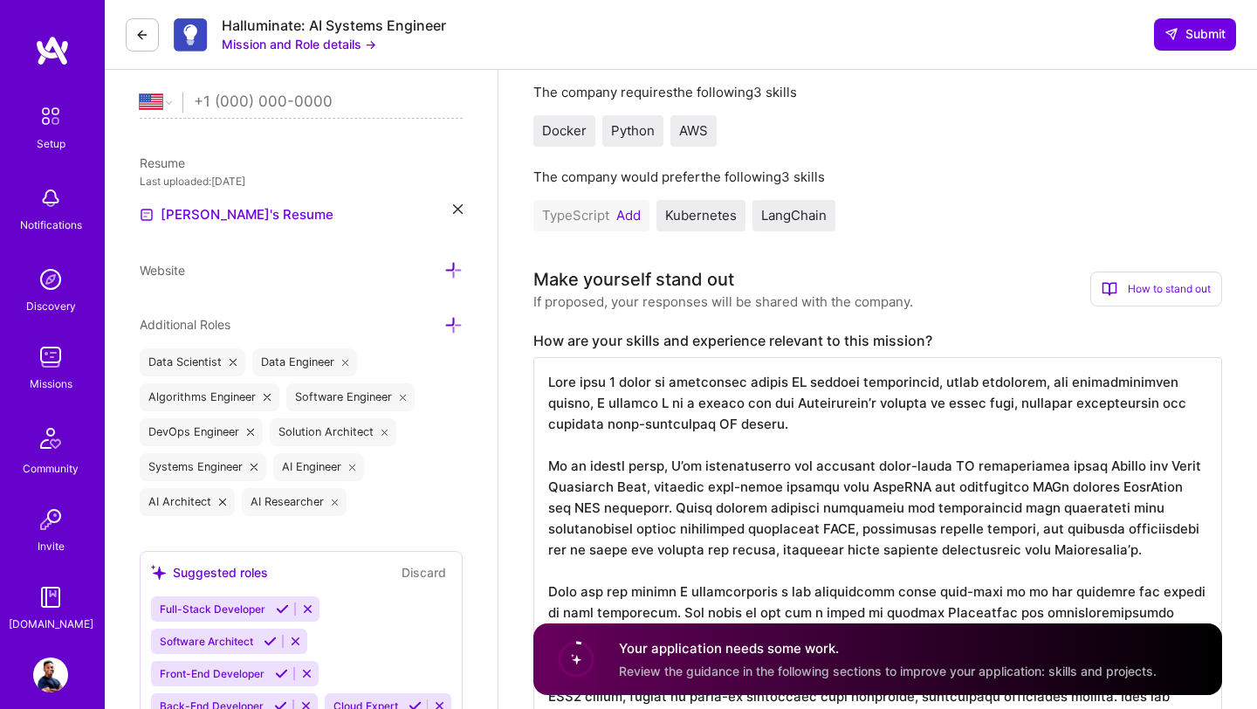
type textarea "With over 9 years of experience across AI systems engineering, agent workflows,…"
click at [634, 209] on button "Add" at bounding box center [628, 216] width 24 height 14
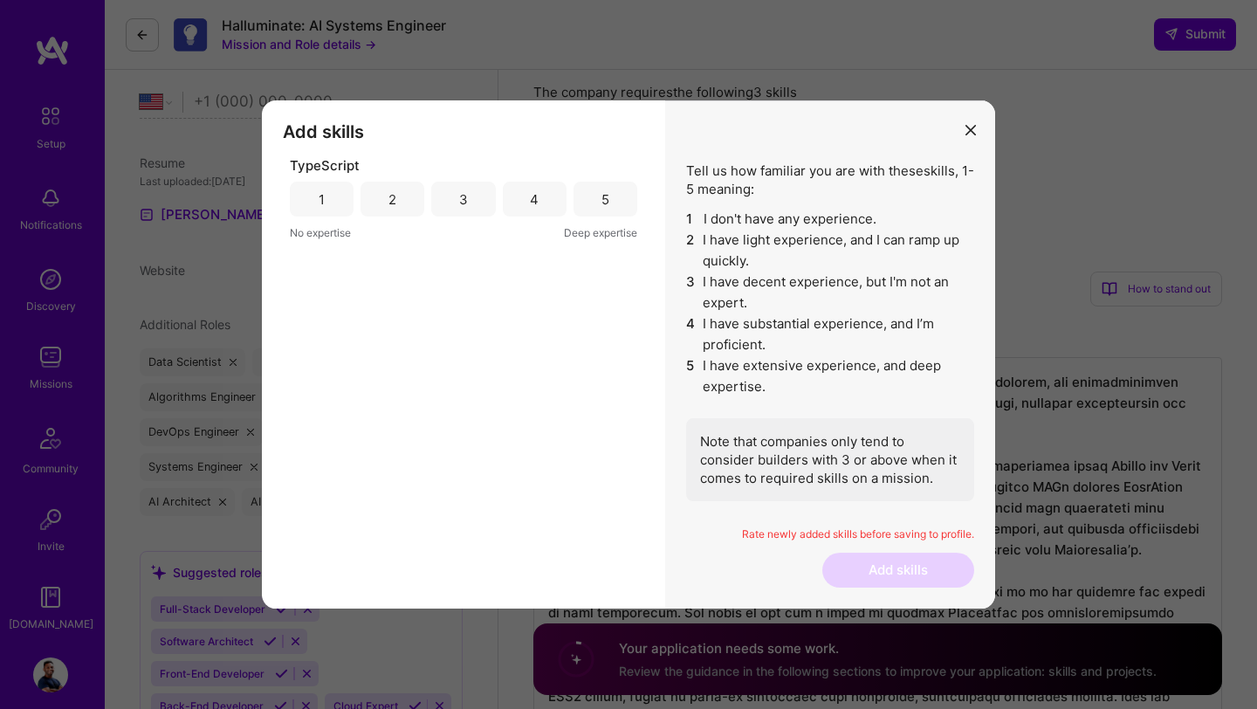
click at [445, 202] on div "3" at bounding box center [463, 199] width 64 height 35
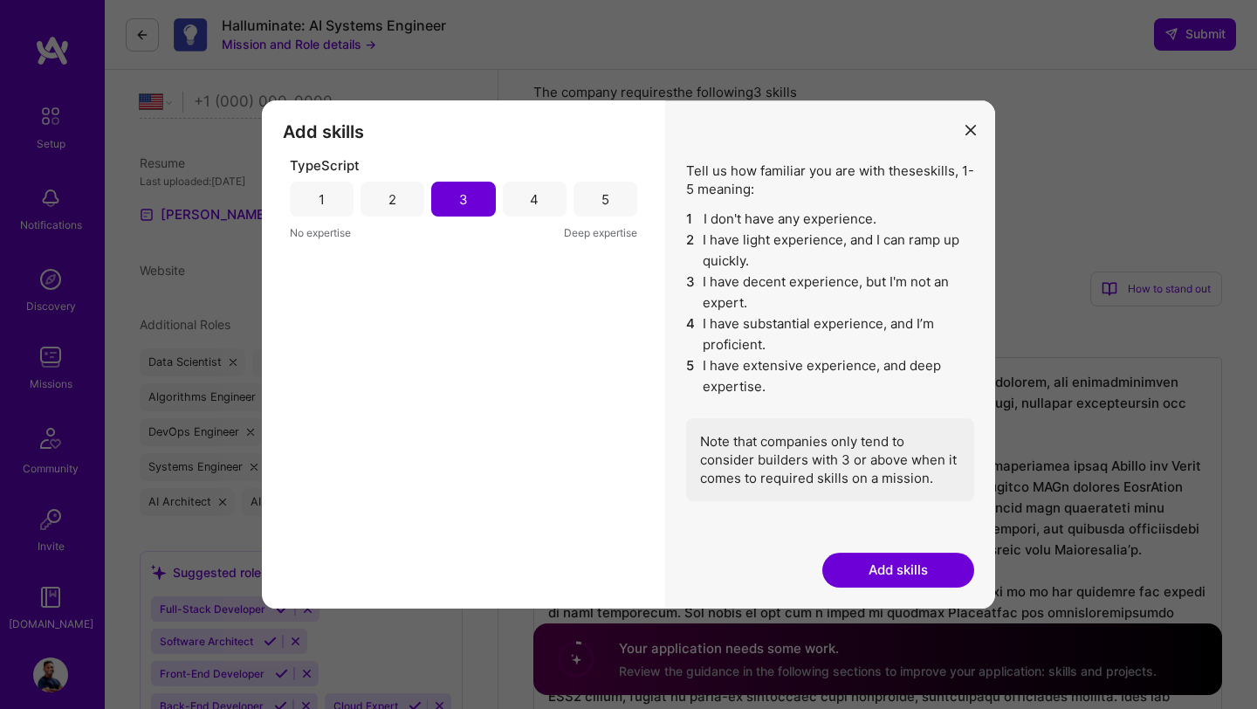
click at [938, 567] on button "Add skills" at bounding box center [898, 570] width 152 height 35
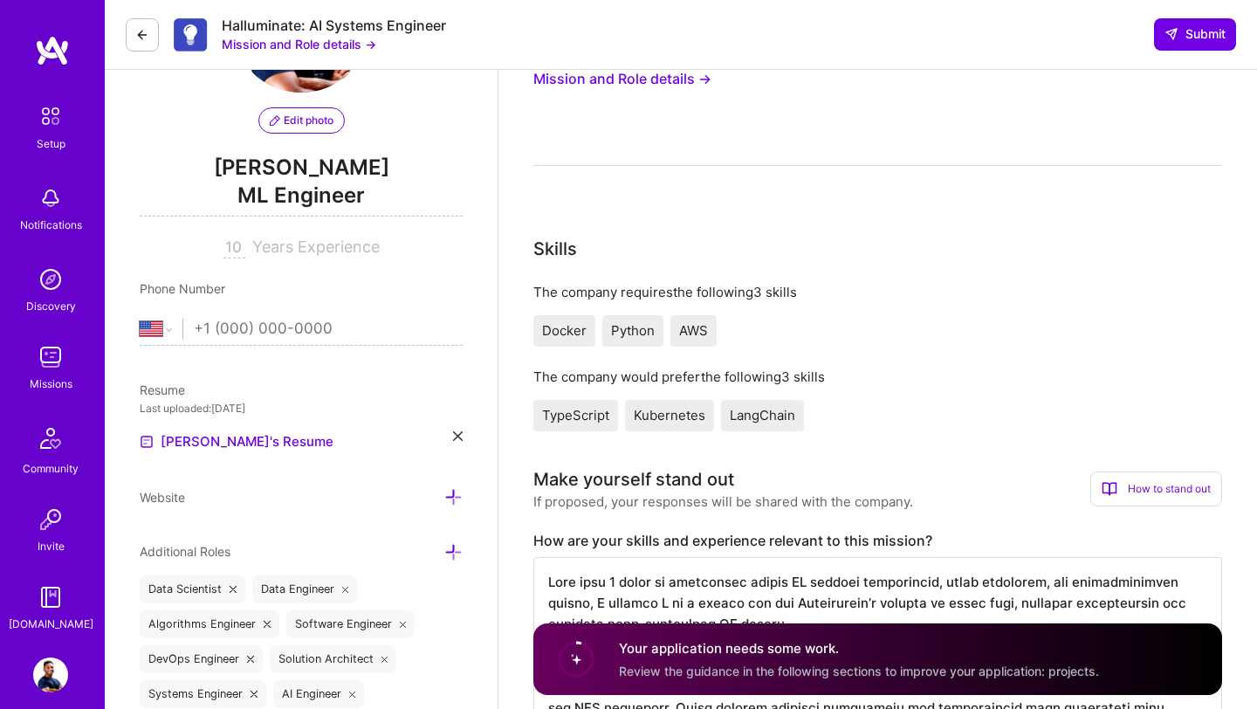
scroll to position [0, 0]
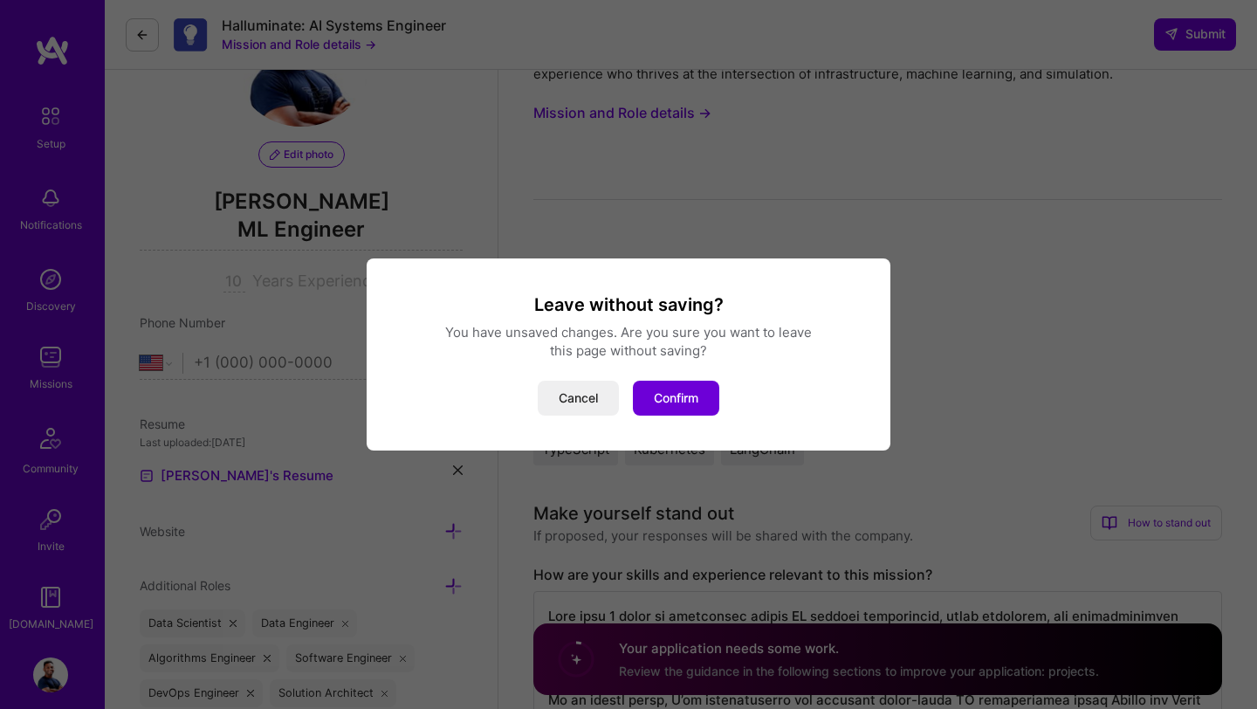
scroll to position [163, 0]
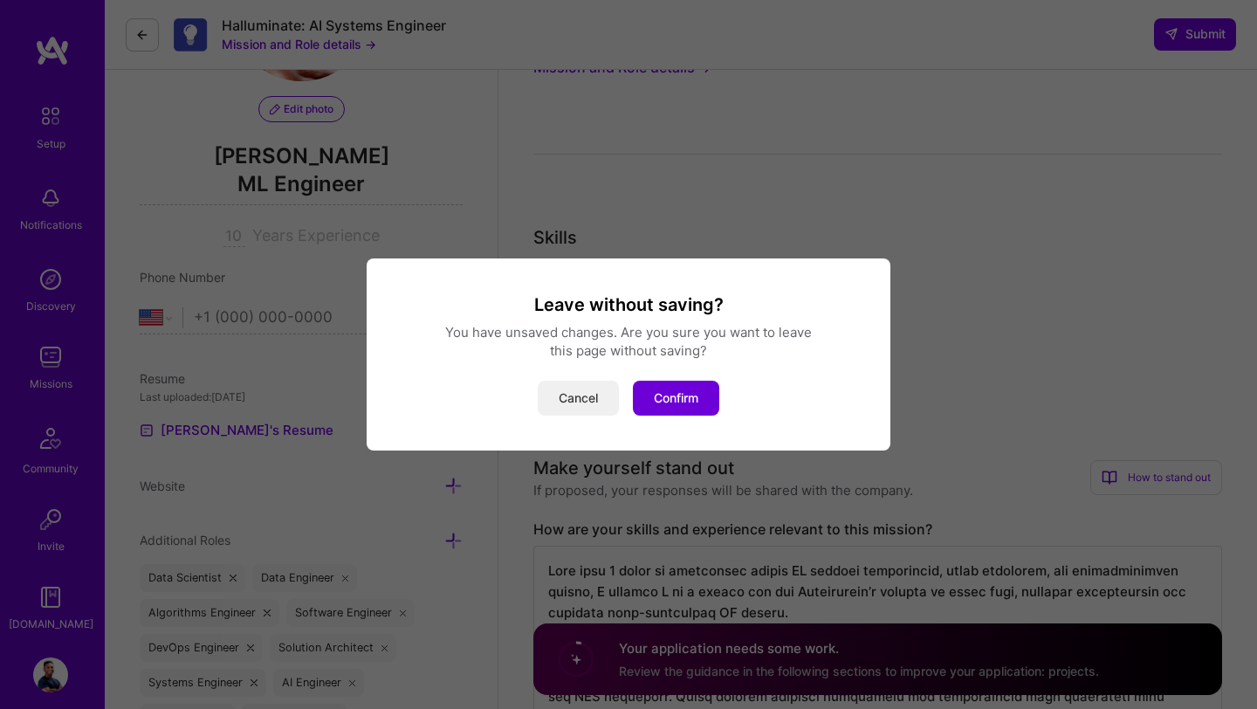
click at [583, 391] on button "Cancel" at bounding box center [578, 398] width 81 height 35
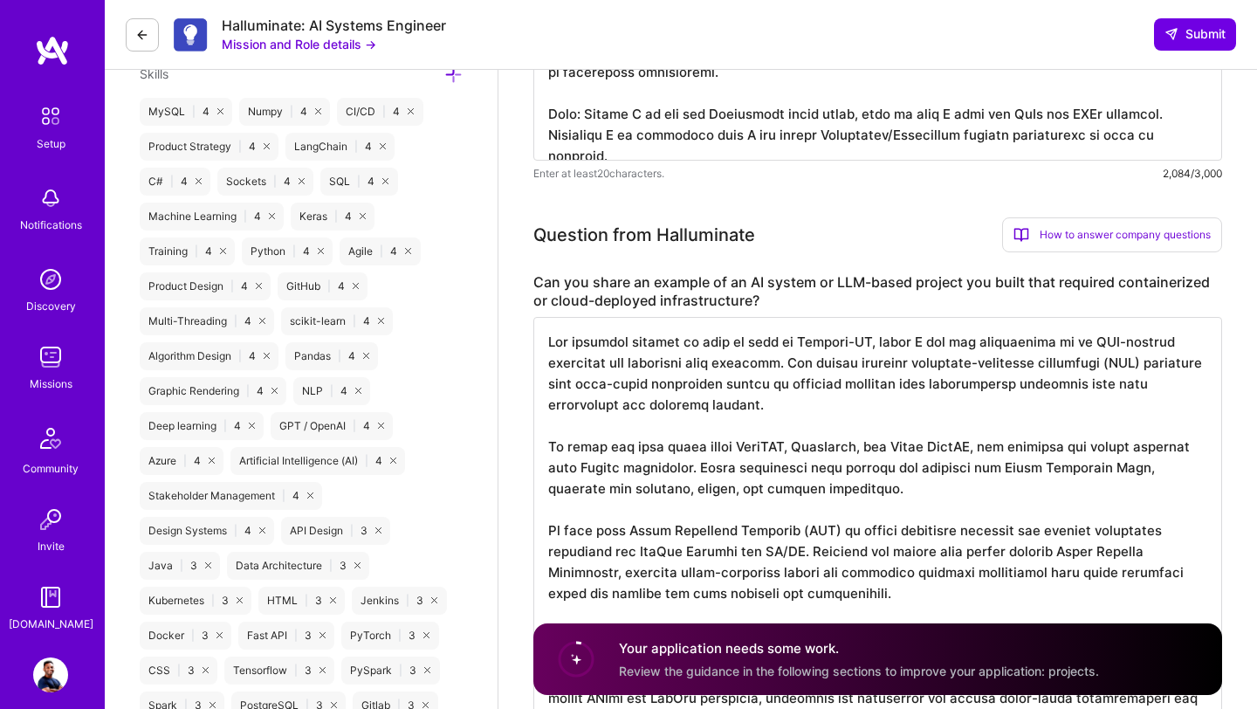
scroll to position [2, 0]
click at [697, 354] on textarea at bounding box center [877, 530] width 689 height 426
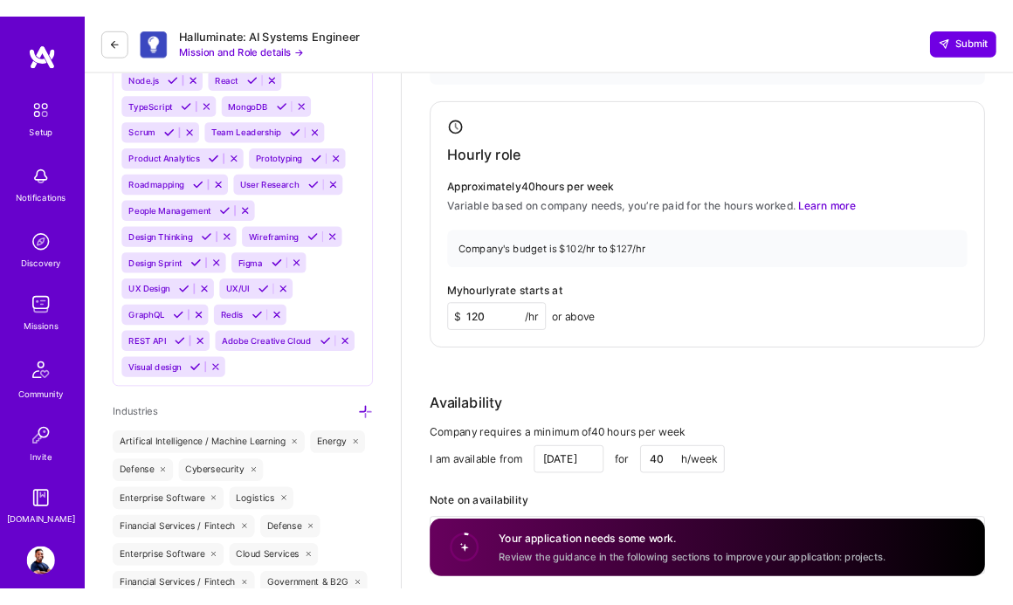
scroll to position [1837, 0]
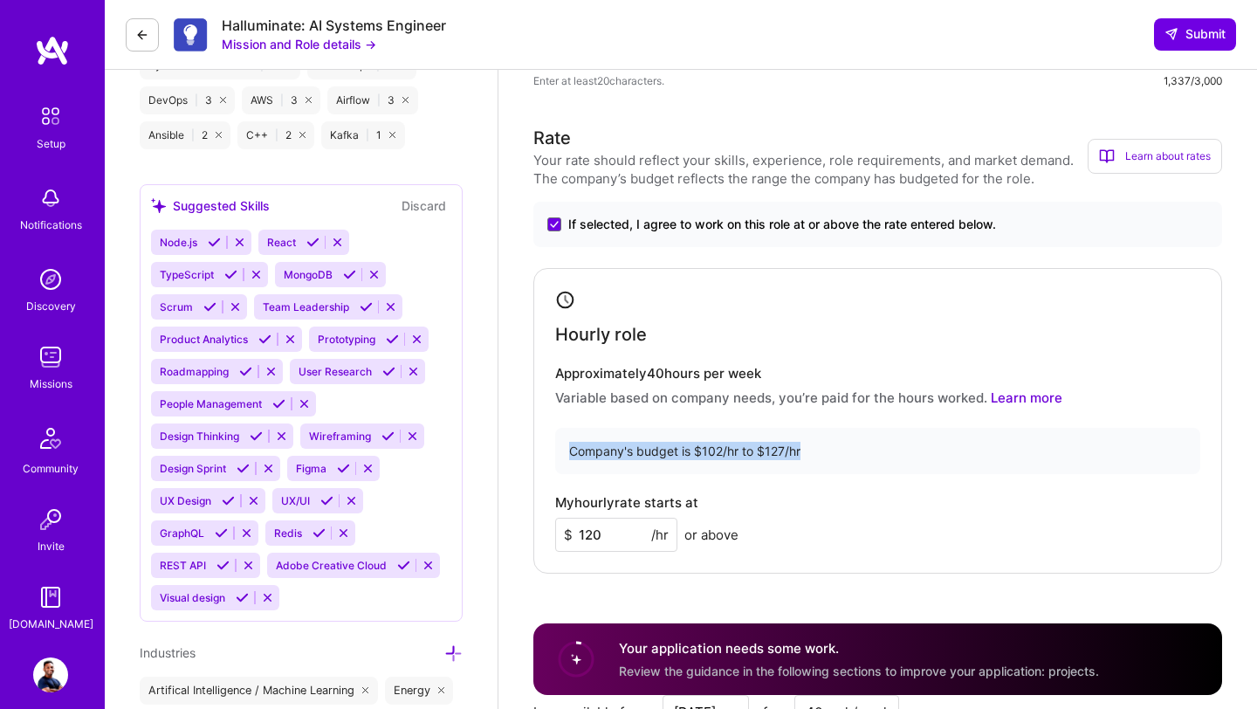
drag, startPoint x: 570, startPoint y: 452, endPoint x: 782, endPoint y: 463, distance: 212.4
click at [782, 464] on div "Company's budget is $102/hr to $127/hr" at bounding box center [877, 451] width 645 height 46
copy div "Company's budget is $102/hr to $127/hr"
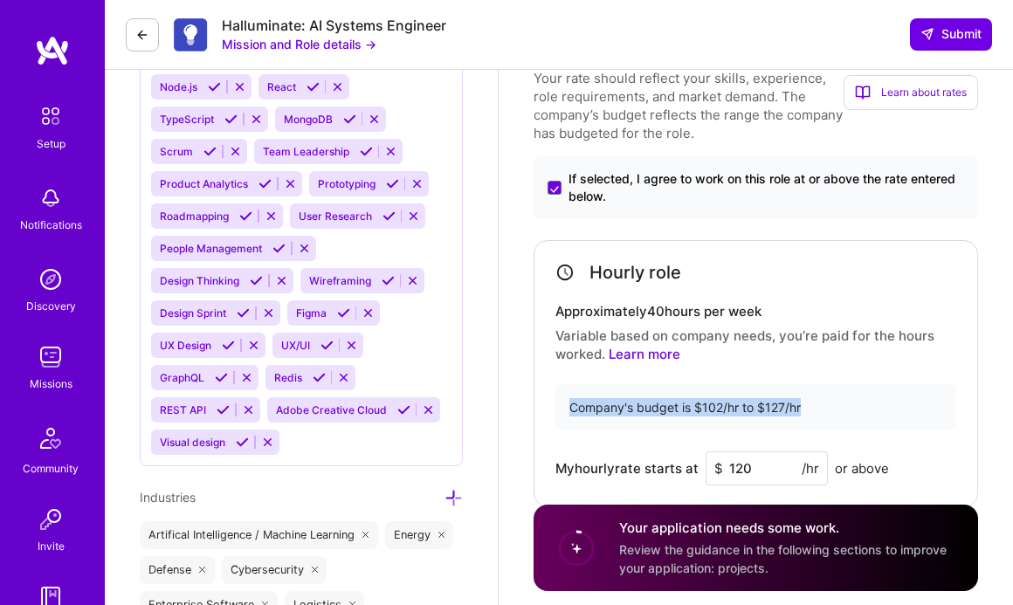
scroll to position [2064, 0]
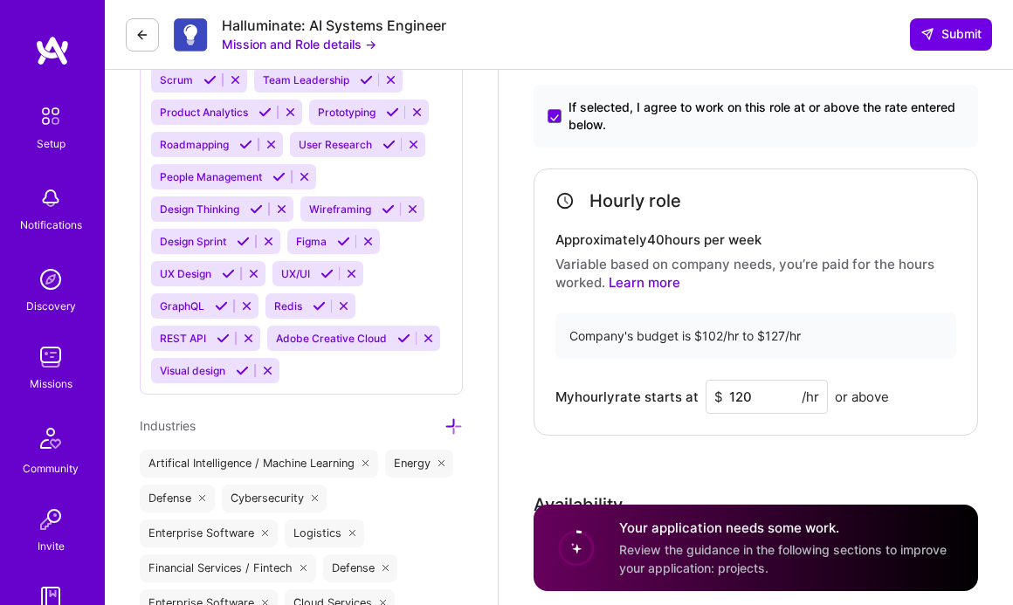
click at [760, 397] on input "120" at bounding box center [766, 397] width 122 height 34
type input "117"
click at [760, 448] on div "Rate Your rate should reflect your skills, experience, role requirements, and m…" at bounding box center [755, 354] width 444 height 767
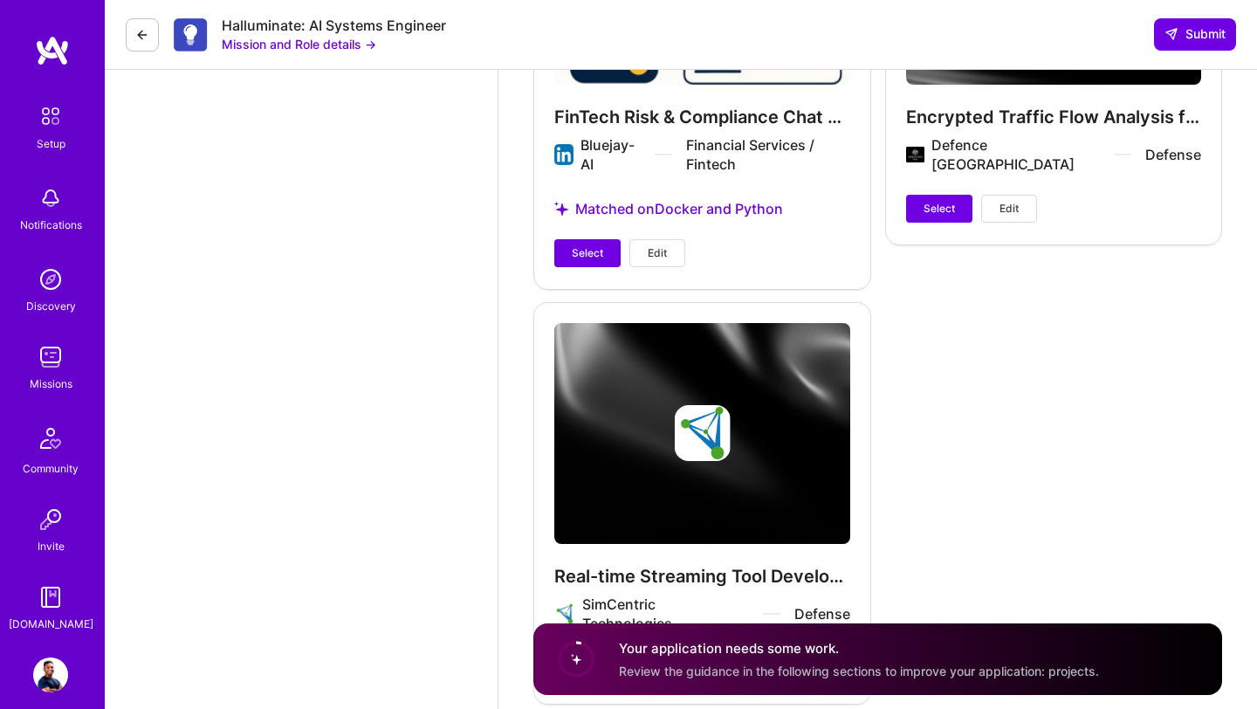
scroll to position [6124, 0]
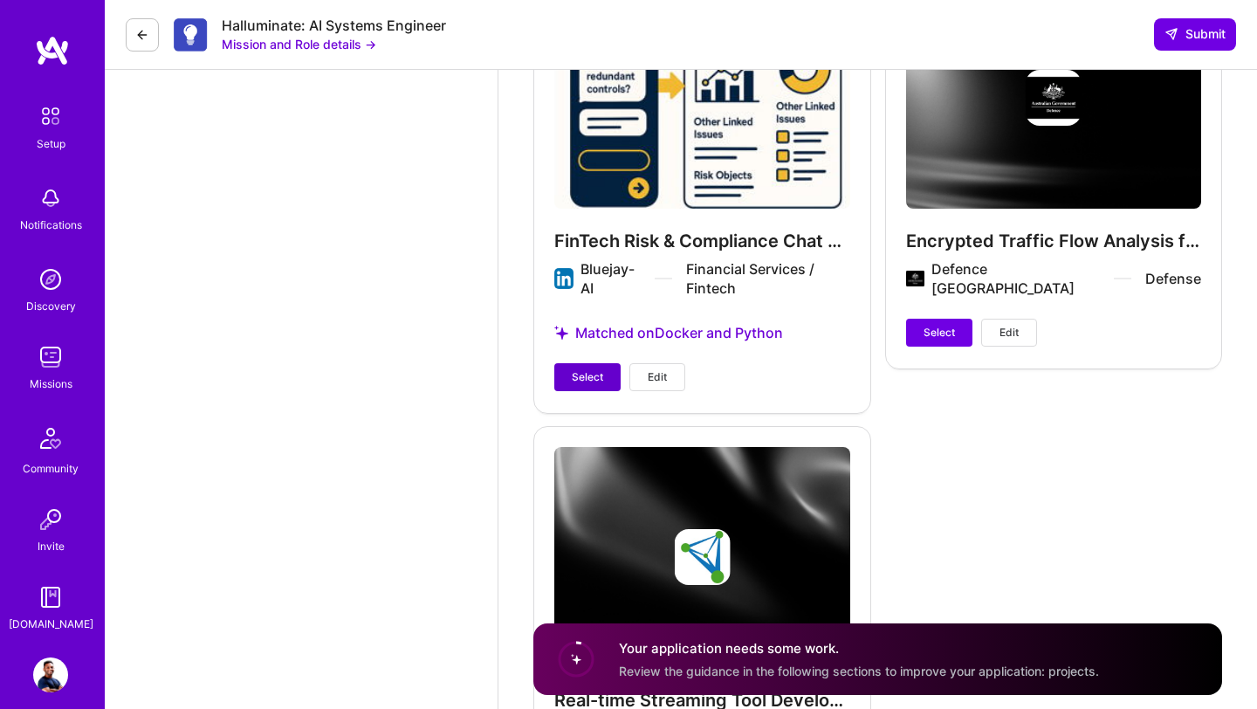
click at [587, 379] on span "Select" at bounding box center [587, 377] width 31 height 16
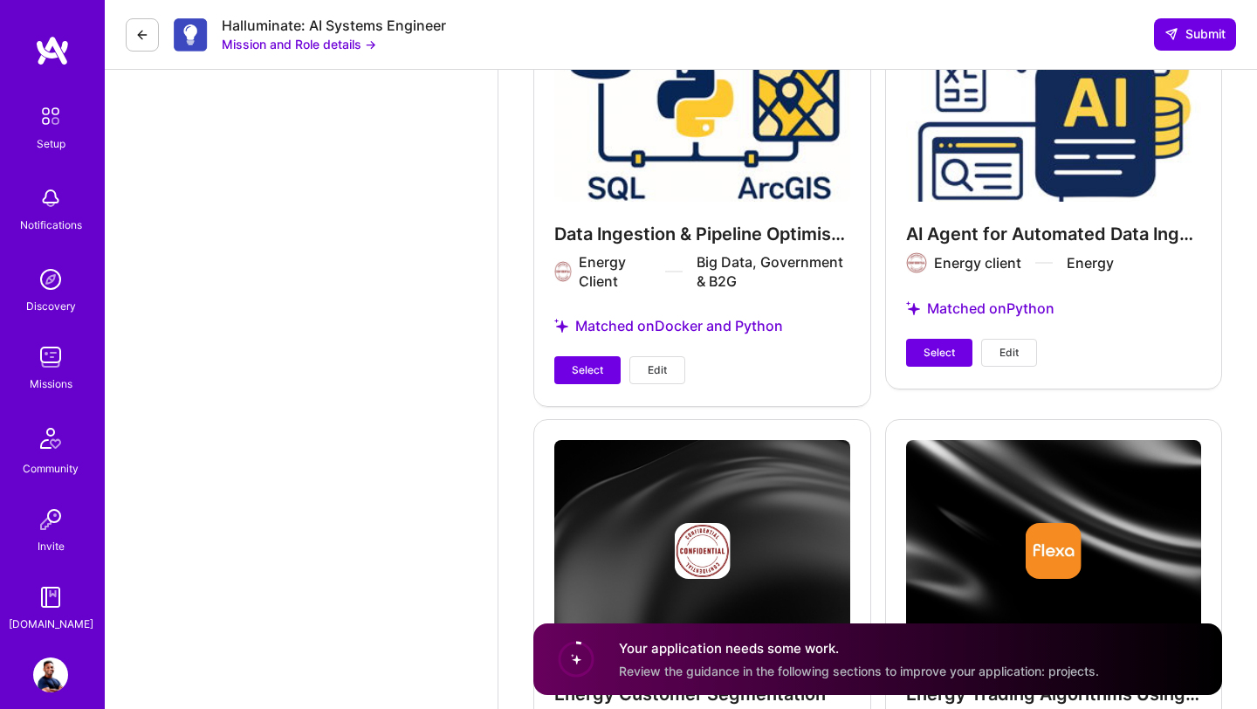
scroll to position [5271, 0]
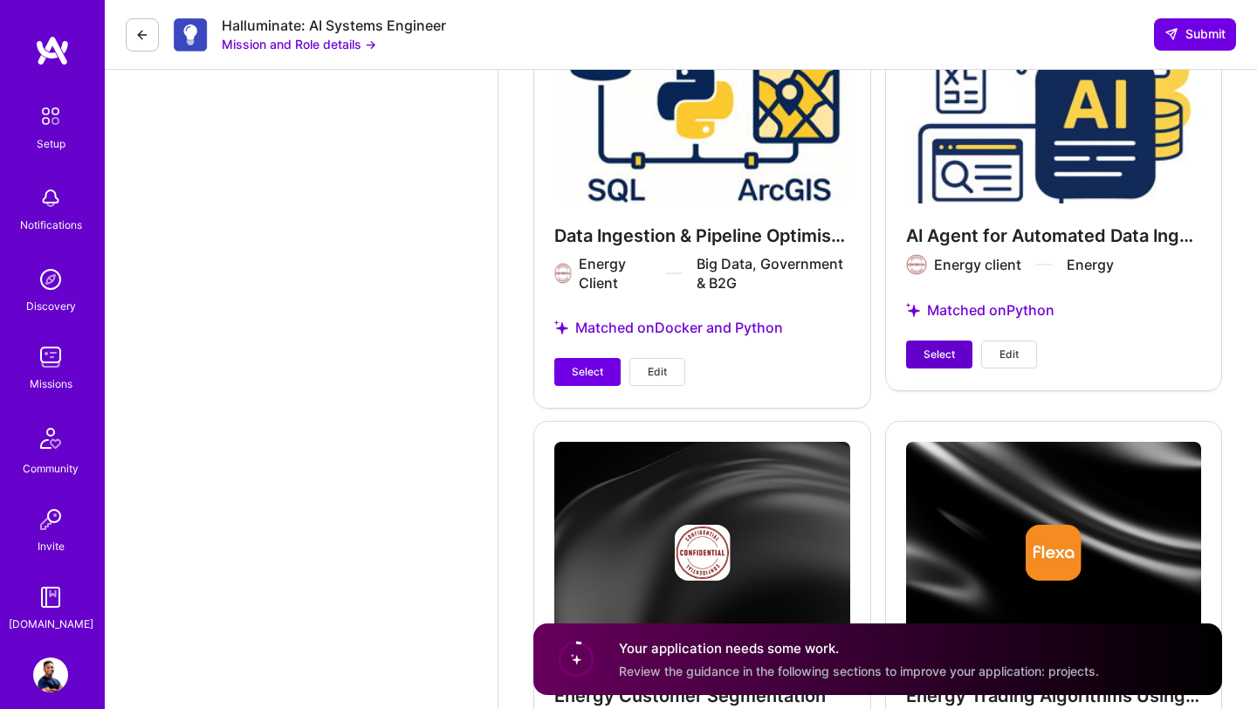
click at [925, 350] on span "Select" at bounding box center [939, 355] width 31 height 16
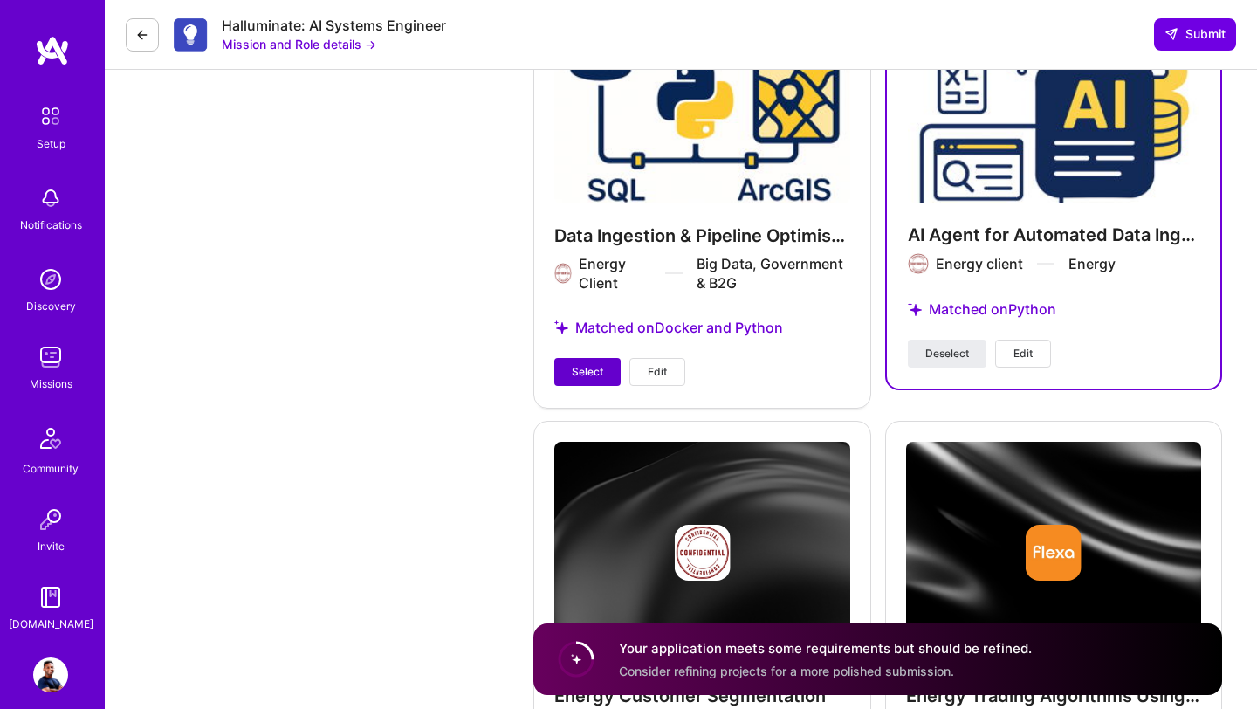
click at [598, 370] on span "Select" at bounding box center [587, 372] width 31 height 16
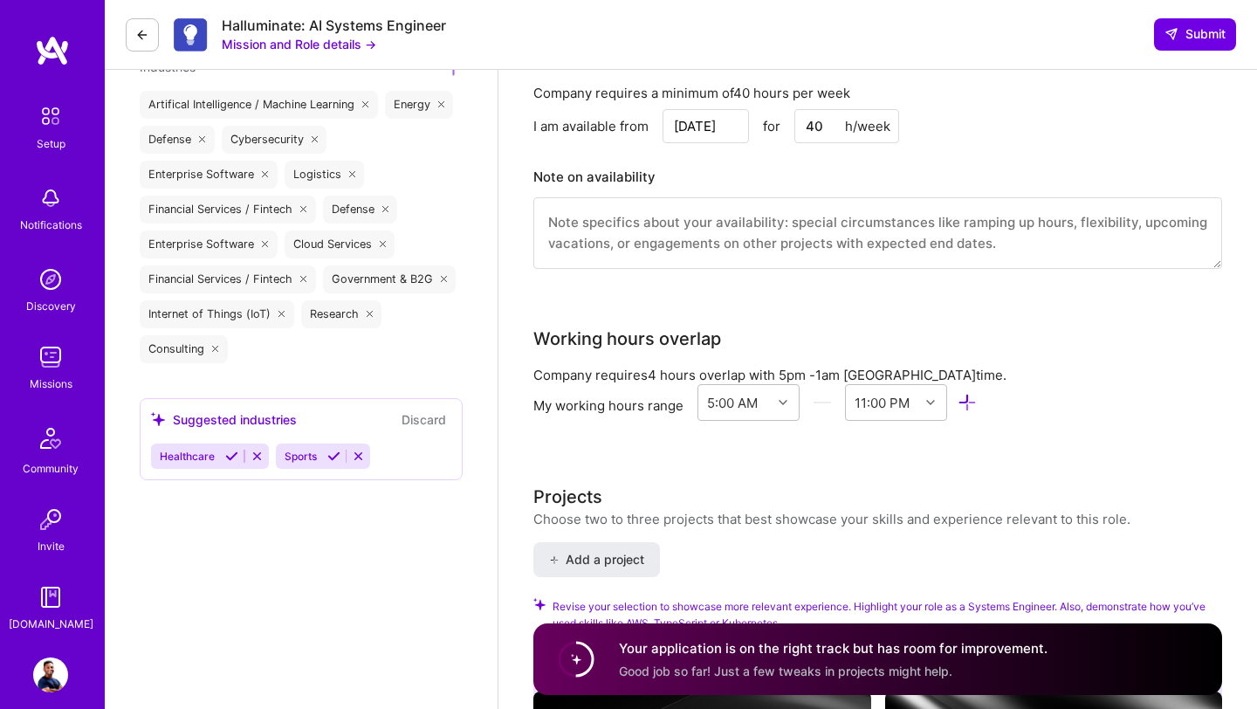
scroll to position [2357, 0]
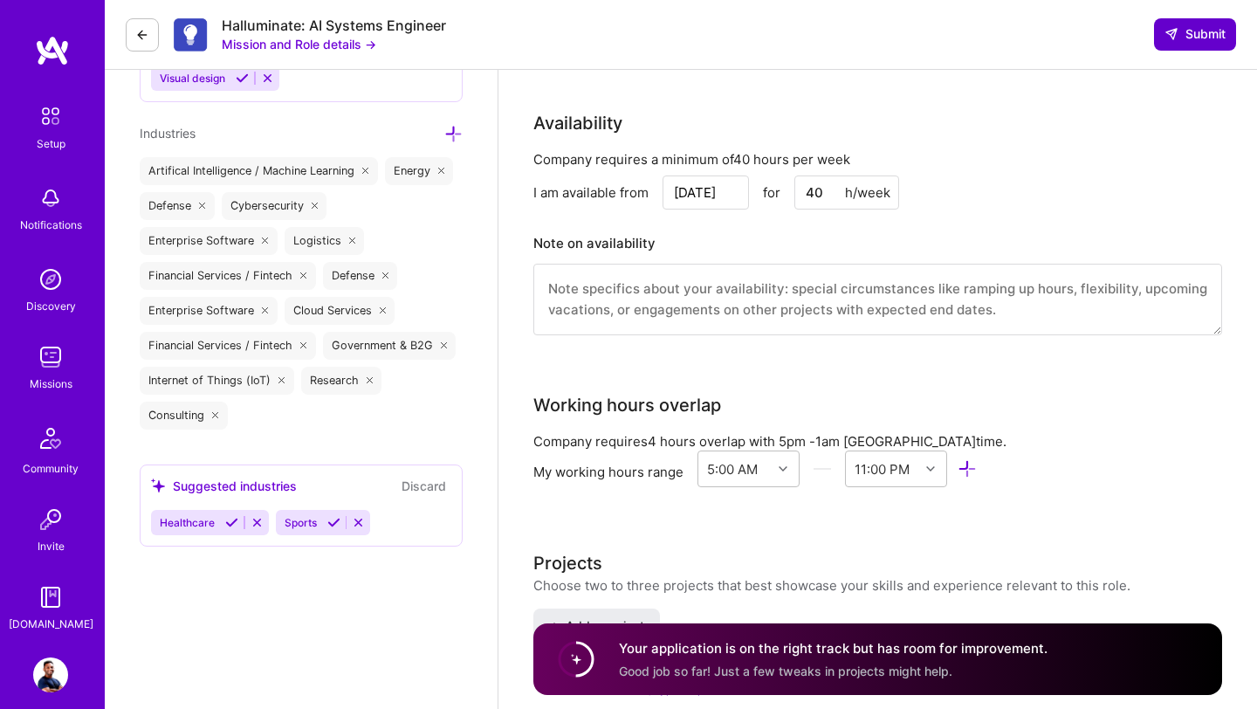
click at [1012, 25] on span "Submit" at bounding box center [1194, 33] width 61 height 17
click at [1012, 41] on span "Submit" at bounding box center [1194, 33] width 61 height 17
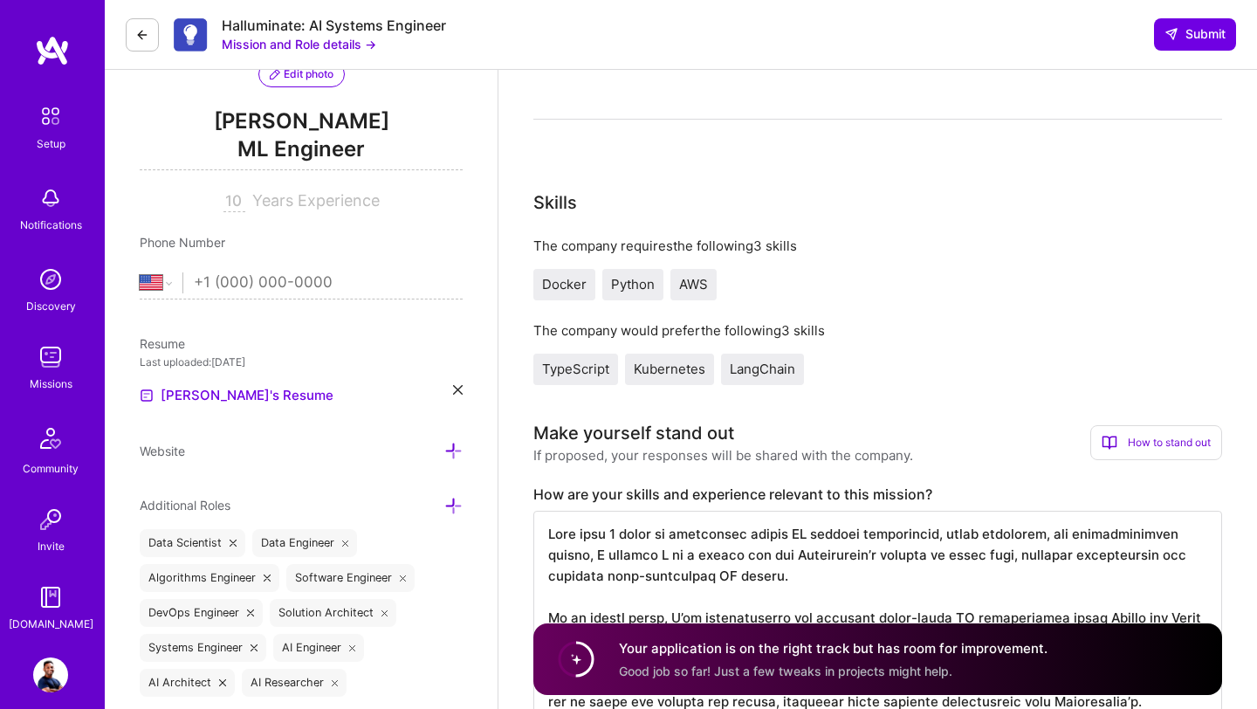
scroll to position [0, 0]
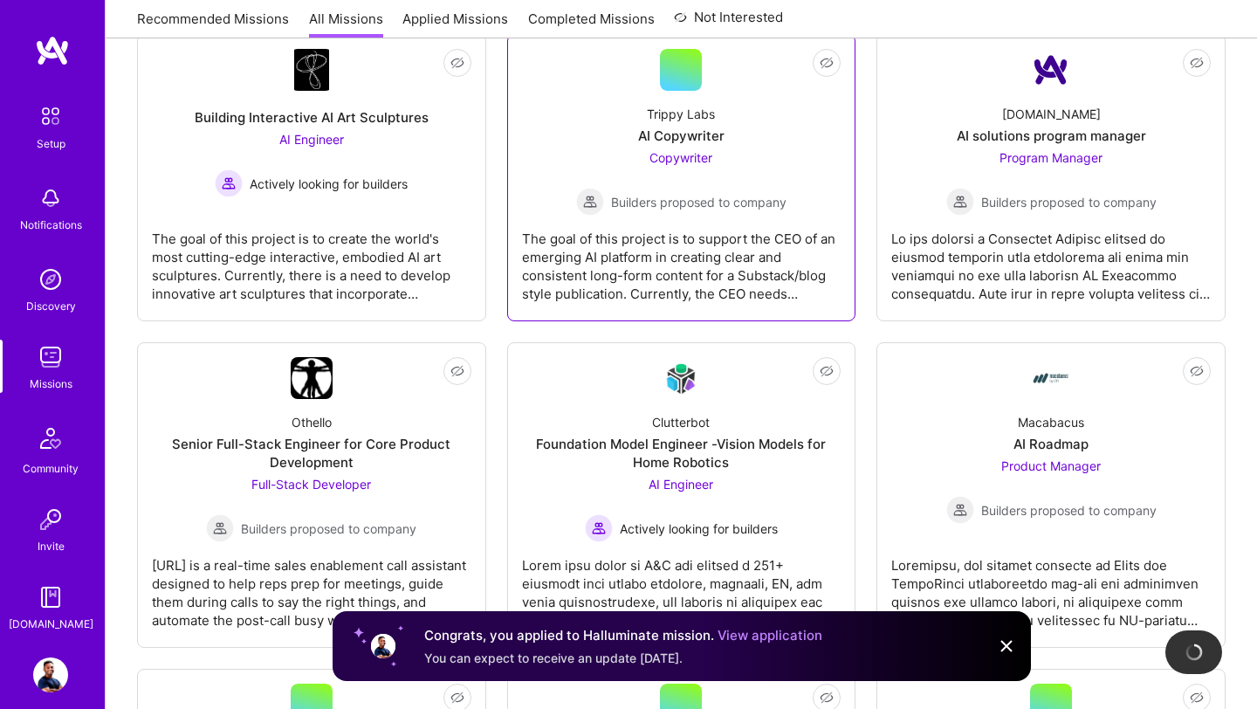
scroll to position [2873, 0]
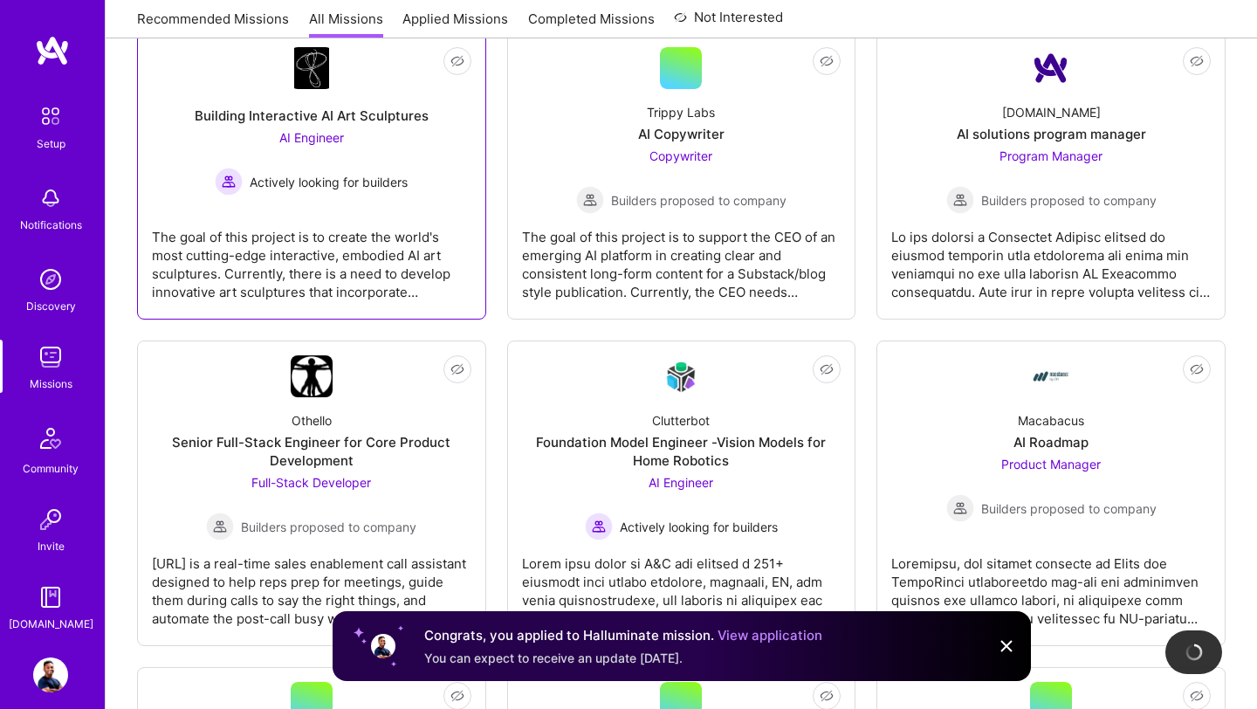
click at [379, 147] on div "AI Engineer Actively looking for builders" at bounding box center [311, 161] width 193 height 67
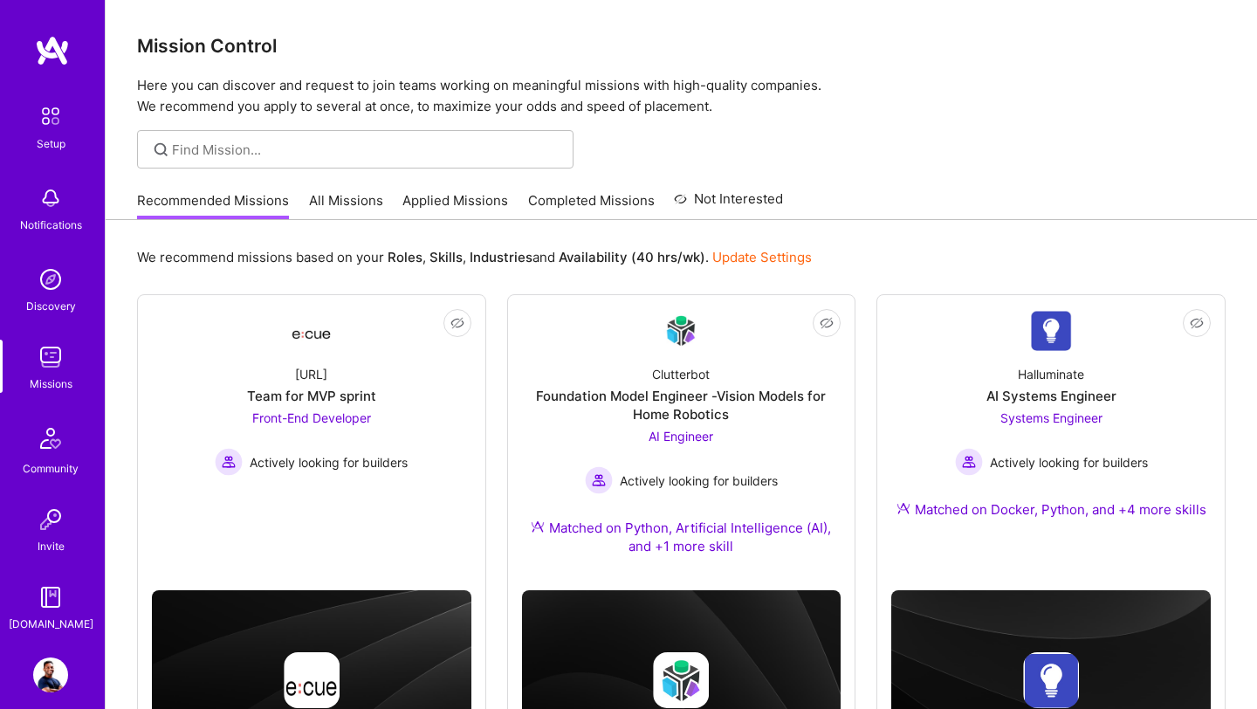
click at [344, 207] on link "All Missions" at bounding box center [346, 205] width 74 height 29
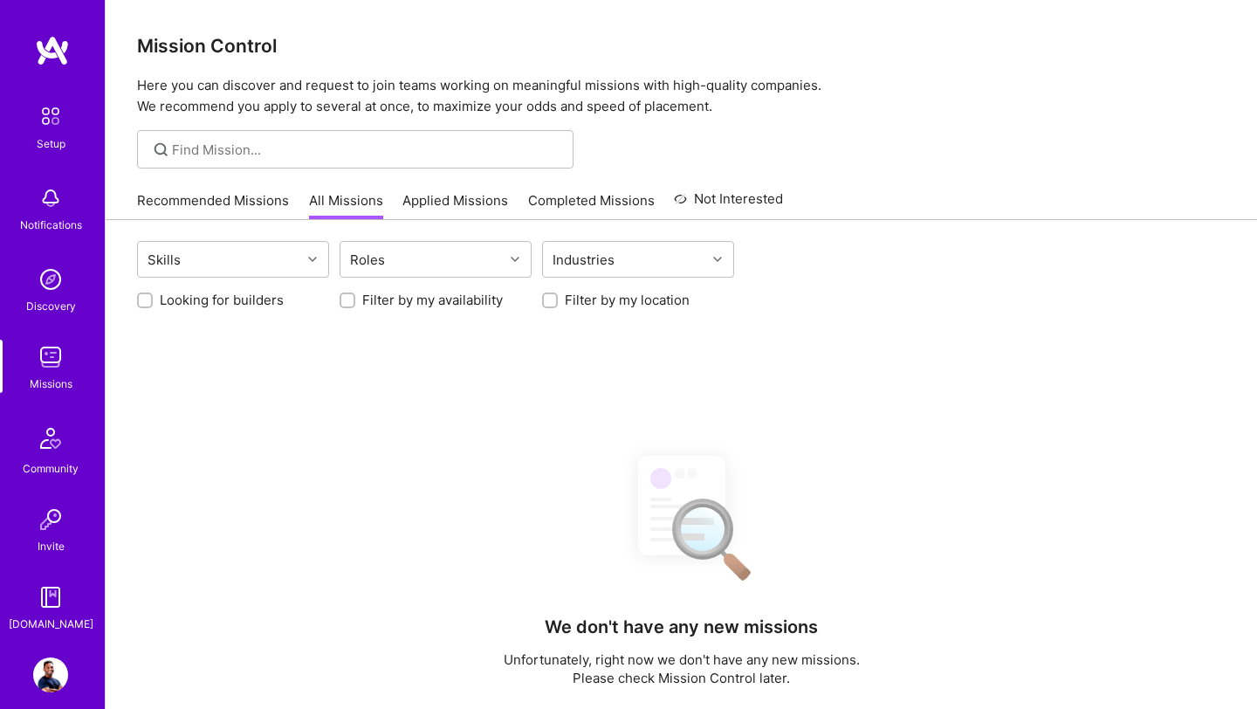
click at [236, 196] on link "Recommended Missions" at bounding box center [213, 205] width 152 height 29
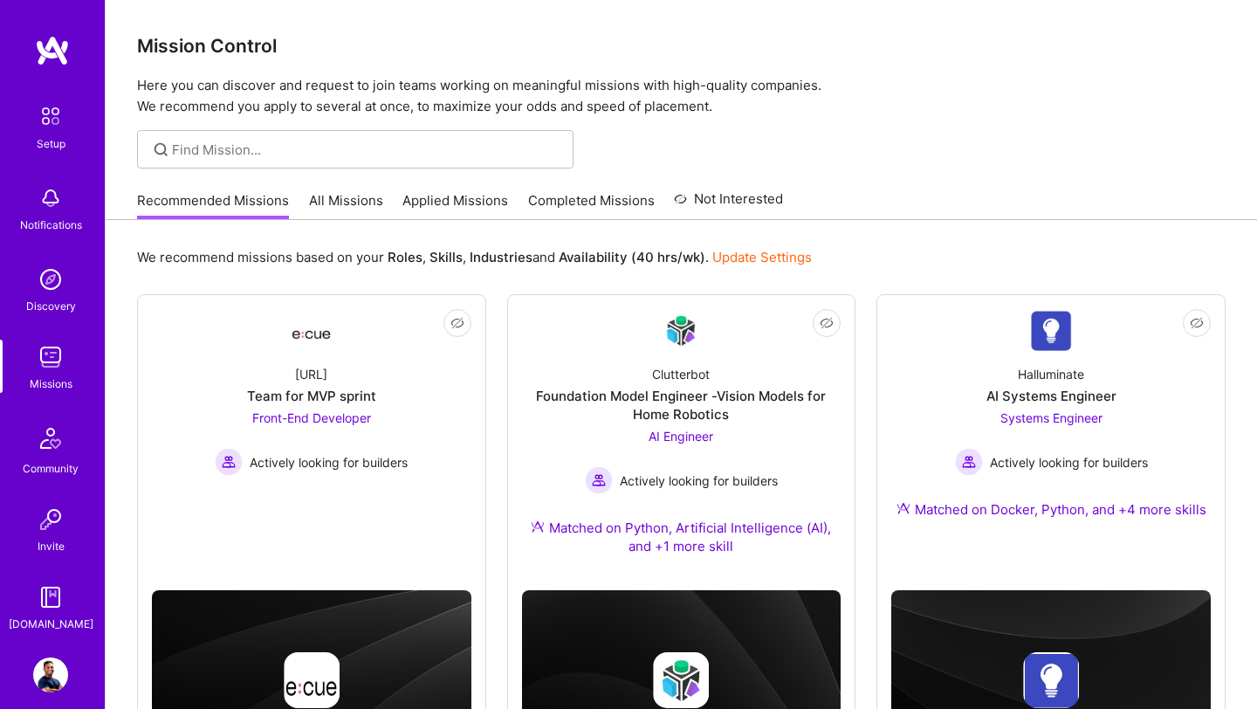
click at [336, 202] on link "All Missions" at bounding box center [346, 205] width 74 height 29
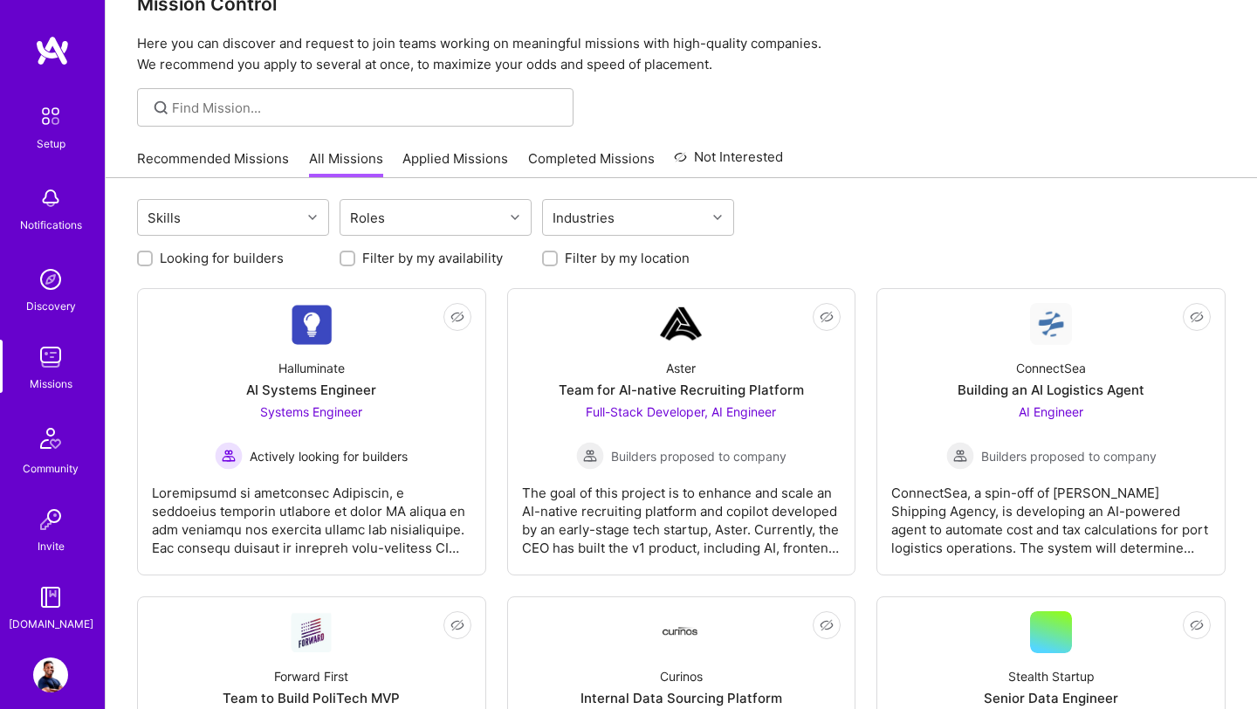
scroll to position [45, 0]
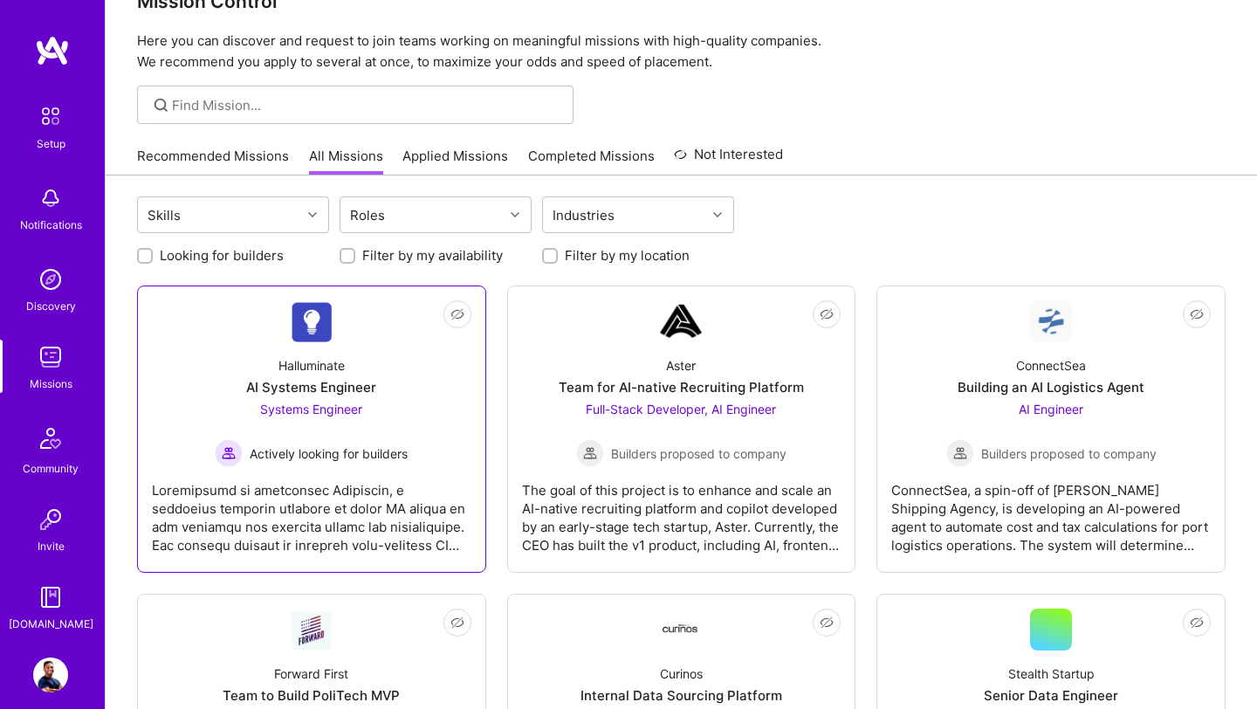
click at [378, 448] on span "Actively looking for builders" at bounding box center [329, 453] width 158 height 18
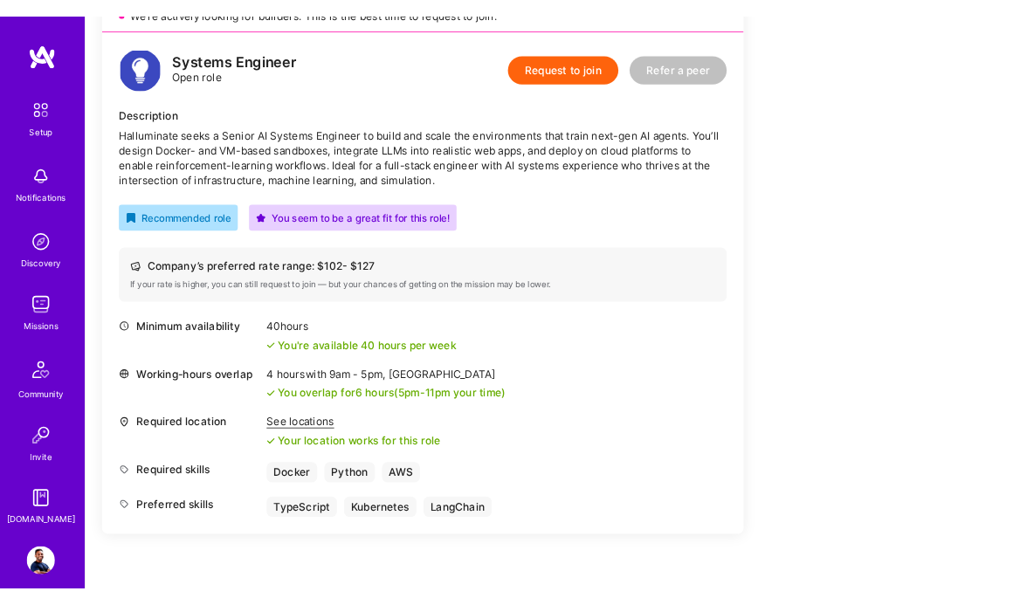
scroll to position [434, 0]
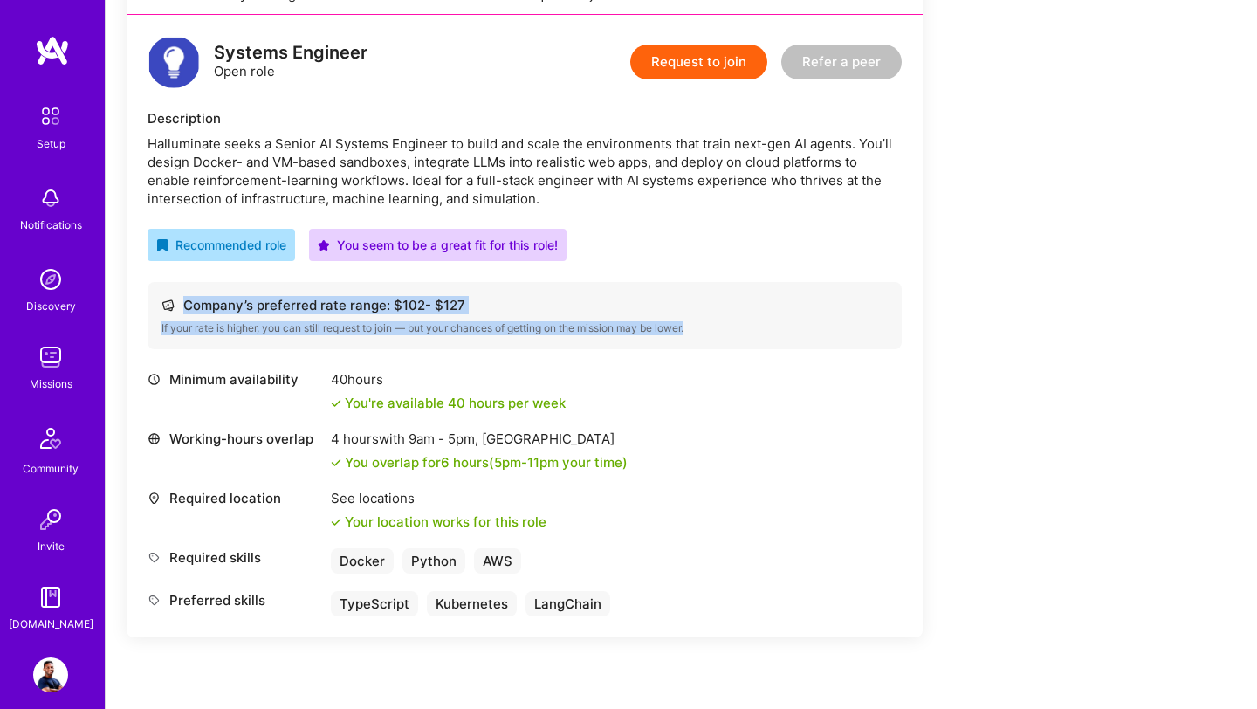
drag, startPoint x: 184, startPoint y: 299, endPoint x: 788, endPoint y: 321, distance: 604.5
click at [791, 324] on div "Company’s preferred rate range: $ 102 - $ 127 If your rate is higher, you can s…" at bounding box center [525, 315] width 754 height 67
copy div "Company’s preferred rate range: $ 102 - $ 127 If your rate is higher, you can s…"
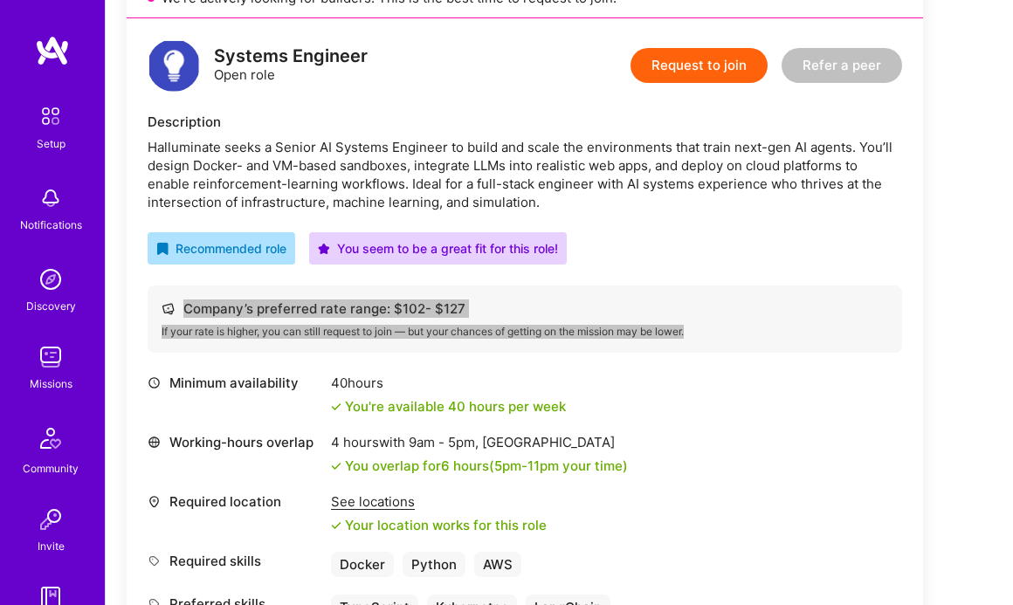
scroll to position [0, 0]
